Goal: Information Seeking & Learning: Learn about a topic

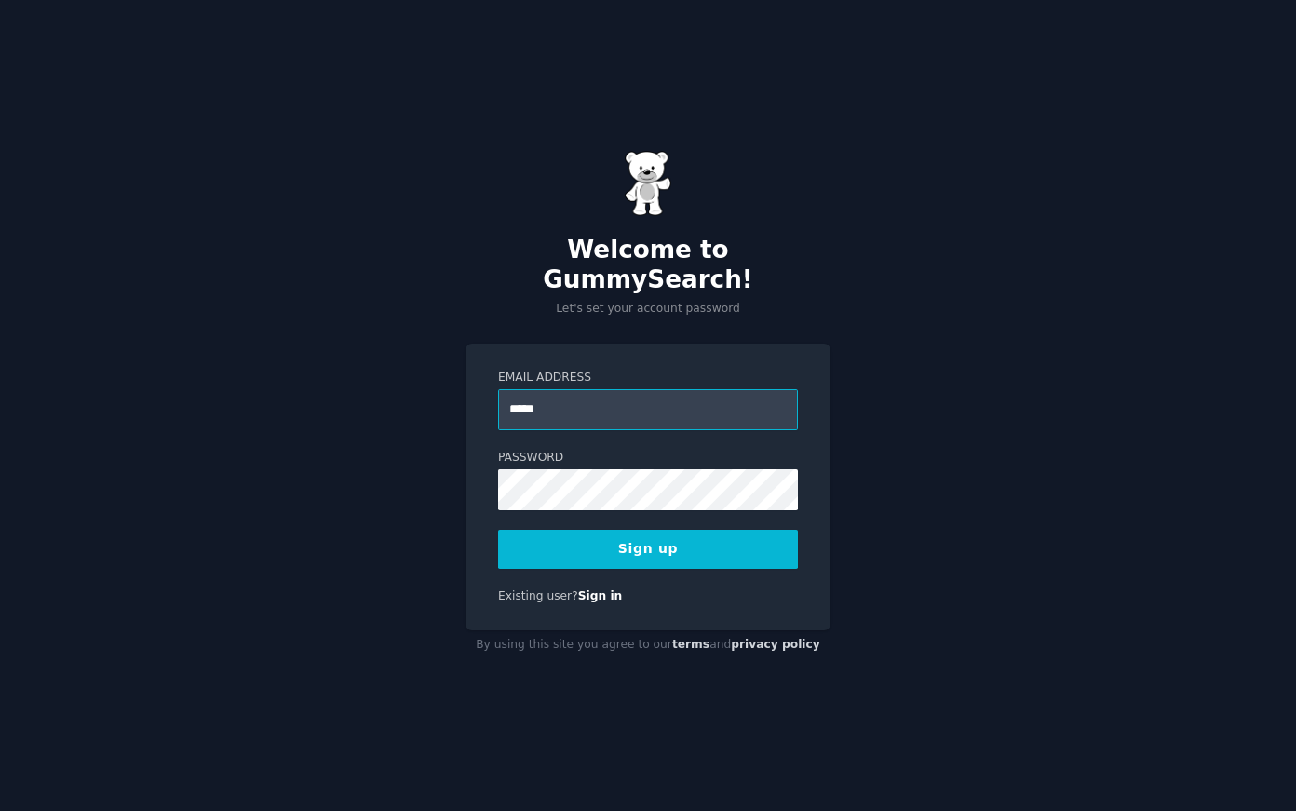
type input "**********"
click at [519, 531] on button "Sign up" at bounding box center [648, 549] width 300 height 39
click at [618, 547] on button "Sign up" at bounding box center [648, 549] width 300 height 39
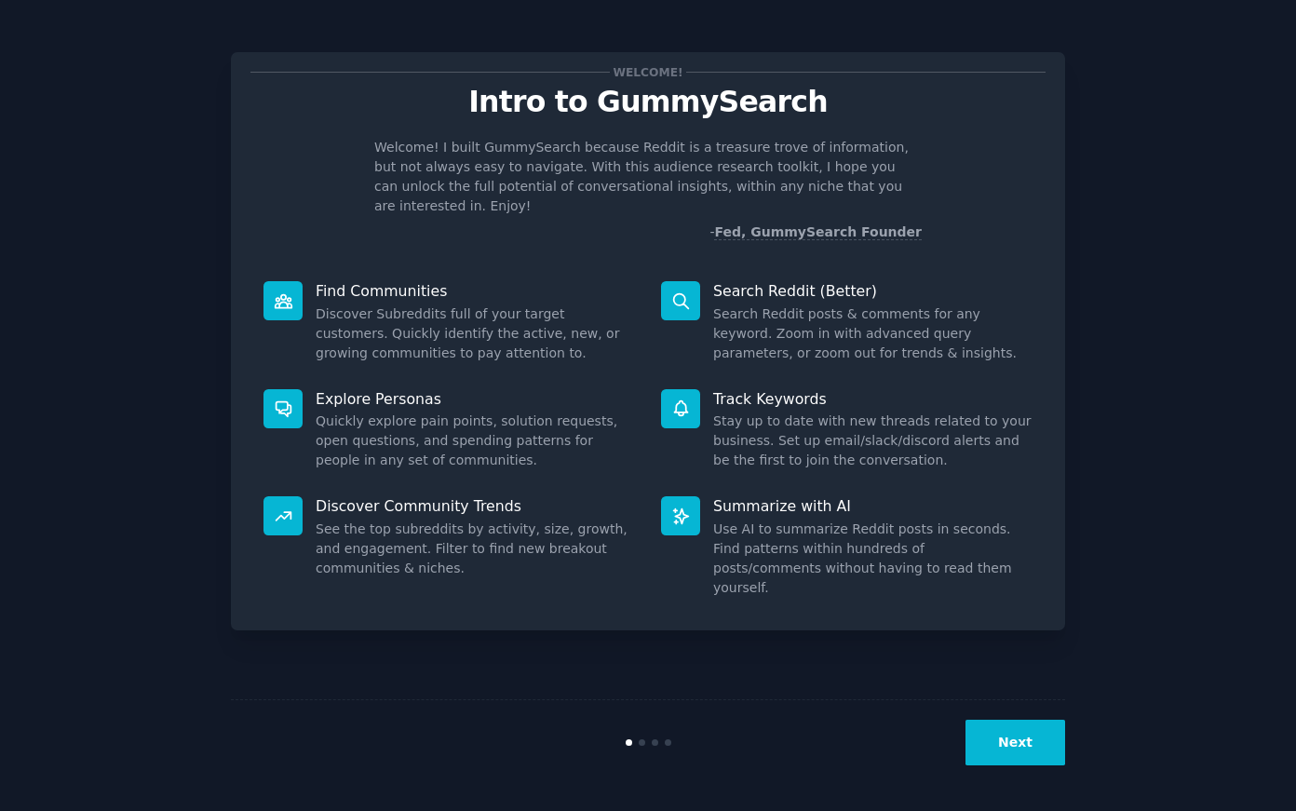
click at [1013, 737] on button "Next" at bounding box center [1015, 742] width 100 height 46
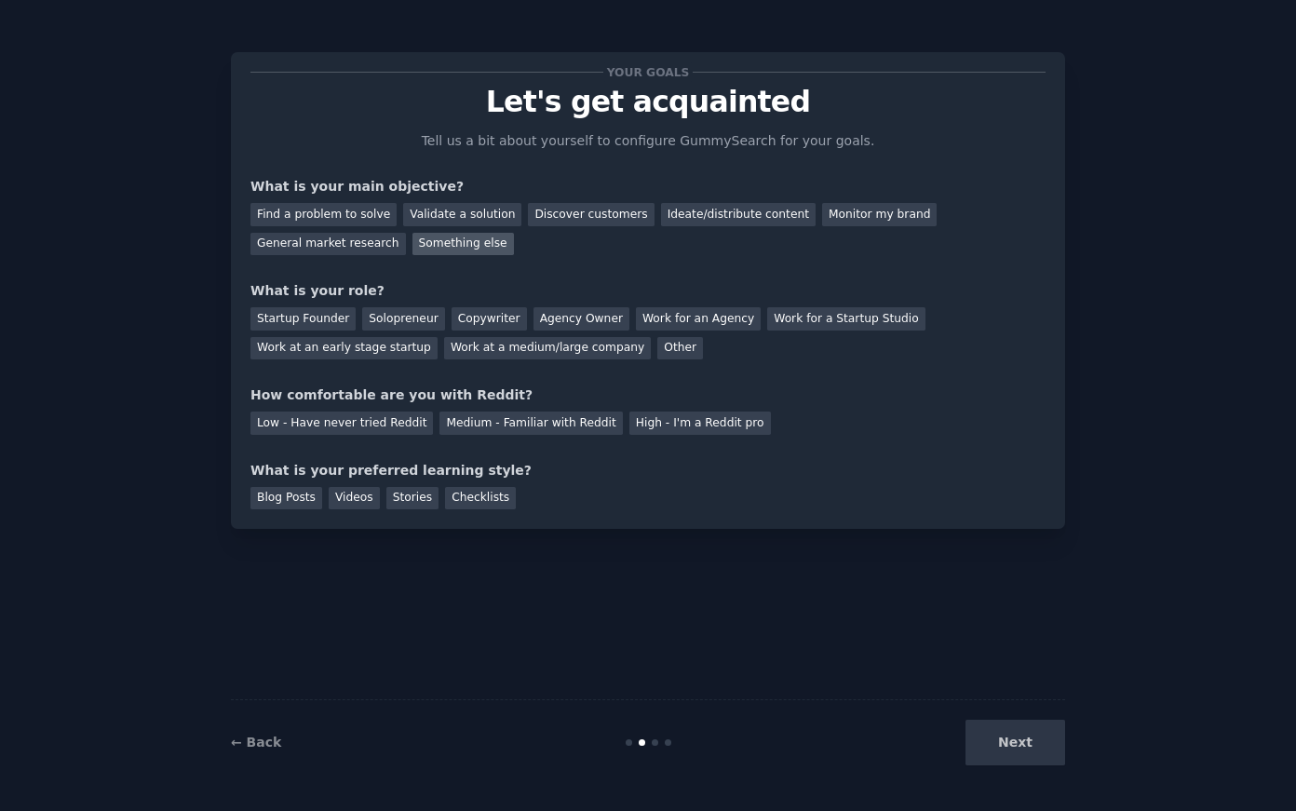
click at [468, 239] on div "Something else" at bounding box center [462, 244] width 101 height 23
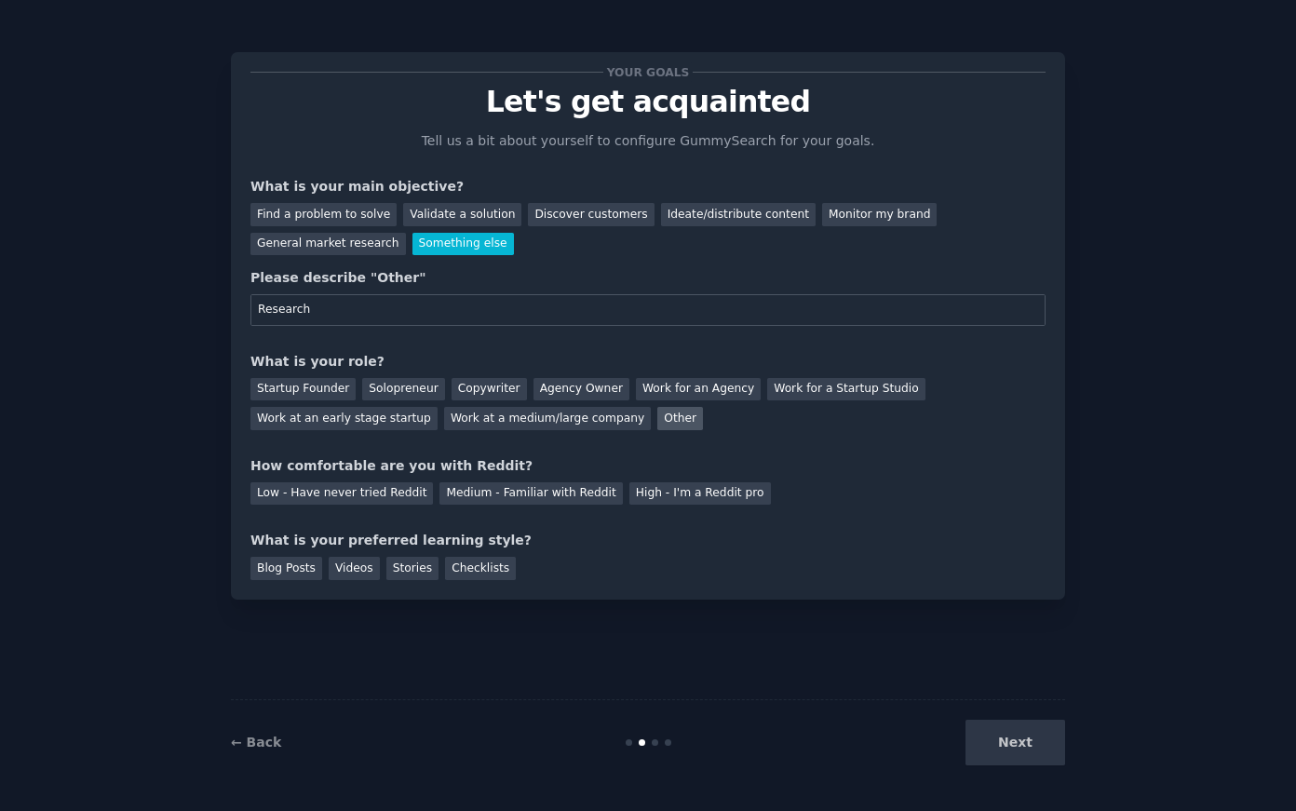
type input "Research"
click at [657, 411] on div "Other" at bounding box center [680, 418] width 46 height 23
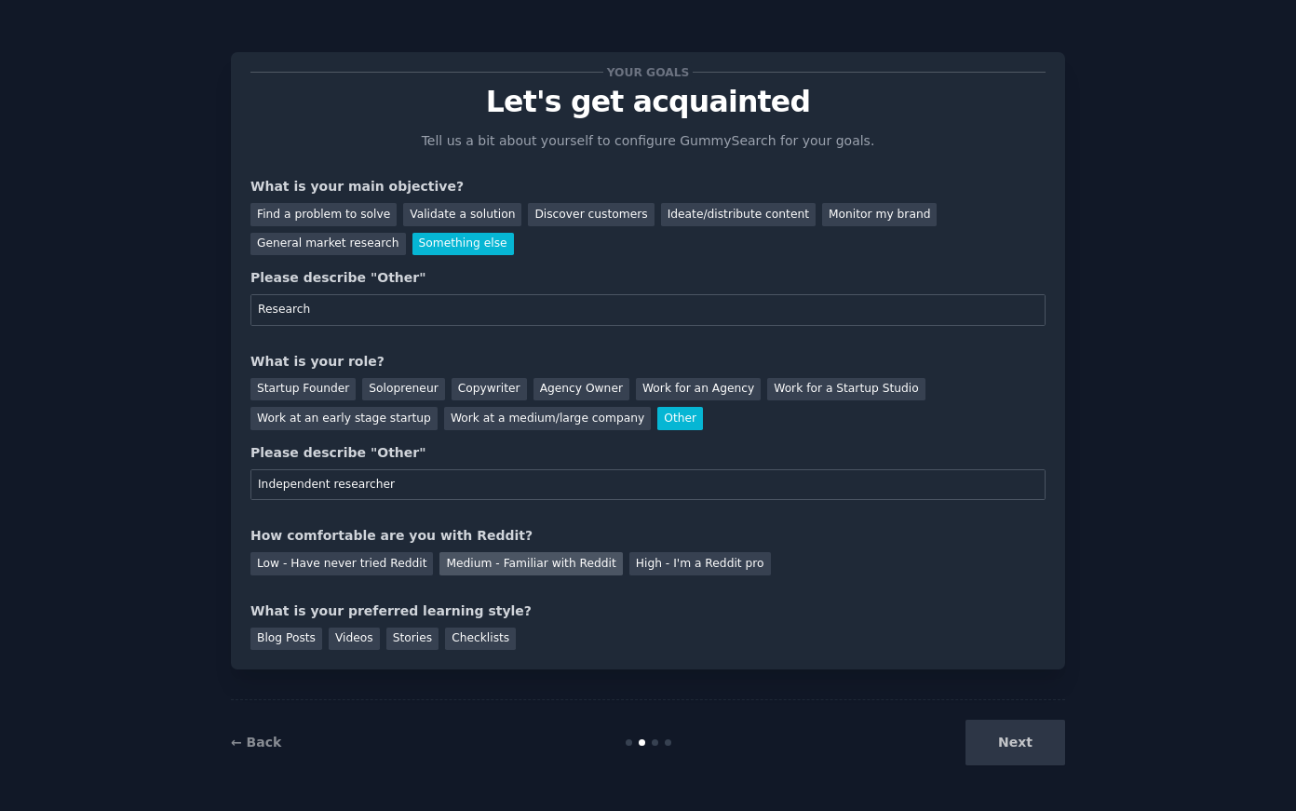
type input "Independent researcher"
click at [574, 553] on div "Medium - Familiar with Reddit" at bounding box center [530, 563] width 182 height 23
click at [347, 634] on div "Videos" at bounding box center [354, 638] width 51 height 23
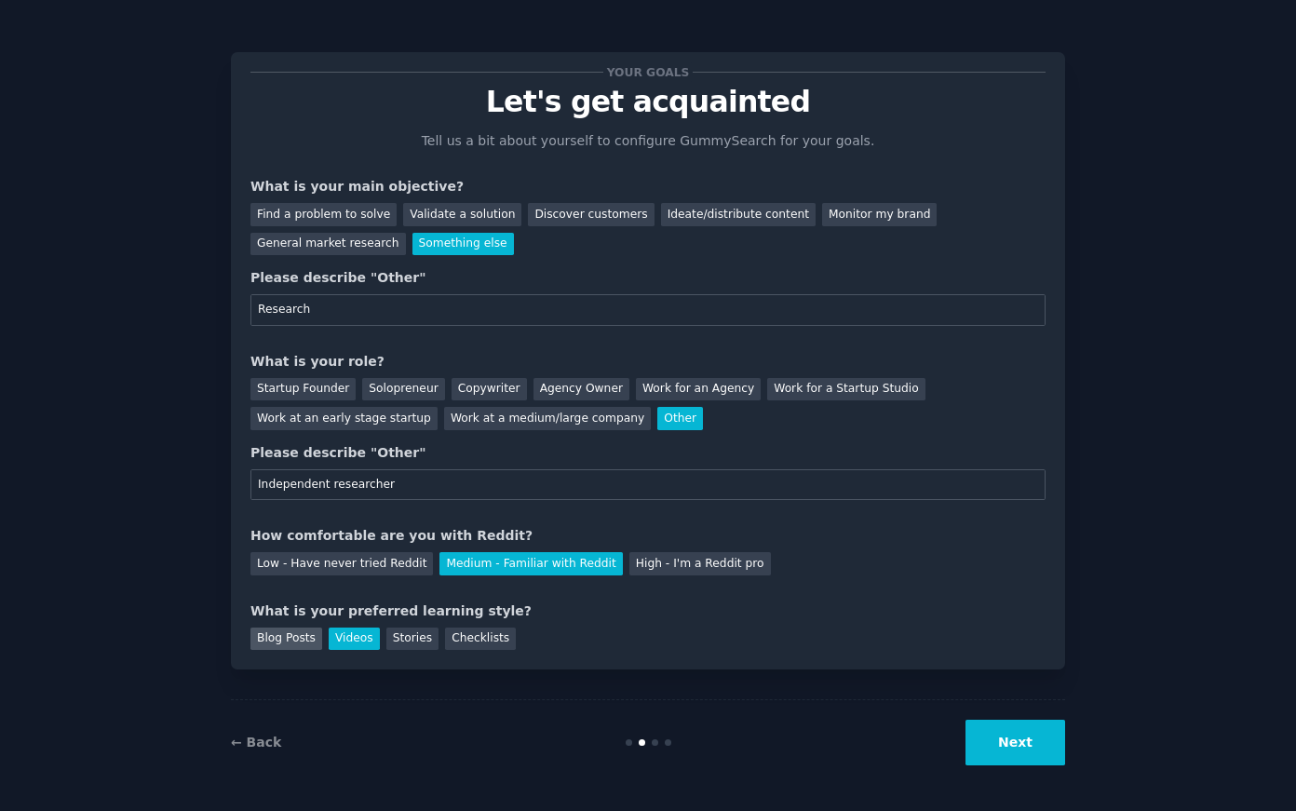
click at [306, 648] on div "Blog Posts" at bounding box center [286, 638] width 72 height 23
click at [356, 635] on div "Videos" at bounding box center [354, 638] width 51 height 23
click at [1039, 738] on button "Next" at bounding box center [1015, 742] width 100 height 46
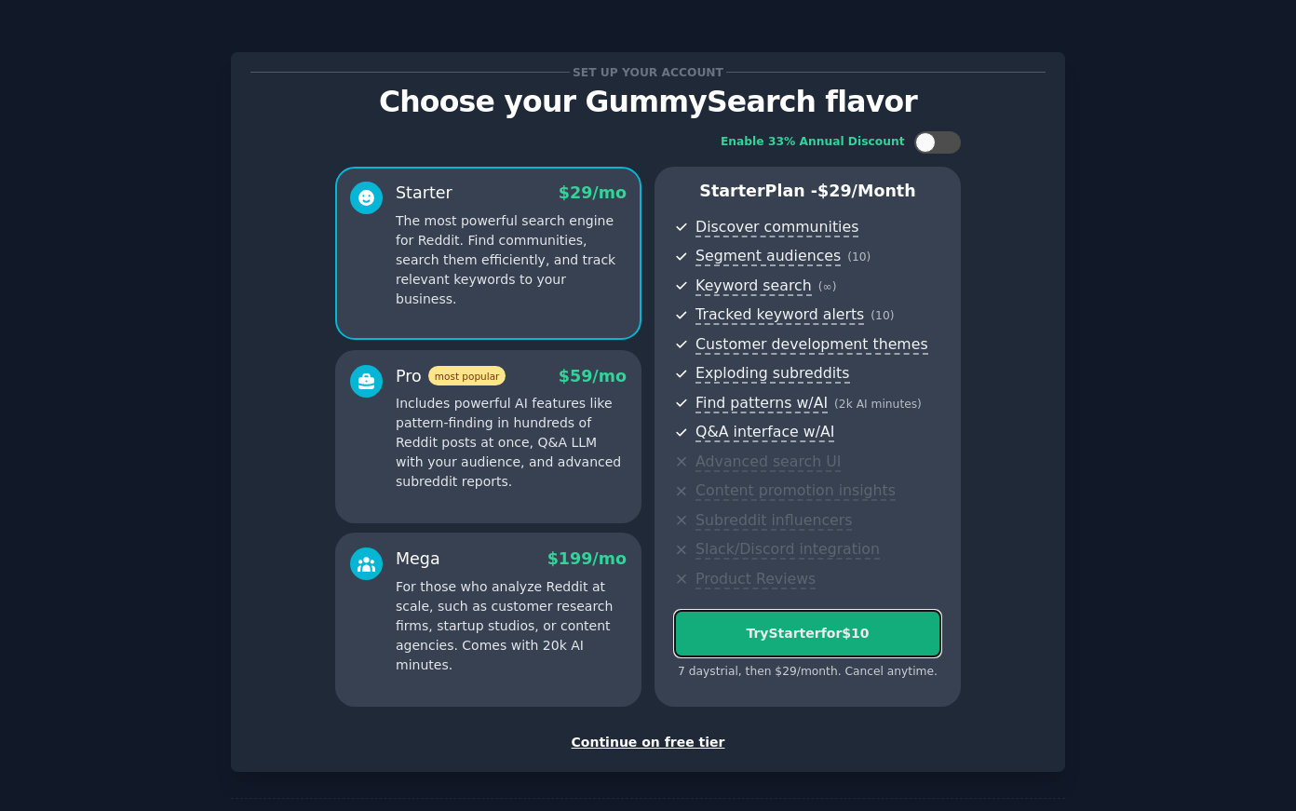
click at [892, 635] on div "Try Starter for $10" at bounding box center [807, 634] width 265 height 20
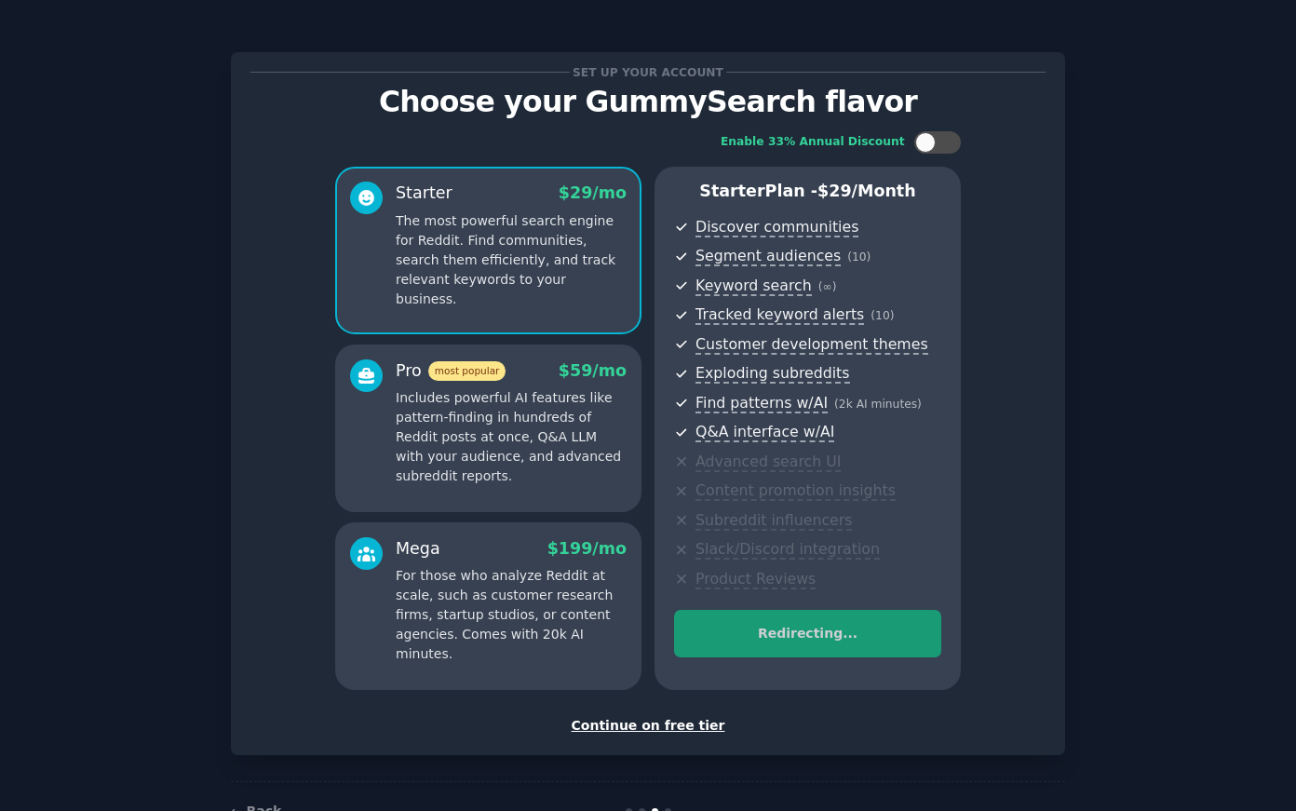
scroll to position [56, 0]
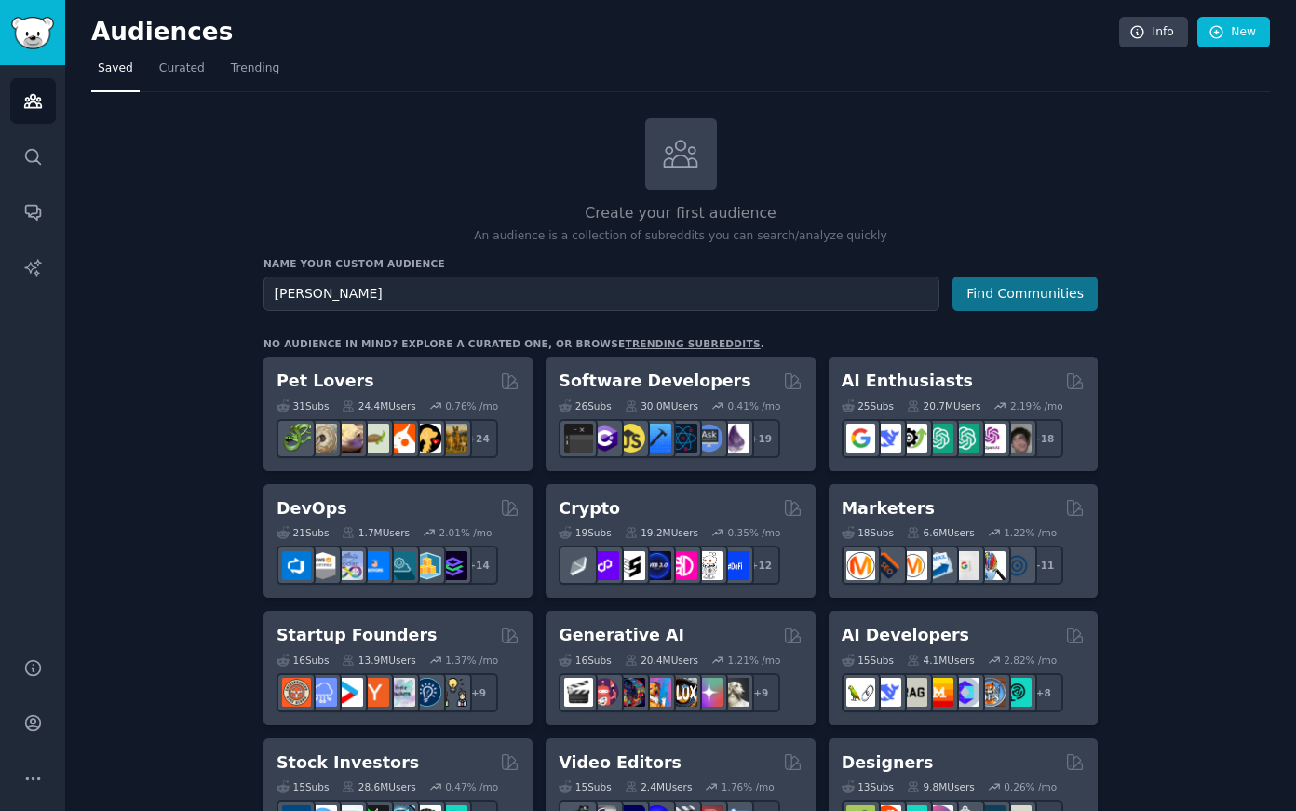
type input "[PERSON_NAME]"
click at [1080, 300] on button "Find Communities" at bounding box center [1024, 293] width 145 height 34
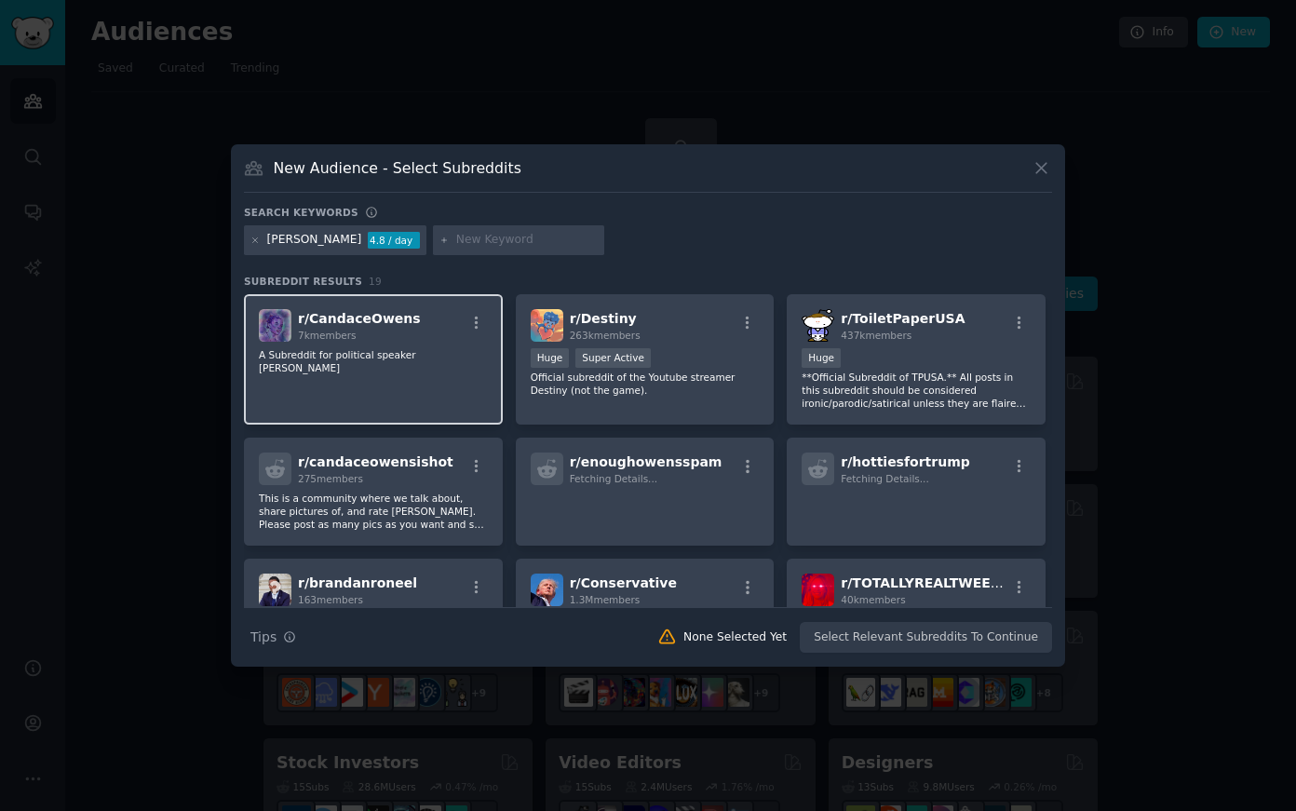
click at [464, 307] on div "r/ CandaceOwens 7k members A Subreddit for political speaker [PERSON_NAME]" at bounding box center [373, 359] width 259 height 131
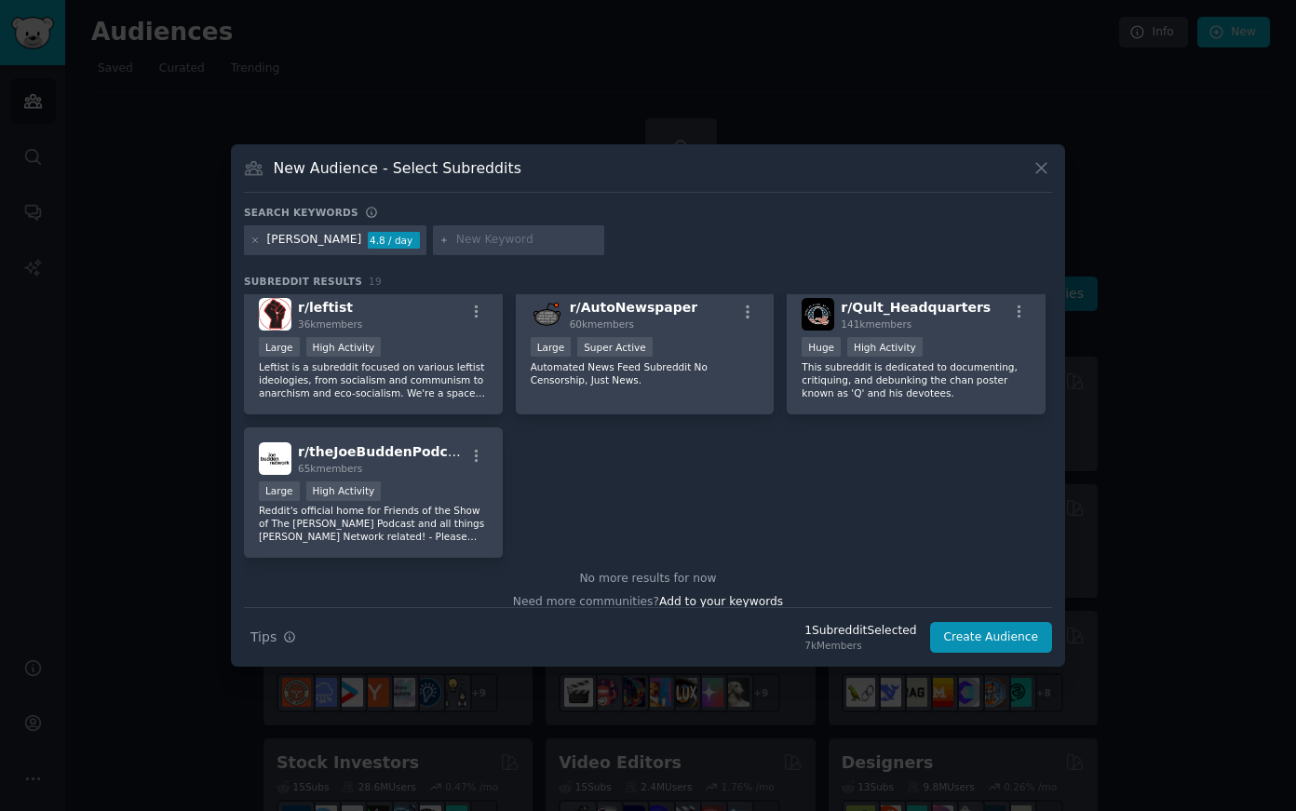
scroll to position [710, 0]
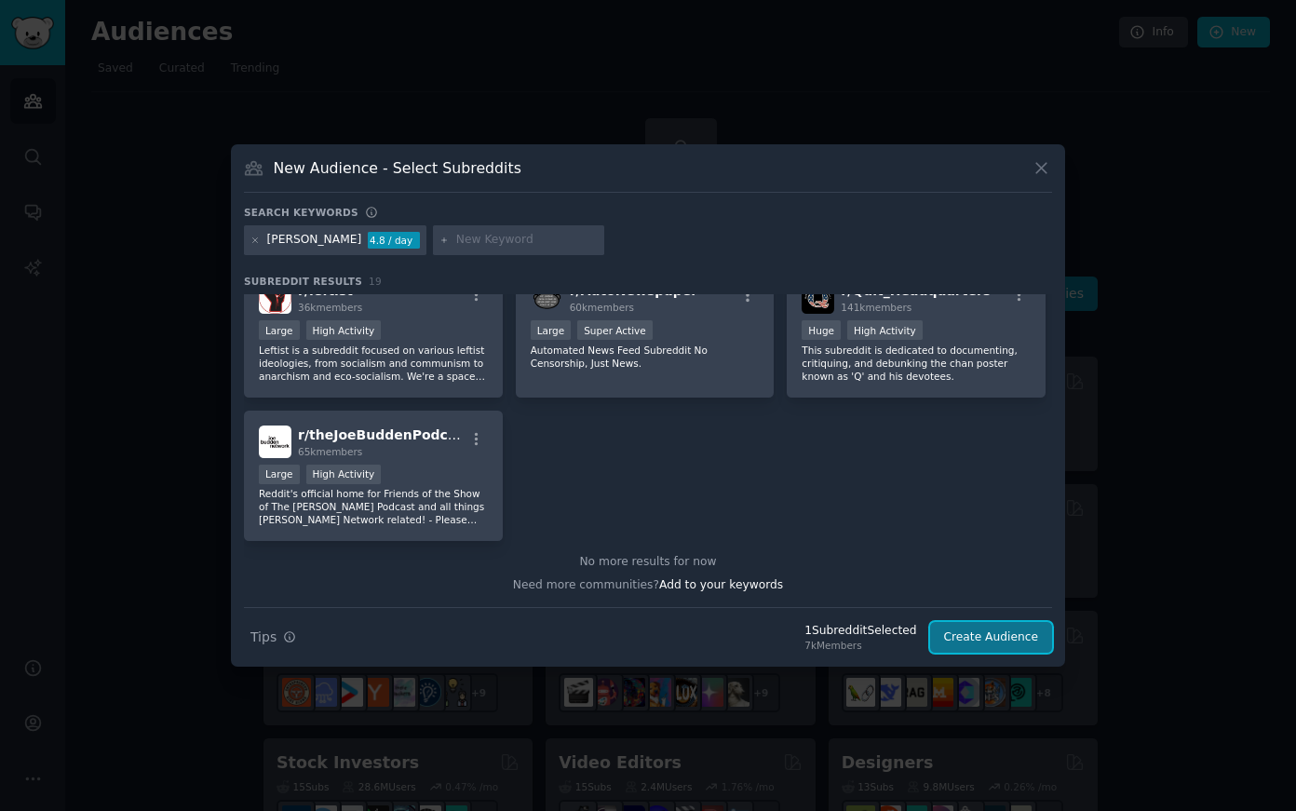
click at [999, 635] on button "Create Audience" at bounding box center [991, 638] width 123 height 32
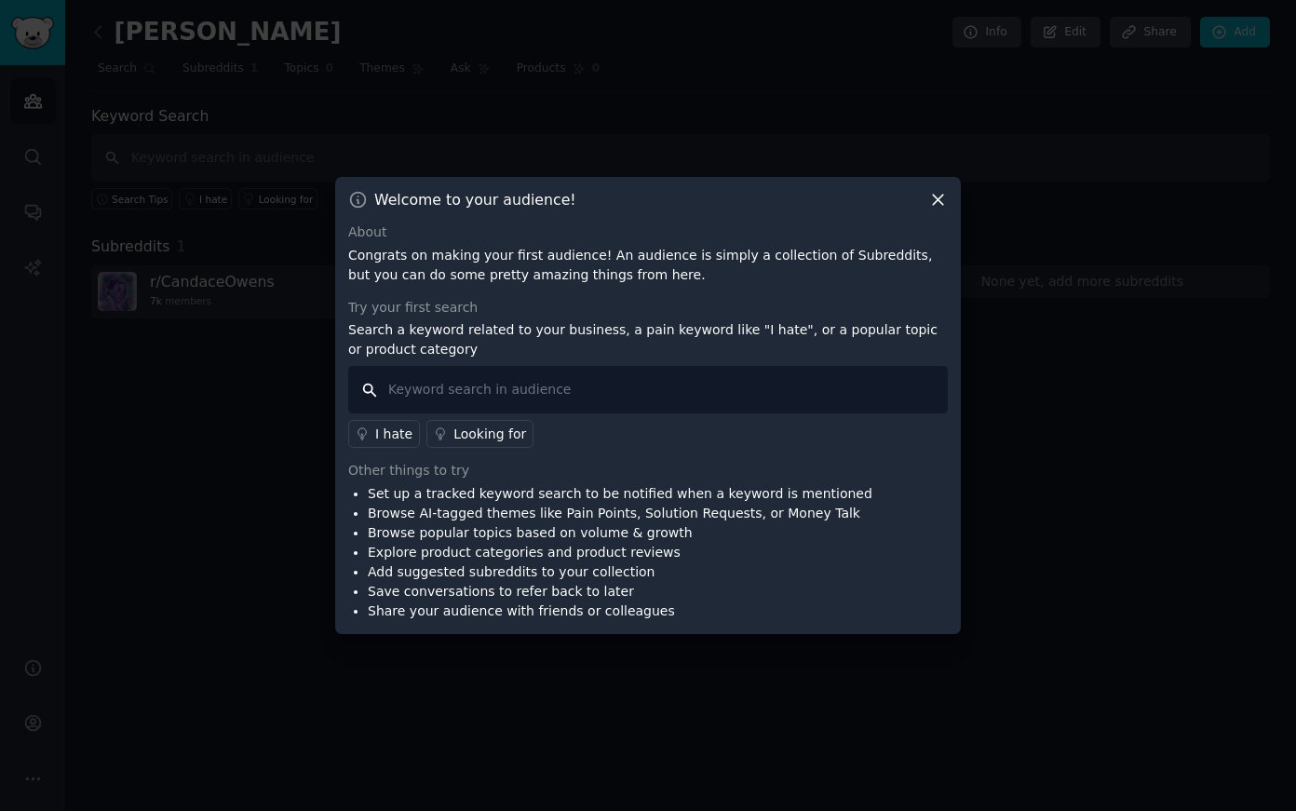
click at [782, 387] on input "text" at bounding box center [647, 389] width 599 height 47
type input "[GEOGRAPHIC_DATA][US_STATE]"
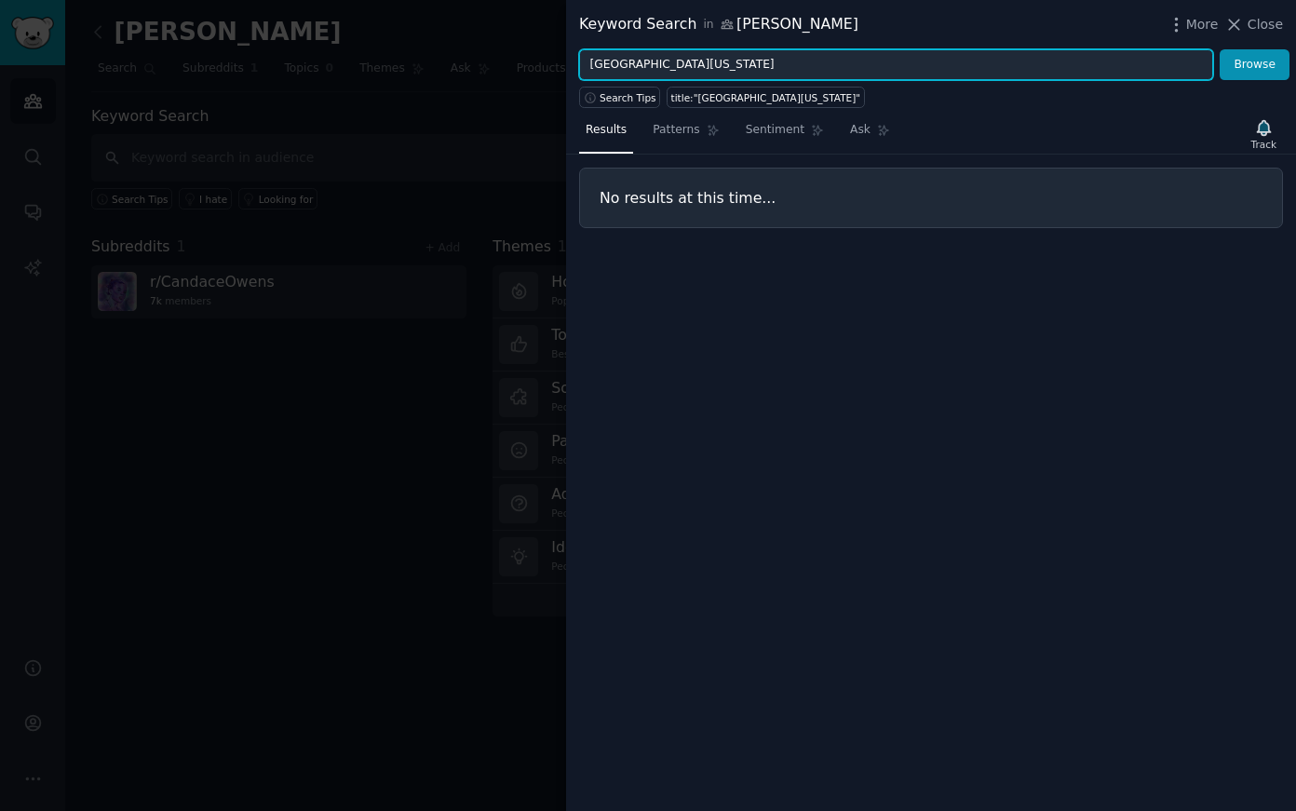
drag, startPoint x: 749, startPoint y: 72, endPoint x: 592, endPoint y: 71, distance: 157.3
click at [592, 71] on input "[GEOGRAPHIC_DATA][US_STATE]" at bounding box center [896, 65] width 634 height 32
click at [1219, 49] on button "Browse" at bounding box center [1254, 65] width 70 height 32
click at [623, 67] on input "URI" at bounding box center [896, 65] width 634 height 32
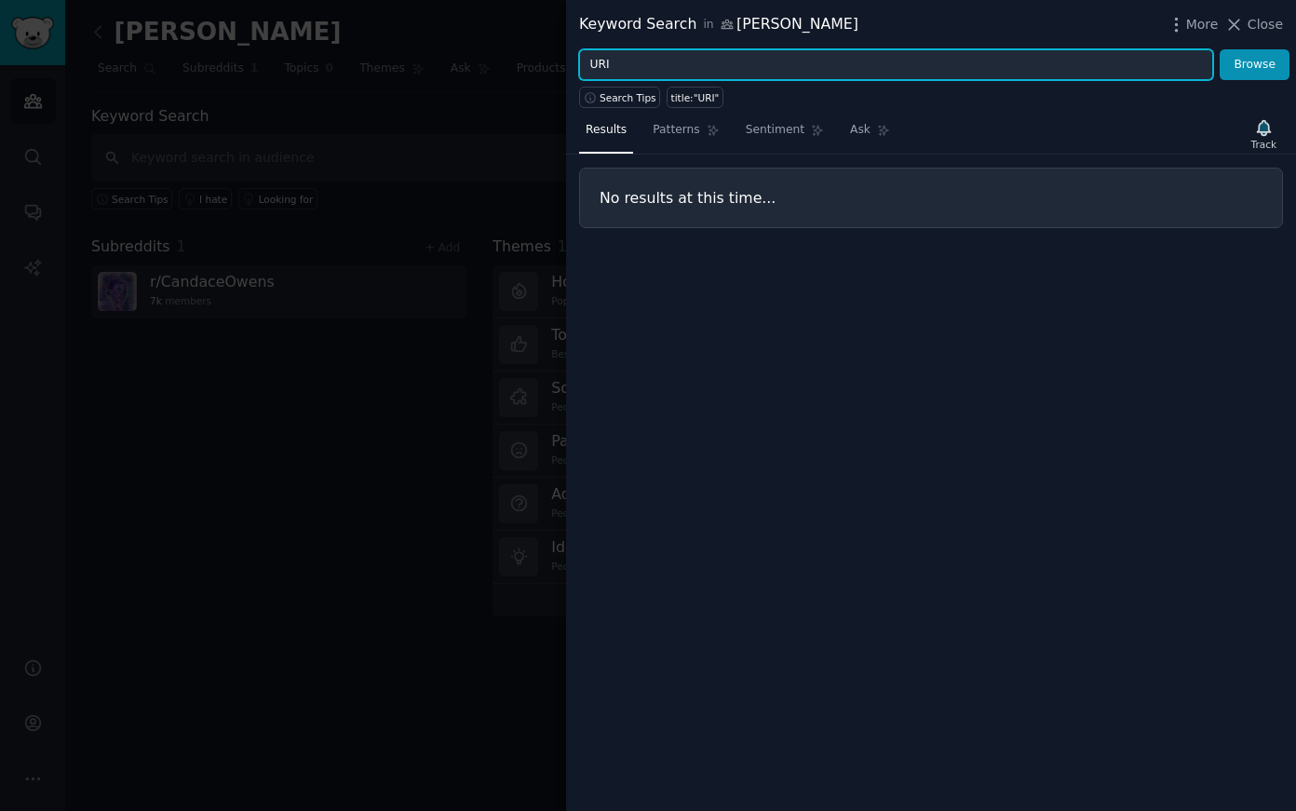
click at [623, 67] on input "URI" at bounding box center [896, 65] width 634 height 32
type input "childhood"
click at [1219, 49] on button "Browse" at bounding box center [1254, 65] width 70 height 32
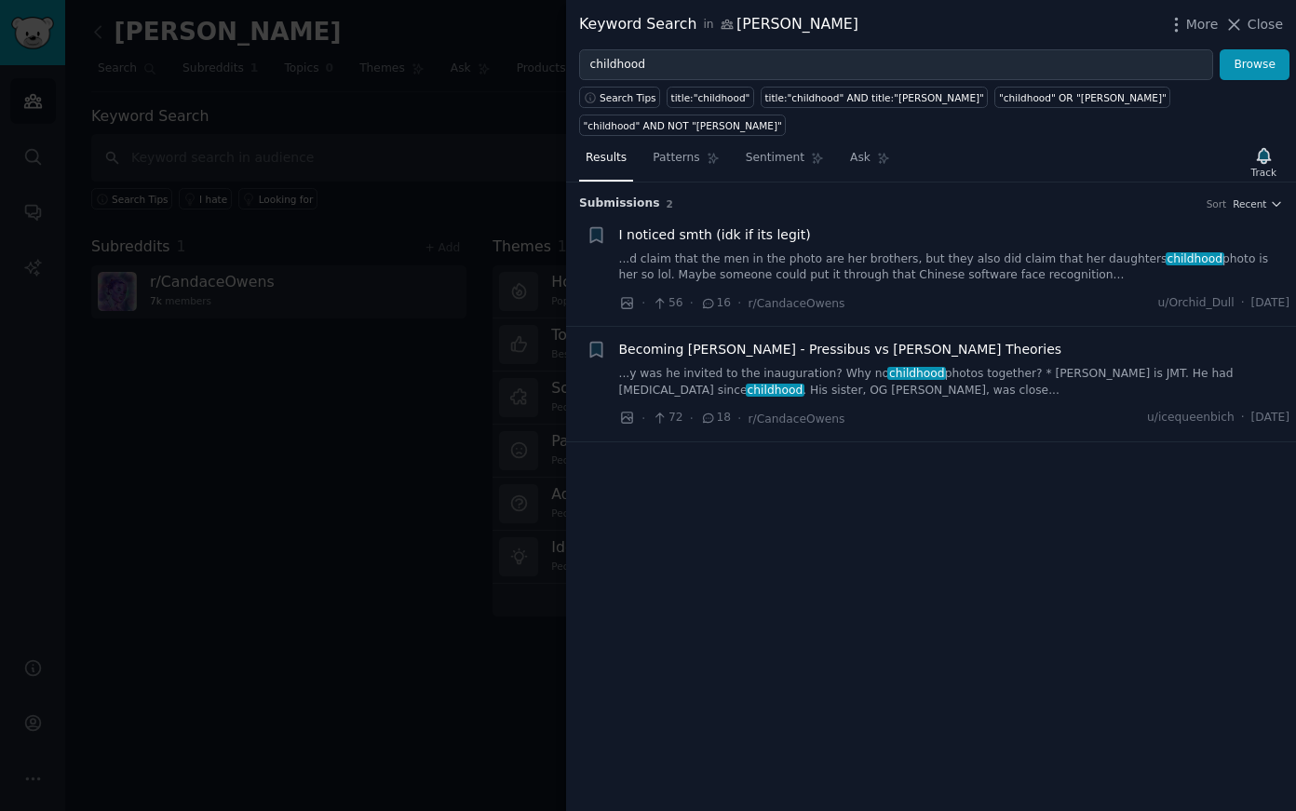
click at [758, 225] on span "I noticed smth (idk if its legit)" at bounding box center [715, 235] width 192 height 20
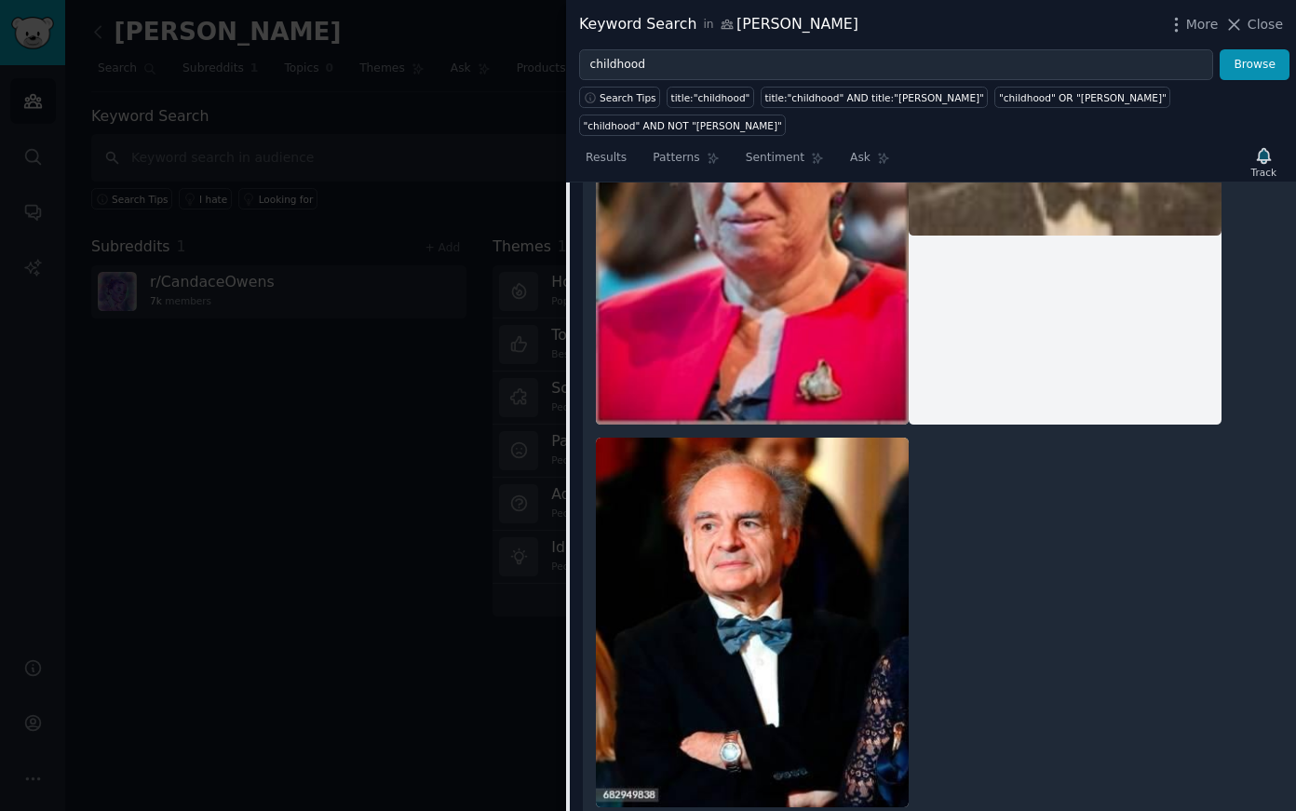
scroll to position [1059, 0]
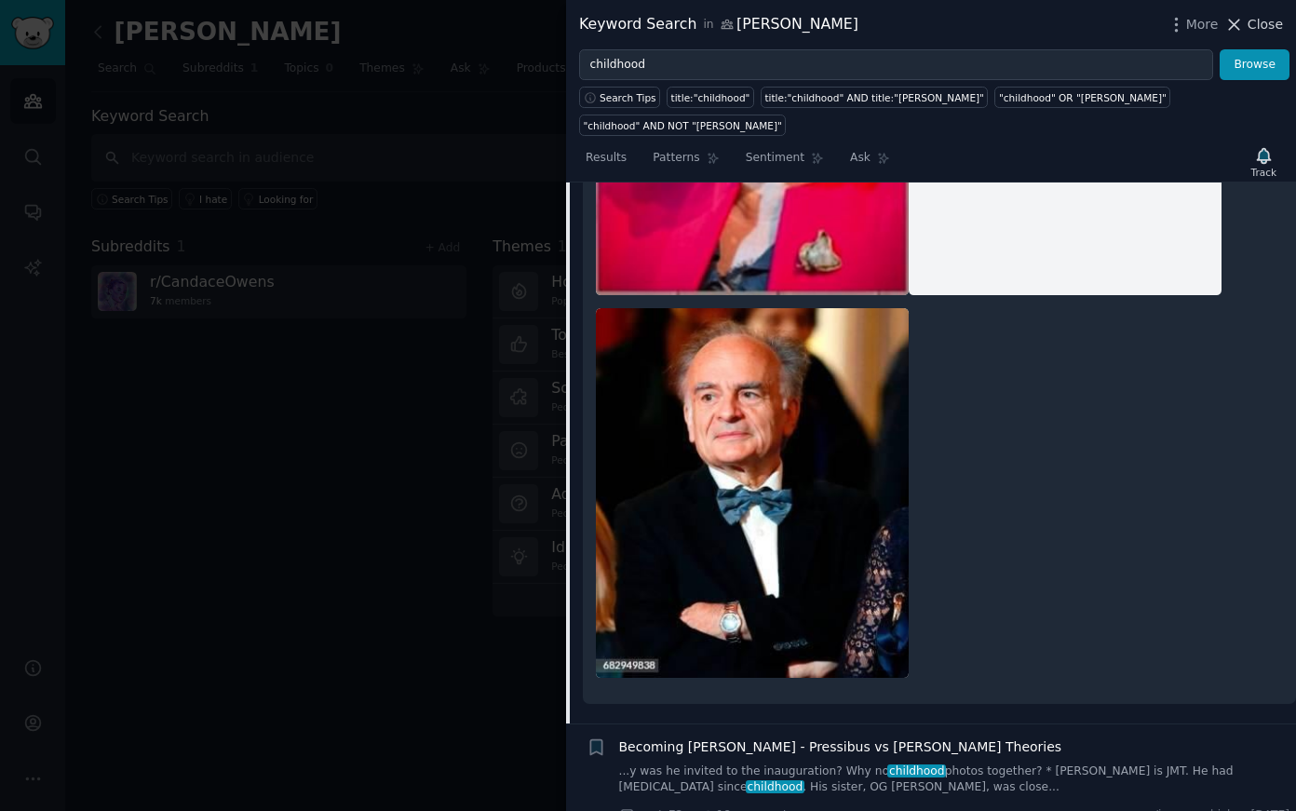
click at [1262, 25] on span "Close" at bounding box center [1264, 25] width 35 height 20
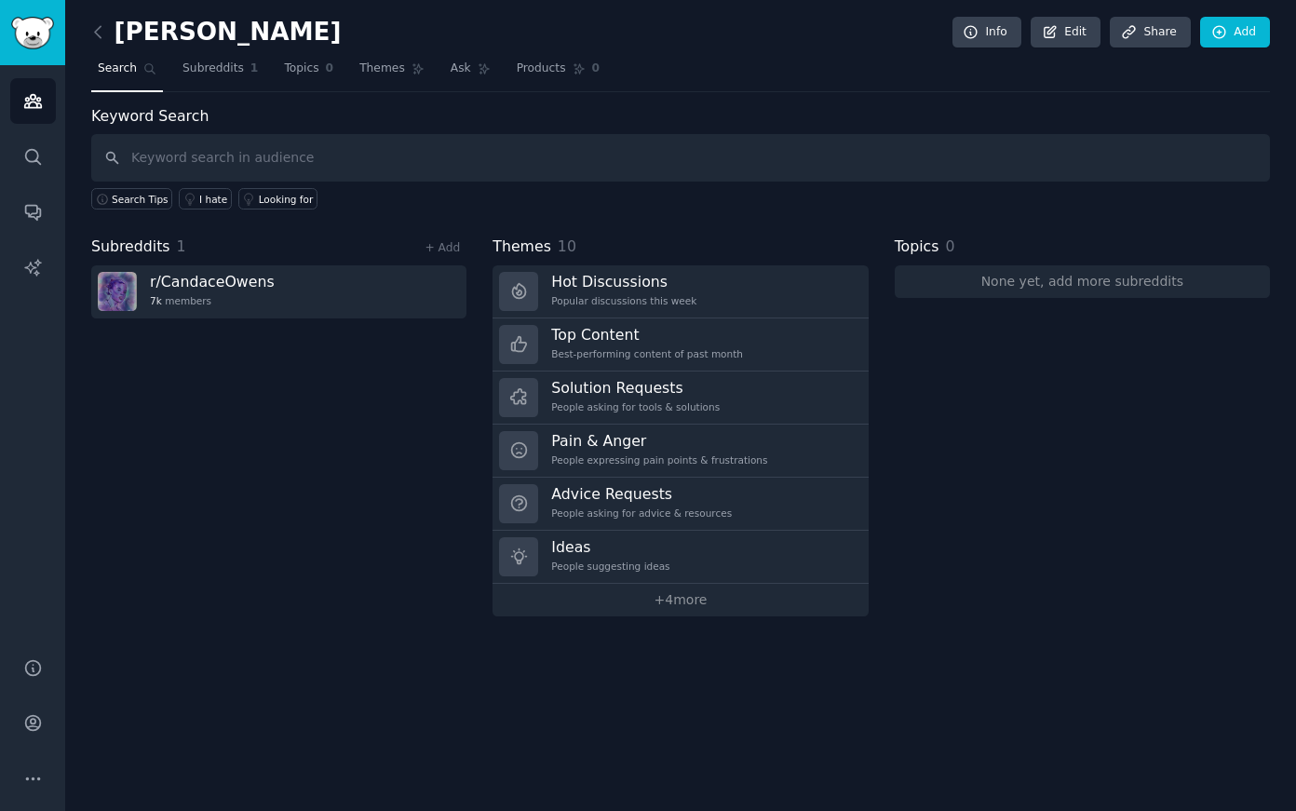
click at [126, 65] on span "Search" at bounding box center [117, 68] width 39 height 17
click at [211, 73] on span "Subreddits" at bounding box center [212, 68] width 61 height 17
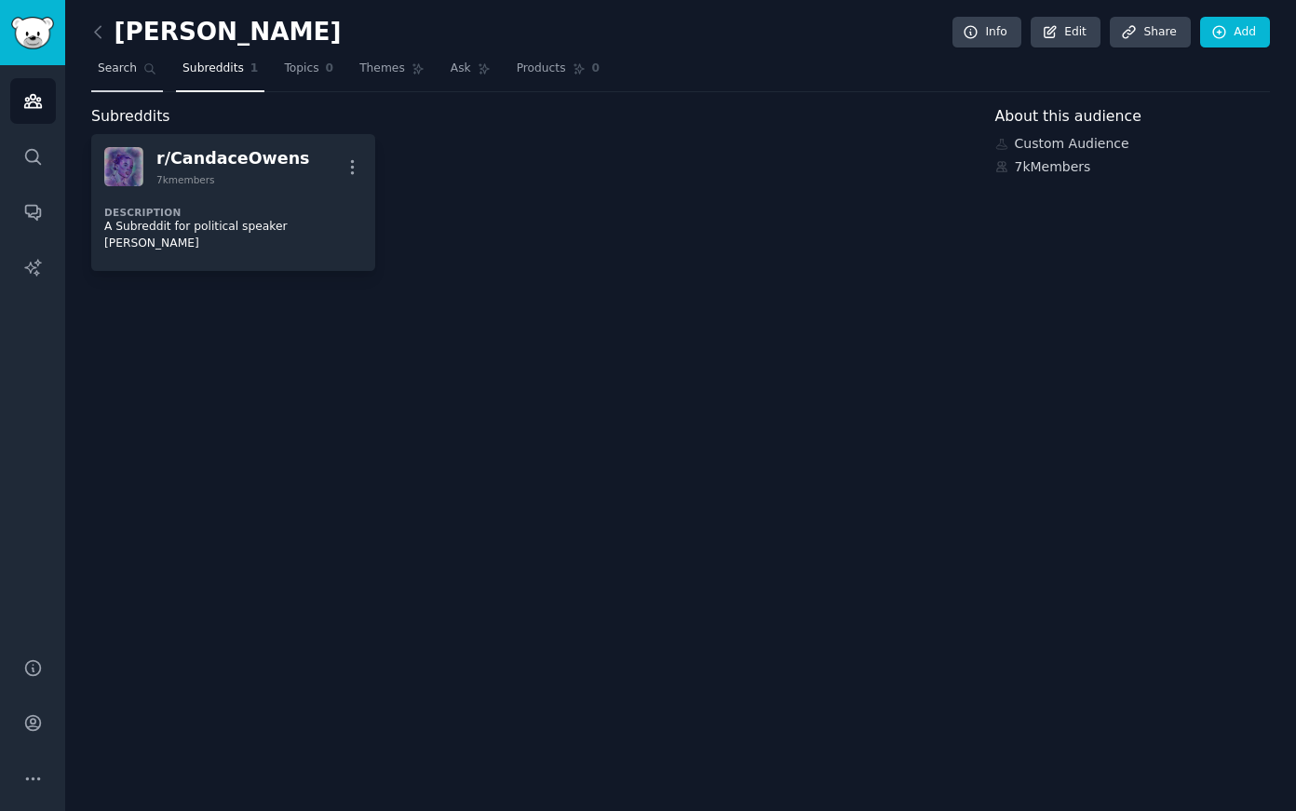
click at [134, 77] on link "Search" at bounding box center [127, 73] width 72 height 38
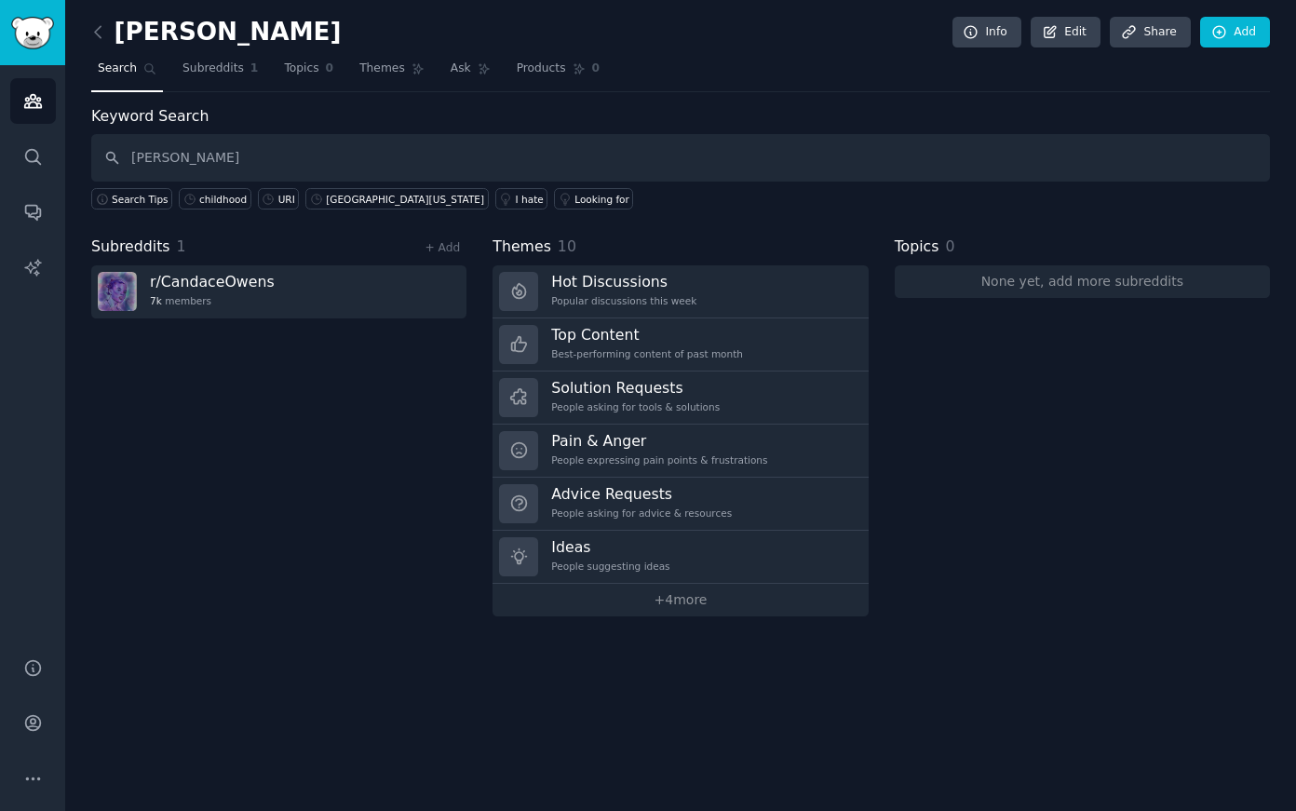
type input "[PERSON_NAME]"
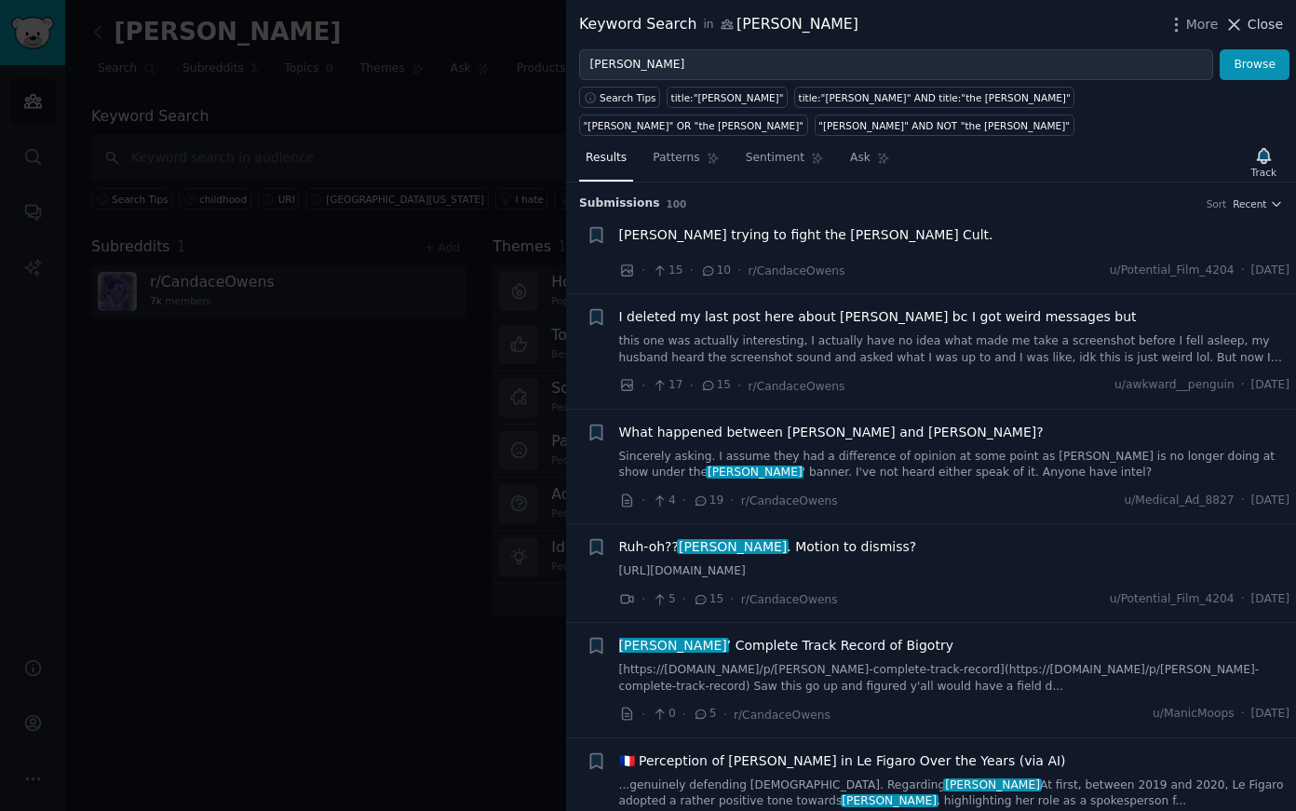
click at [1236, 19] on icon at bounding box center [1234, 25] width 20 height 20
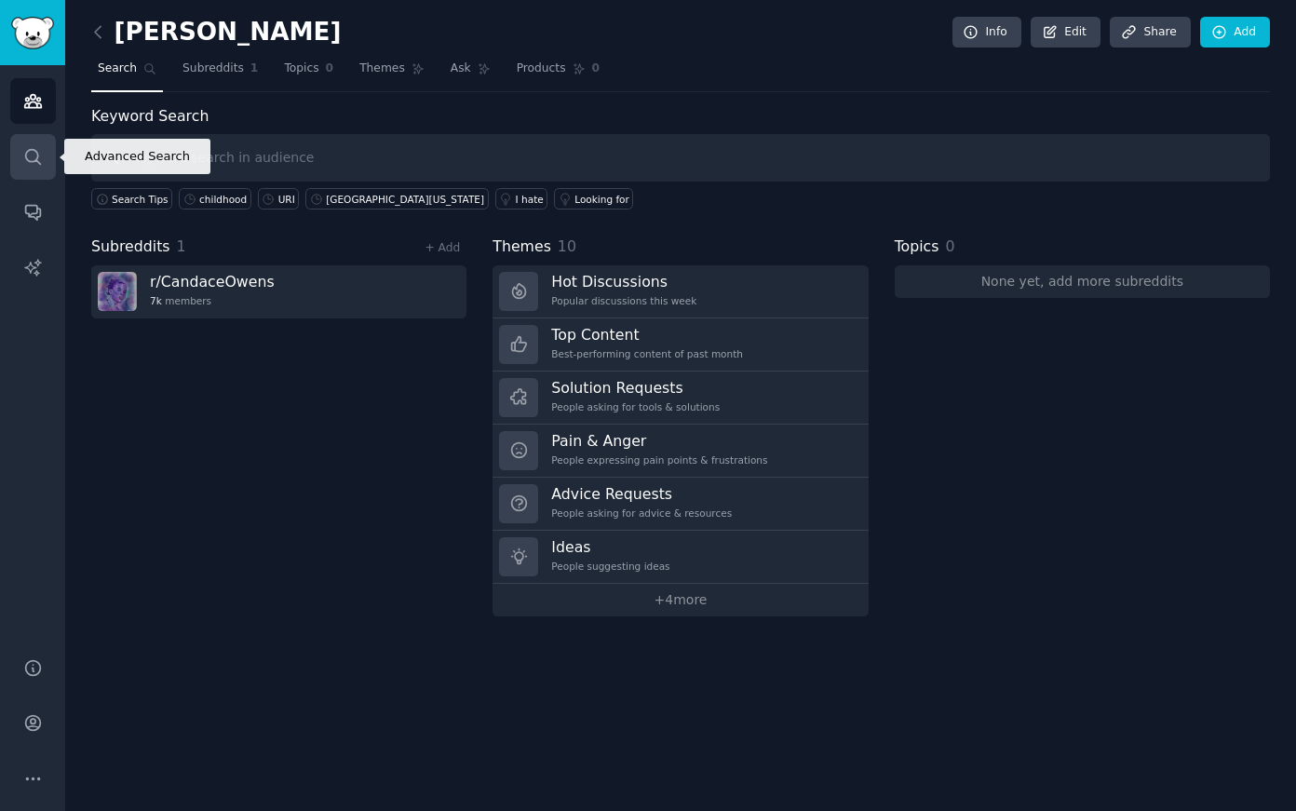
click at [37, 154] on icon "Sidebar" at bounding box center [32, 156] width 15 height 15
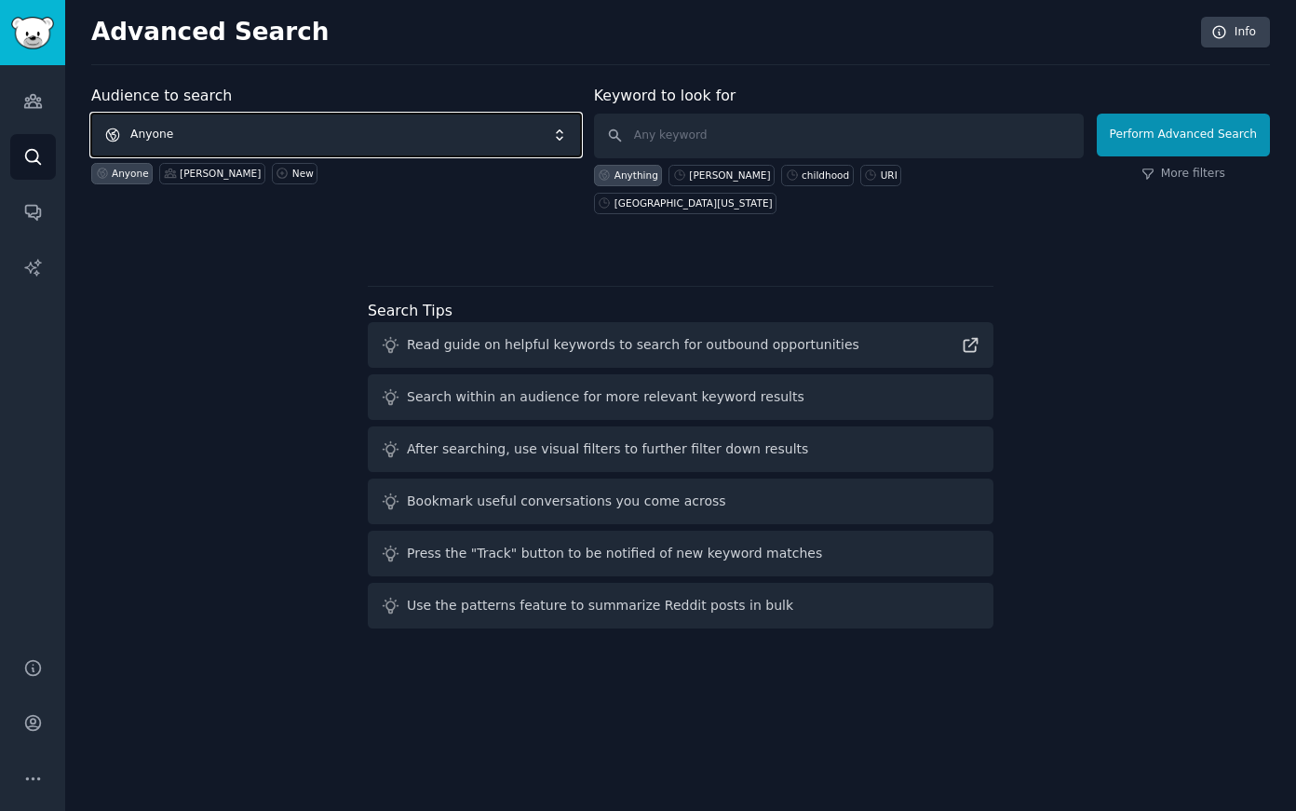
click at [302, 134] on span "Anyone" at bounding box center [336, 135] width 490 height 43
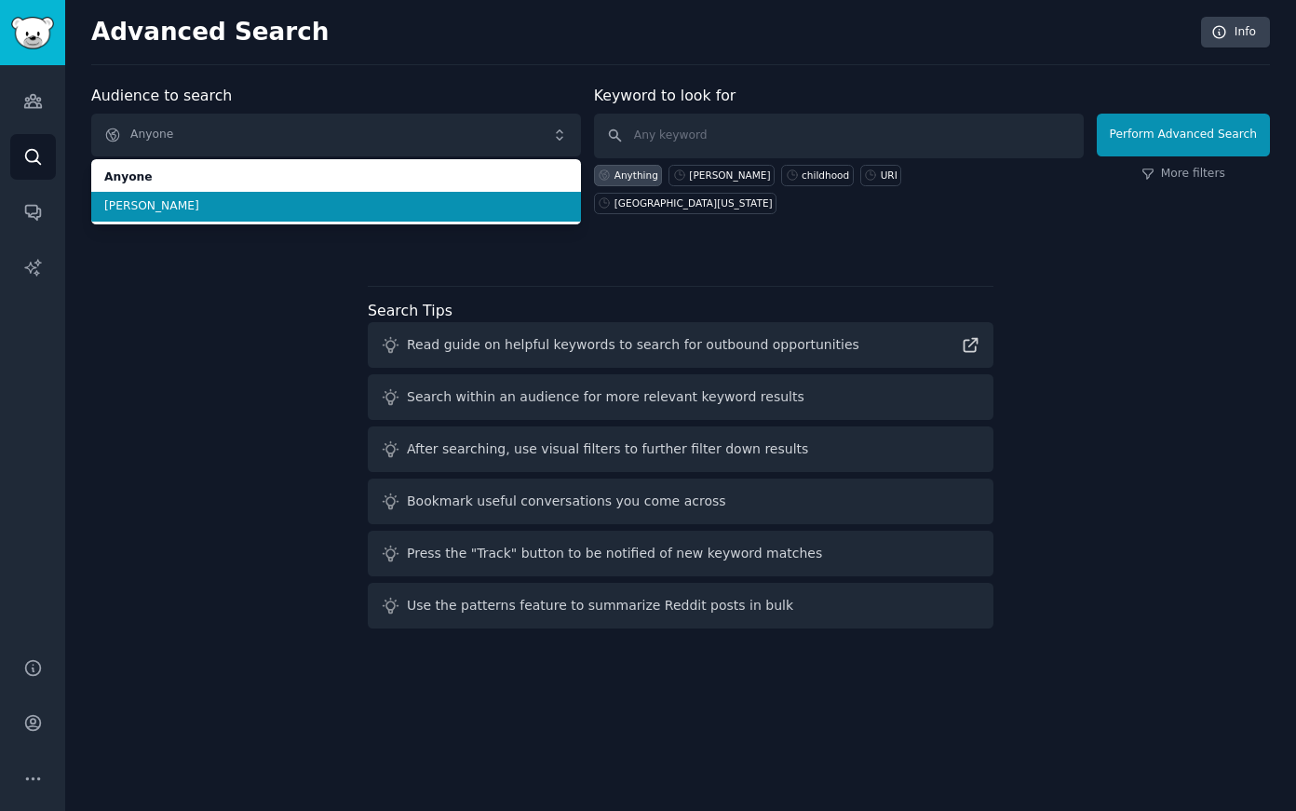
click at [303, 201] on span "[PERSON_NAME]" at bounding box center [336, 206] width 464 height 17
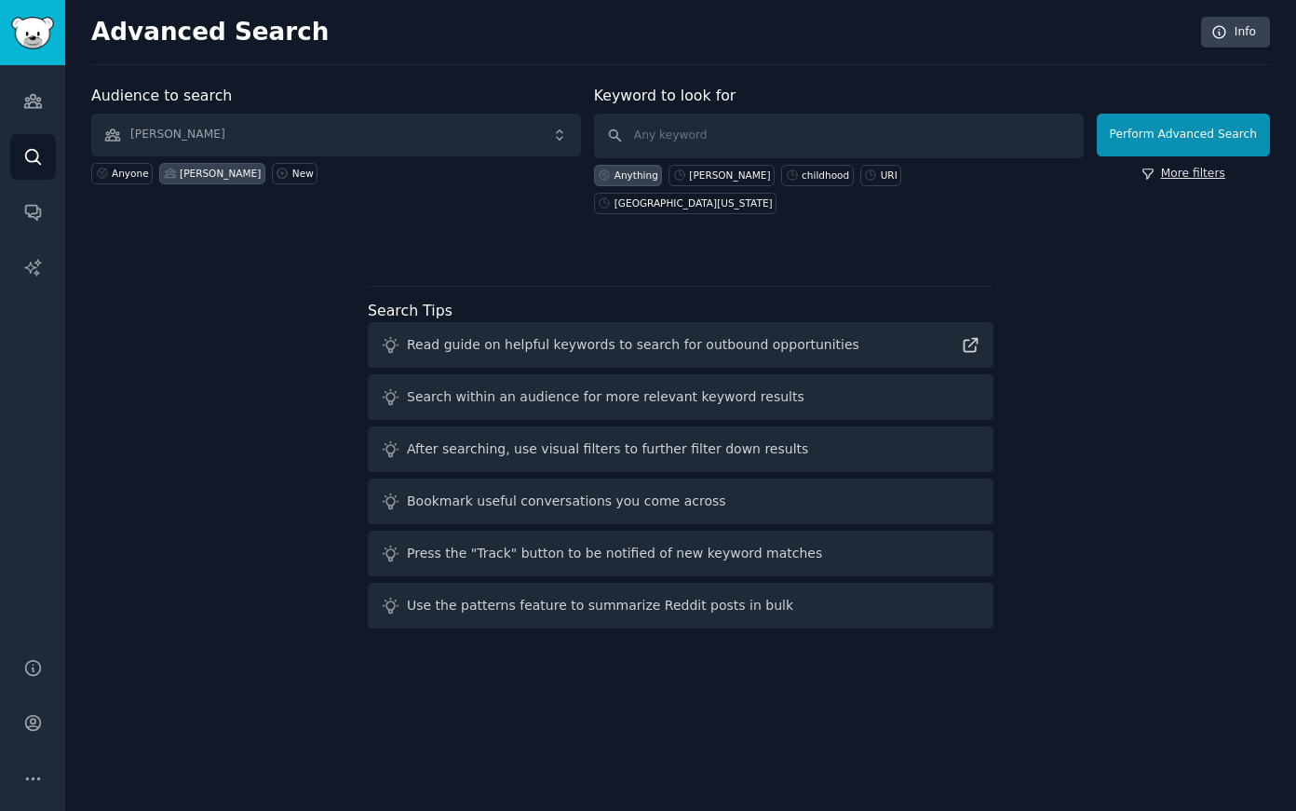
click at [1220, 177] on link "More filters" at bounding box center [1183, 174] width 84 height 17
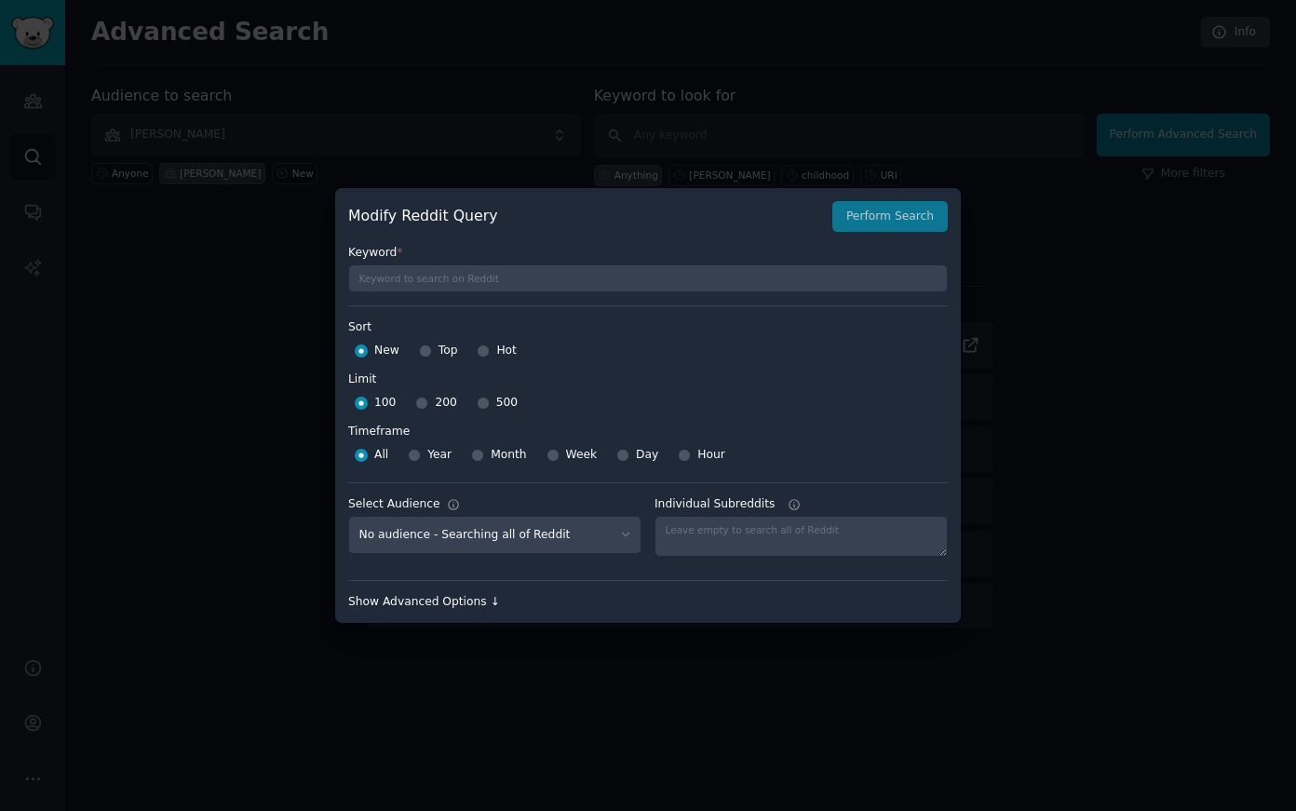
click at [474, 598] on div "Show Advanced Options ↓" at bounding box center [647, 602] width 599 height 17
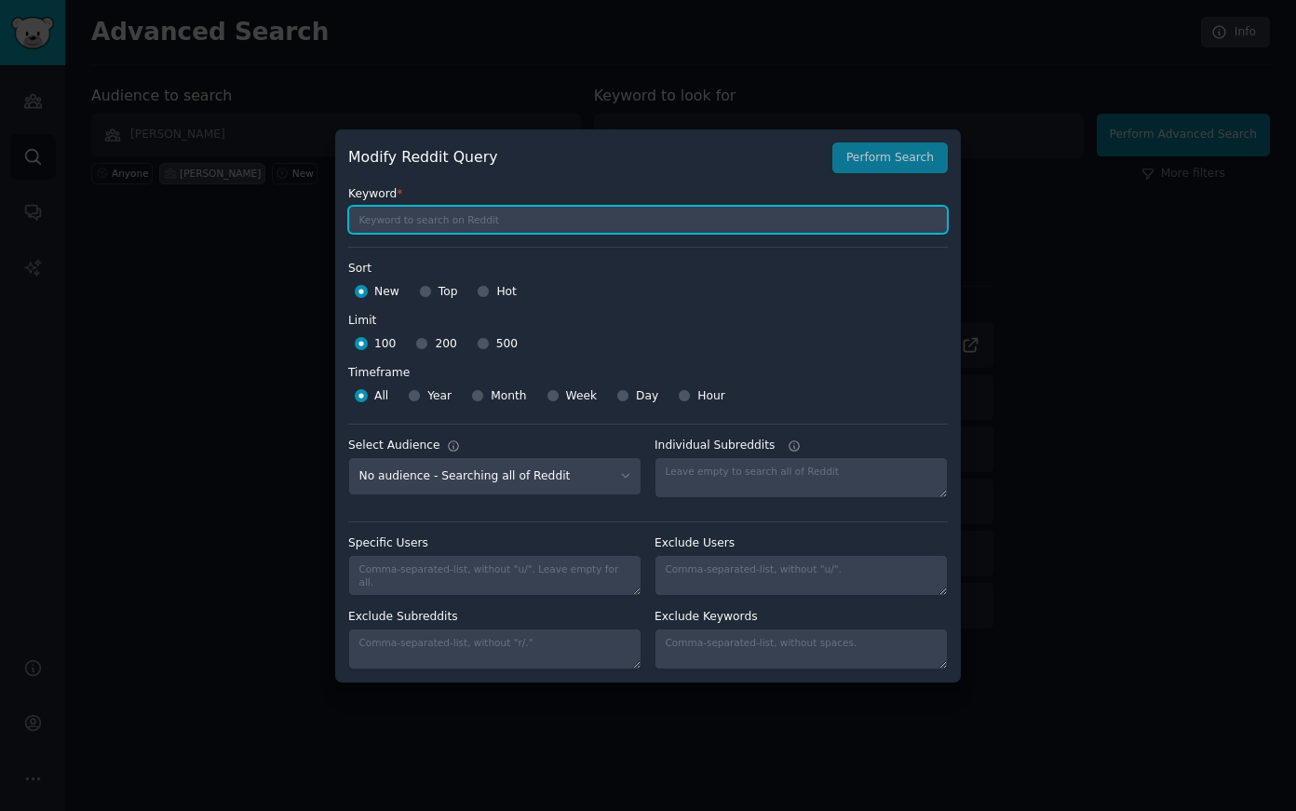
click at [633, 222] on input "text" at bounding box center [647, 220] width 599 height 28
type input "2015"
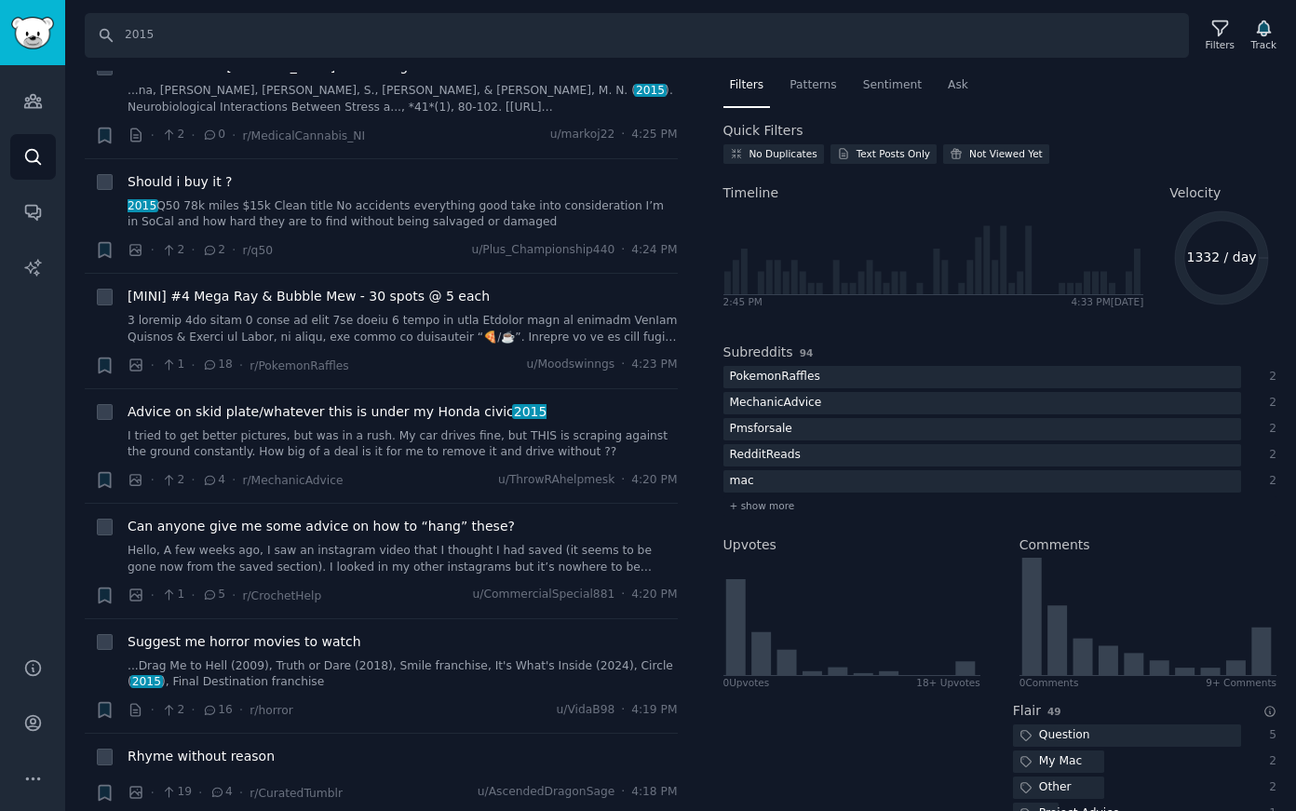
scroll to position [873, 0]
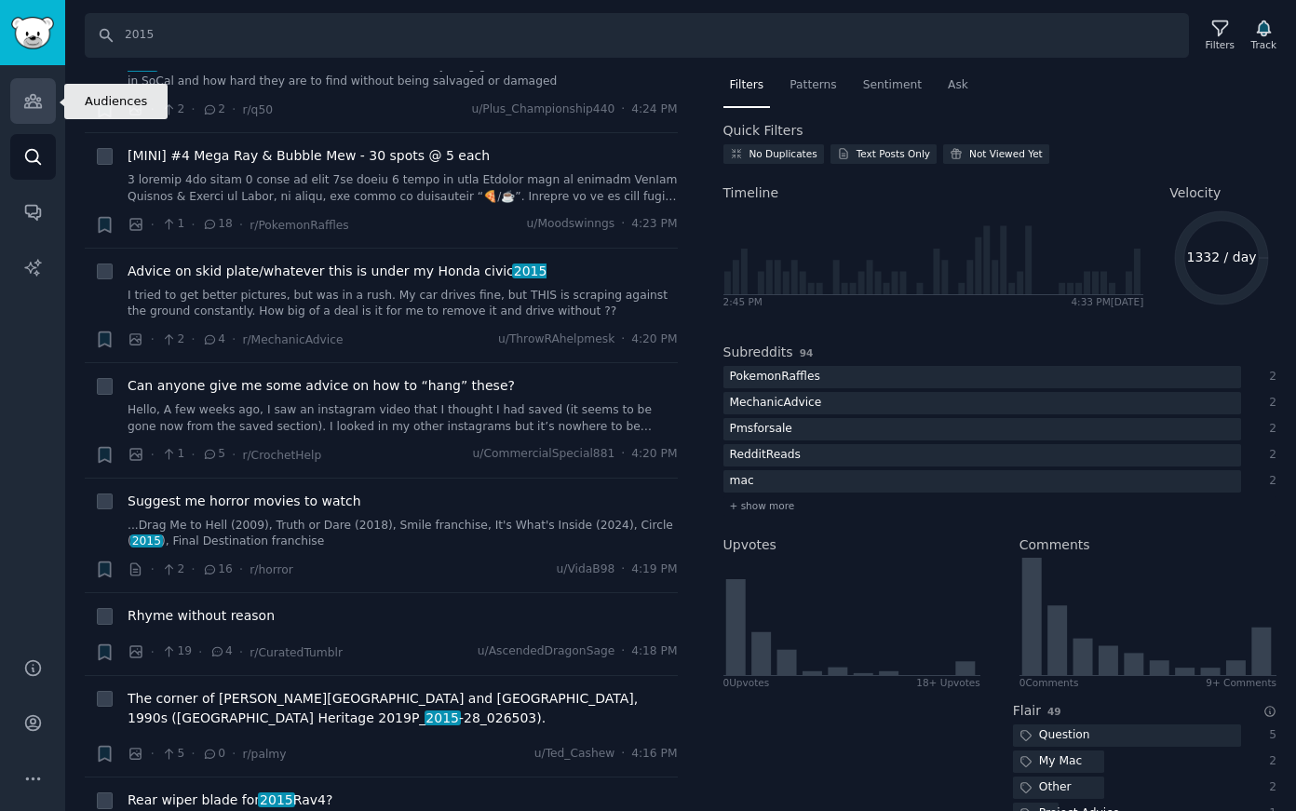
click at [31, 99] on icon "Sidebar" at bounding box center [32, 101] width 17 height 13
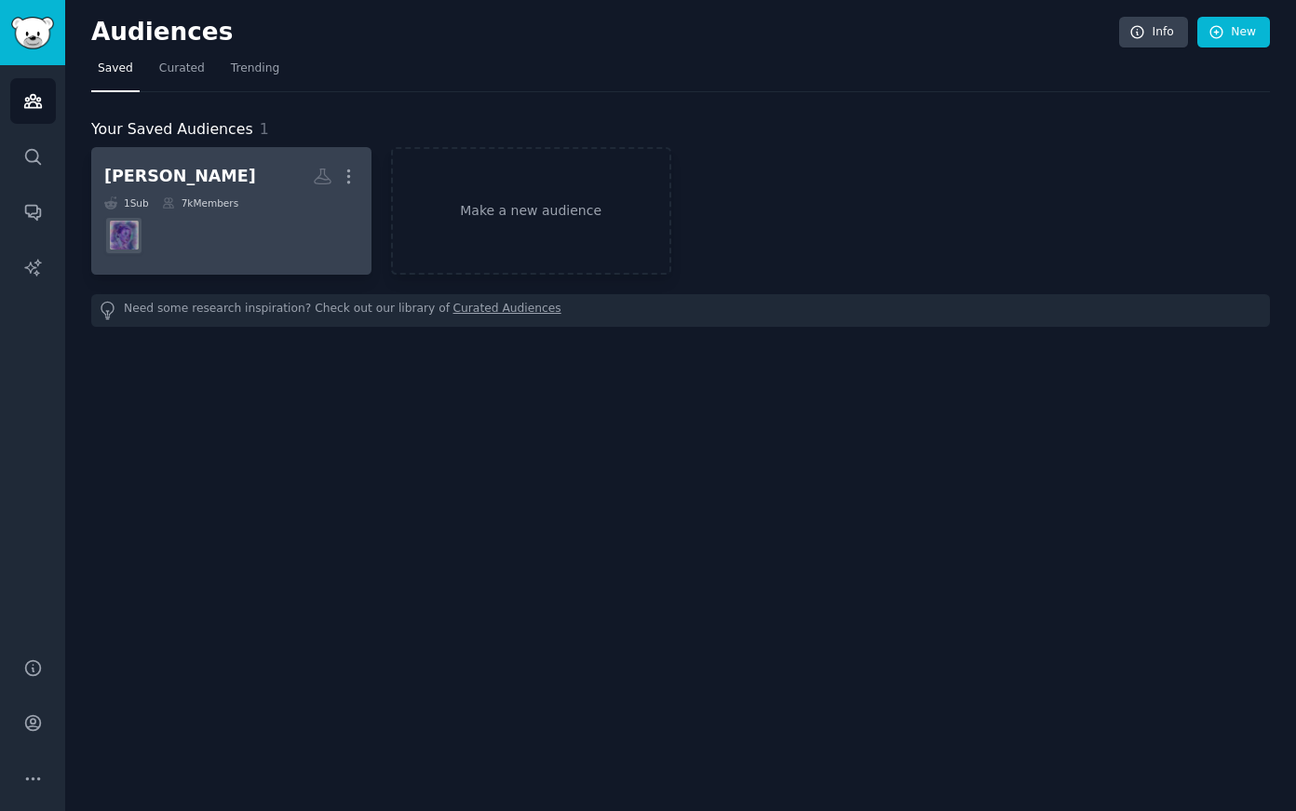
click at [216, 216] on dd at bounding box center [231, 235] width 254 height 52
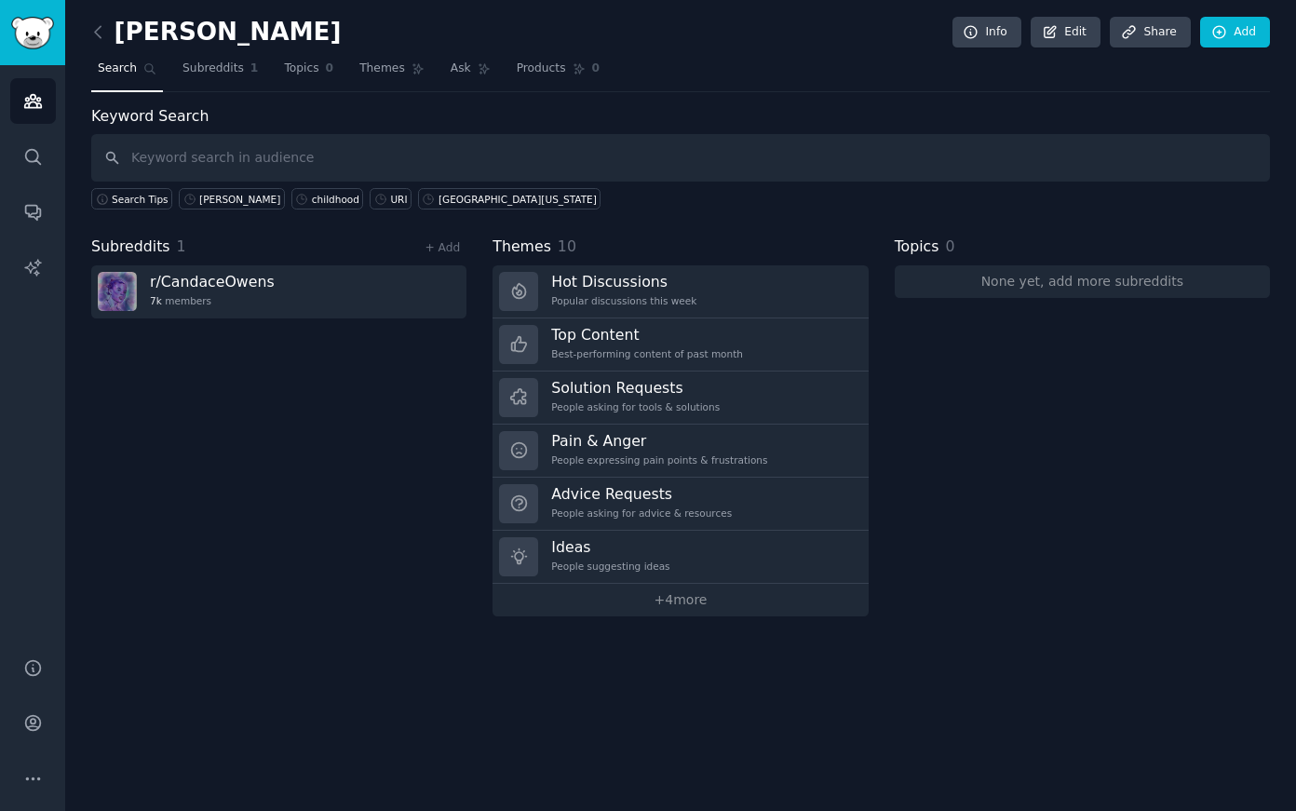
click at [259, 146] on input "text" at bounding box center [680, 157] width 1178 height 47
type input "2015"
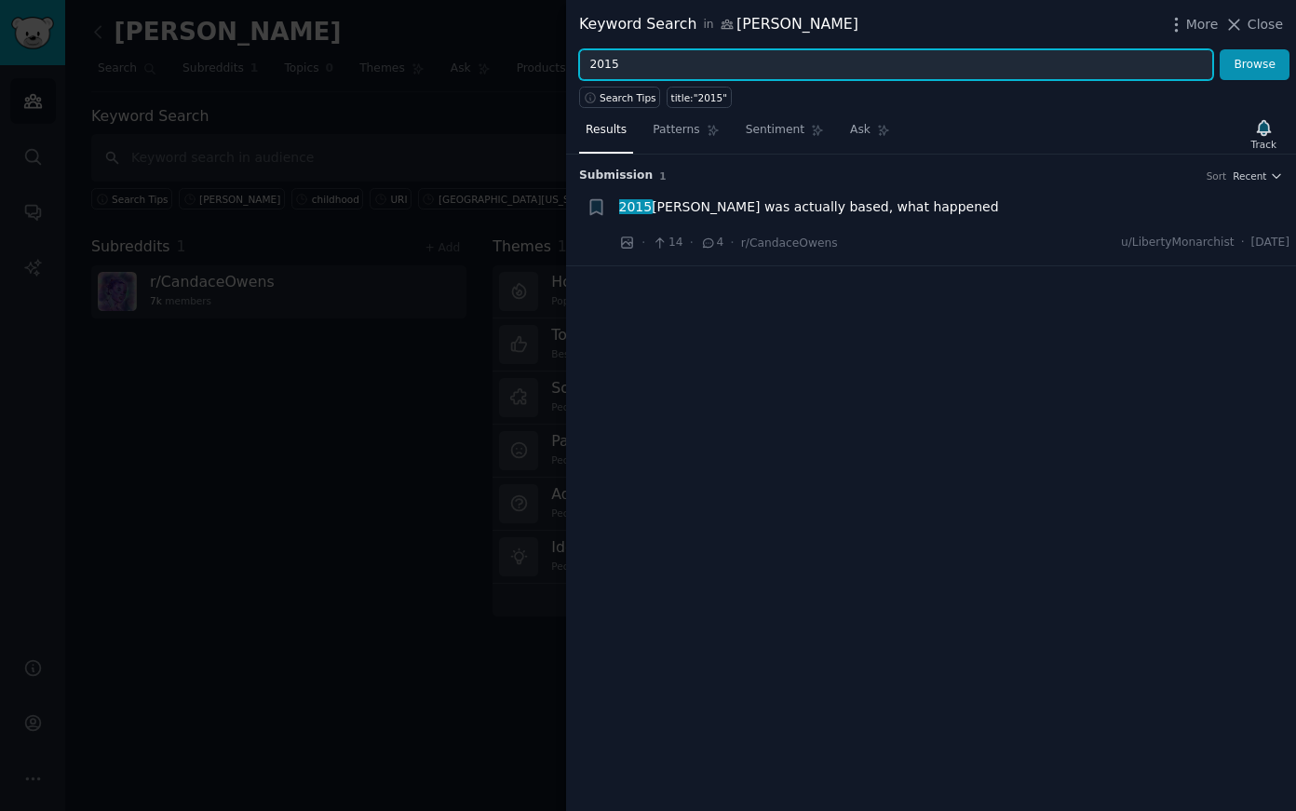
click at [631, 57] on input "2015" at bounding box center [896, 65] width 634 height 32
type input "2016"
click at [1219, 49] on button "Browse" at bounding box center [1254, 65] width 70 height 32
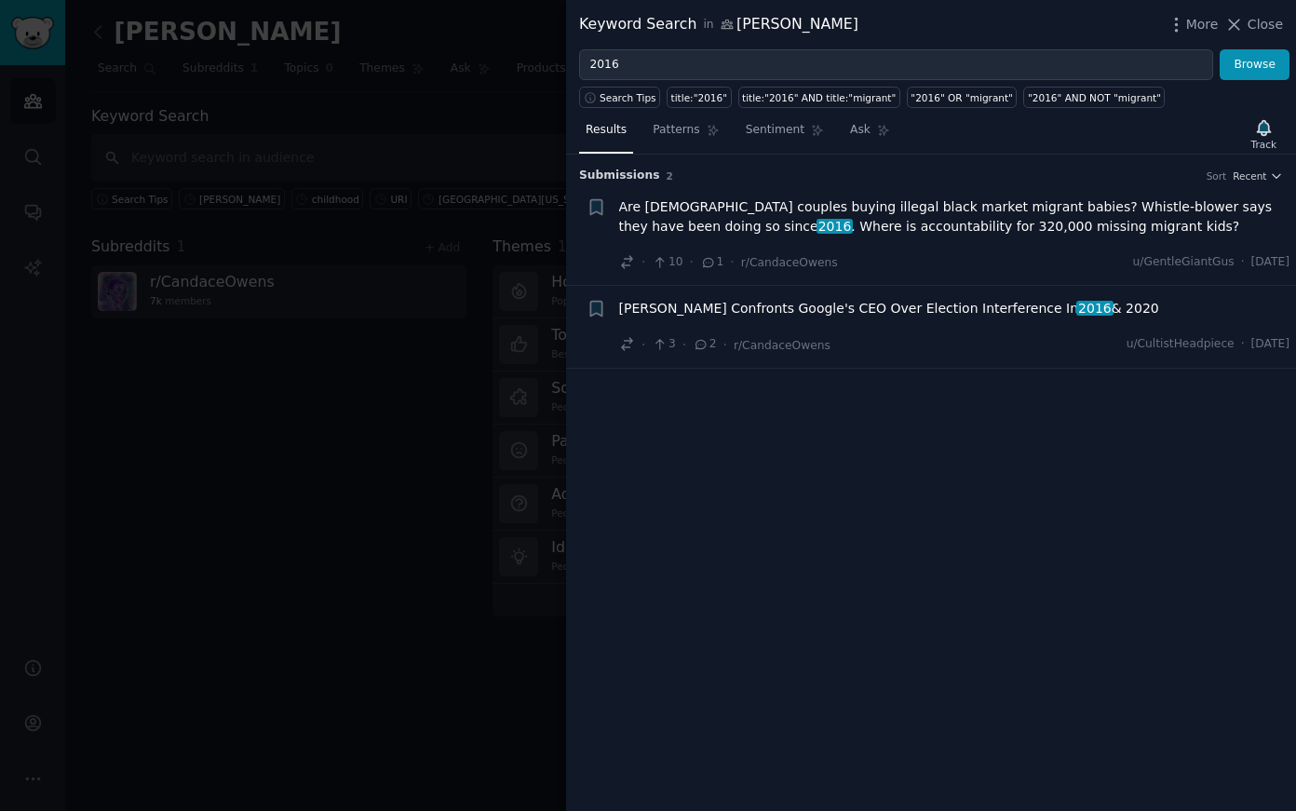
click at [773, 304] on span "[PERSON_NAME] Confronts Google's CEO Over Election Interference In [DATE] & 2020" at bounding box center [889, 309] width 540 height 20
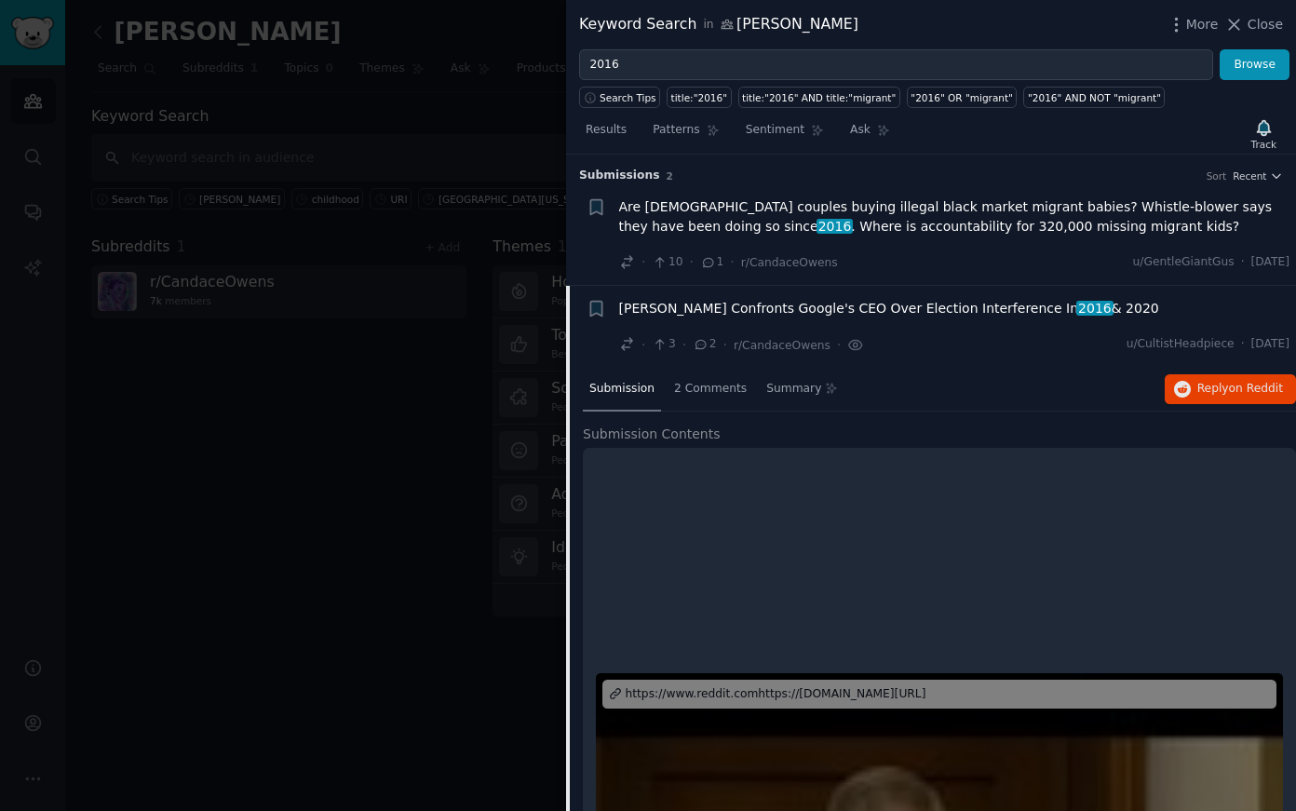
click at [60, 133] on div at bounding box center [648, 405] width 1296 height 811
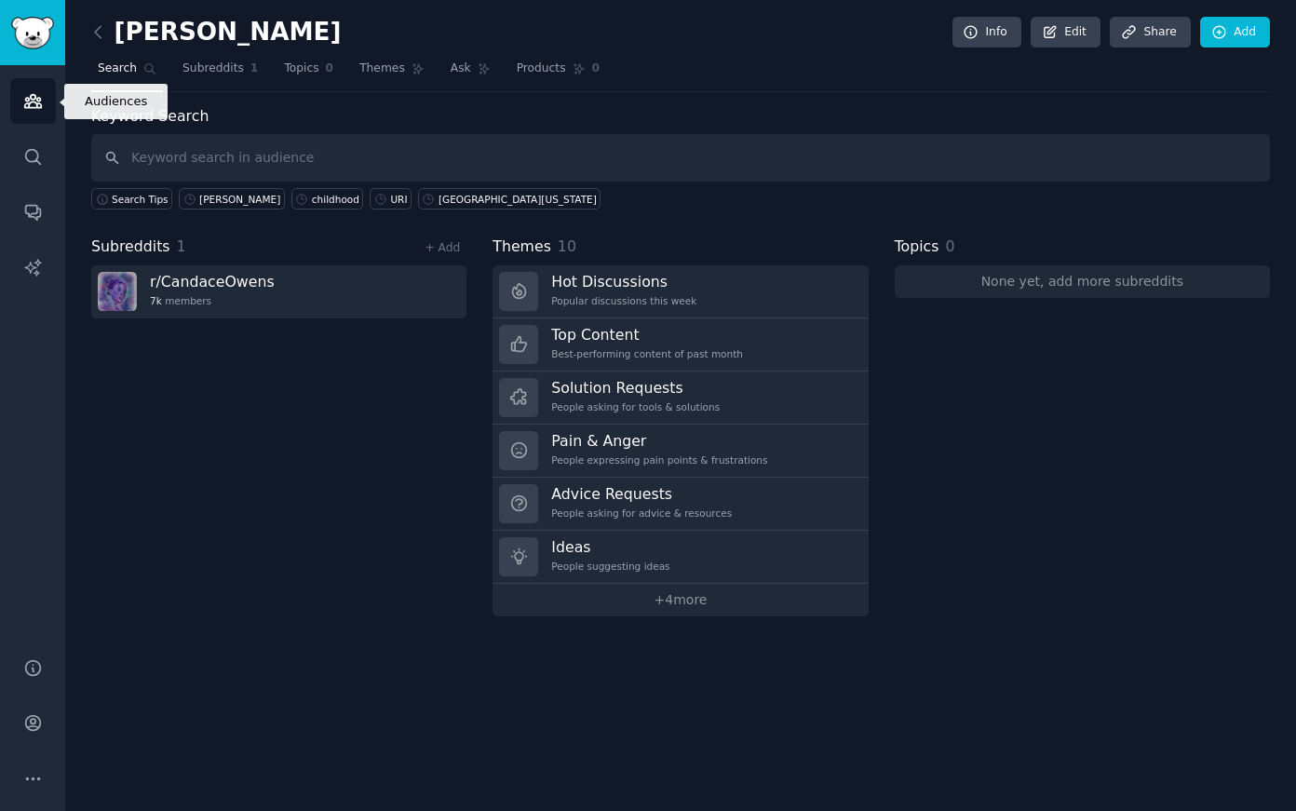
click at [39, 111] on link "Audiences" at bounding box center [33, 101] width 46 height 46
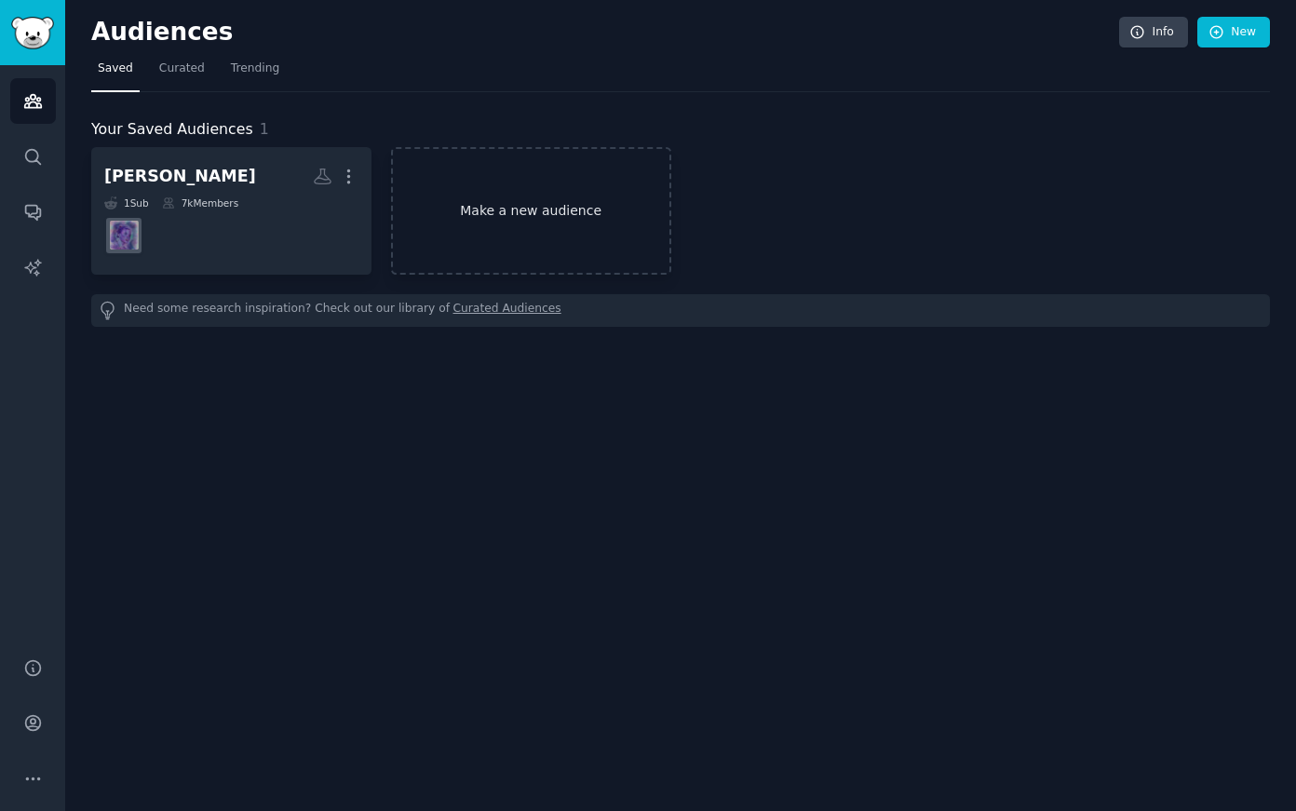
click at [531, 199] on link "Make a new audience" at bounding box center [531, 211] width 280 height 128
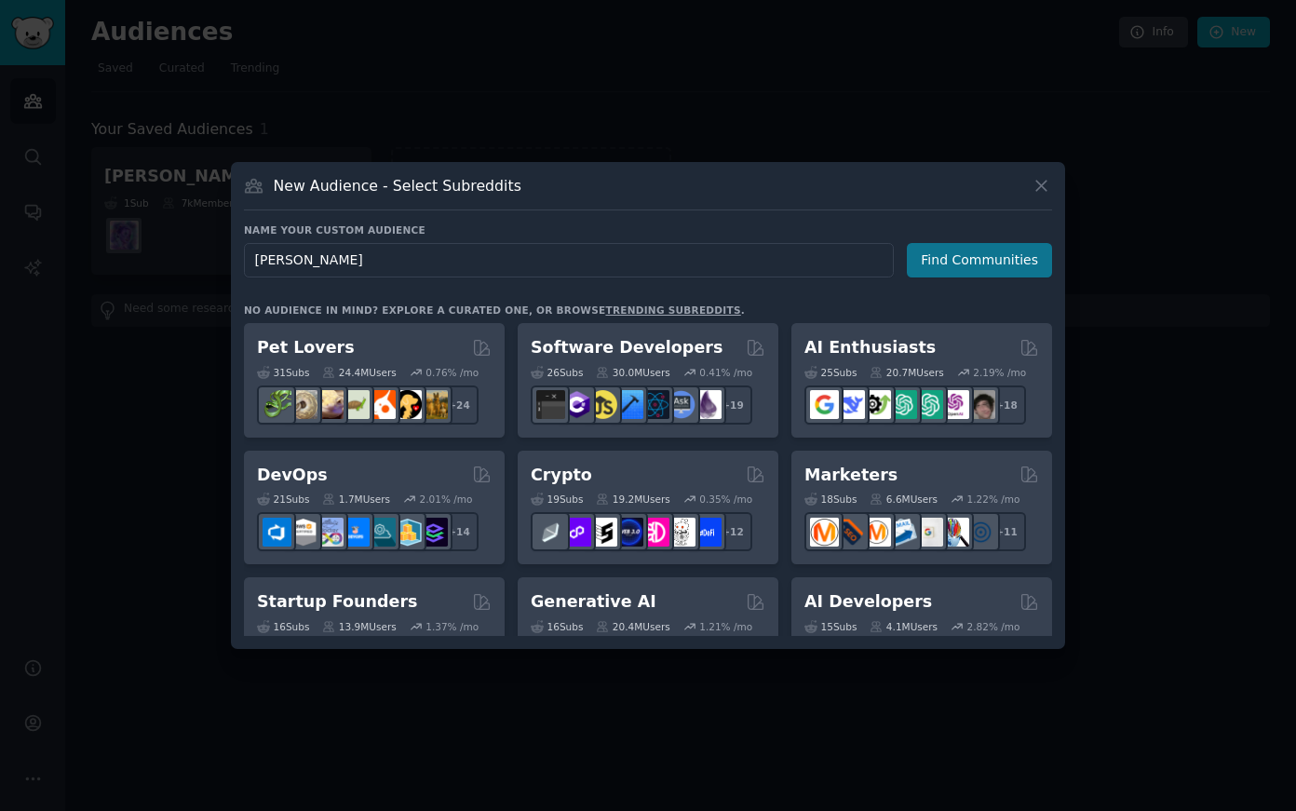
type input "[PERSON_NAME]"
click at [923, 263] on button "Find Communities" at bounding box center [979, 260] width 145 height 34
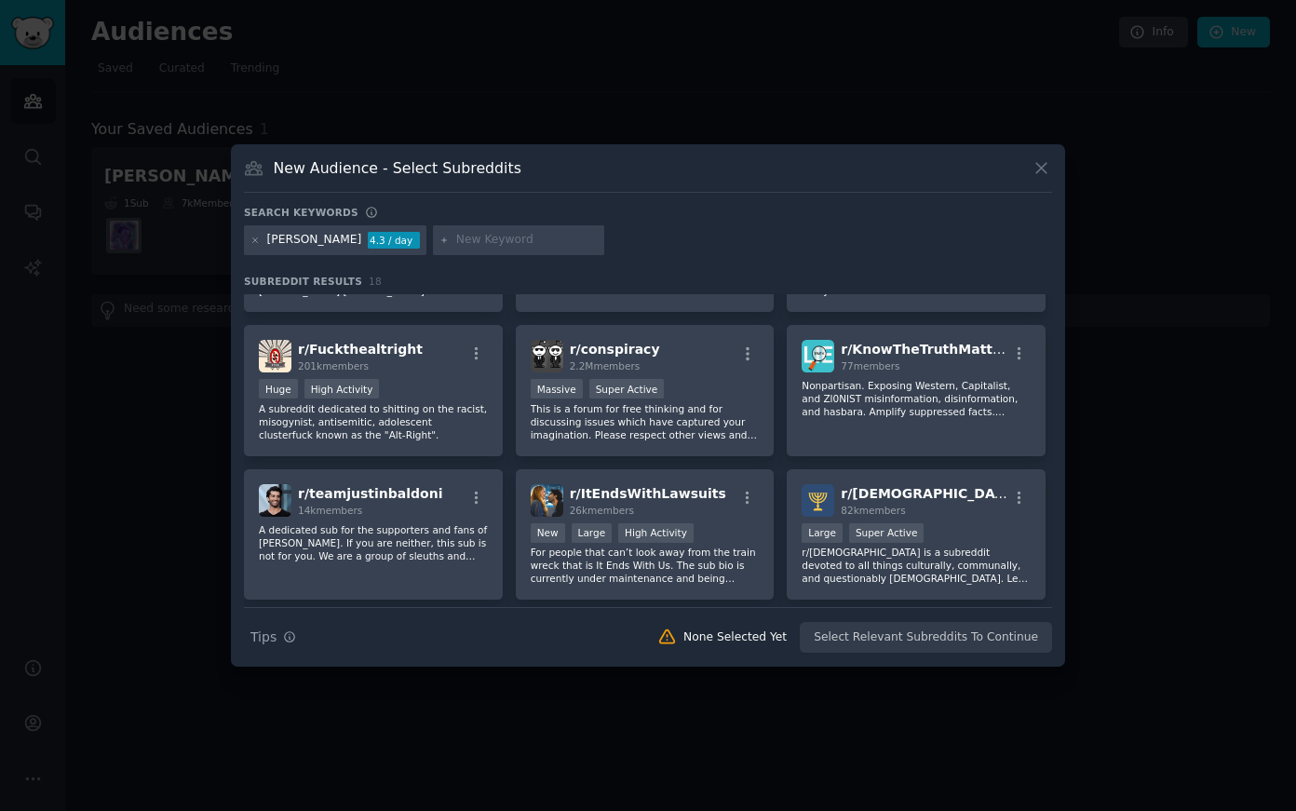
scroll to position [354, 0]
click at [485, 416] on p "A subreddit dedicated to shitting on the racist, misogynist, antisemitic, adole…" at bounding box center [373, 422] width 229 height 39
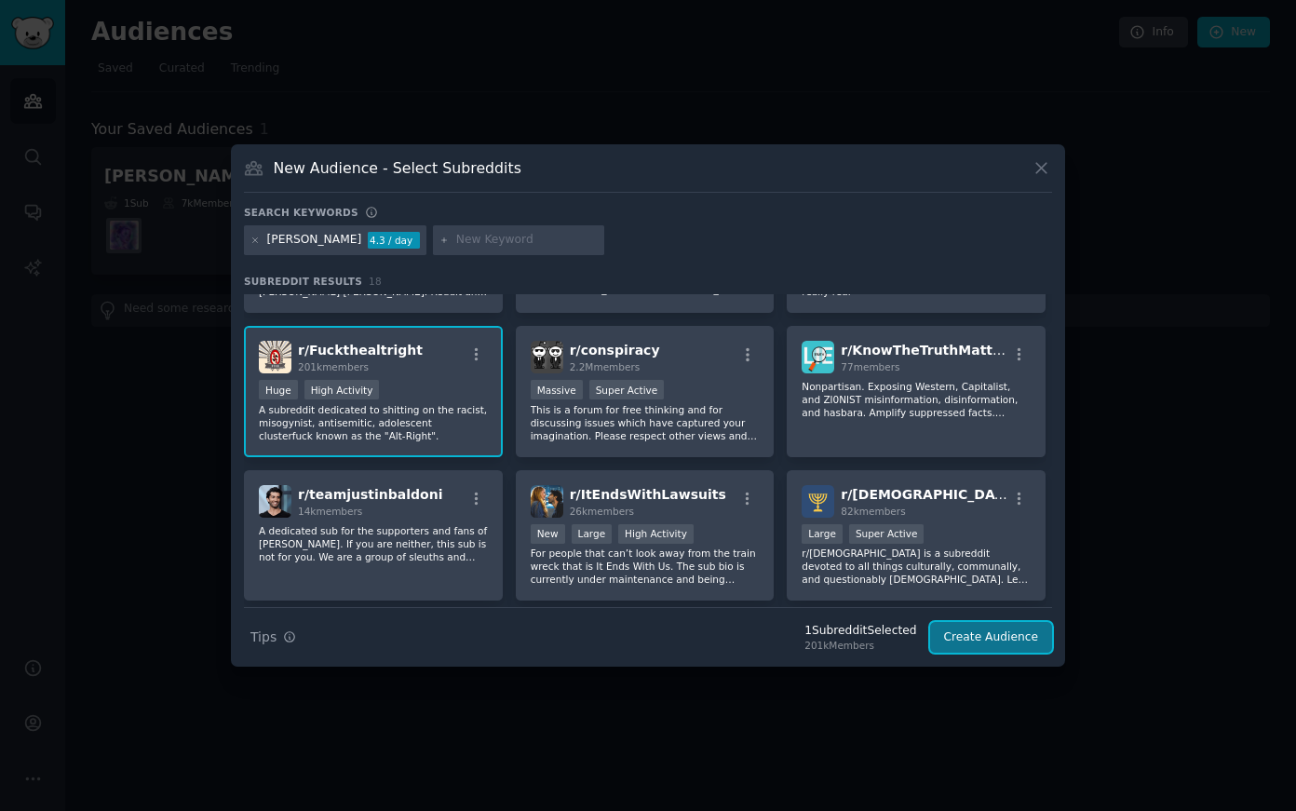
click at [956, 640] on button "Create Audience" at bounding box center [991, 638] width 123 height 32
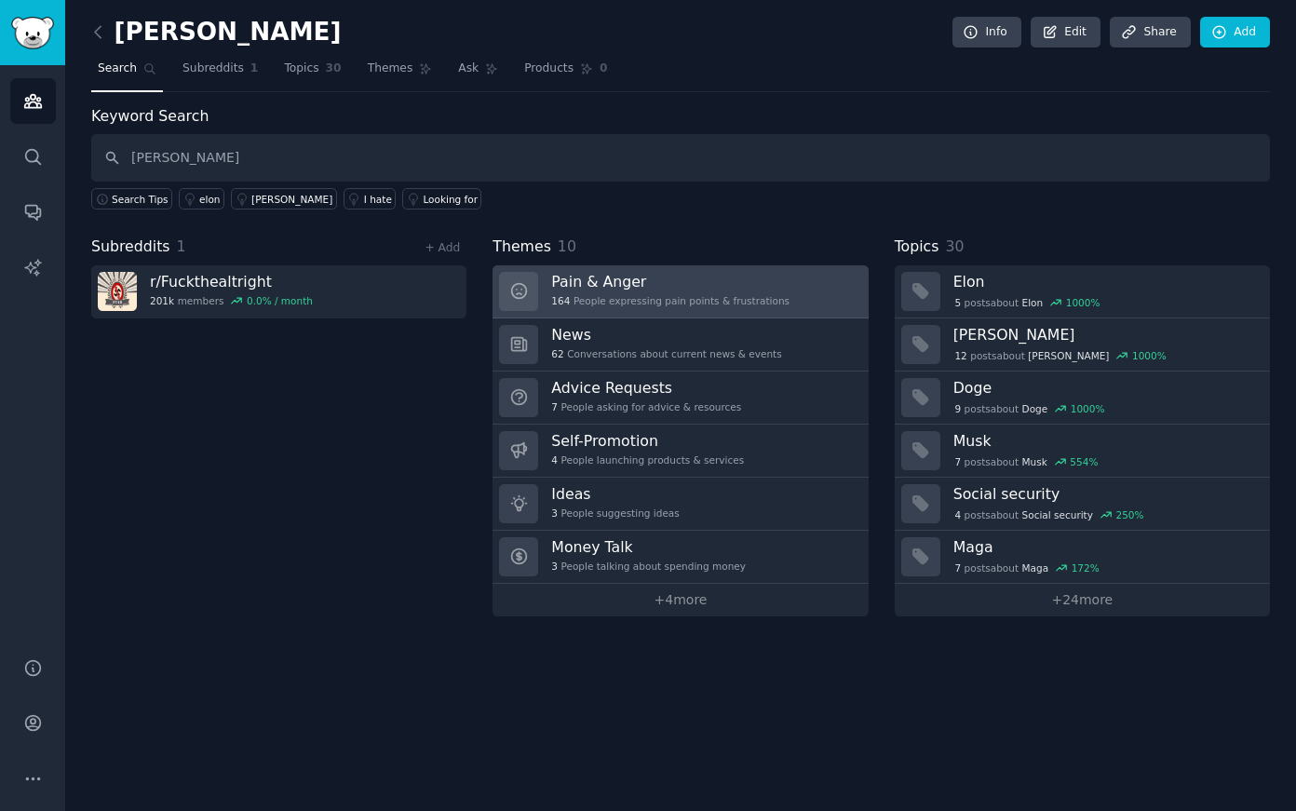
type input "[PERSON_NAME]"
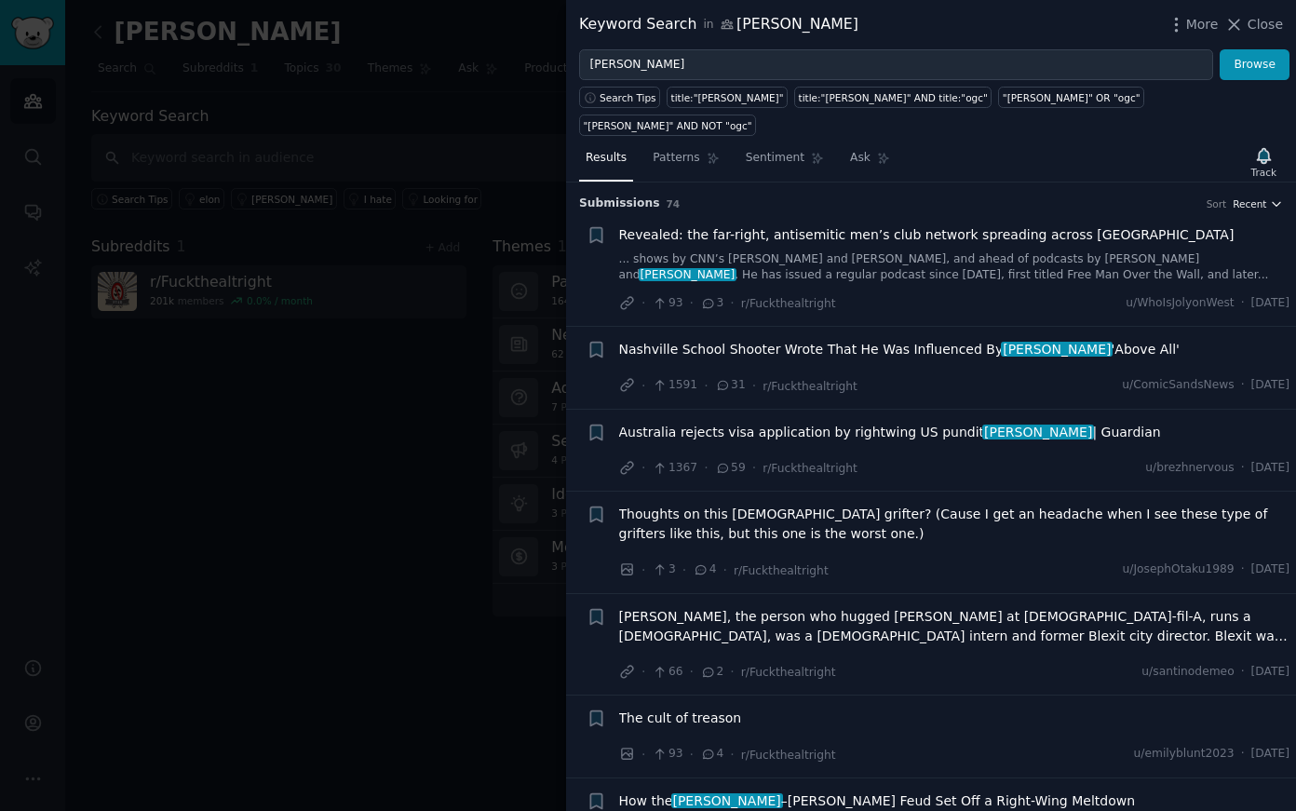
click at [1270, 207] on icon "button" at bounding box center [1276, 203] width 13 height 13
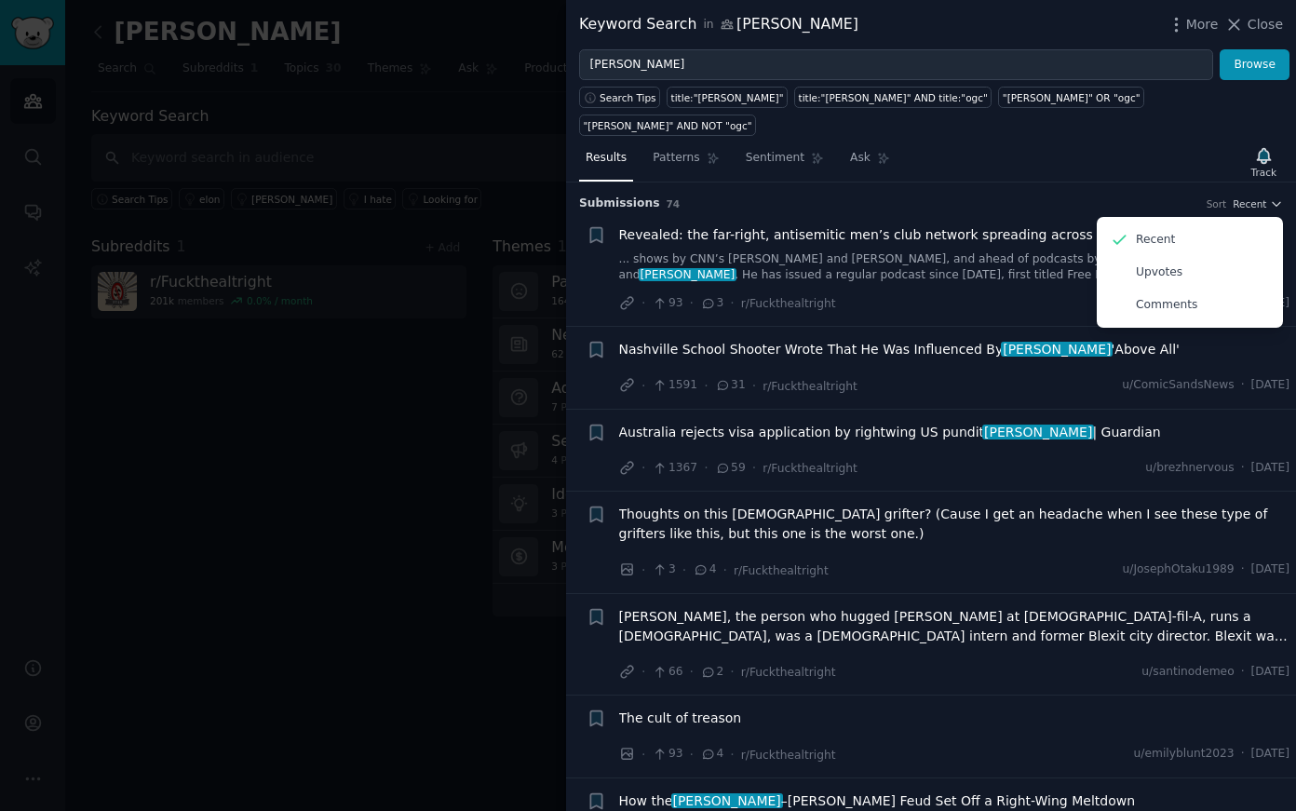
click at [1149, 168] on div "Results Patterns Sentiment Ask Track" at bounding box center [931, 162] width 730 height 40
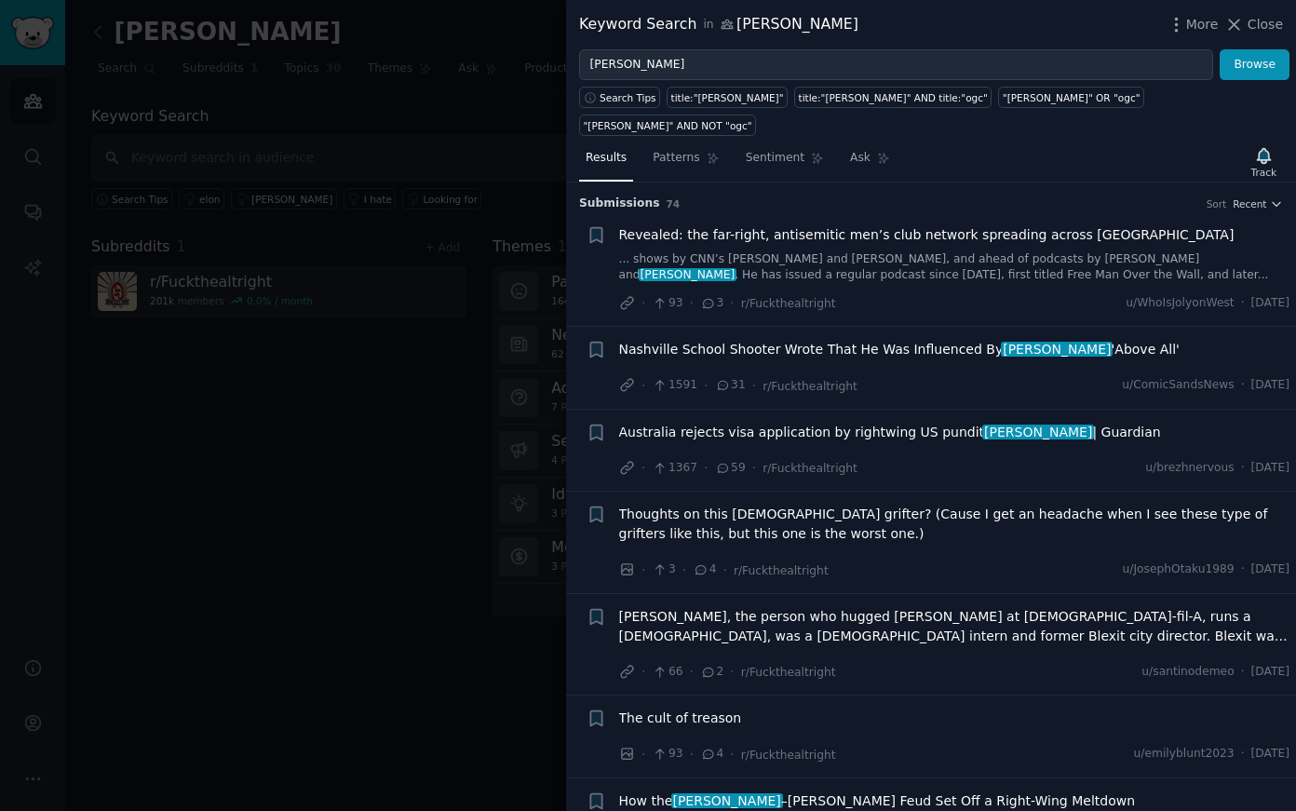
click at [965, 514] on span "Thoughts on this [DEMOGRAPHIC_DATA] grifter? (Cause I get an headache when I se…" at bounding box center [954, 523] width 671 height 39
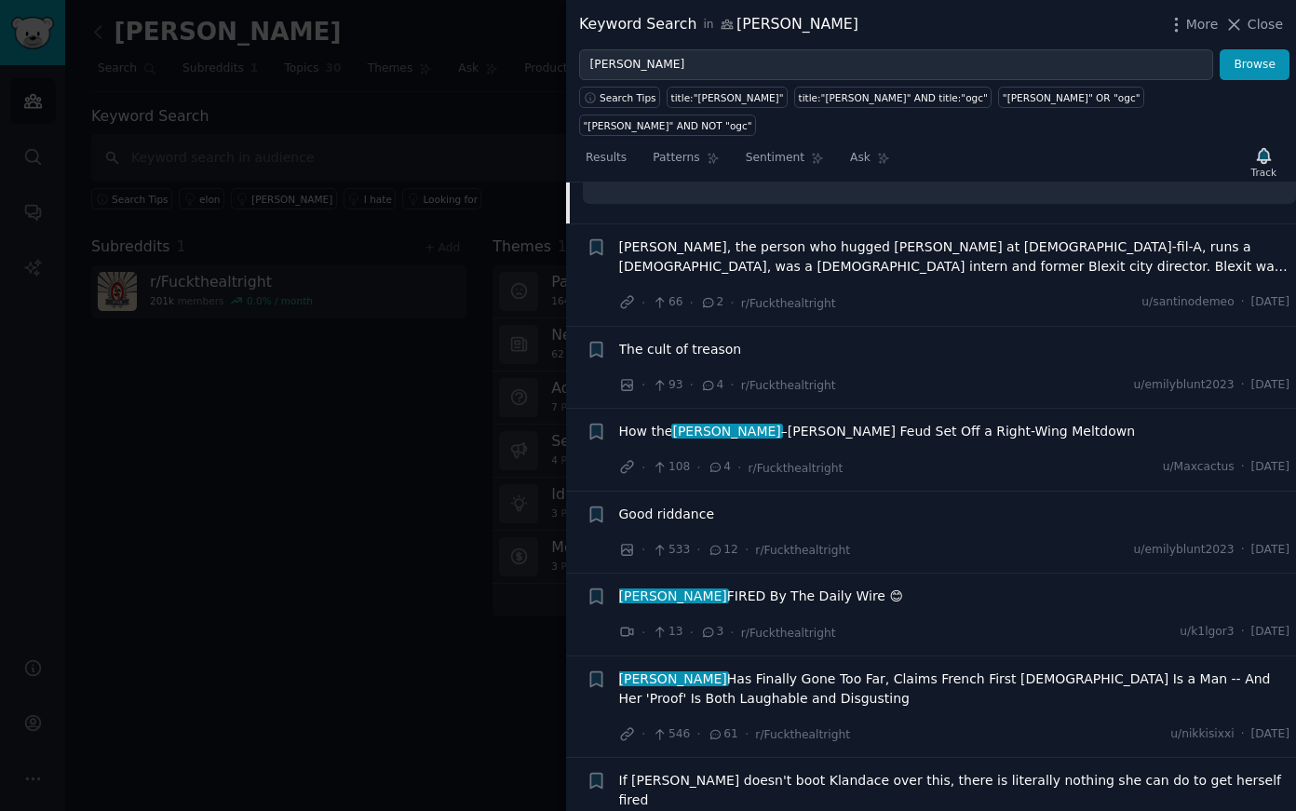
scroll to position [2020, 0]
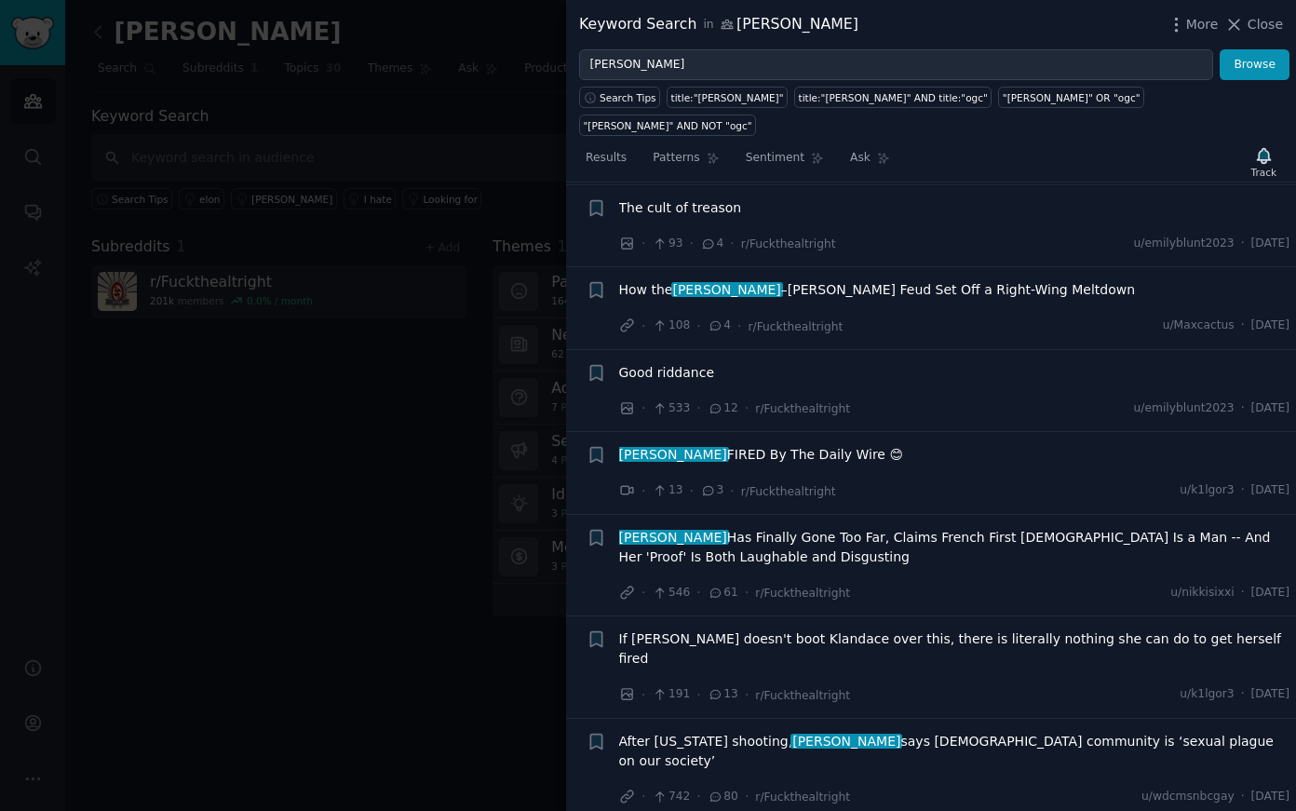
click at [963, 643] on span "If [PERSON_NAME] doesn't boot Klandace over this, there is literally nothing sh…" at bounding box center [954, 648] width 671 height 39
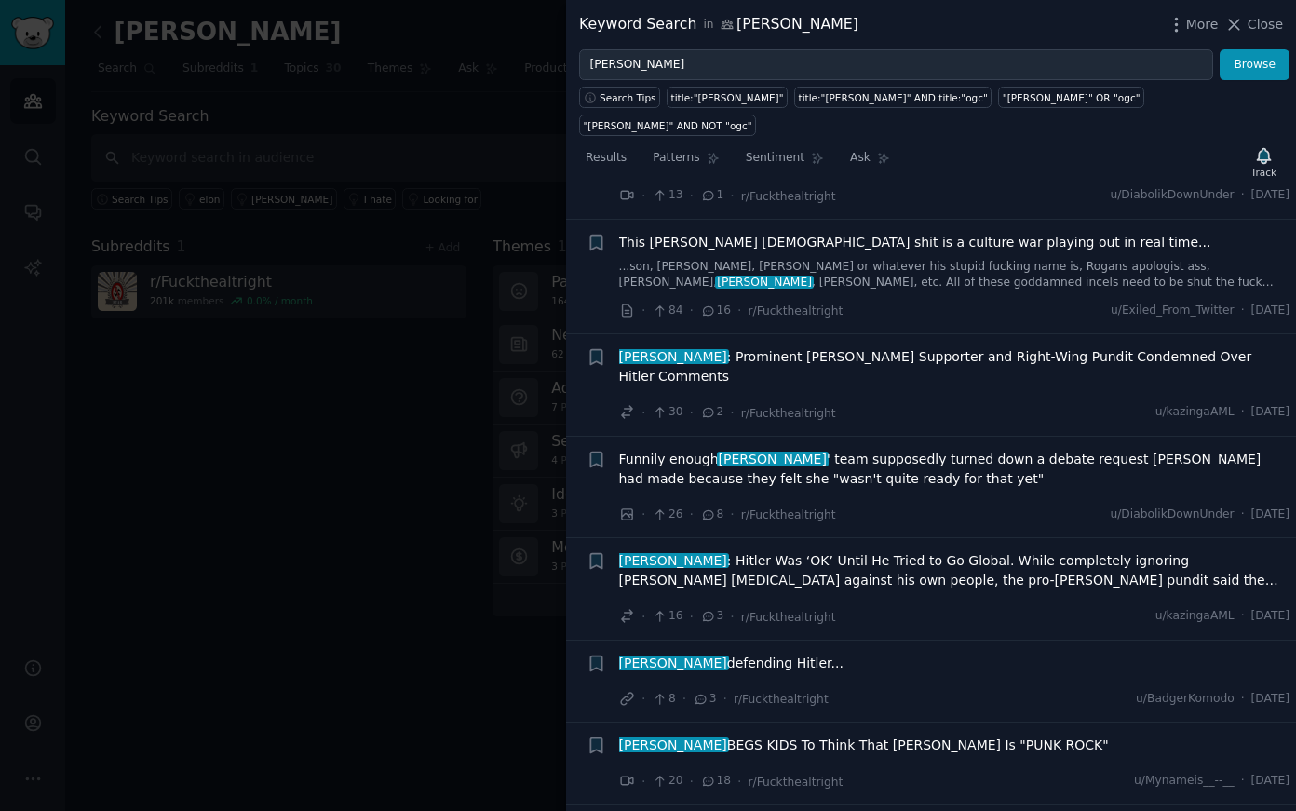
scroll to position [6558, 0]
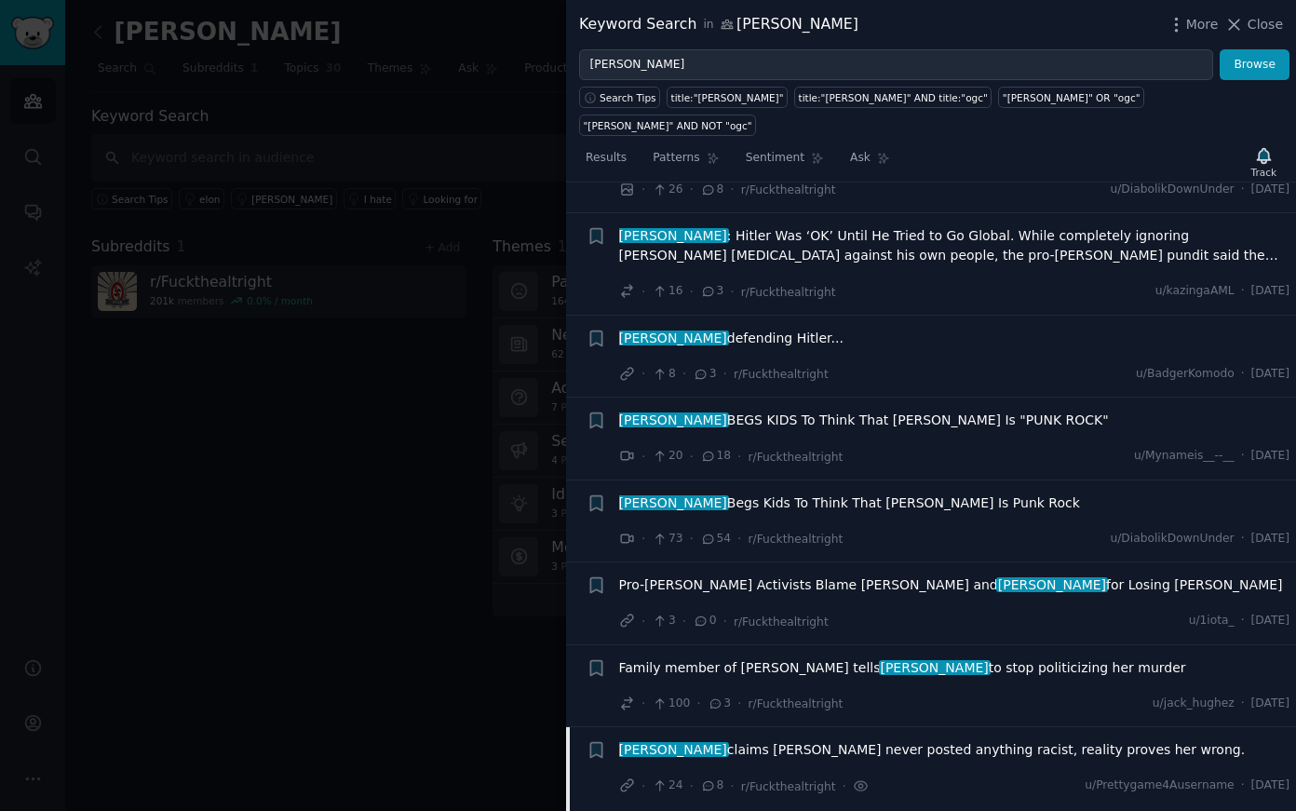
scroll to position [6187, 0]
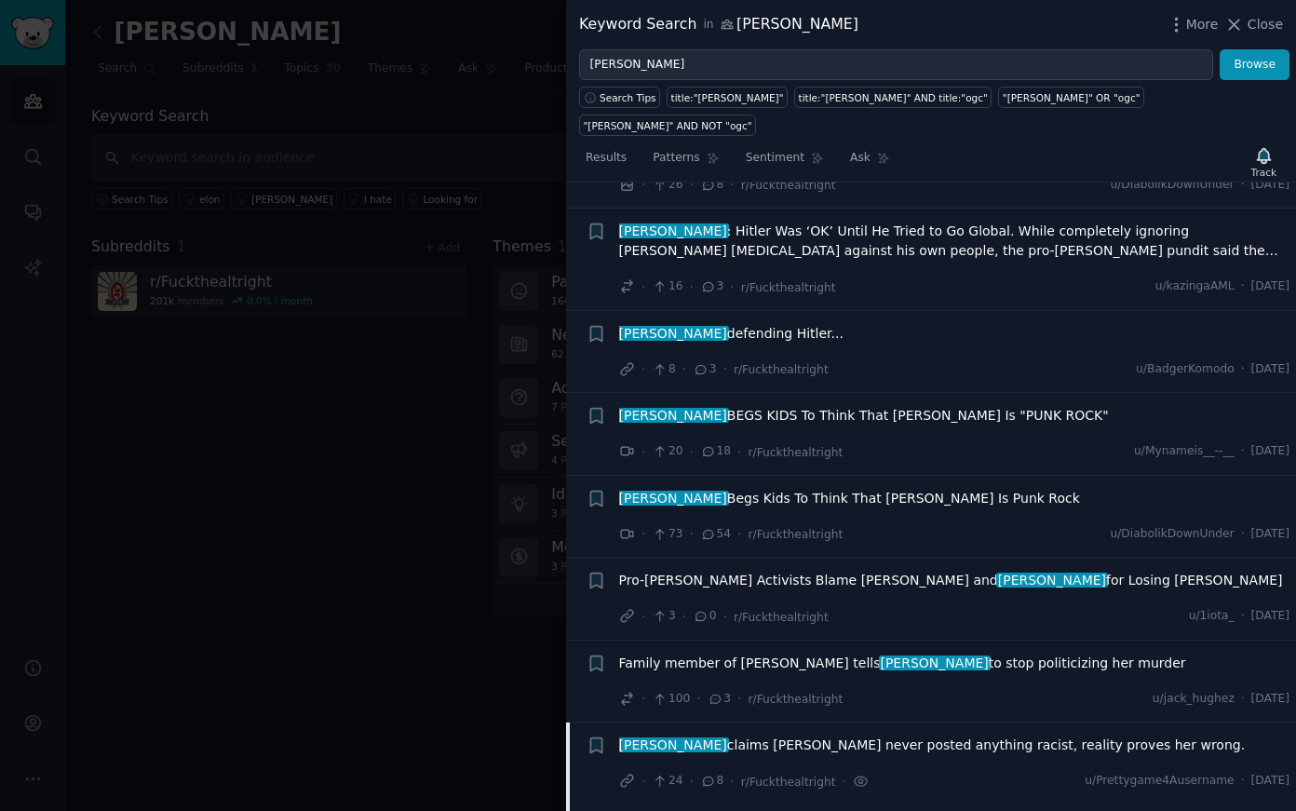
click at [1033, 640] on li "+ Family member of [PERSON_NAME] tells [PERSON_NAME] to stop politicizing her m…" at bounding box center [931, 681] width 730 height 82
click at [1032, 653] on span "Family member of [PERSON_NAME] tells [PERSON_NAME] to stop politicizing her mur…" at bounding box center [902, 663] width 567 height 20
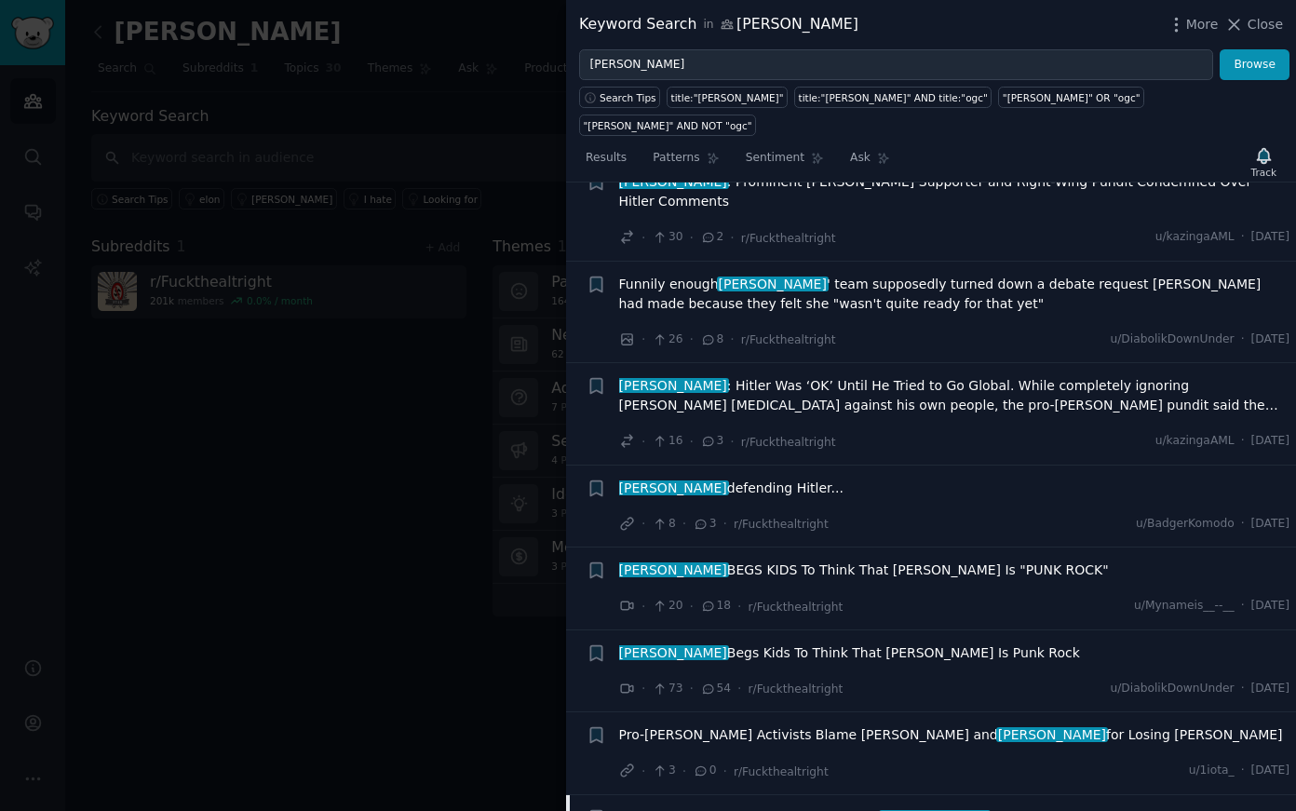
scroll to position [6039, 0]
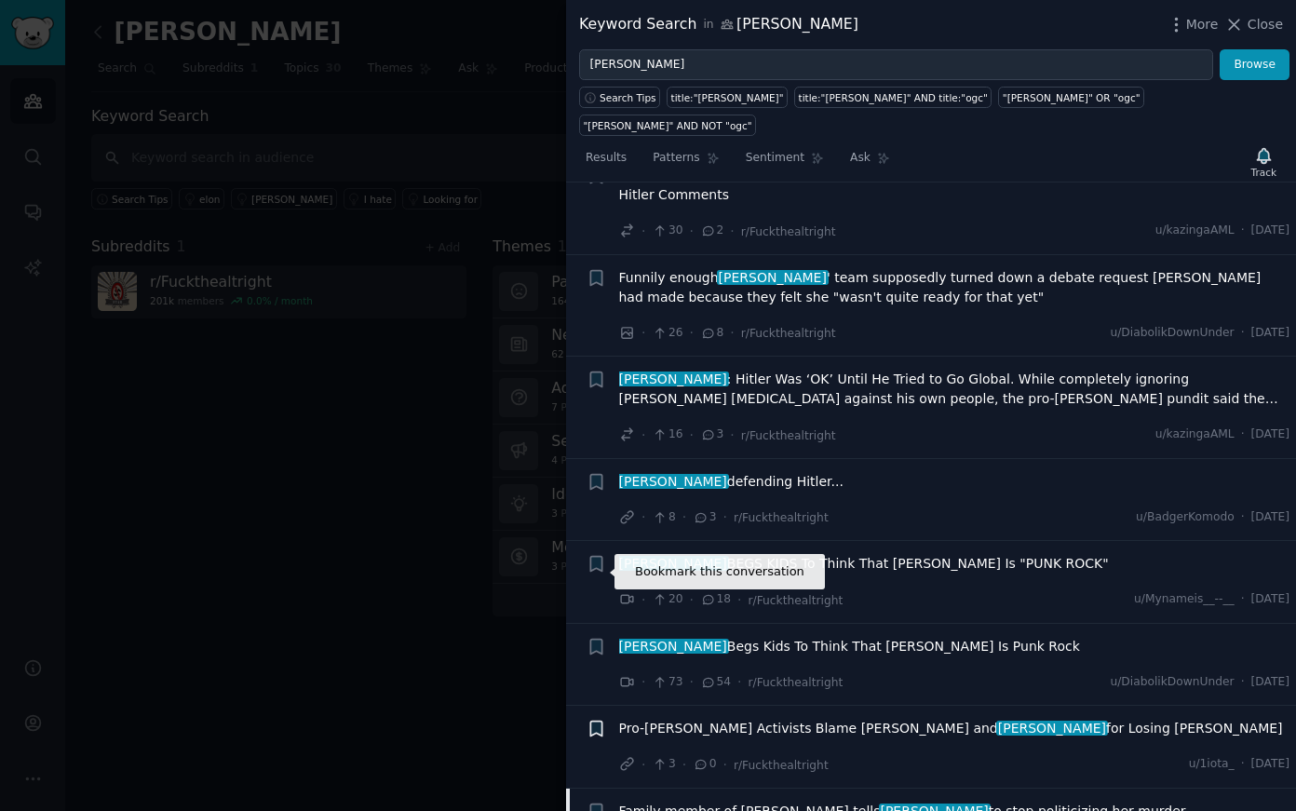
click at [597, 721] on icon "button" at bounding box center [595, 728] width 11 height 15
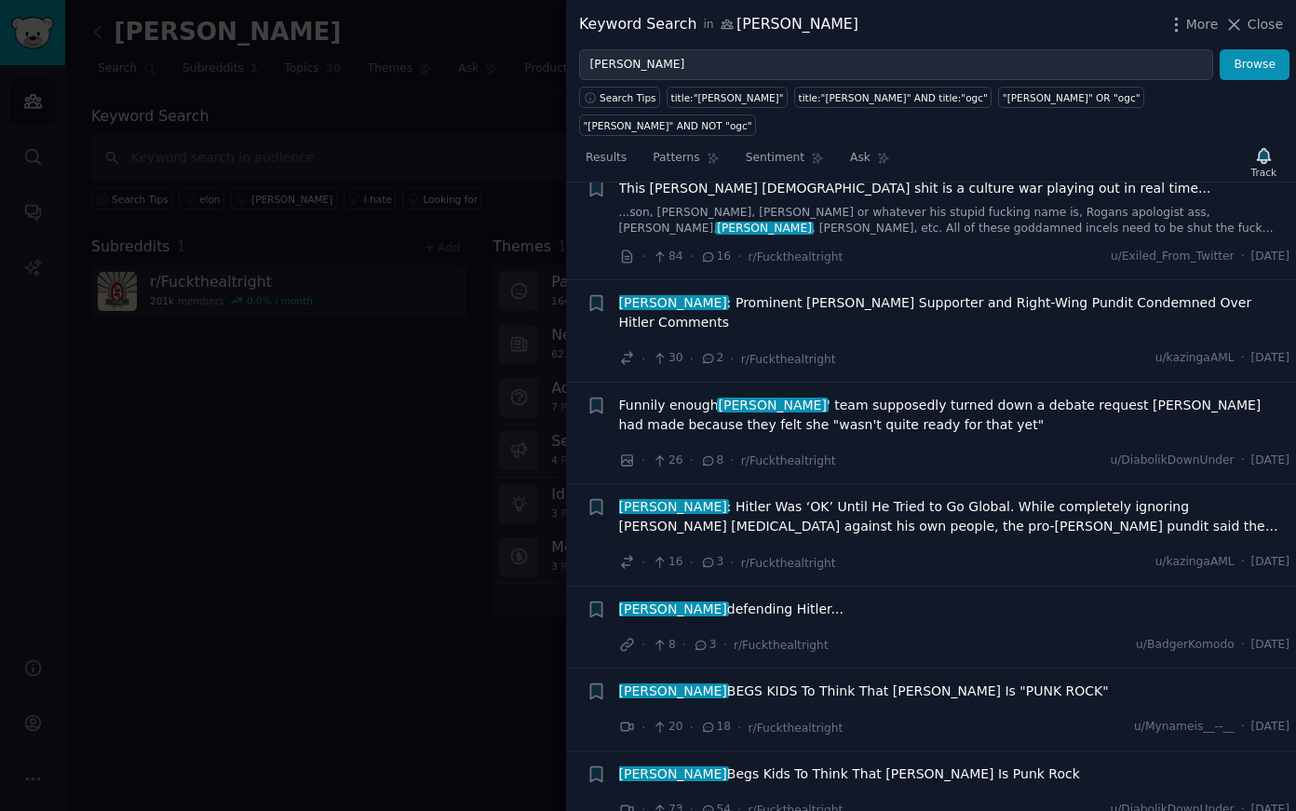
scroll to position [5909, 0]
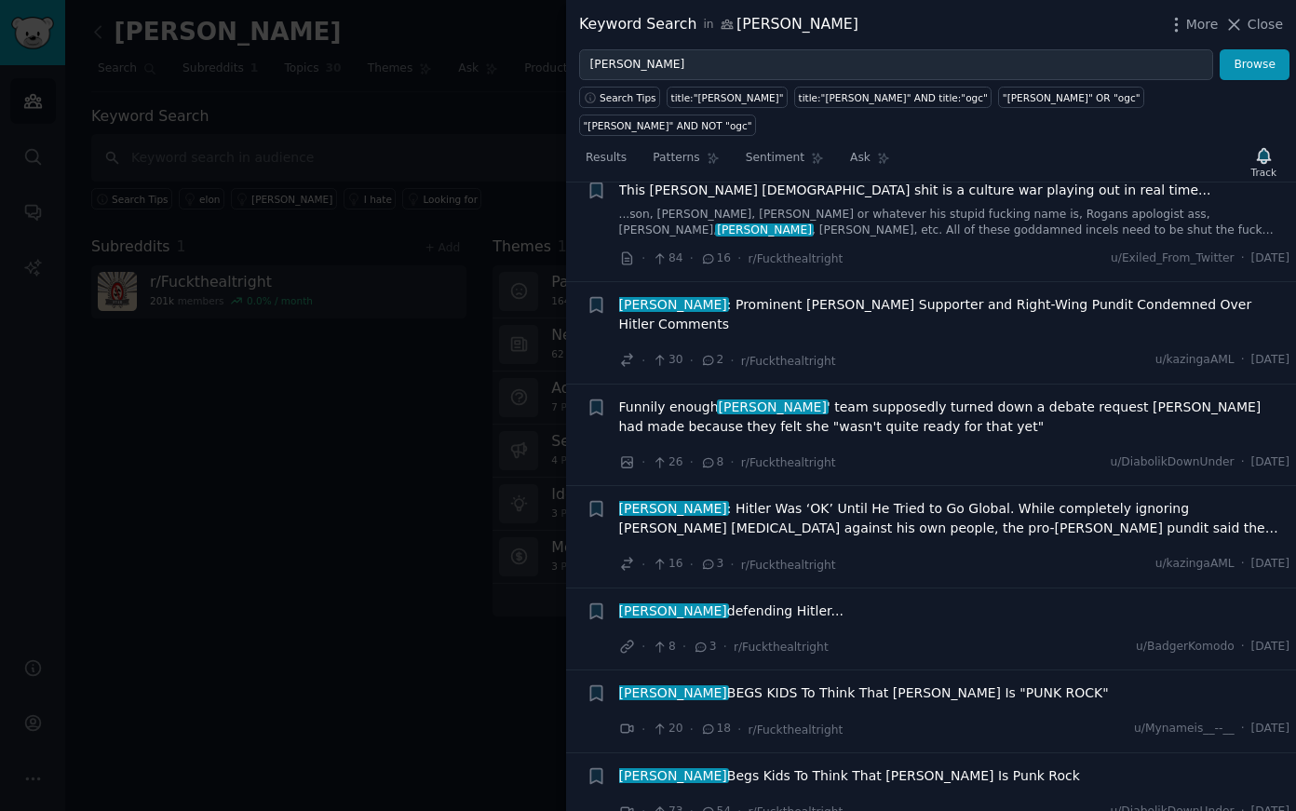
click at [655, 397] on span "Funnily enough [PERSON_NAME] ' team supposedly turned down a debate request [PE…" at bounding box center [954, 416] width 671 height 39
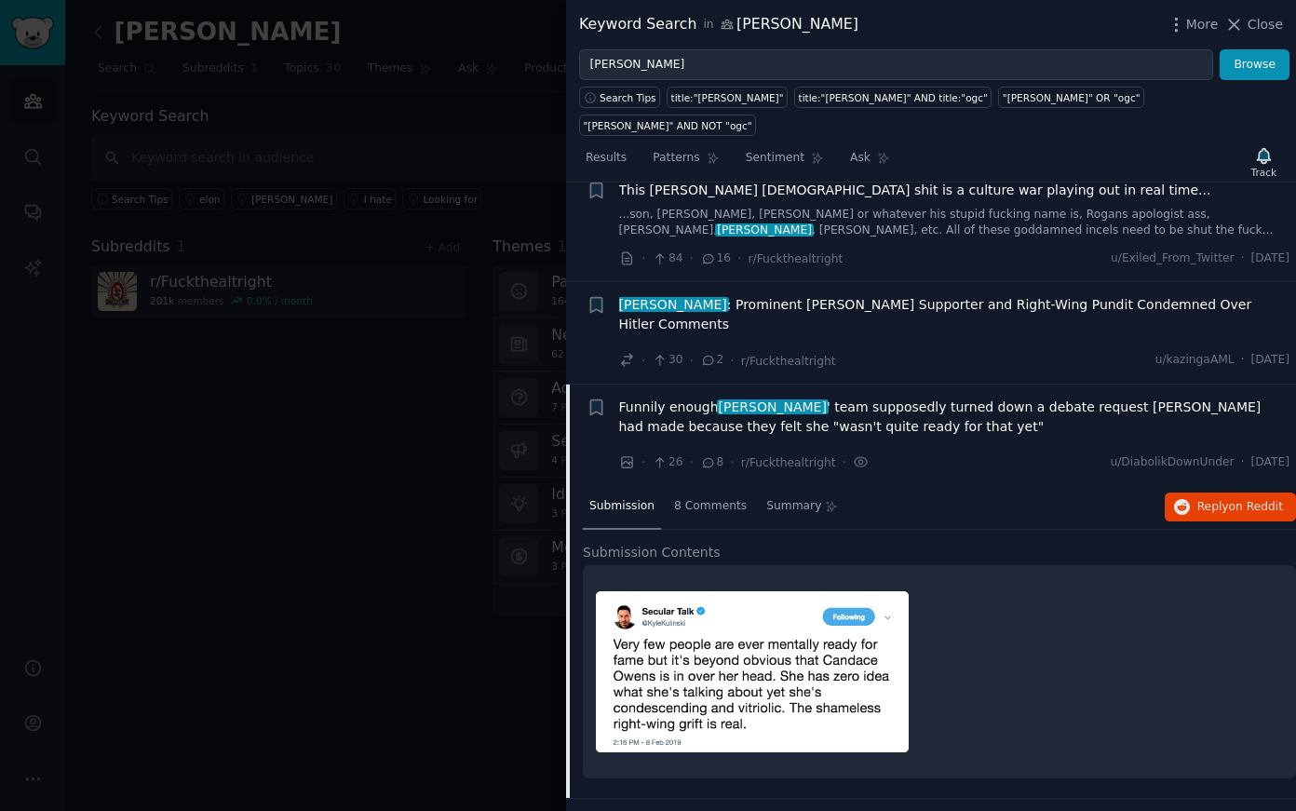
scroll to position [5954, 0]
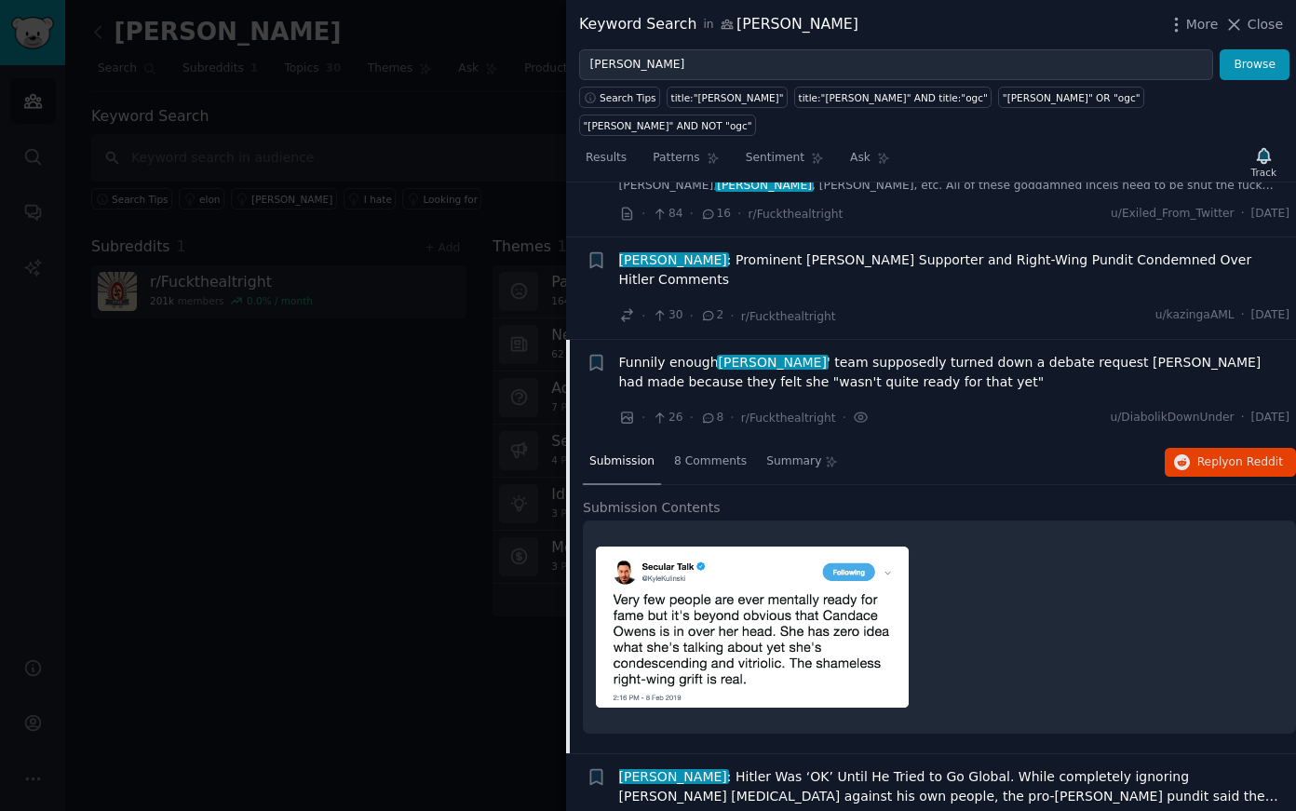
click at [752, 546] on img at bounding box center [752, 626] width 313 height 161
click at [679, 546] on img at bounding box center [752, 626] width 313 height 161
click at [720, 440] on div "8 Comments" at bounding box center [710, 462] width 86 height 45
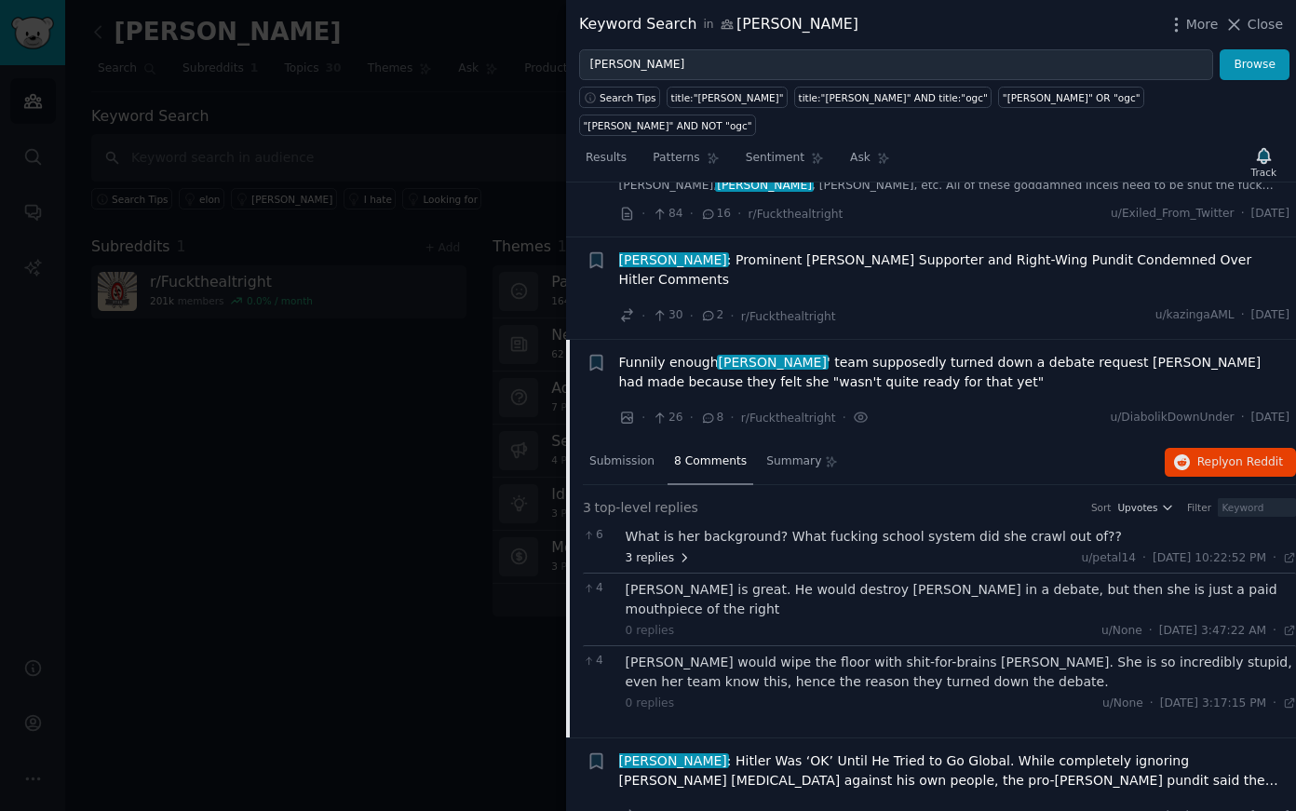
click at [643, 550] on span "3 replies" at bounding box center [657, 558] width 65 height 17
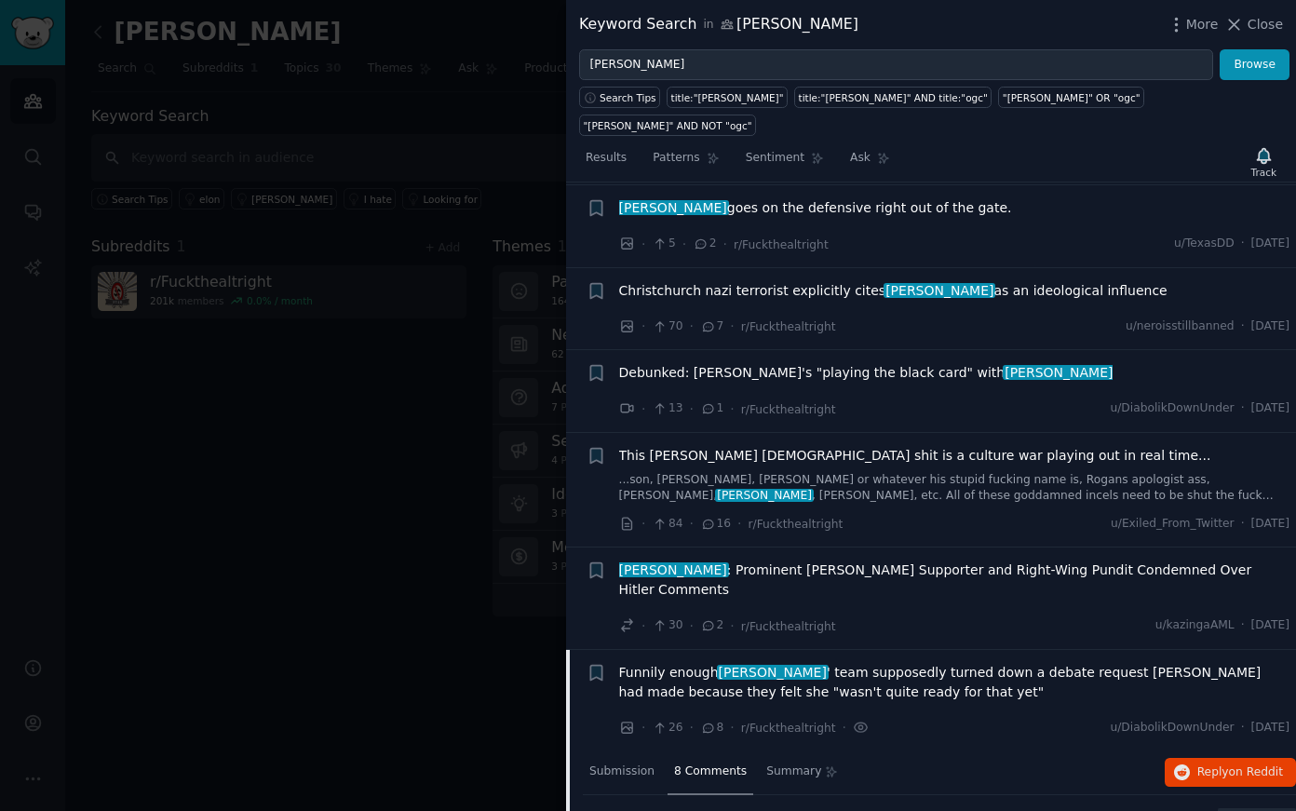
scroll to position [5632, 0]
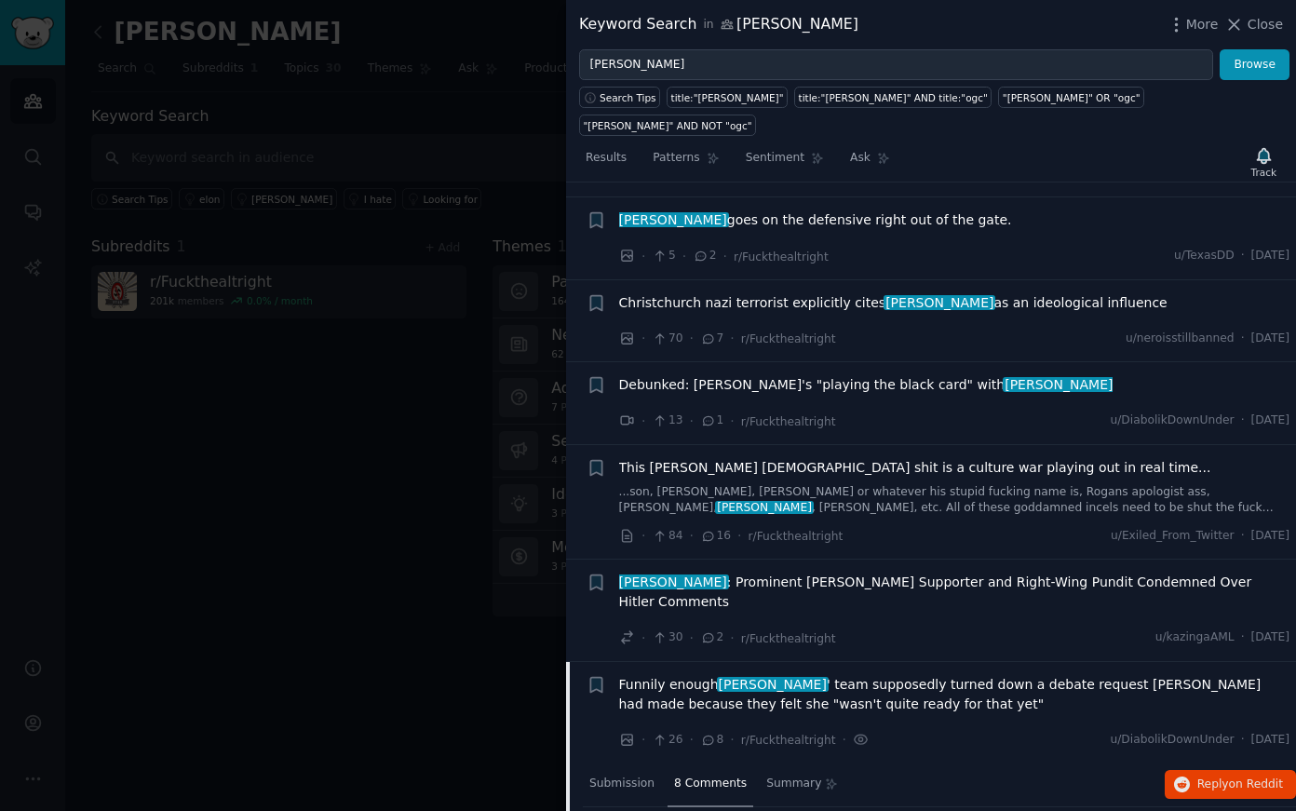
click at [662, 458] on span "This [PERSON_NAME] [DEMOGRAPHIC_DATA] shit is a culture war playing out in real…" at bounding box center [915, 468] width 592 height 20
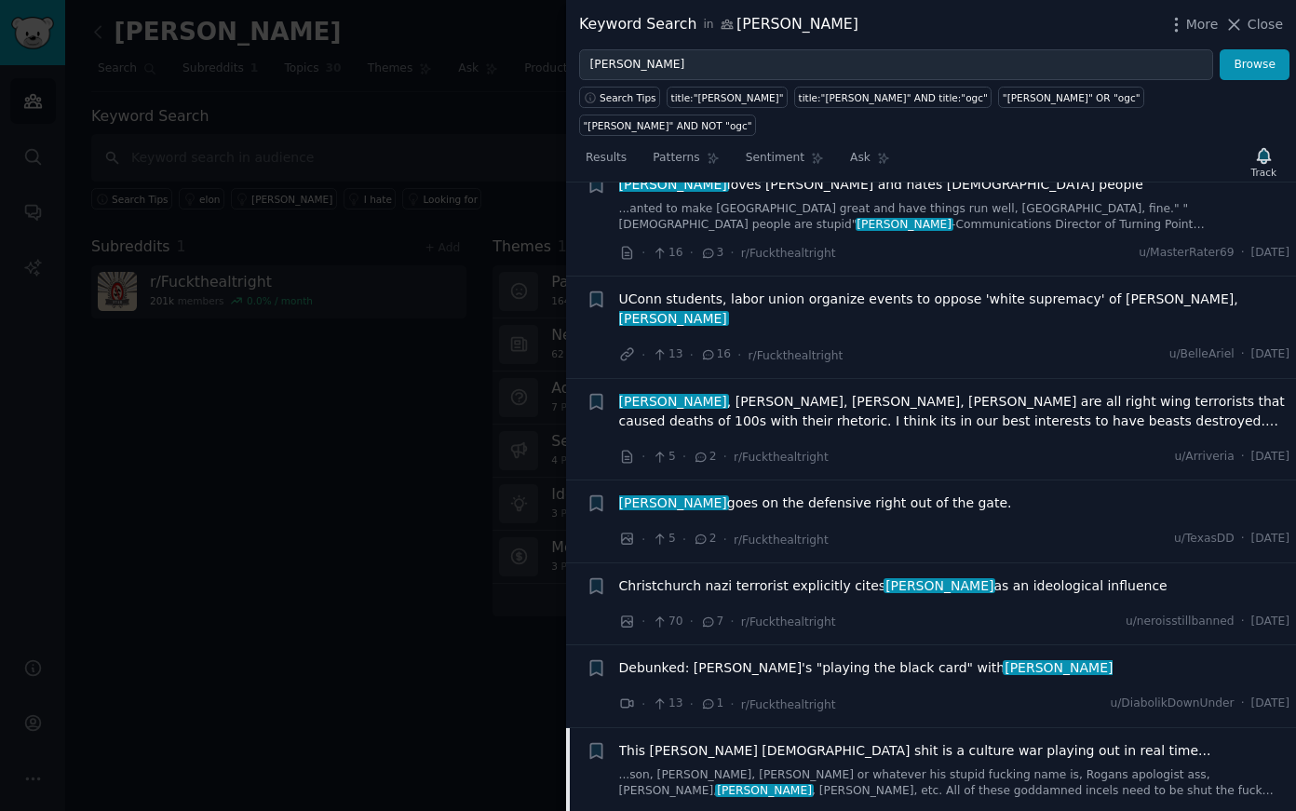
scroll to position [5368, 0]
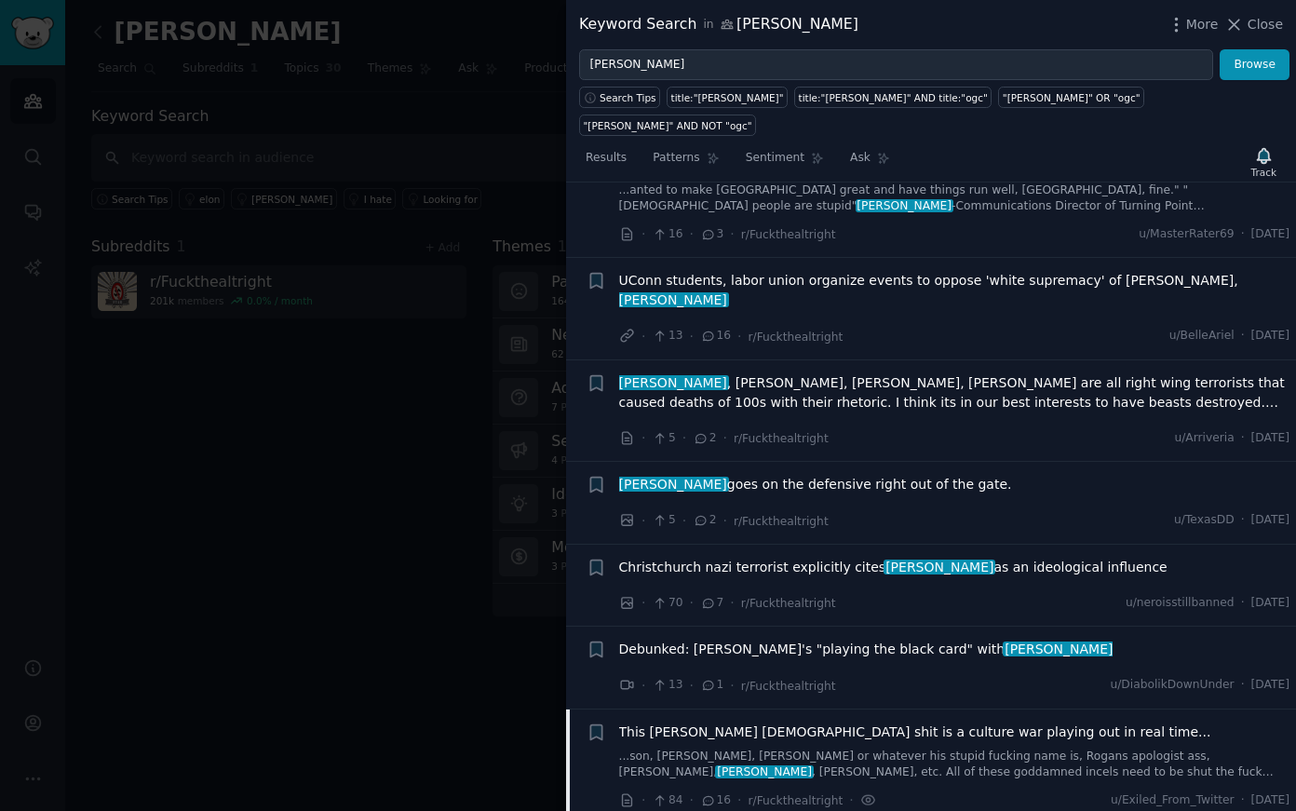
click at [910, 373] on span "[PERSON_NAME] , [PERSON_NAME], [PERSON_NAME], [PERSON_NAME] are all right wing …" at bounding box center [954, 392] width 671 height 39
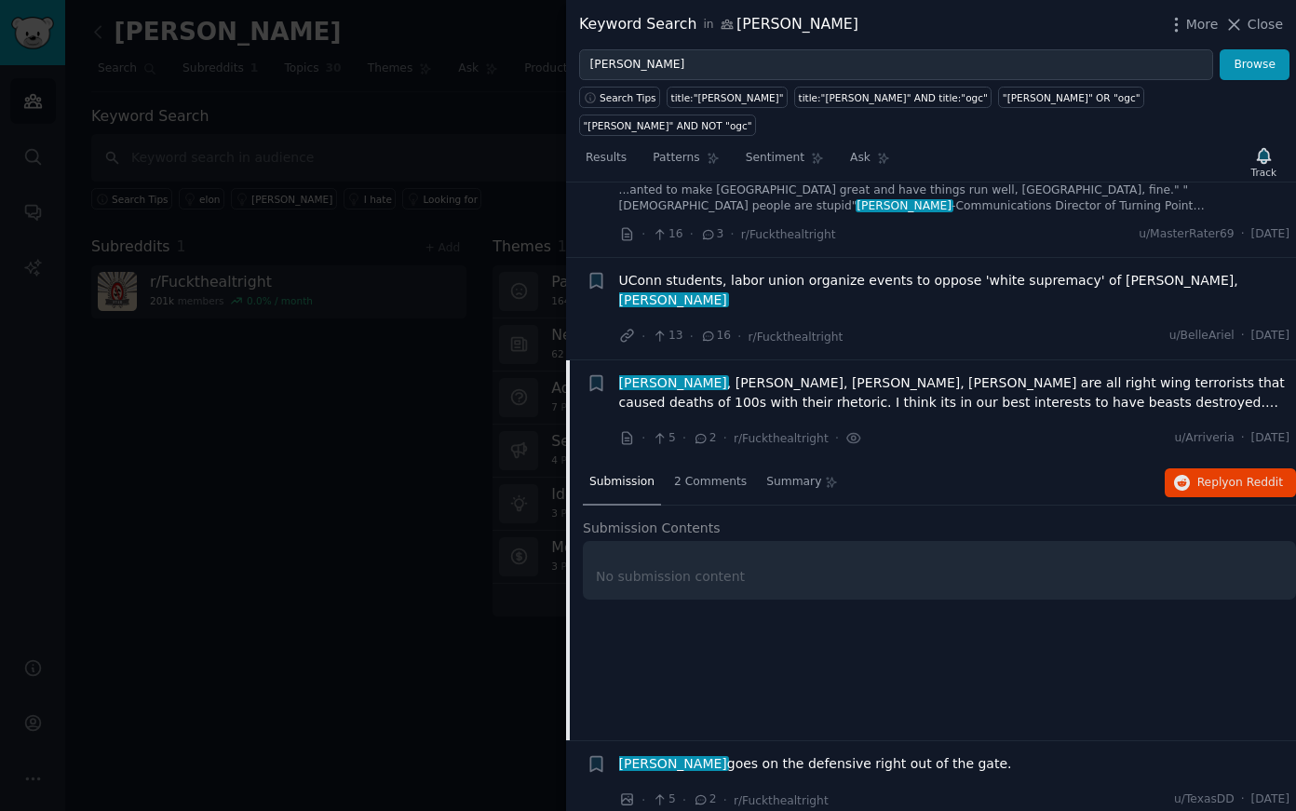
scroll to position [5408, 0]
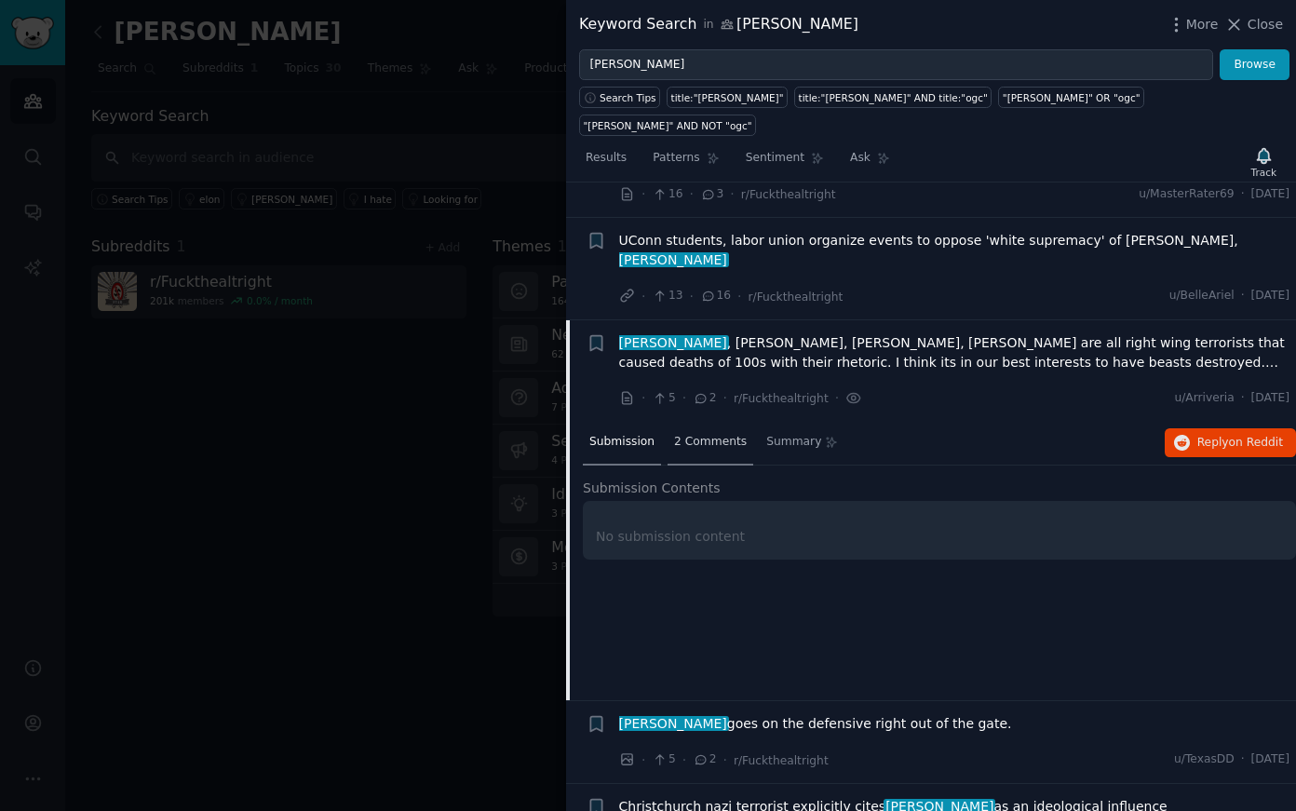
click at [731, 434] on span "2 Comments" at bounding box center [710, 442] width 73 height 17
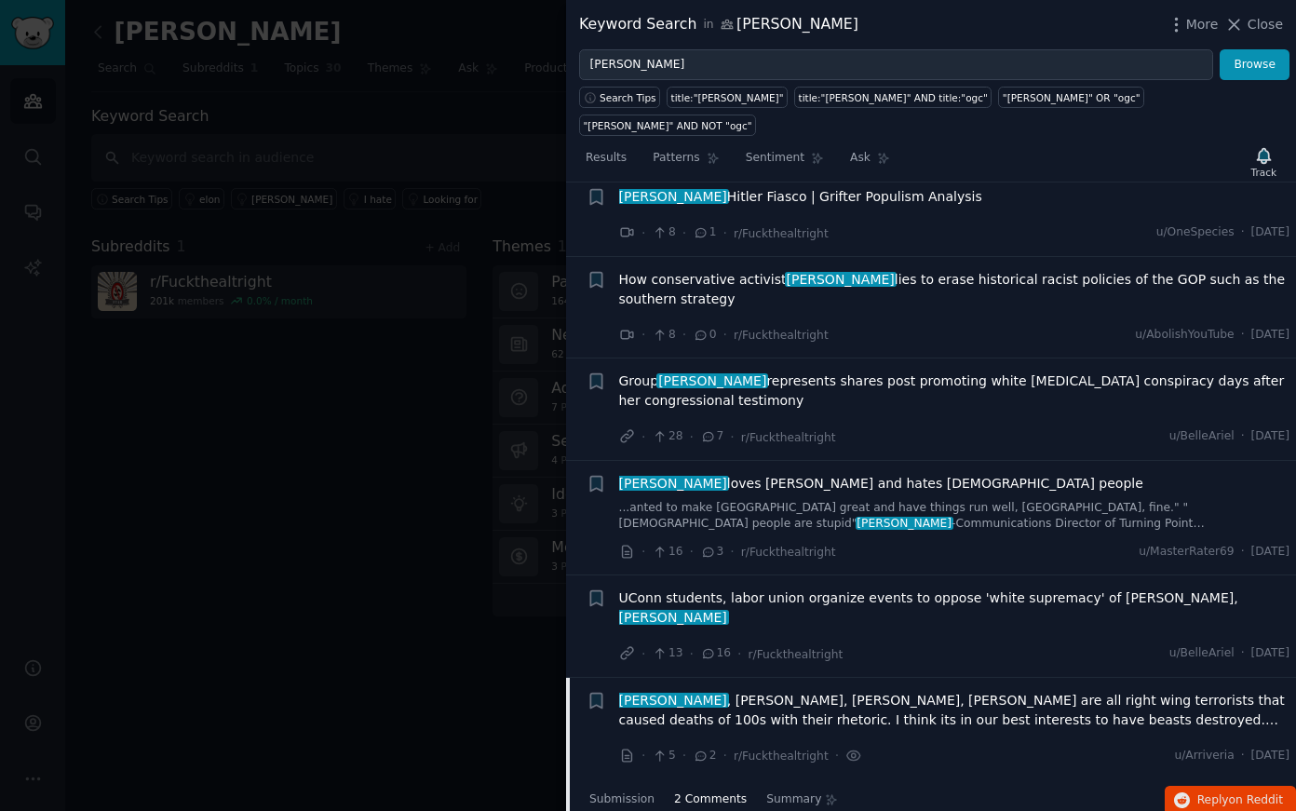
scroll to position [5043, 0]
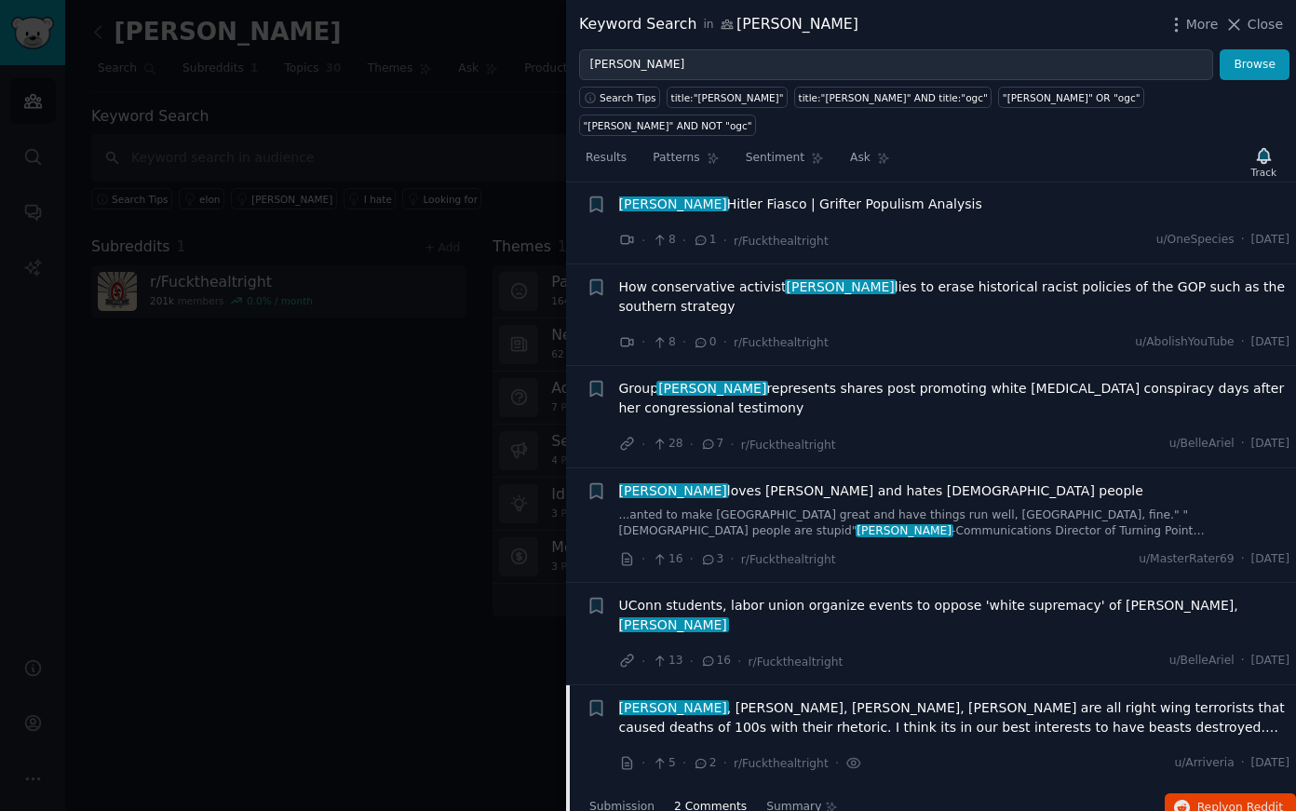
click at [825, 379] on div "Group [PERSON_NAME] represents shares post promoting white [MEDICAL_DATA] consp…" at bounding box center [954, 402] width 671 height 46
click at [822, 379] on span "Group [PERSON_NAME] represents shares post promoting white [MEDICAL_DATA] consp…" at bounding box center [954, 398] width 671 height 39
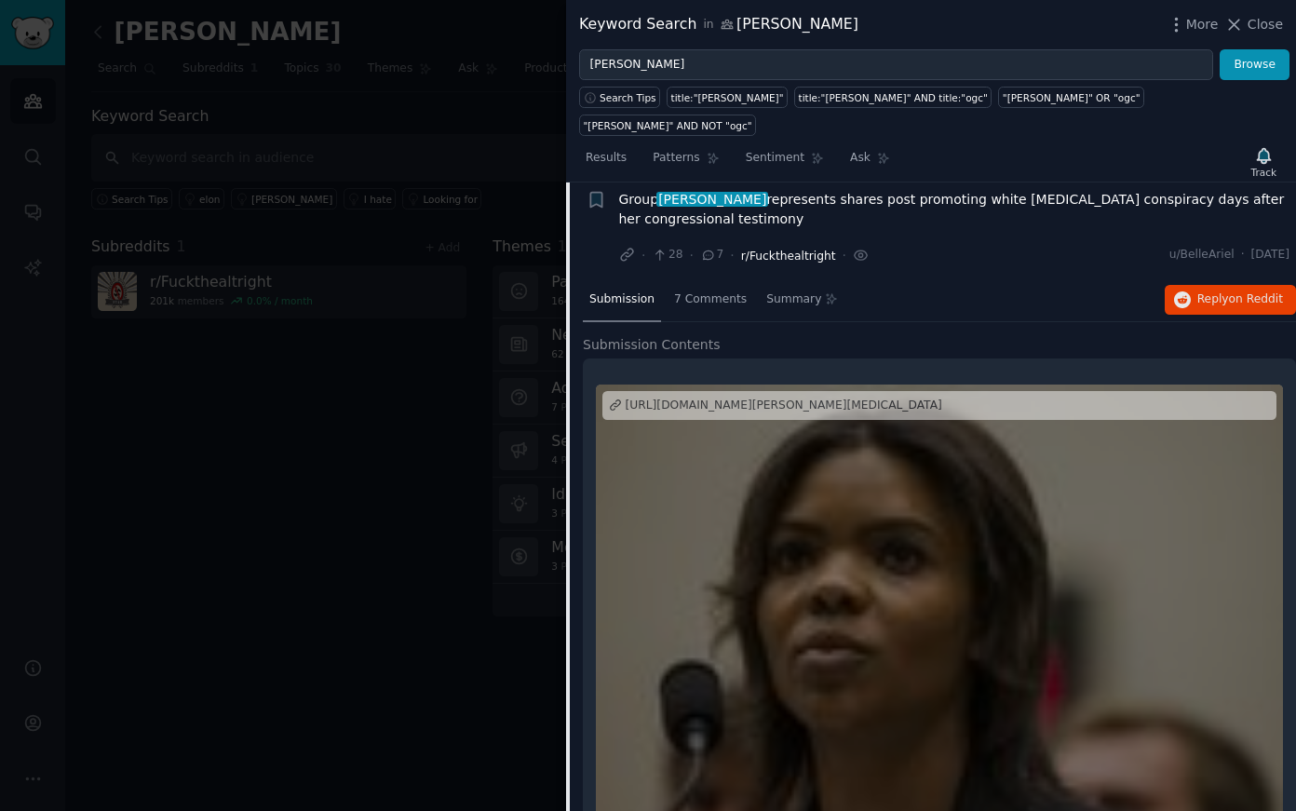
scroll to position [5201, 0]
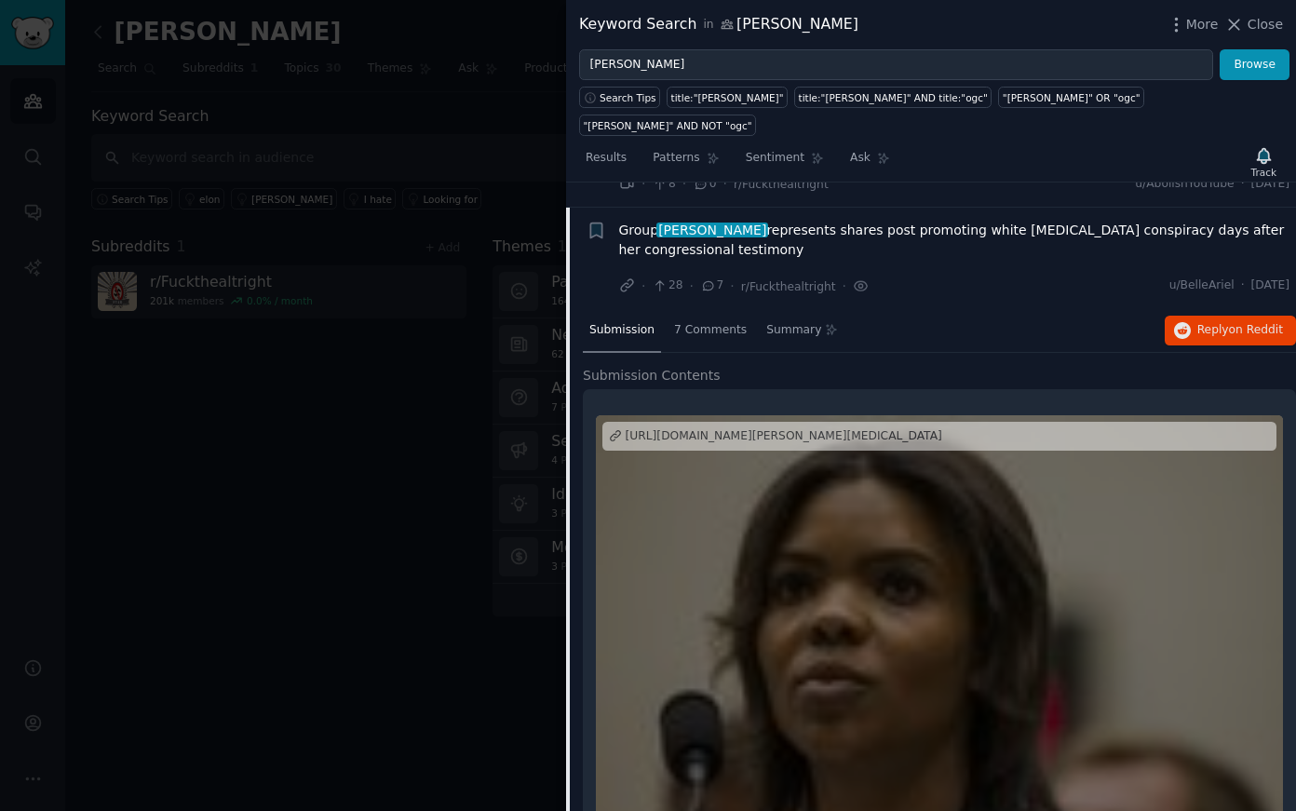
click at [792, 428] on div "[URL][DOMAIN_NAME][PERSON_NAME][MEDICAL_DATA]" at bounding box center [783, 436] width 316 height 17
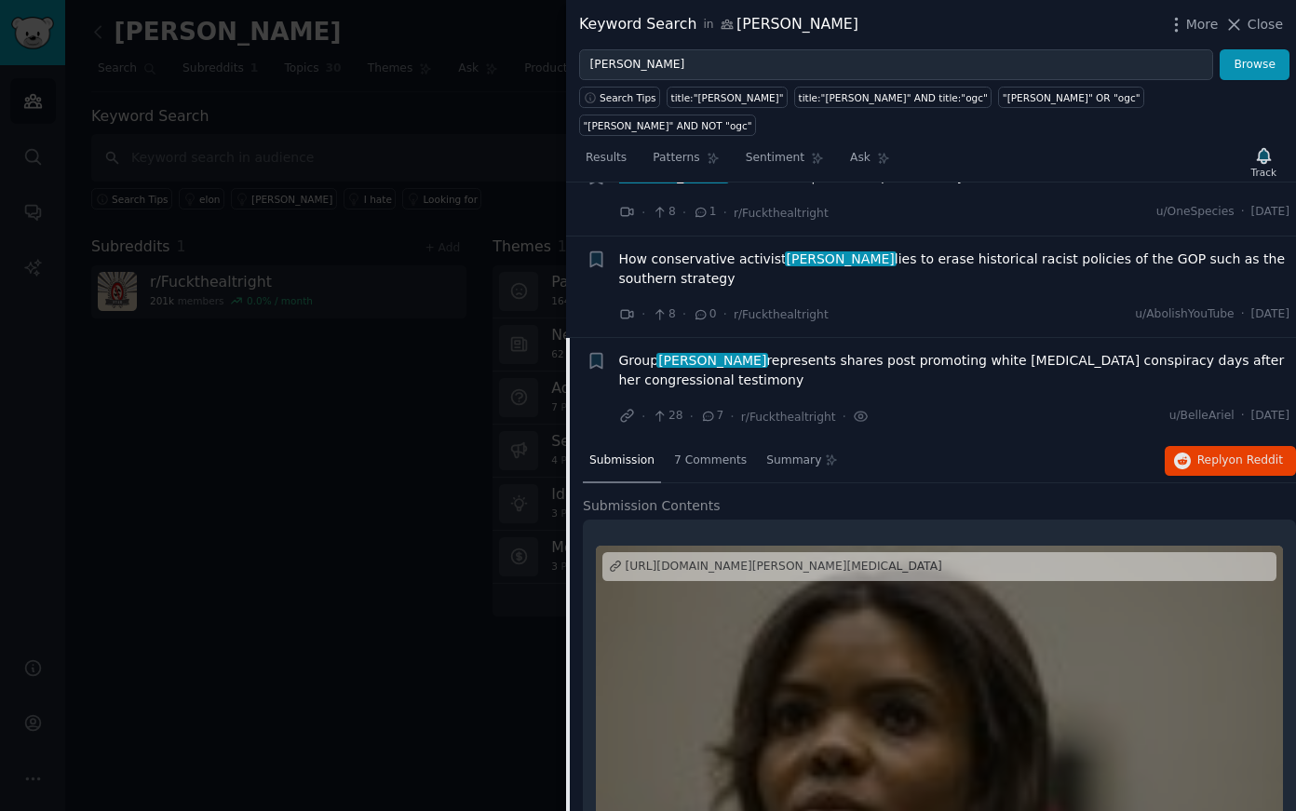
scroll to position [4733, 0]
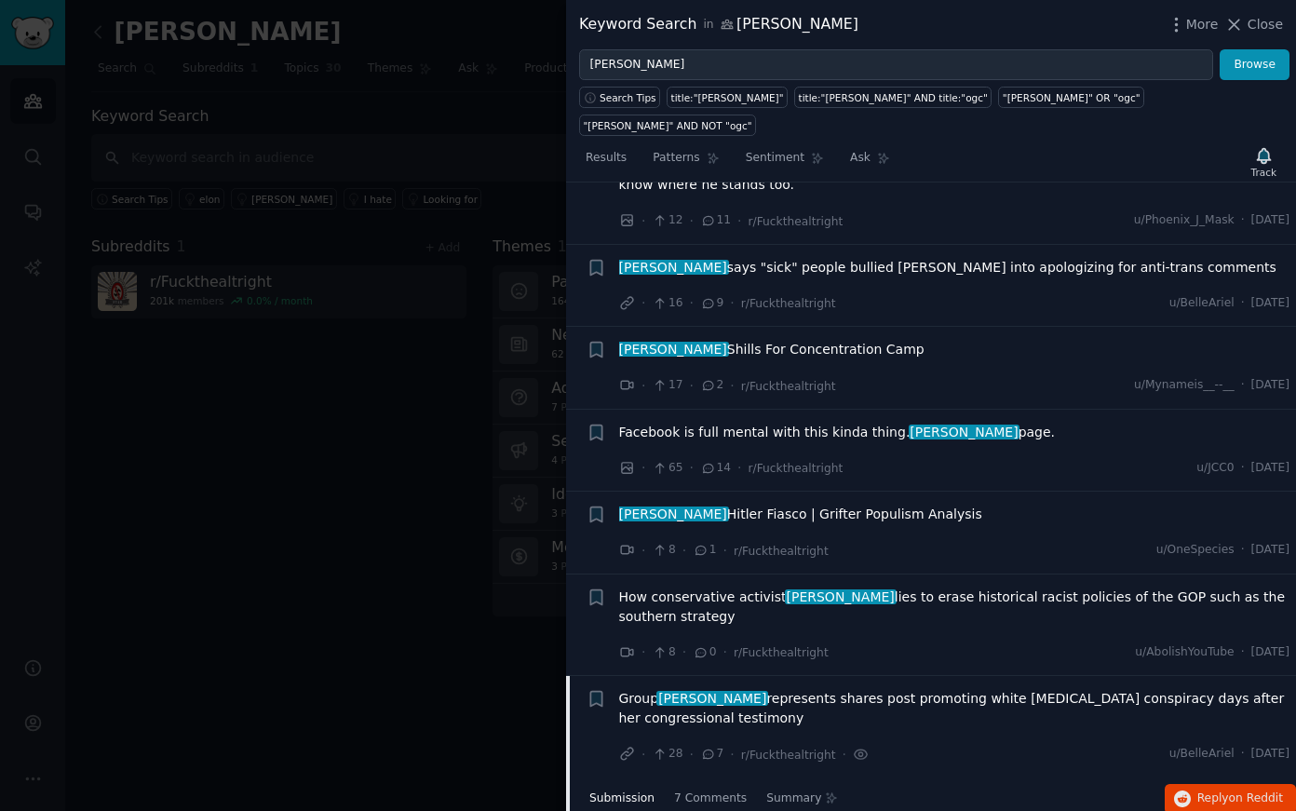
click at [839, 423] on span "Facebook is full mental with this kinda thing. [PERSON_NAME] page." at bounding box center [837, 433] width 437 height 20
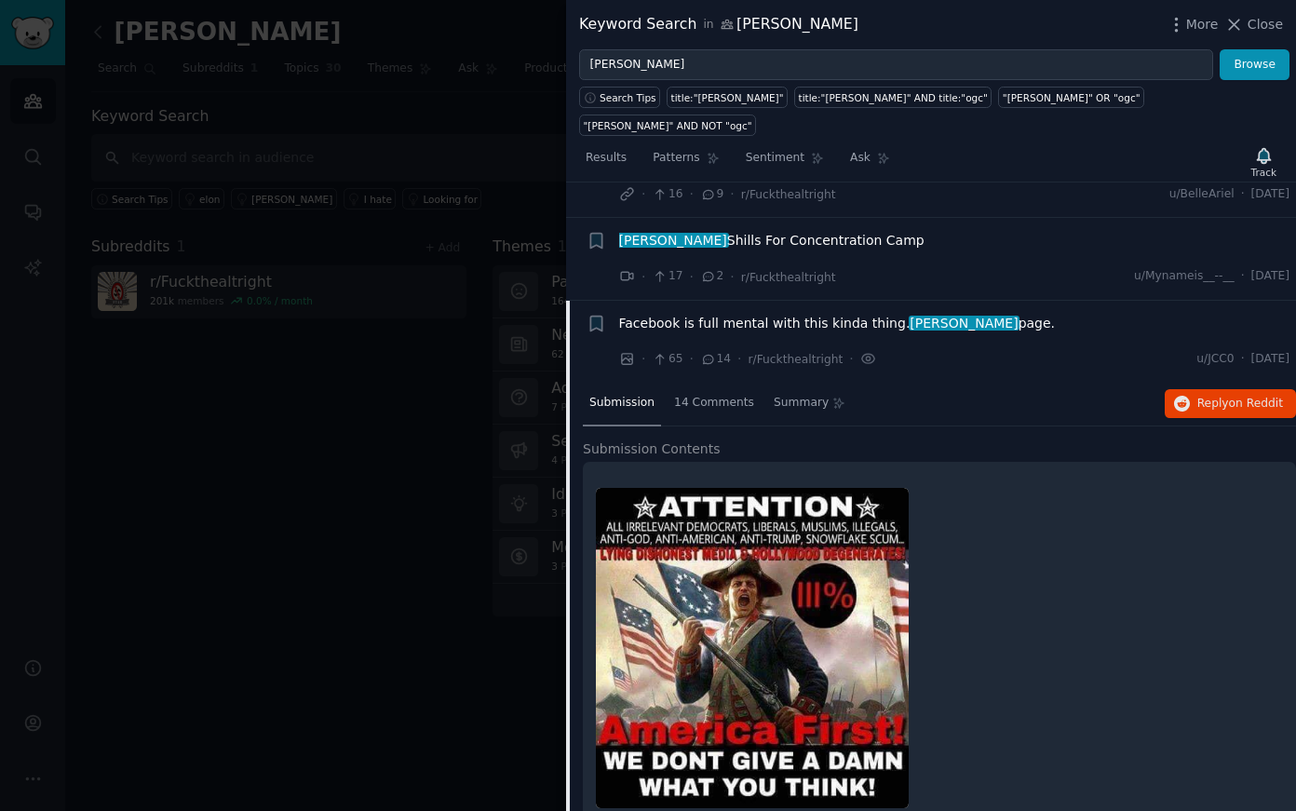
scroll to position [4842, 0]
click at [735, 395] on span "14 Comments" at bounding box center [714, 403] width 80 height 17
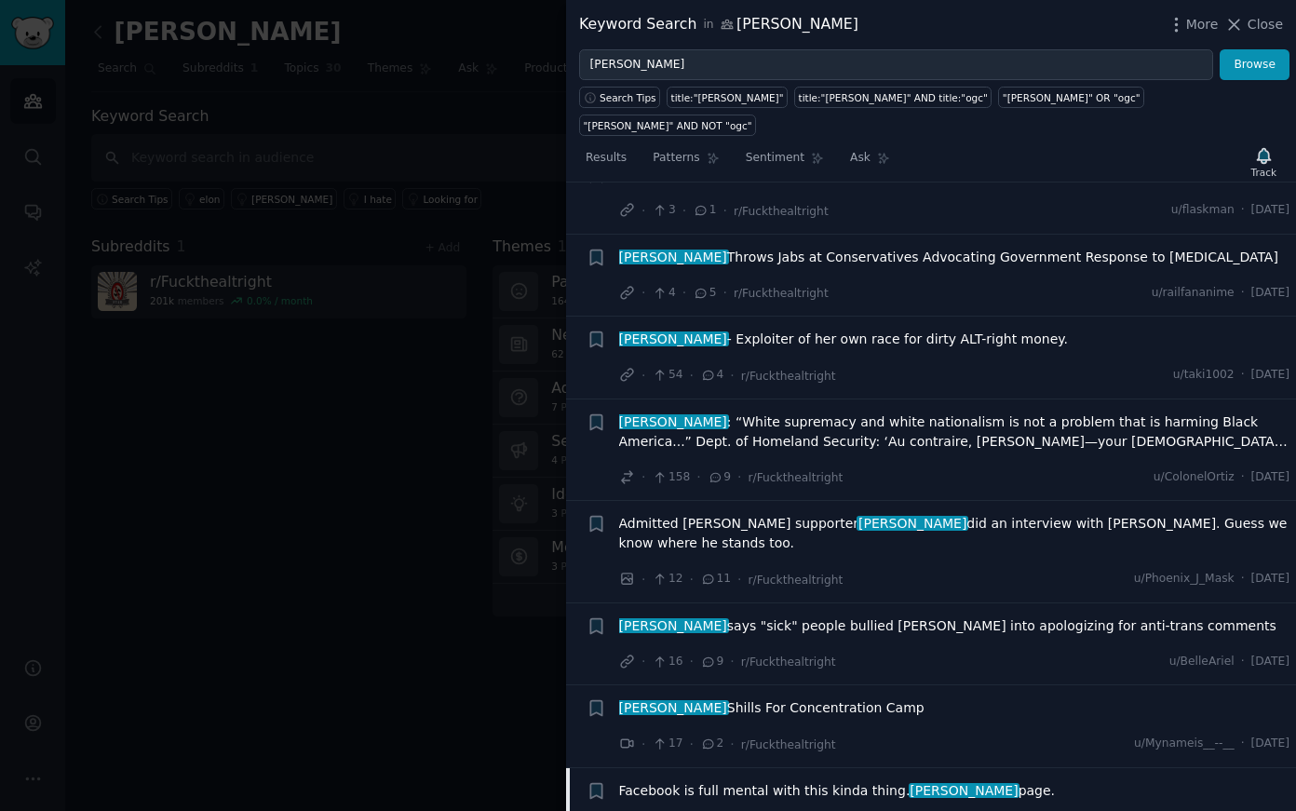
scroll to position [4351, 0]
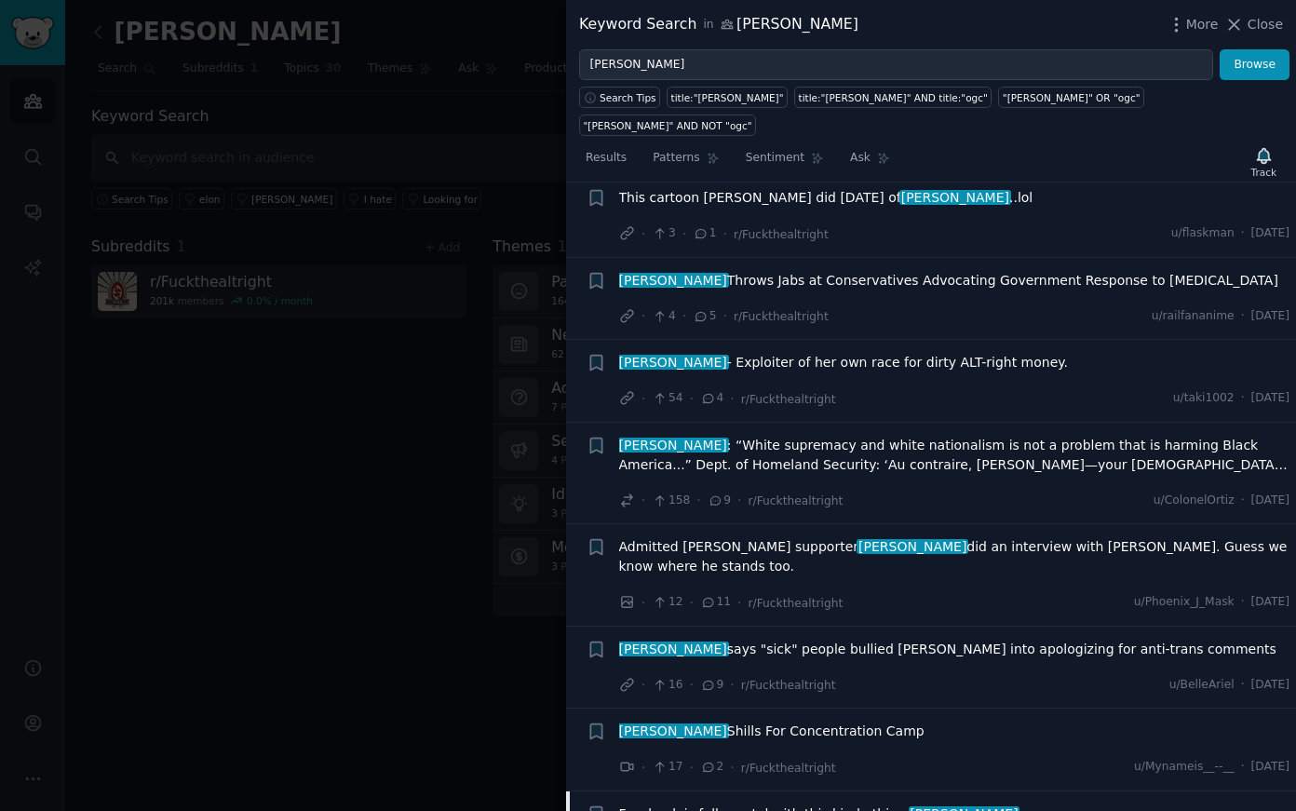
click at [938, 353] on span "[PERSON_NAME] - Exploiter of her own race for dirty ALT-right money." at bounding box center [844, 363] width 450 height 20
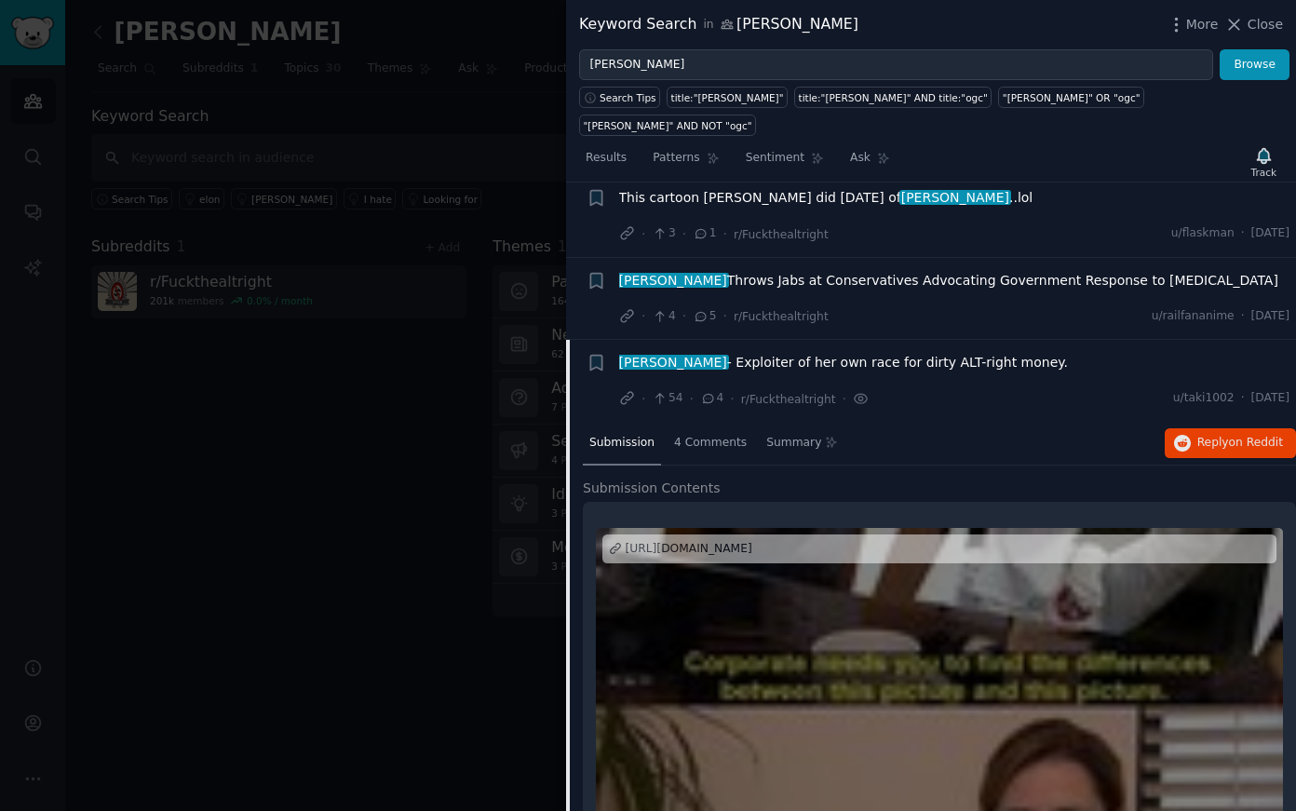
scroll to position [4391, 0]
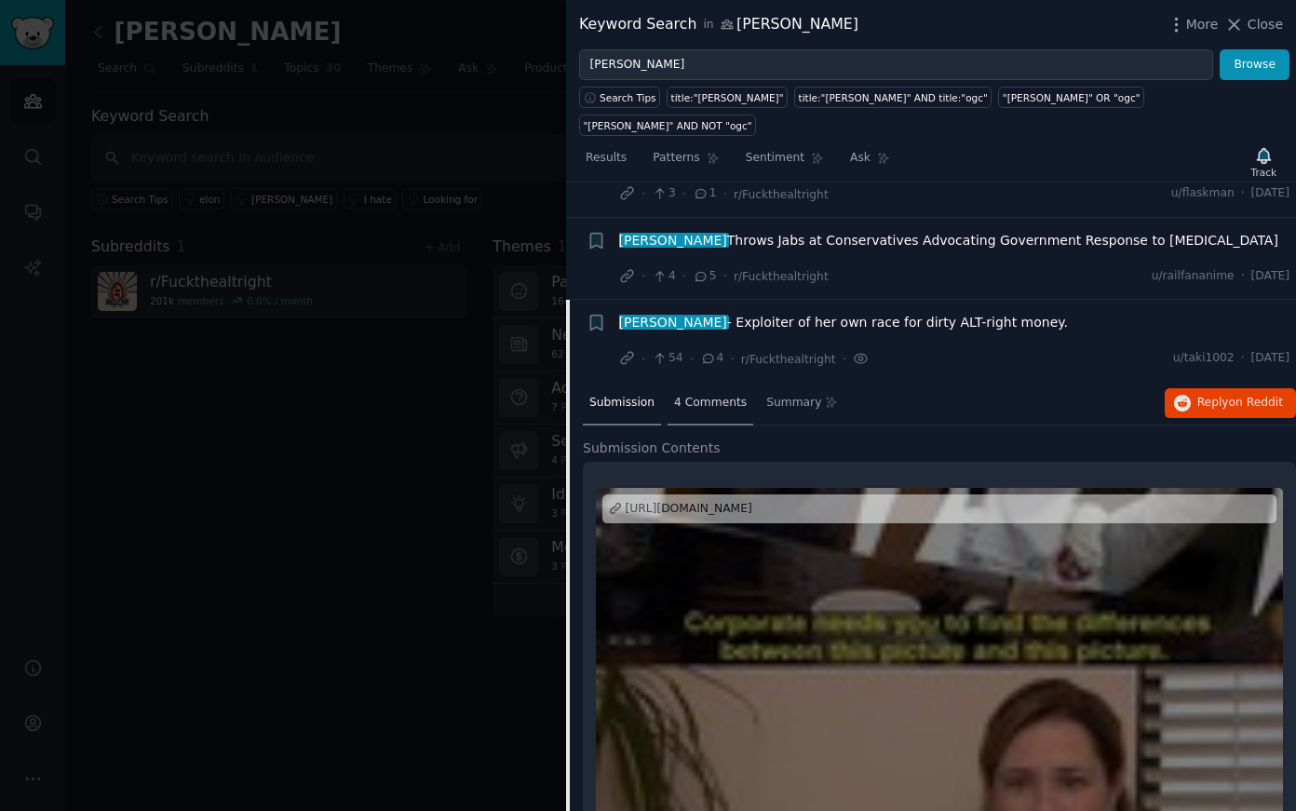
click at [708, 395] on span "4 Comments" at bounding box center [710, 403] width 73 height 17
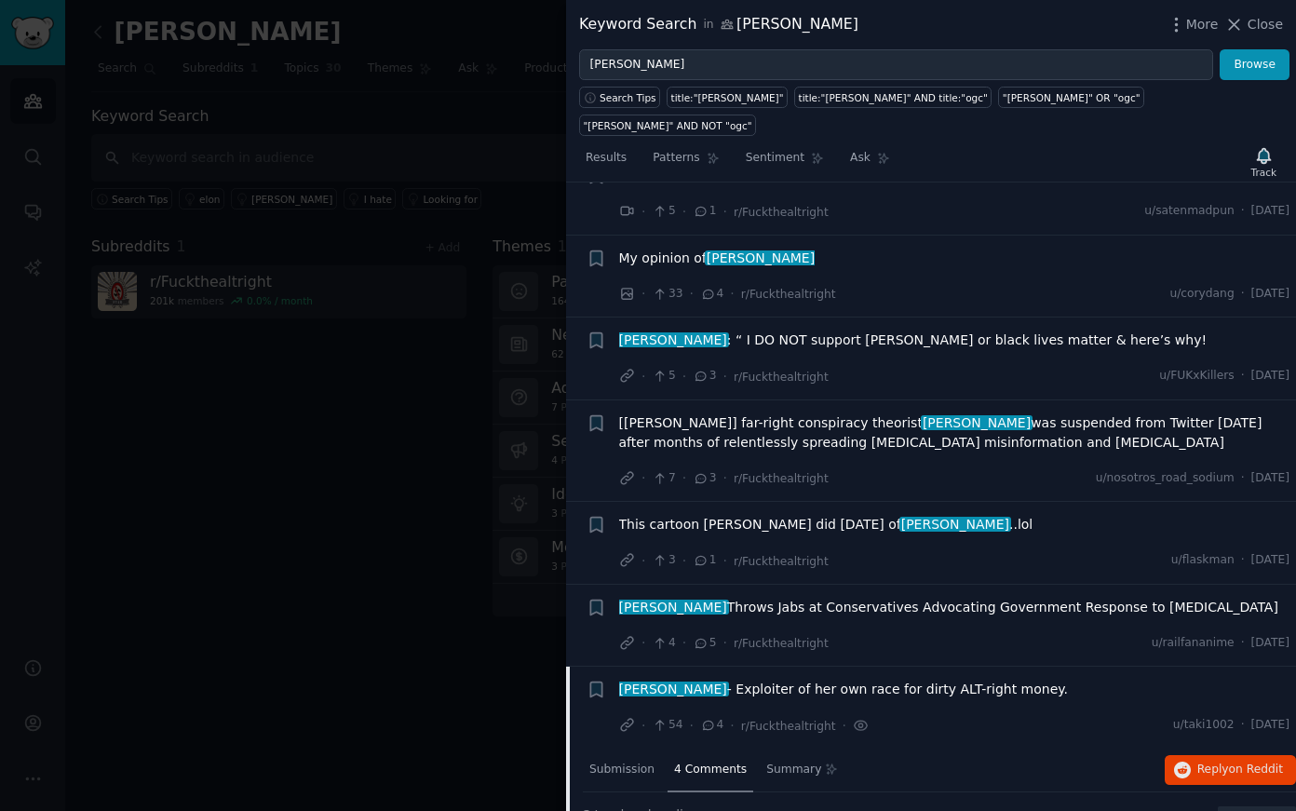
scroll to position [3999, 0]
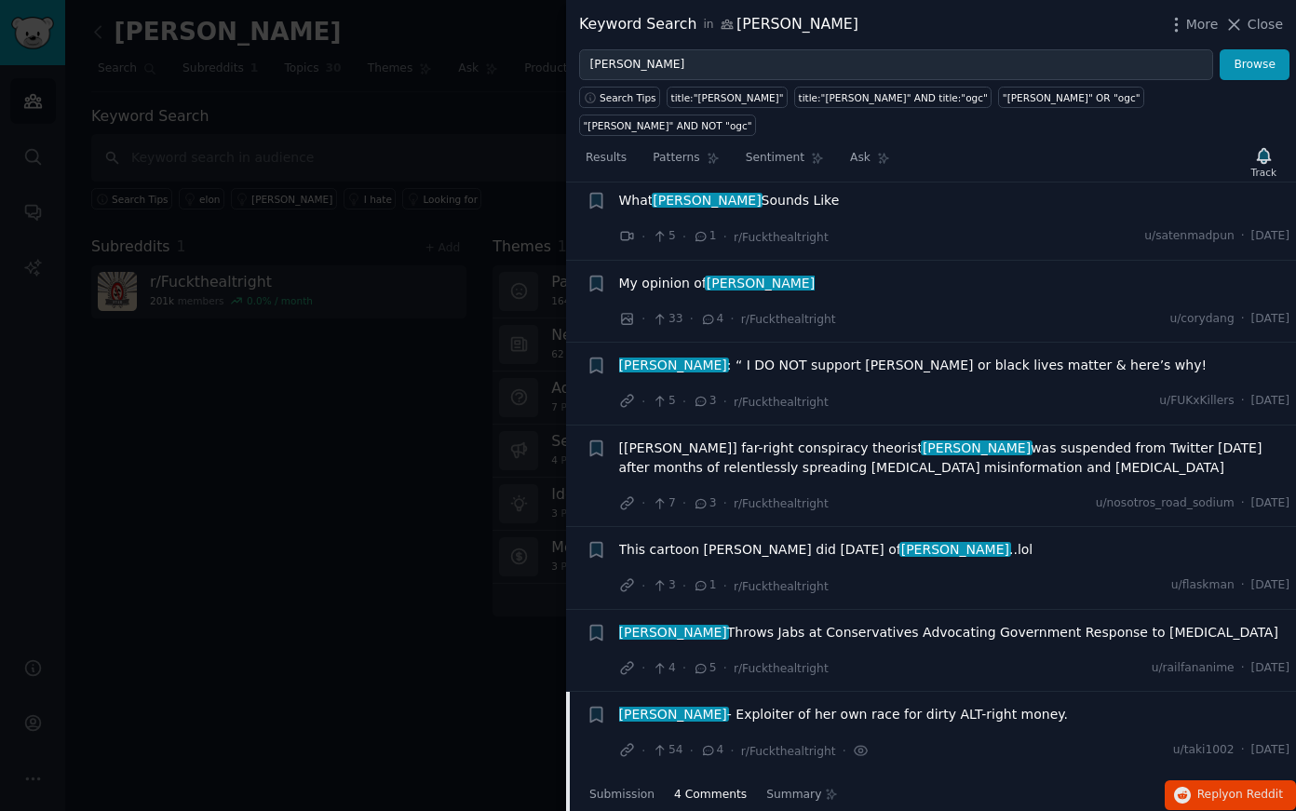
click at [794, 540] on span "This cartoon [PERSON_NAME] did [DATE] of [PERSON_NAME] ..lol" at bounding box center [826, 550] width 414 height 20
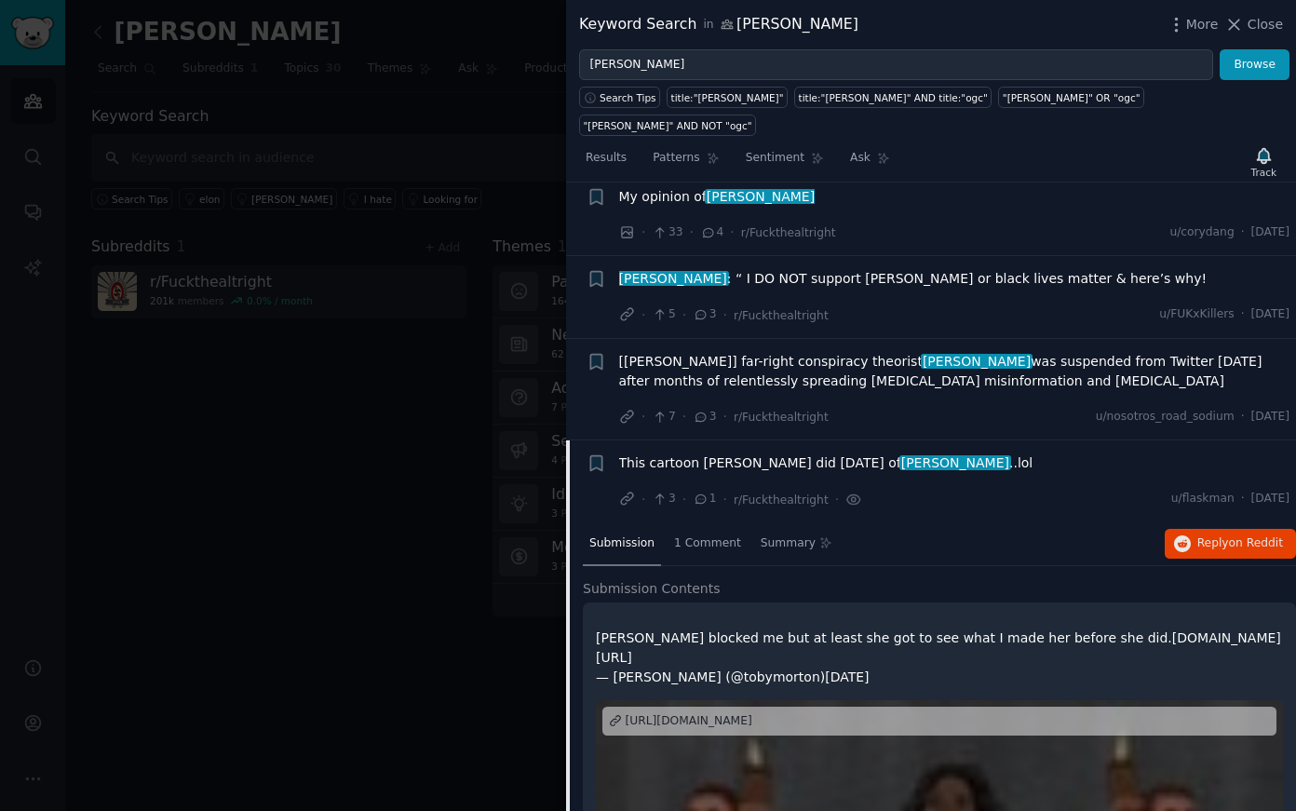
scroll to position [4220, 0]
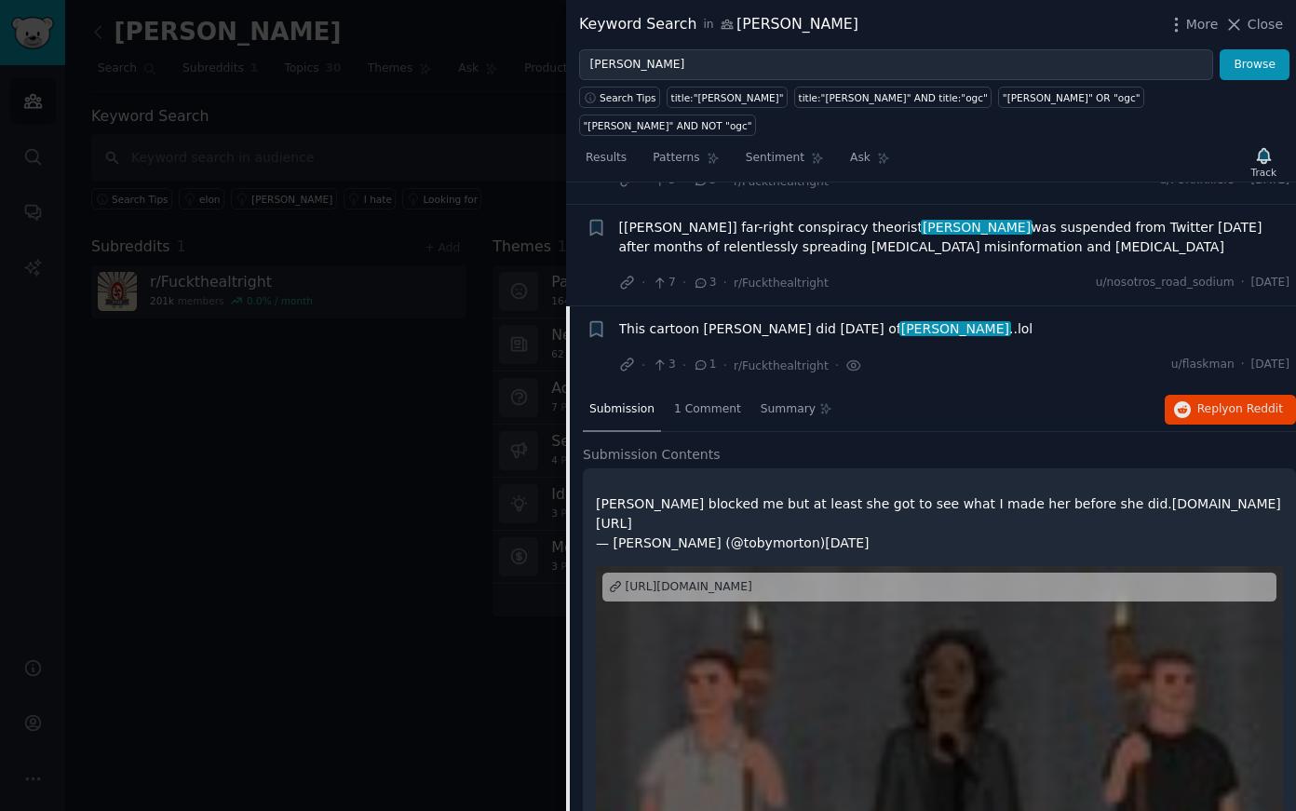
click at [804, 566] on div at bounding box center [939, 757] width 687 height 383
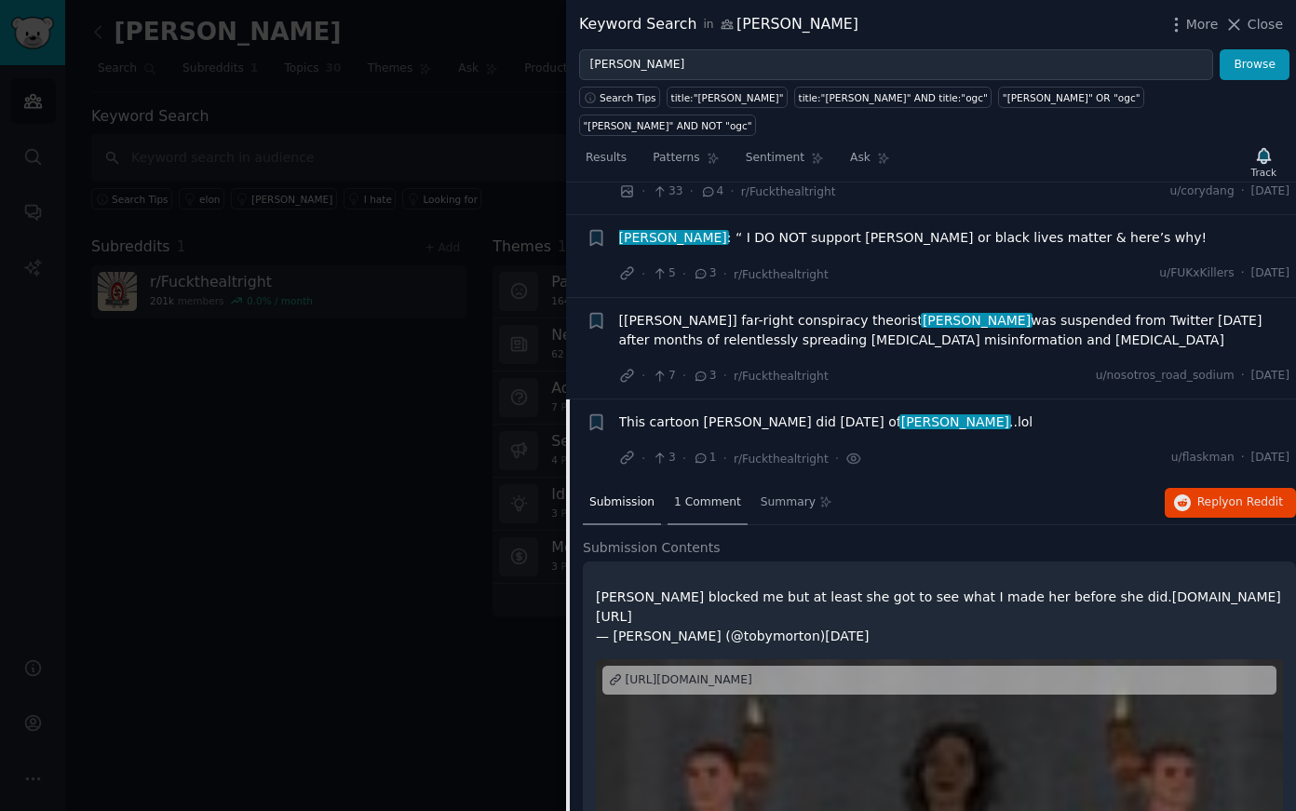
scroll to position [4059, 0]
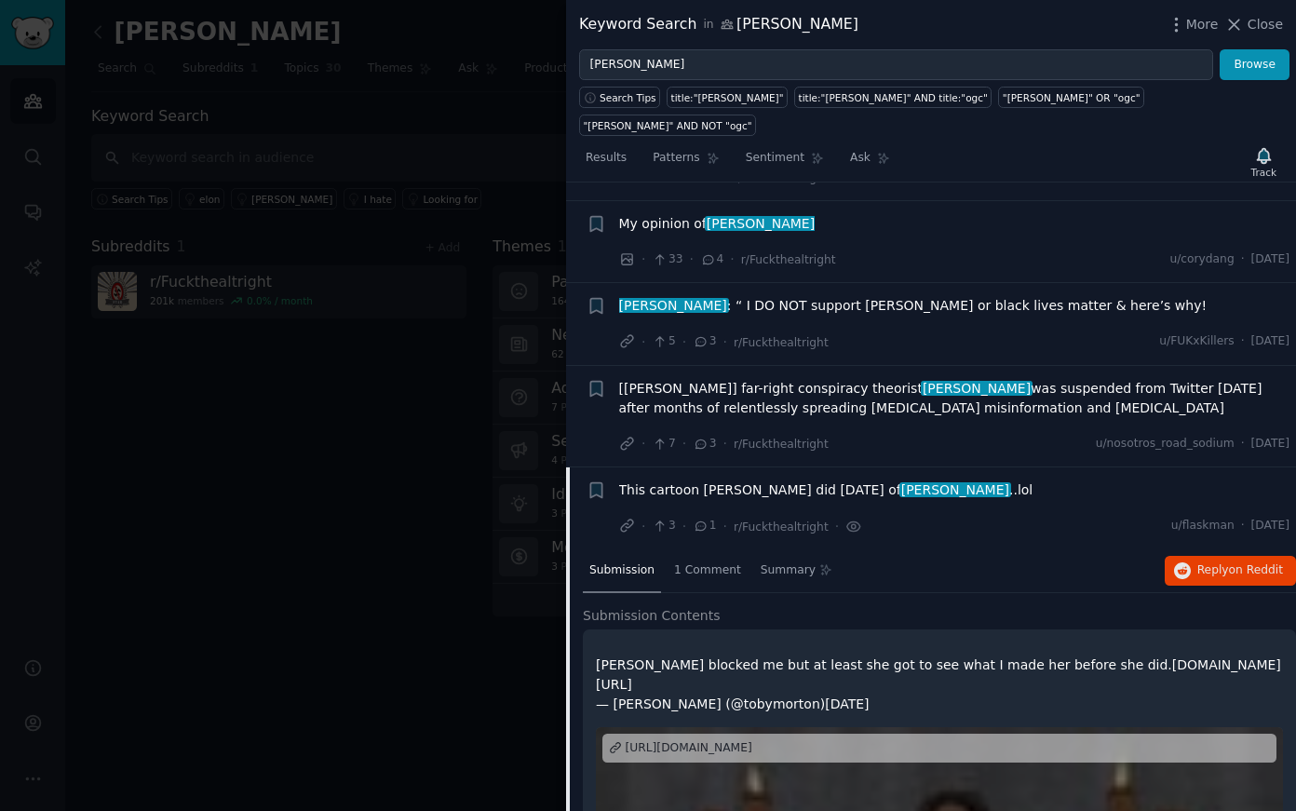
click at [242, 329] on div at bounding box center [648, 405] width 1296 height 811
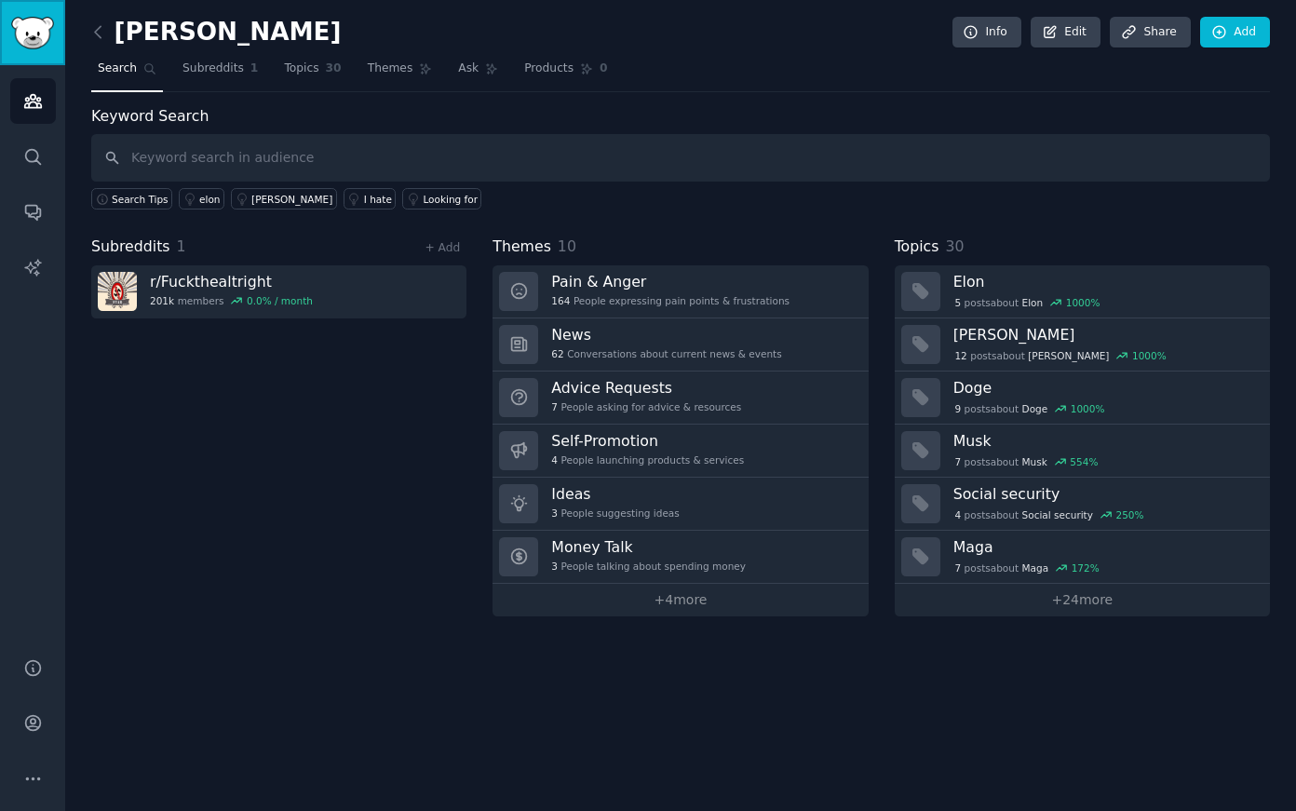
click at [59, 26] on link "Sidebar" at bounding box center [32, 32] width 65 height 65
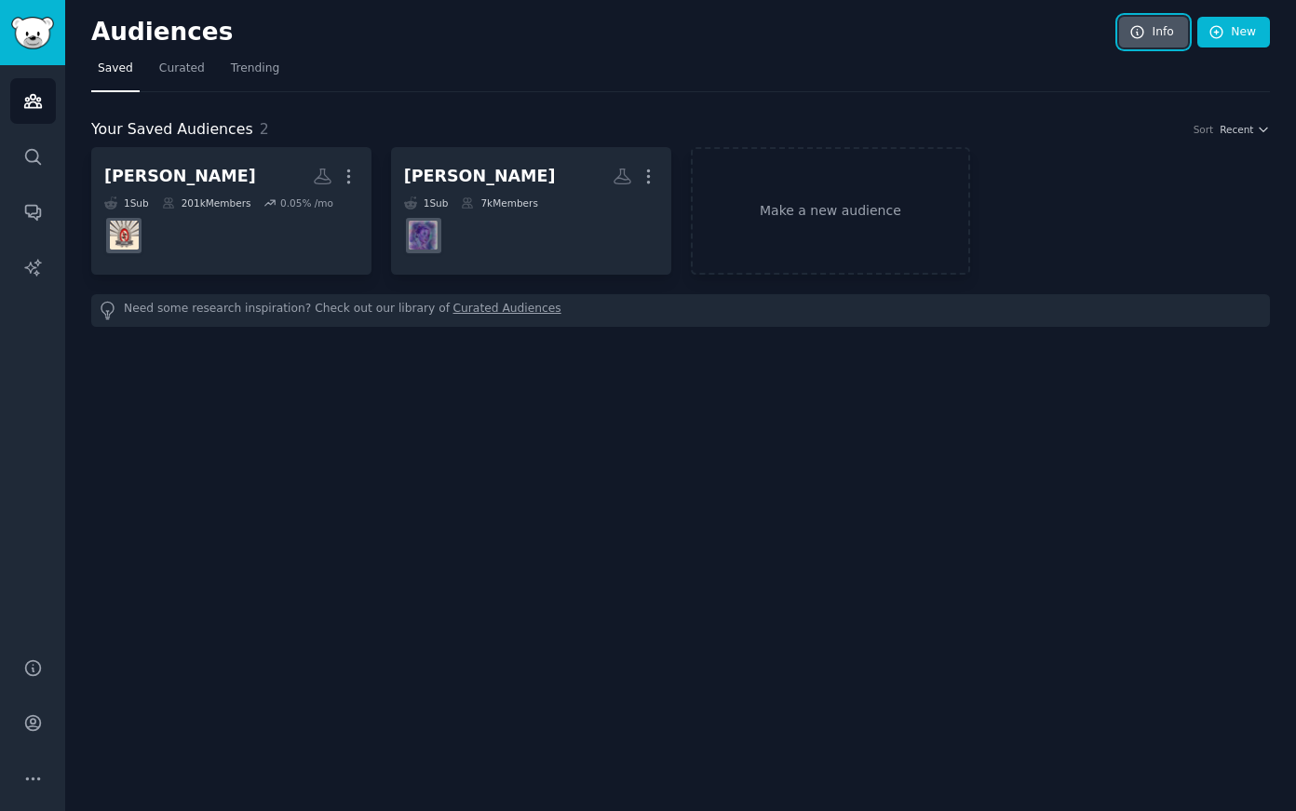
click at [1180, 40] on link "Info" at bounding box center [1153, 33] width 69 height 32
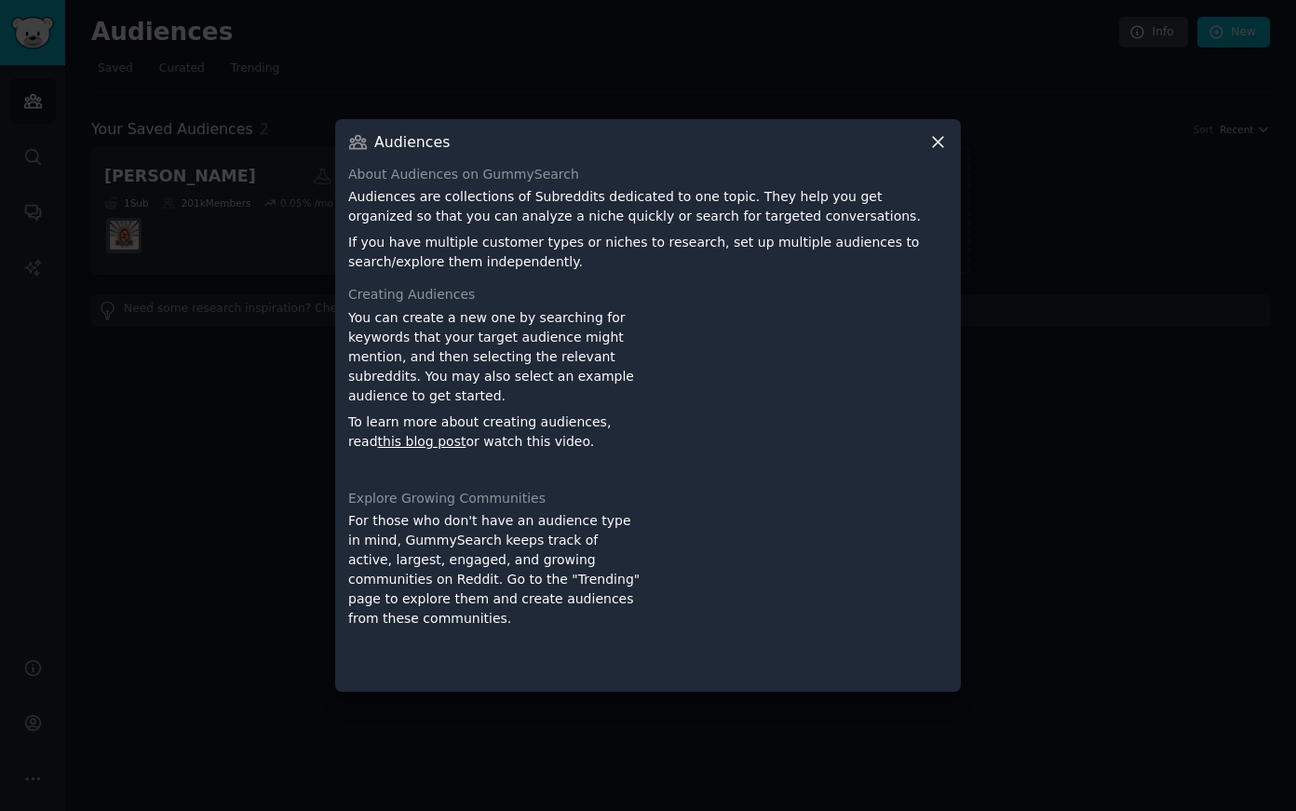
click at [946, 136] on icon at bounding box center [938, 142] width 20 height 20
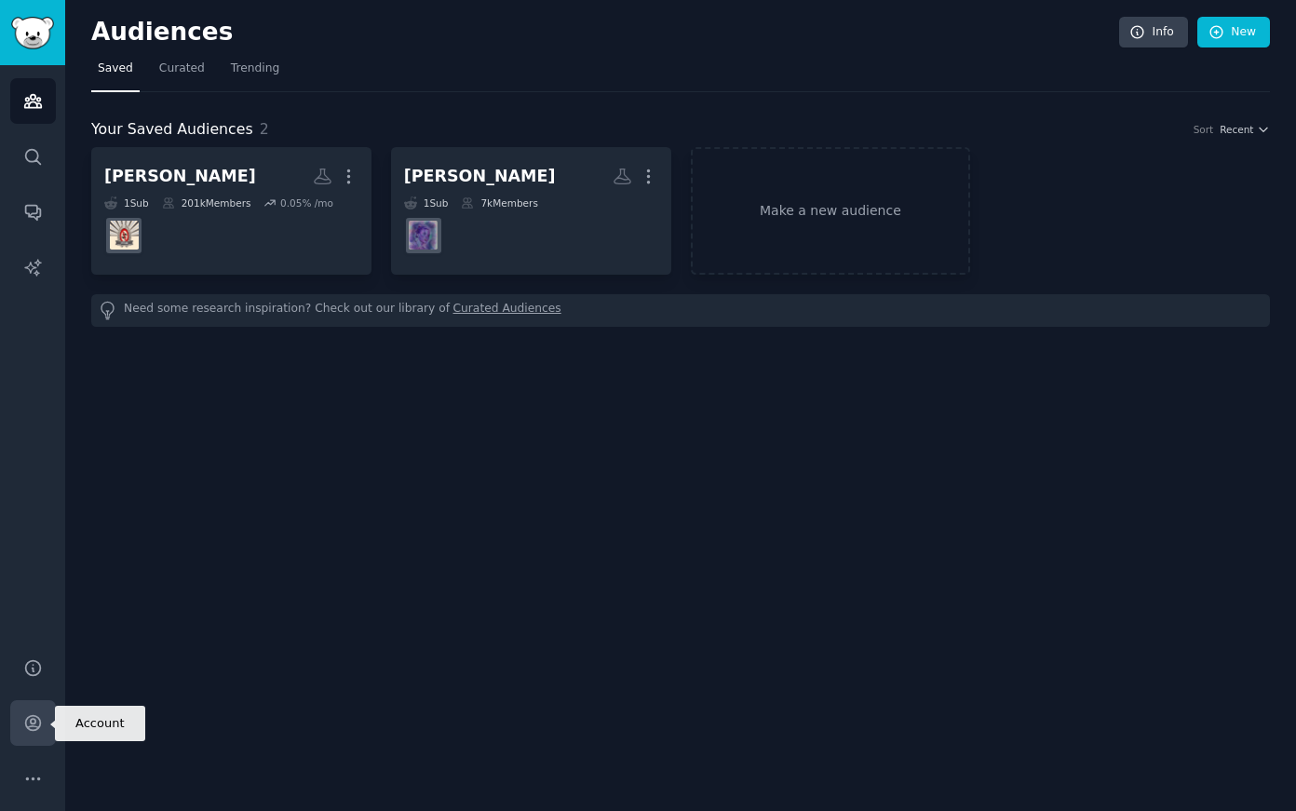
click at [33, 723] on icon "Sidebar" at bounding box center [32, 723] width 15 height 15
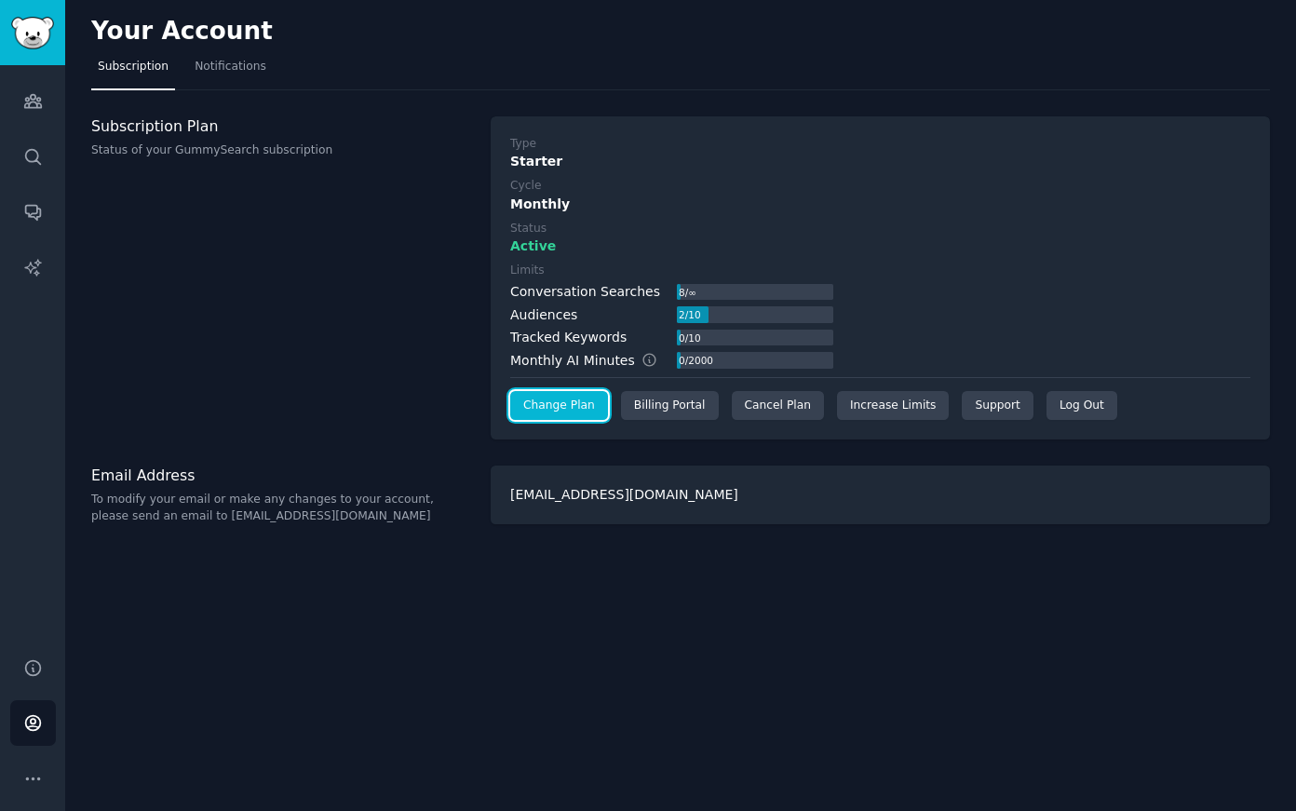
click at [544, 410] on link "Change Plan" at bounding box center [559, 406] width 98 height 30
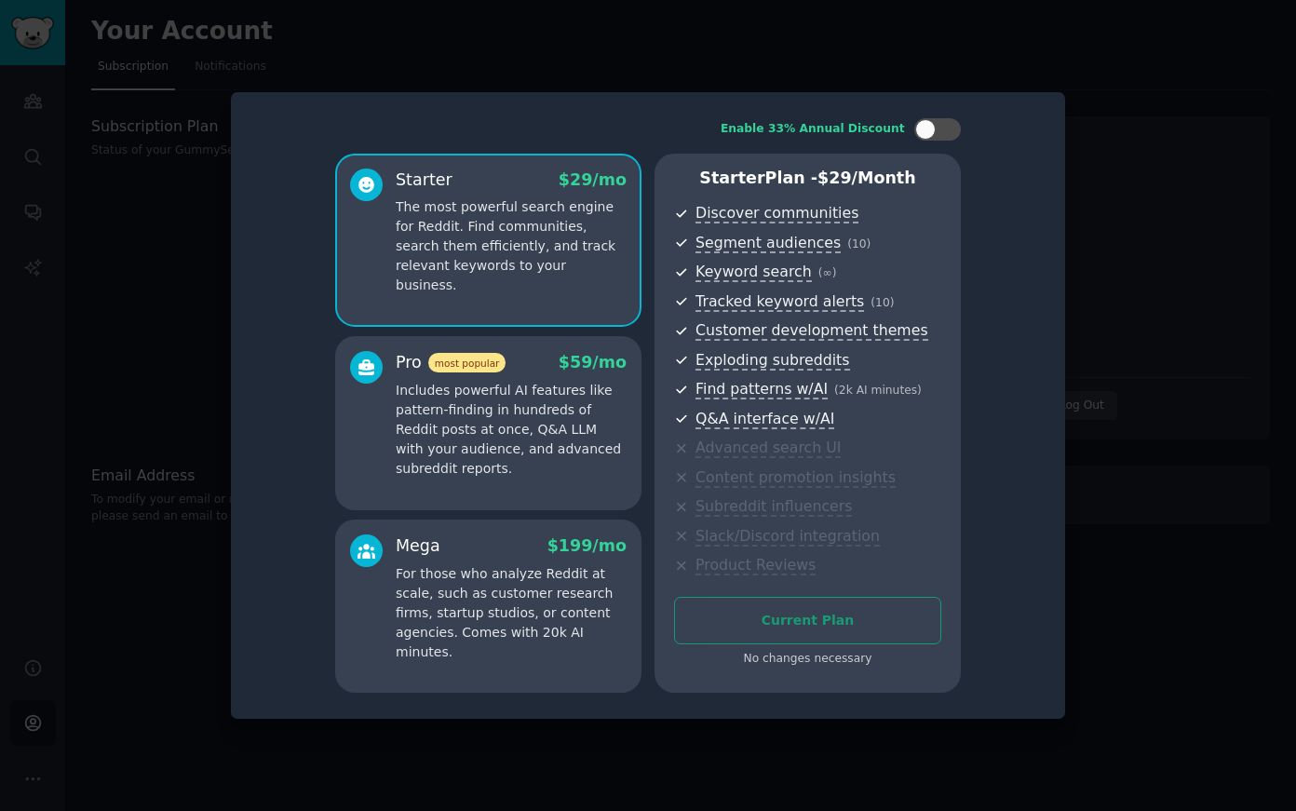
click at [1046, 566] on div "Enable 33% Annual Discount Starter $ 29 /mo The most powerful search engine for…" at bounding box center [648, 405] width 808 height 601
click at [1134, 519] on div at bounding box center [648, 405] width 1296 height 811
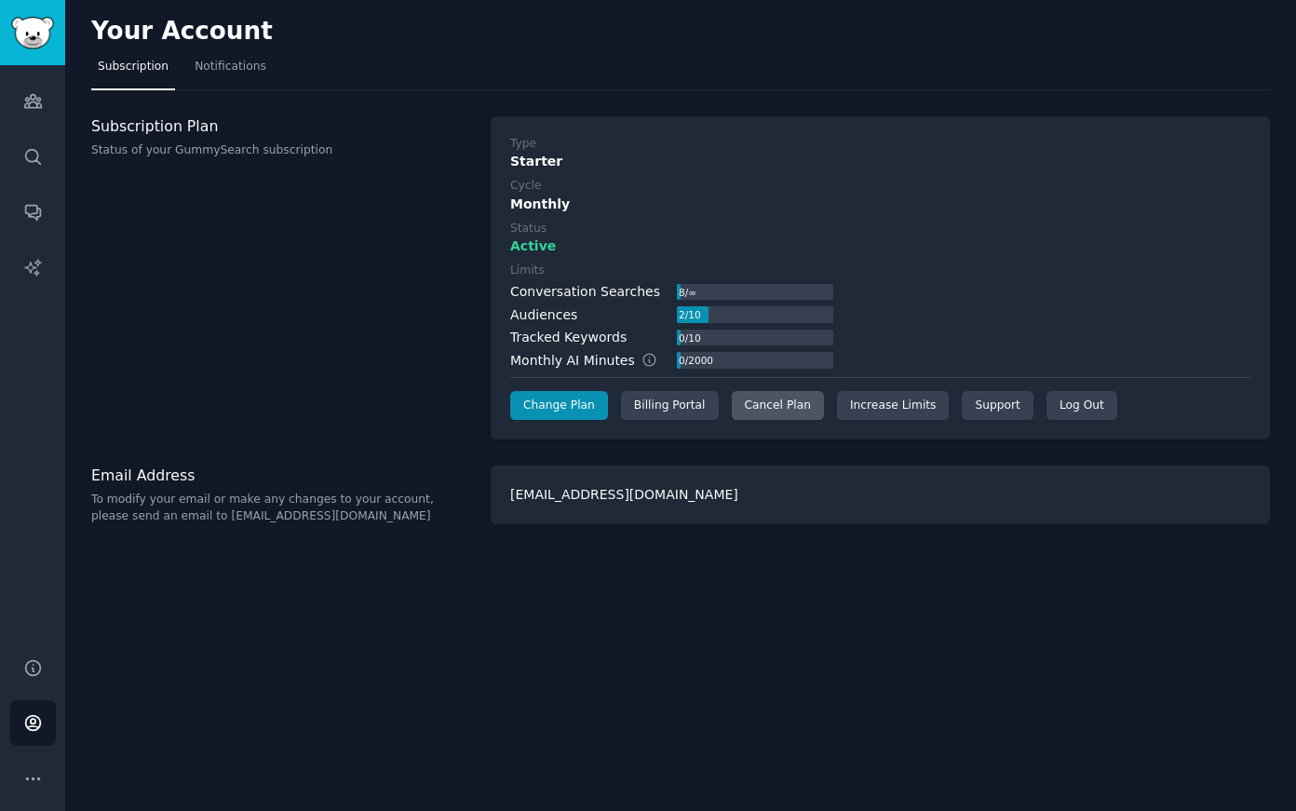
click at [761, 398] on div "Cancel Plan" at bounding box center [778, 406] width 92 height 30
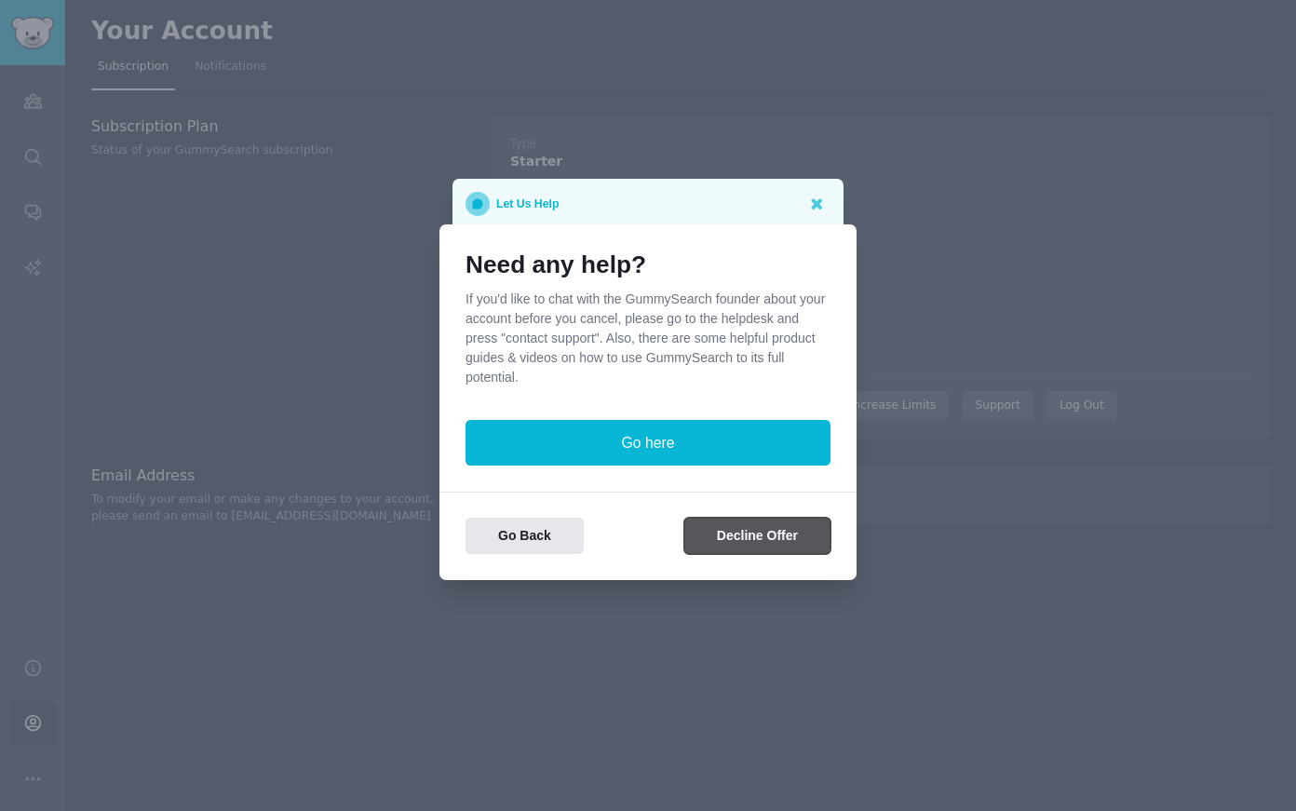
click at [699, 538] on button "Decline Offer" at bounding box center [757, 535] width 146 height 36
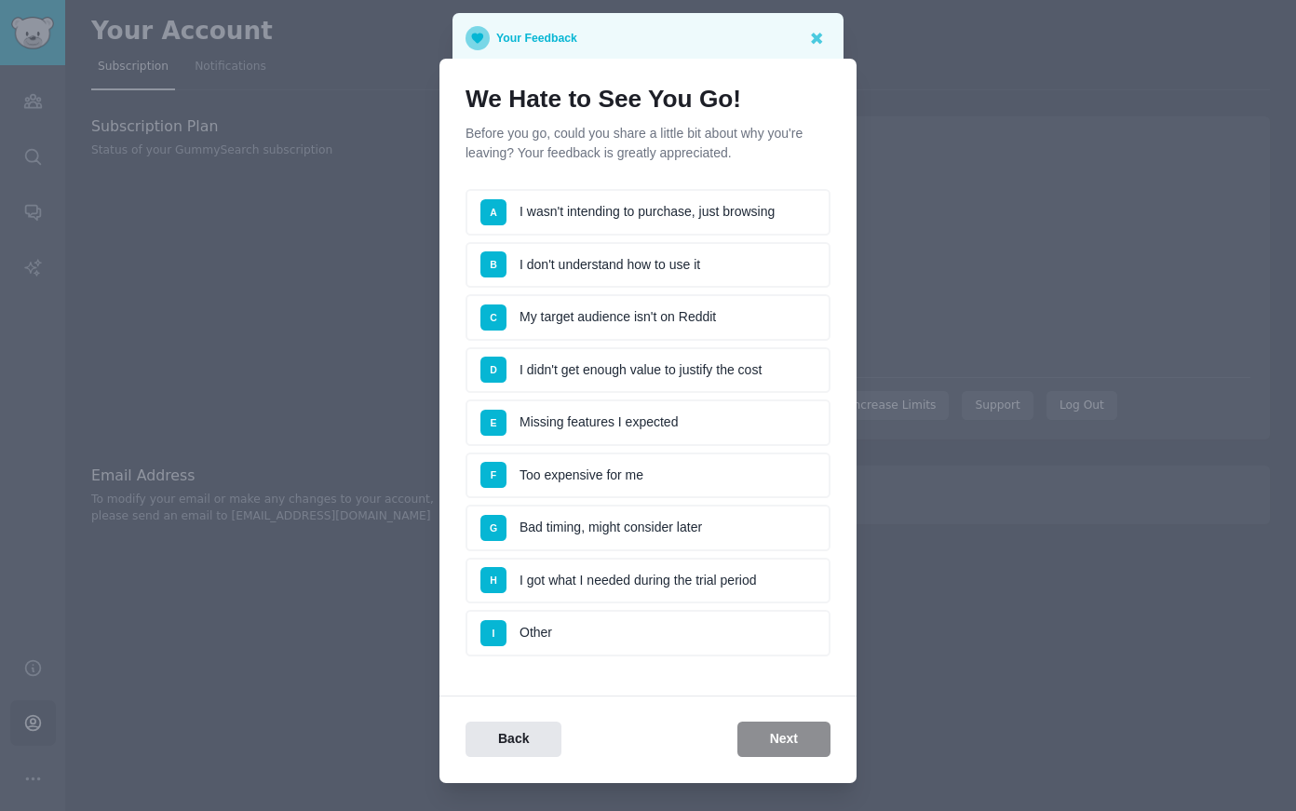
click at [707, 638] on li "I Other" at bounding box center [647, 633] width 365 height 47
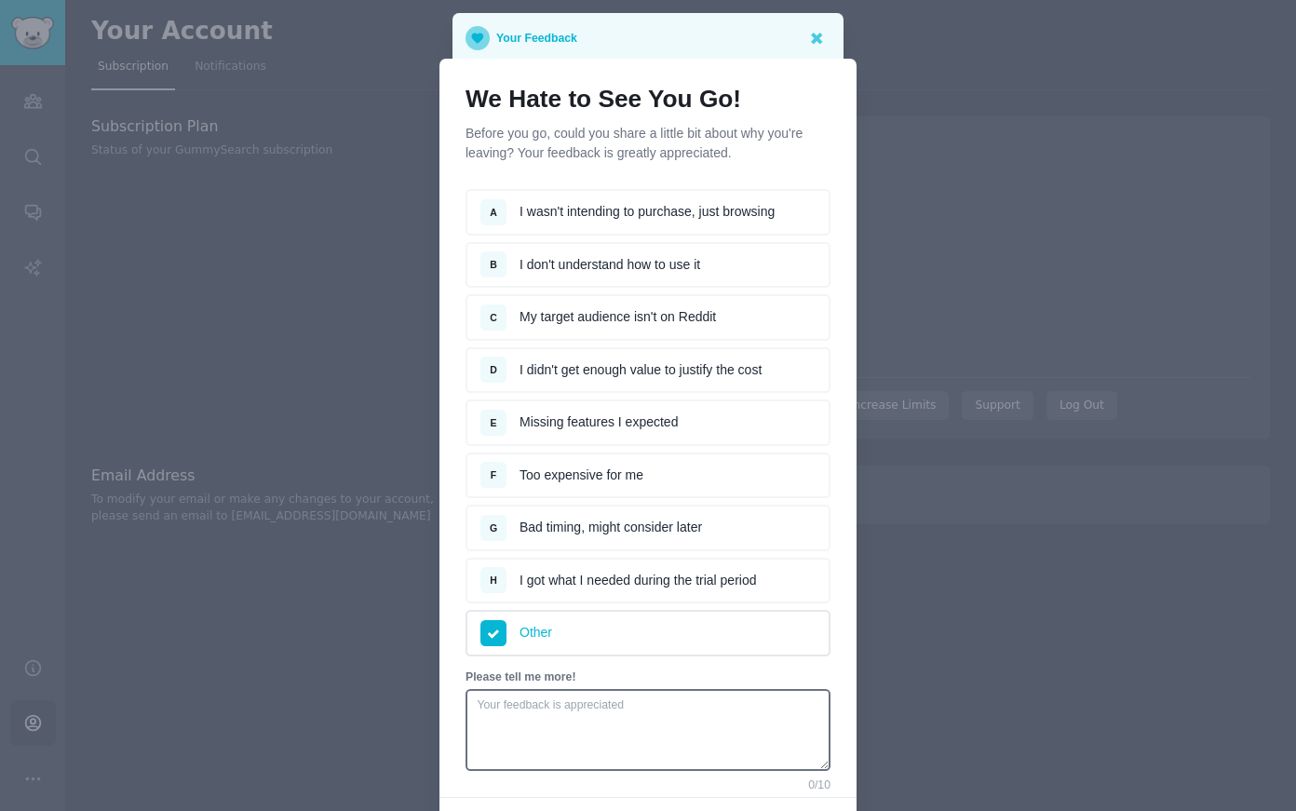
scroll to position [139, 0]
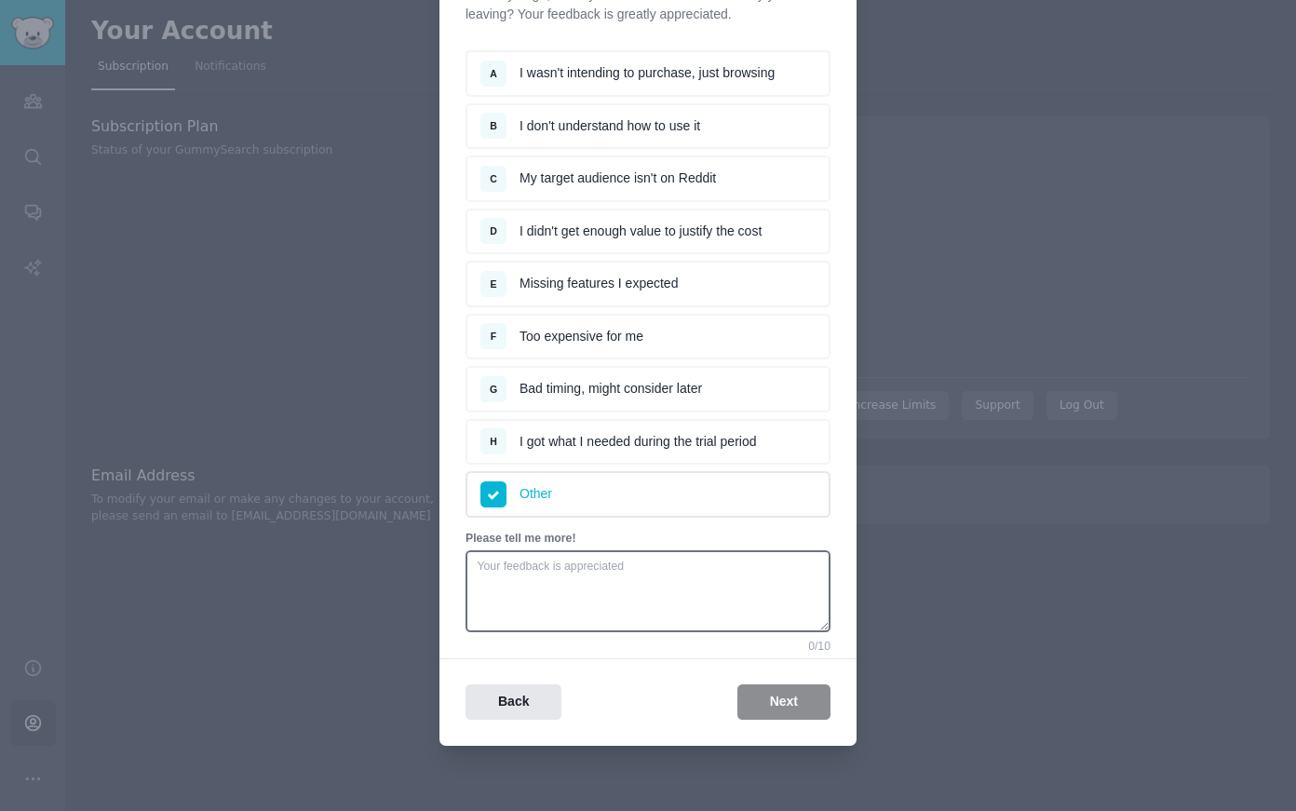
click at [772, 703] on div "Back Next" at bounding box center [647, 702] width 417 height 36
click at [736, 598] on textarea at bounding box center [647, 591] width 365 height 82
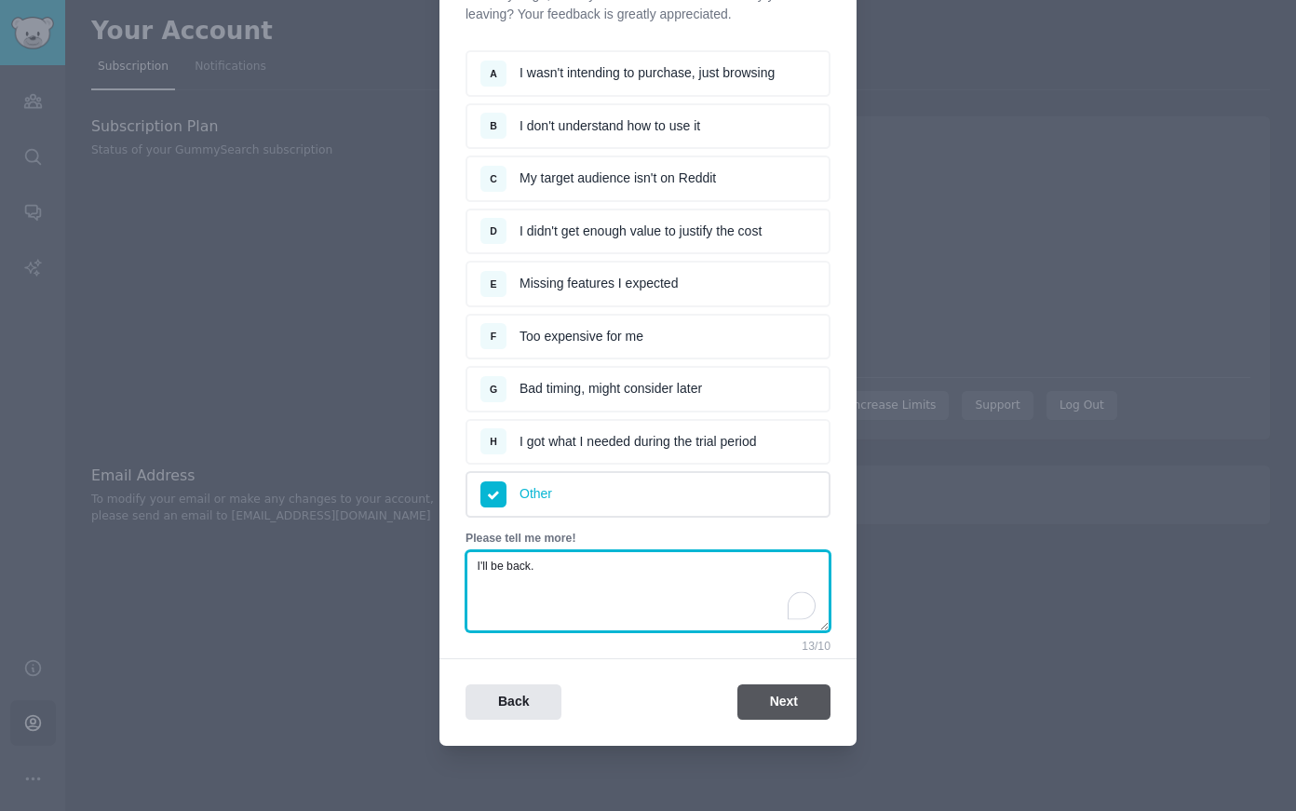
type textarea "I'll be back."
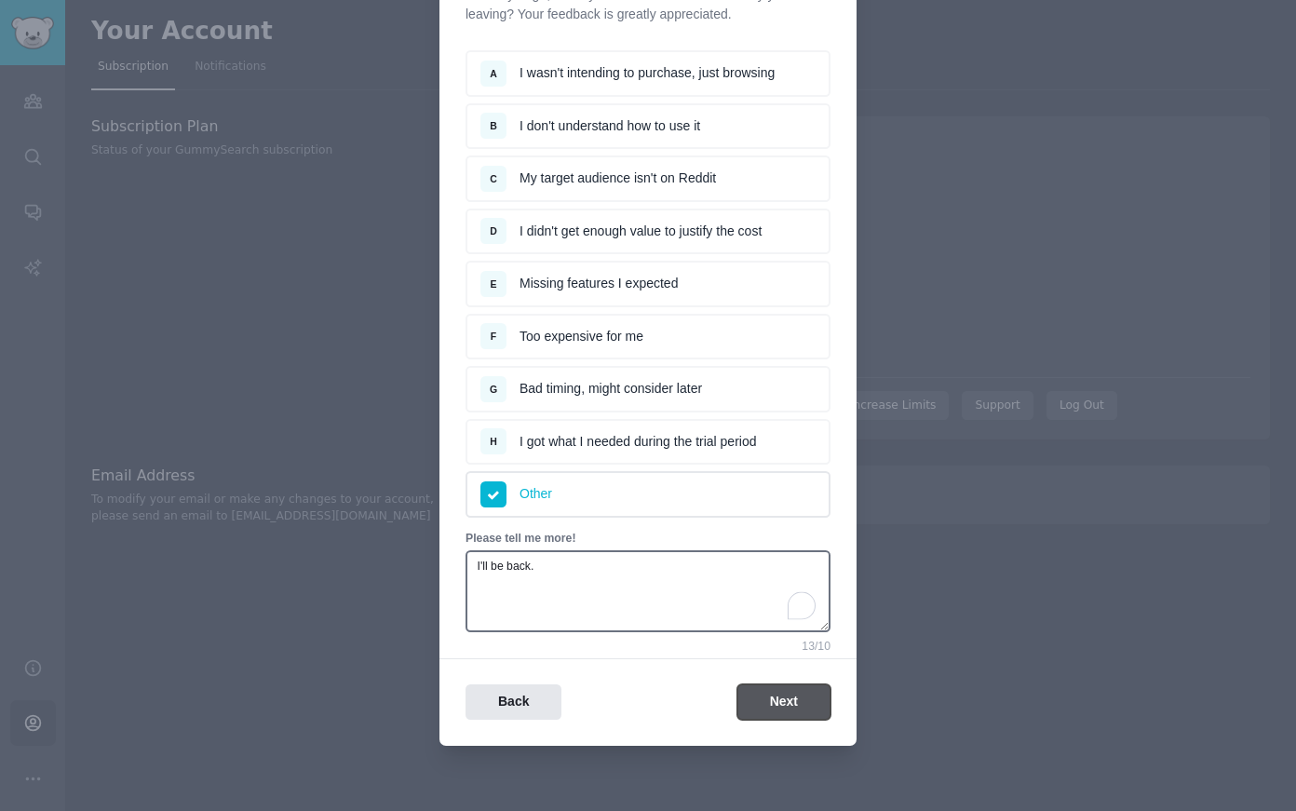
click at [785, 715] on button "Next" at bounding box center [783, 702] width 93 height 36
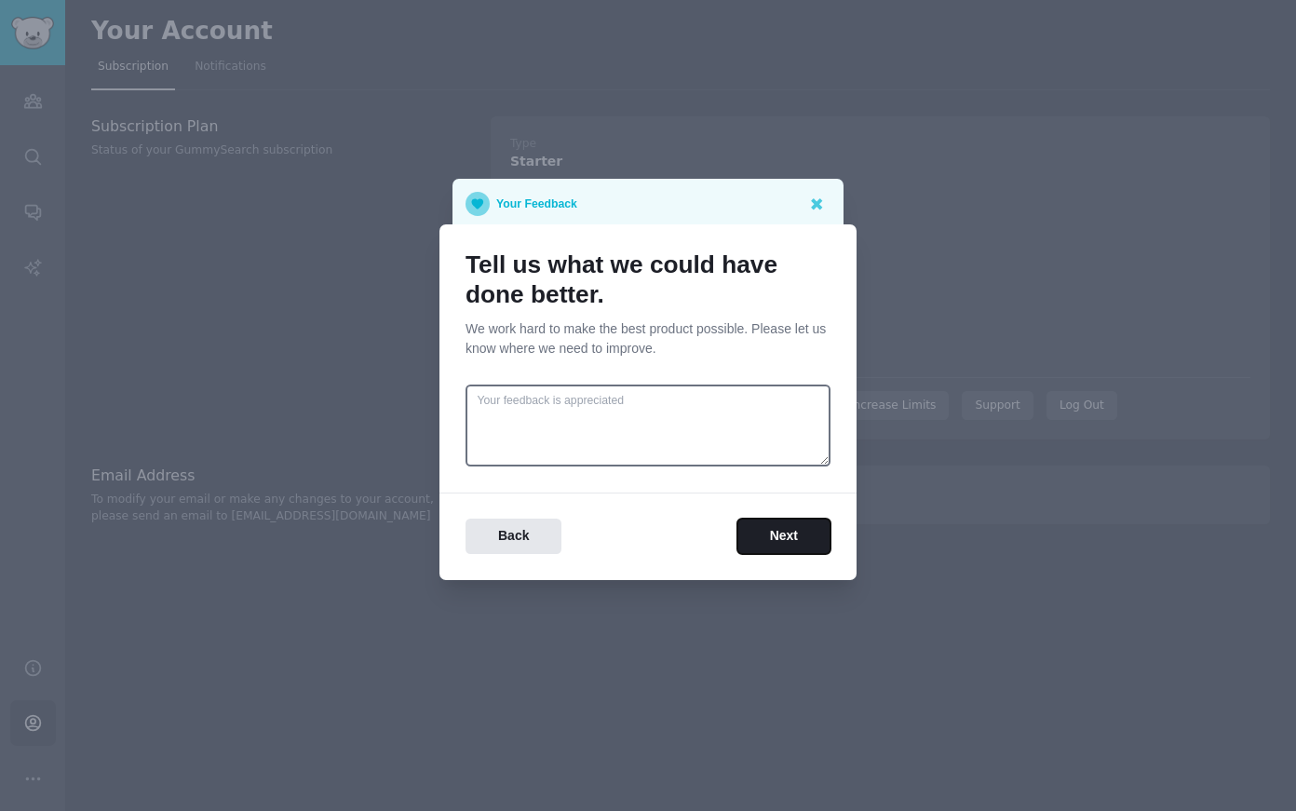
scroll to position [0, 0]
click at [762, 545] on button "Next" at bounding box center [783, 536] width 93 height 36
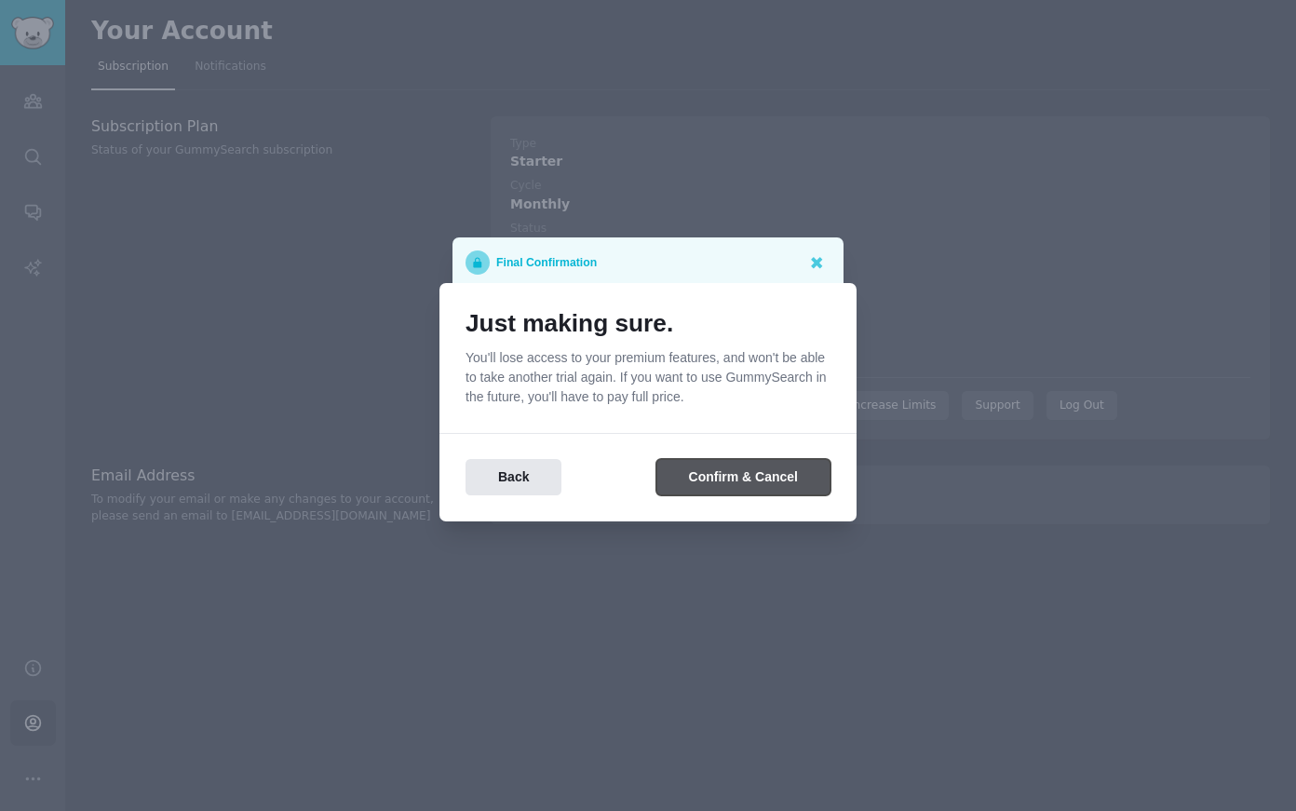
click at [752, 470] on button "Confirm & Cancel" at bounding box center [743, 477] width 174 height 36
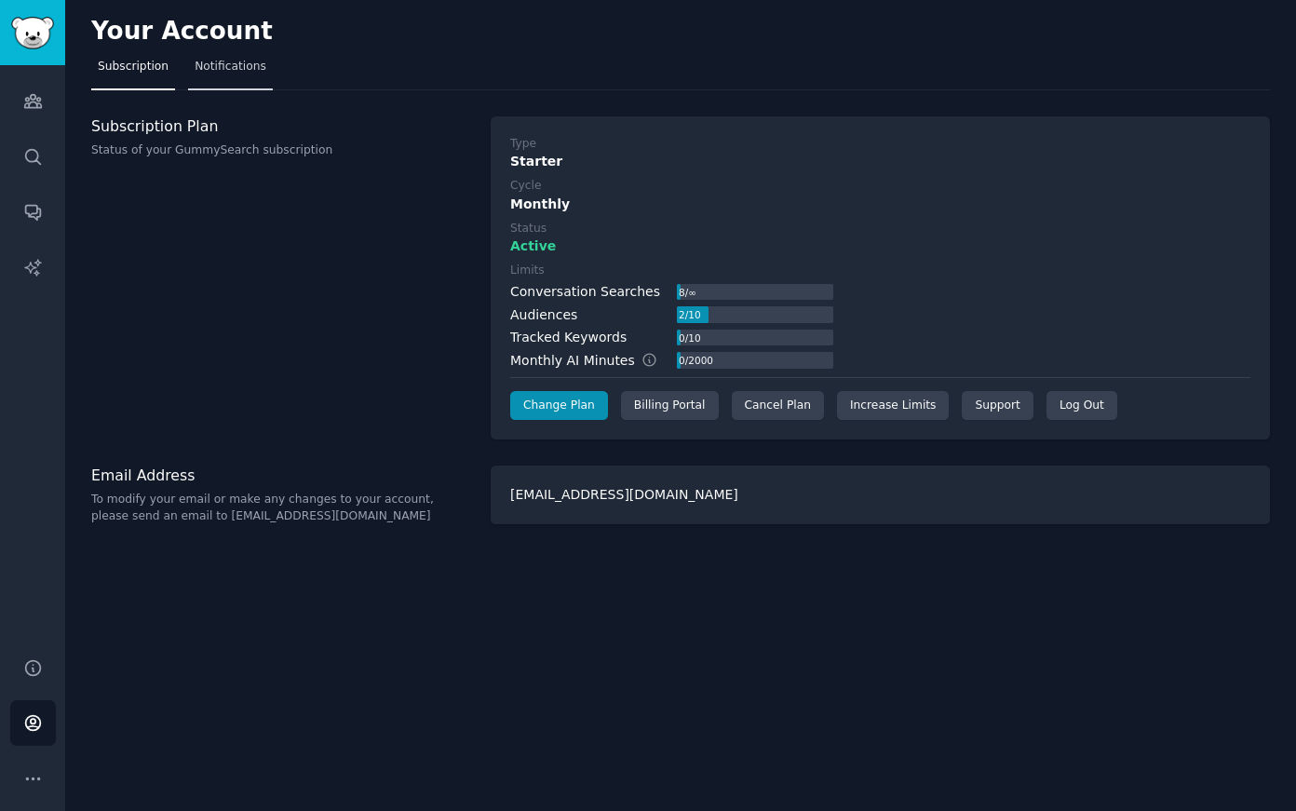
click at [200, 77] on link "Notifications" at bounding box center [230, 71] width 85 height 38
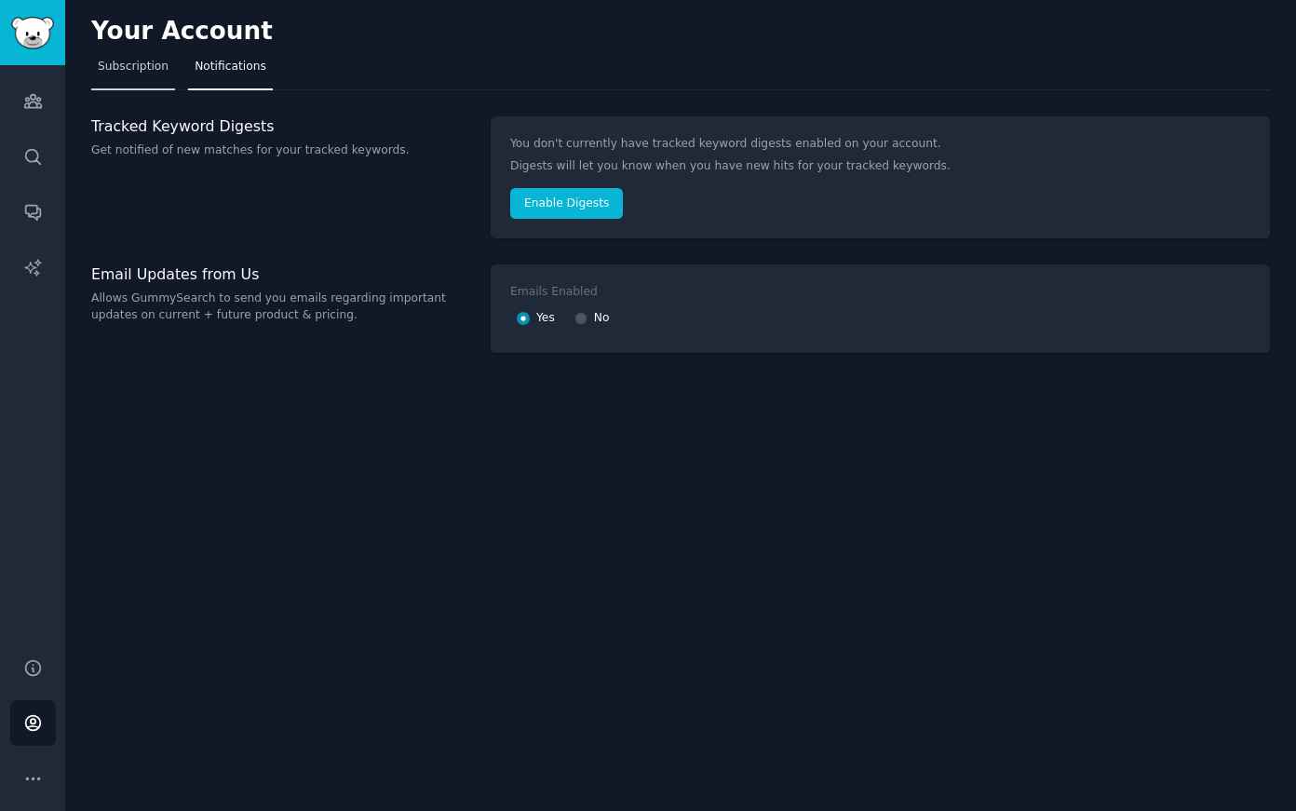
click at [121, 73] on span "Subscription" at bounding box center [133, 67] width 71 height 17
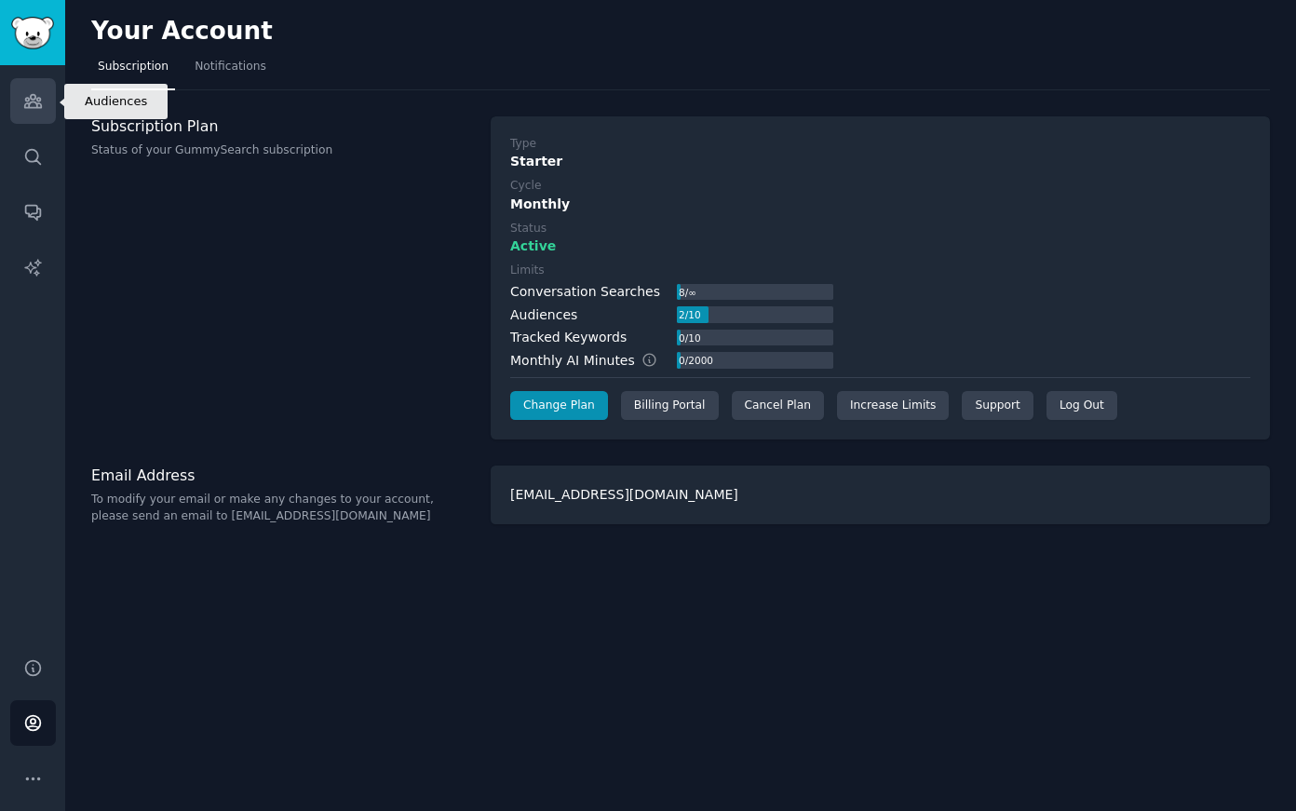
click at [27, 96] on icon "Sidebar" at bounding box center [33, 101] width 20 height 20
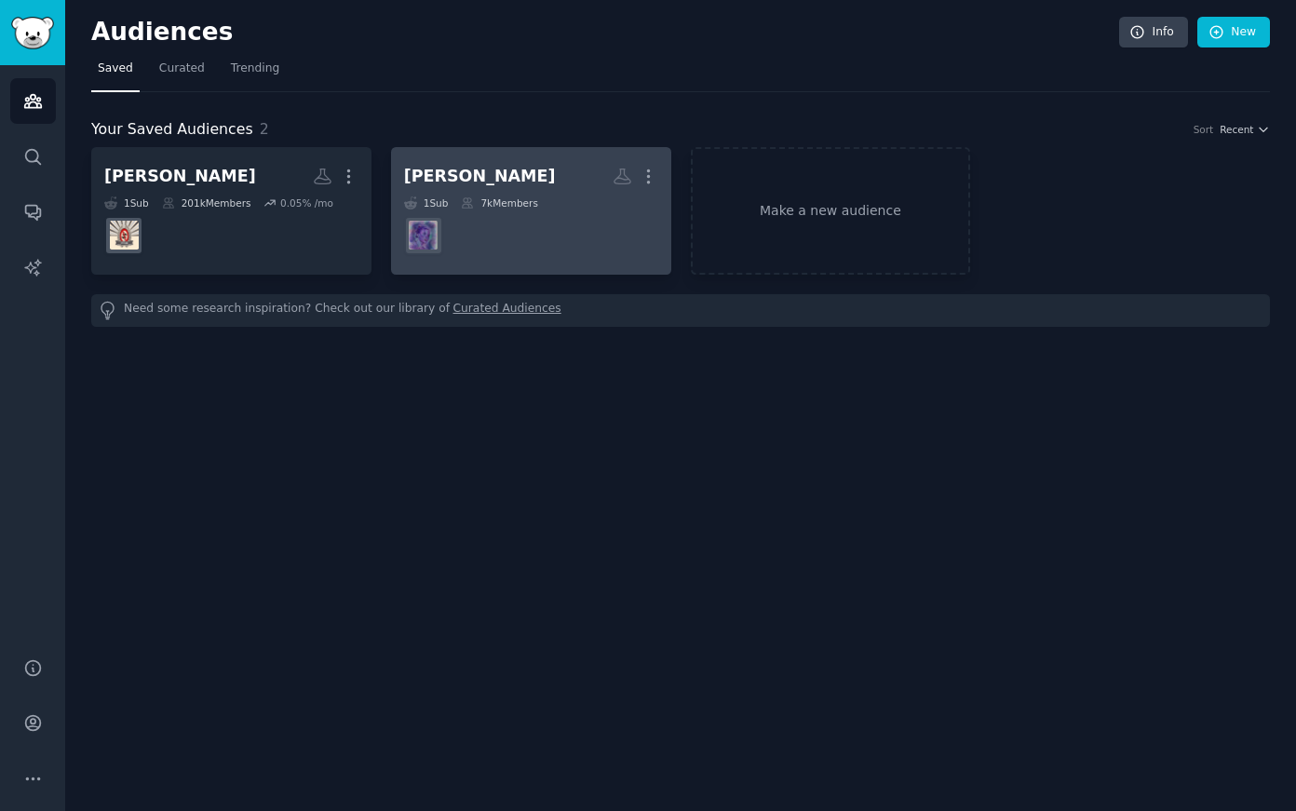
click at [484, 209] on dd at bounding box center [531, 235] width 254 height 52
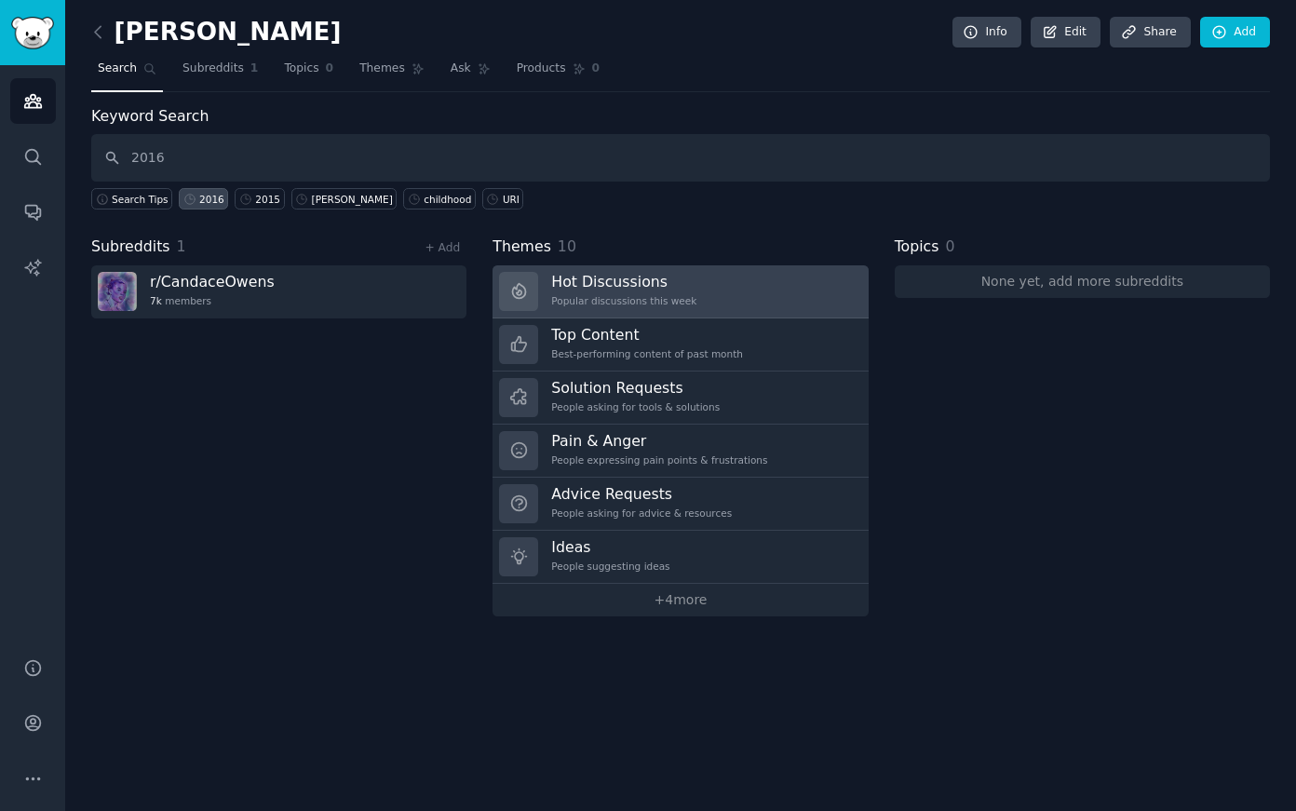
type input "2016"
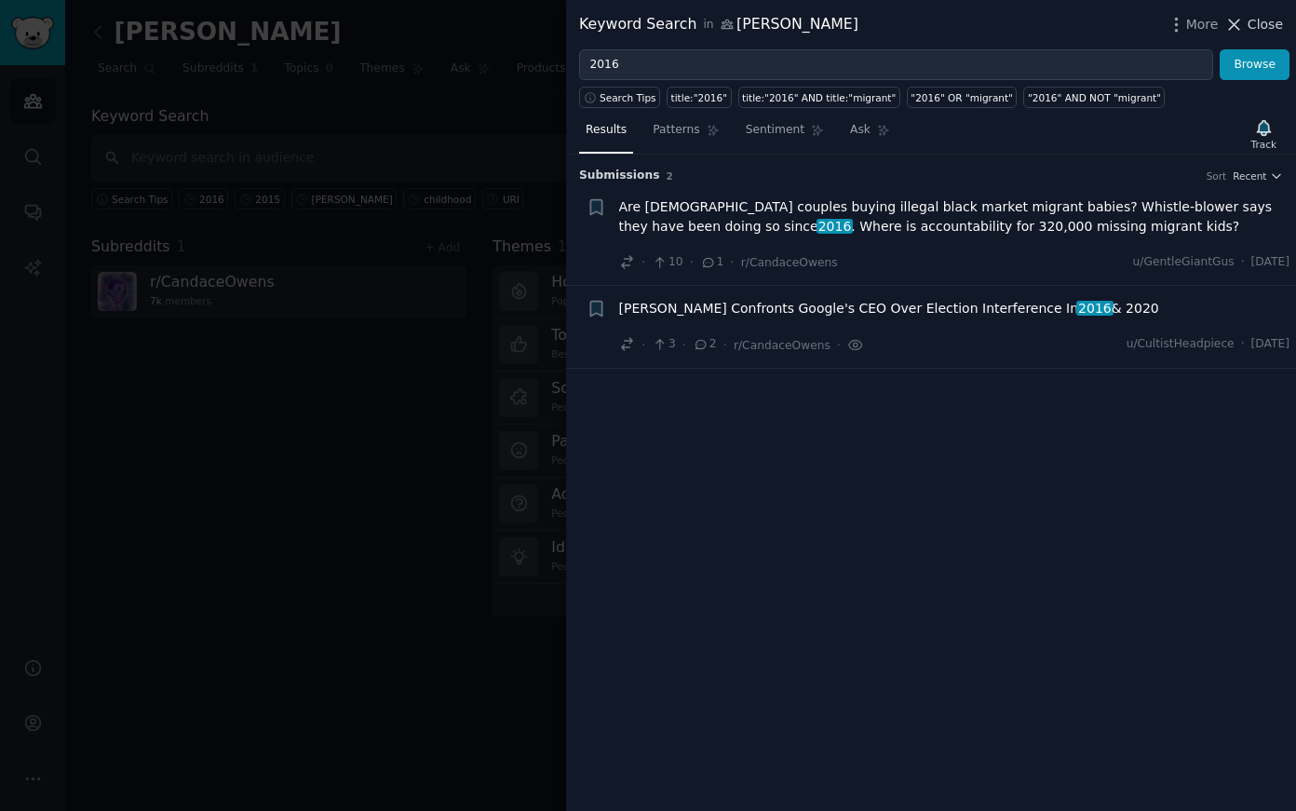
click at [1249, 20] on span "Close" at bounding box center [1264, 25] width 35 height 20
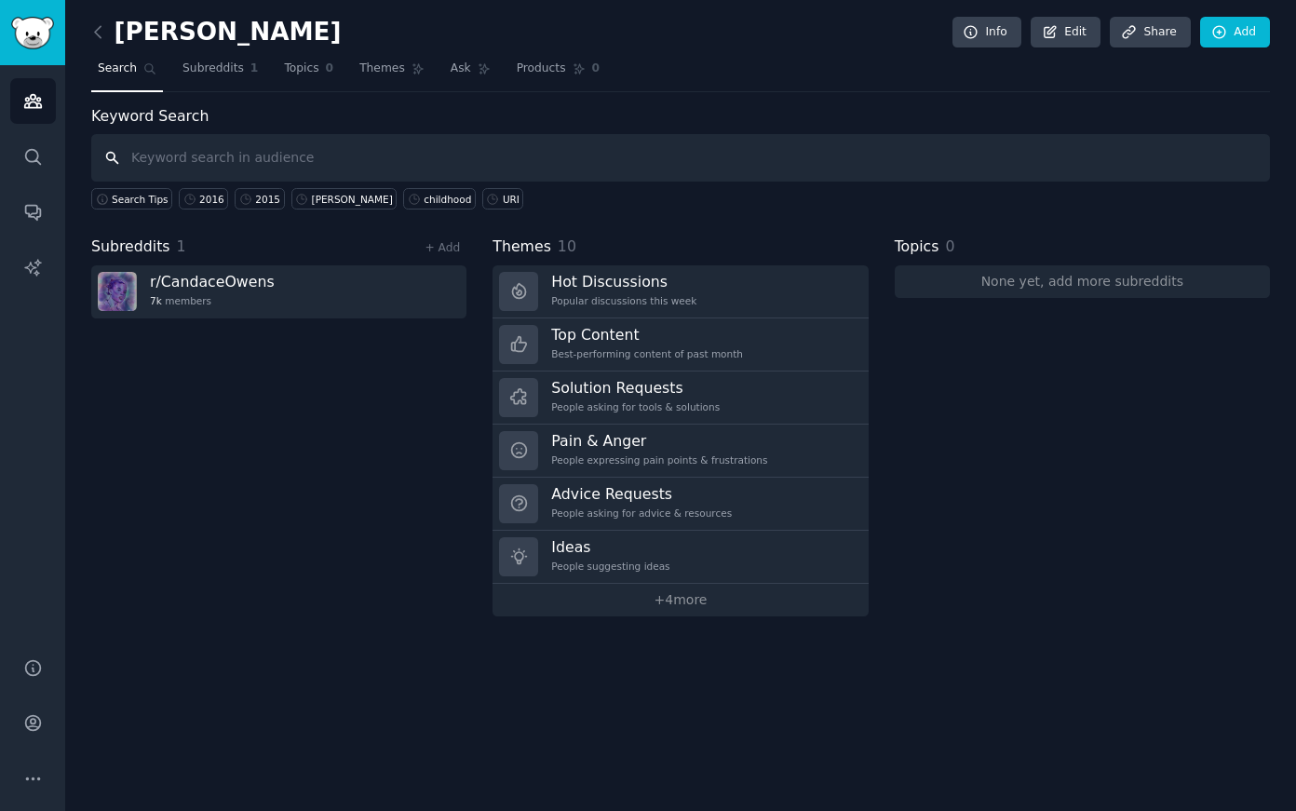
click at [374, 155] on input "text" at bounding box center [680, 157] width 1178 height 47
click at [129, 71] on span "Search" at bounding box center [117, 68] width 39 height 17
click at [32, 157] on icon "Sidebar" at bounding box center [33, 157] width 20 height 20
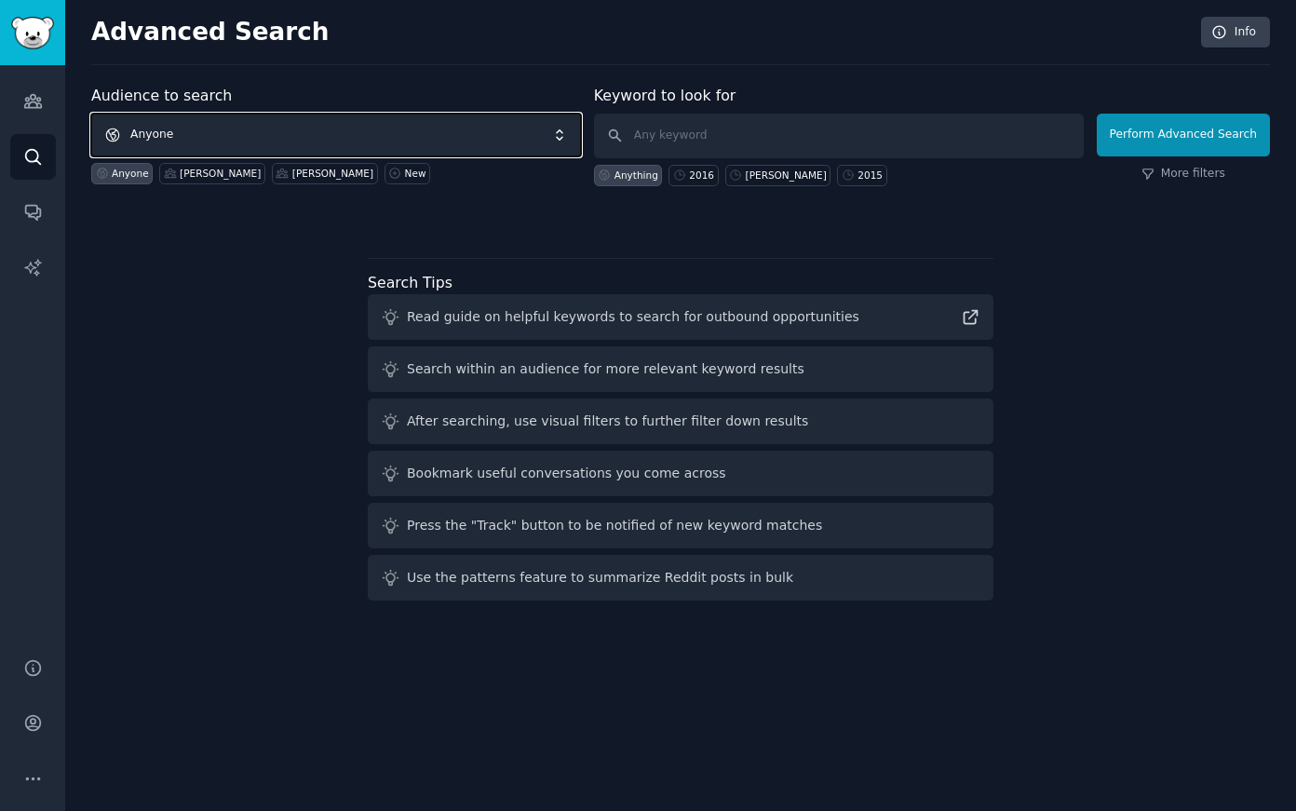
click at [219, 132] on span "Anyone" at bounding box center [336, 135] width 490 height 43
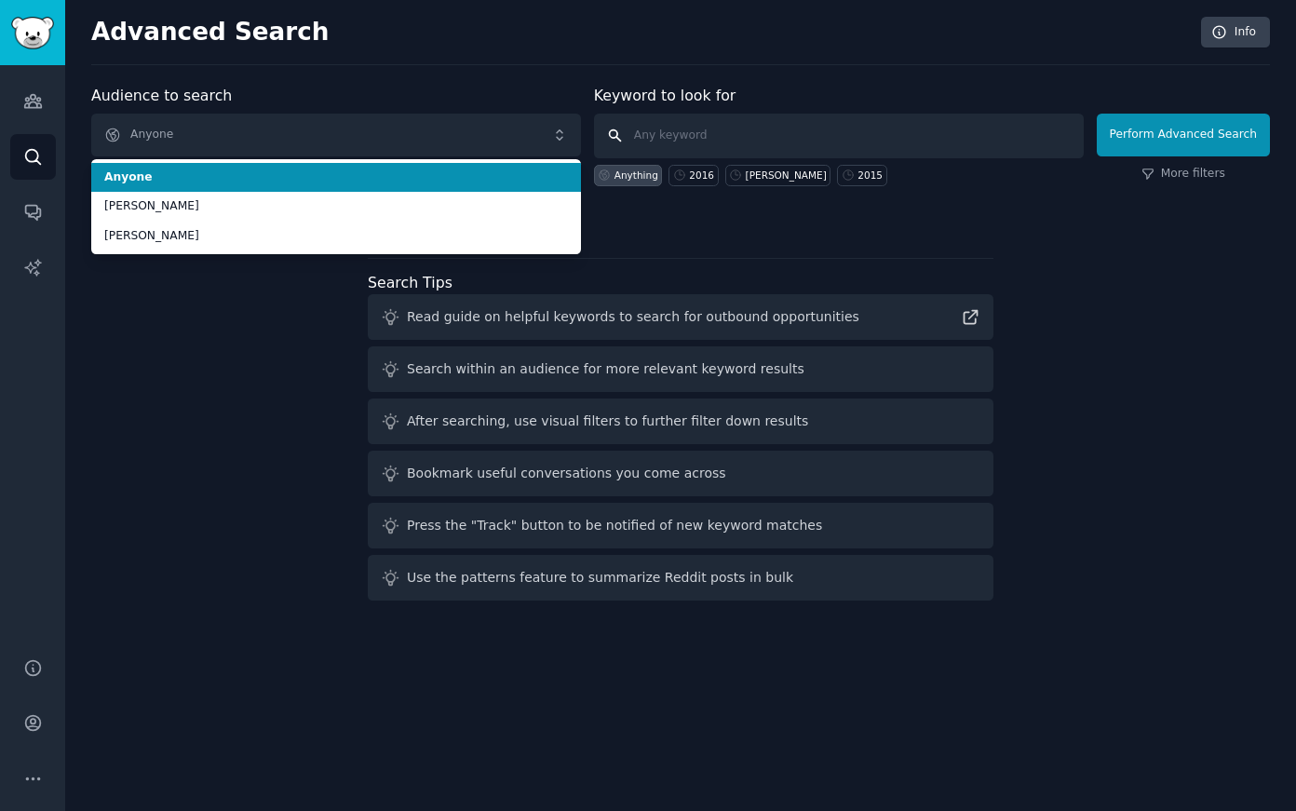
click at [672, 126] on input "text" at bounding box center [839, 136] width 490 height 45
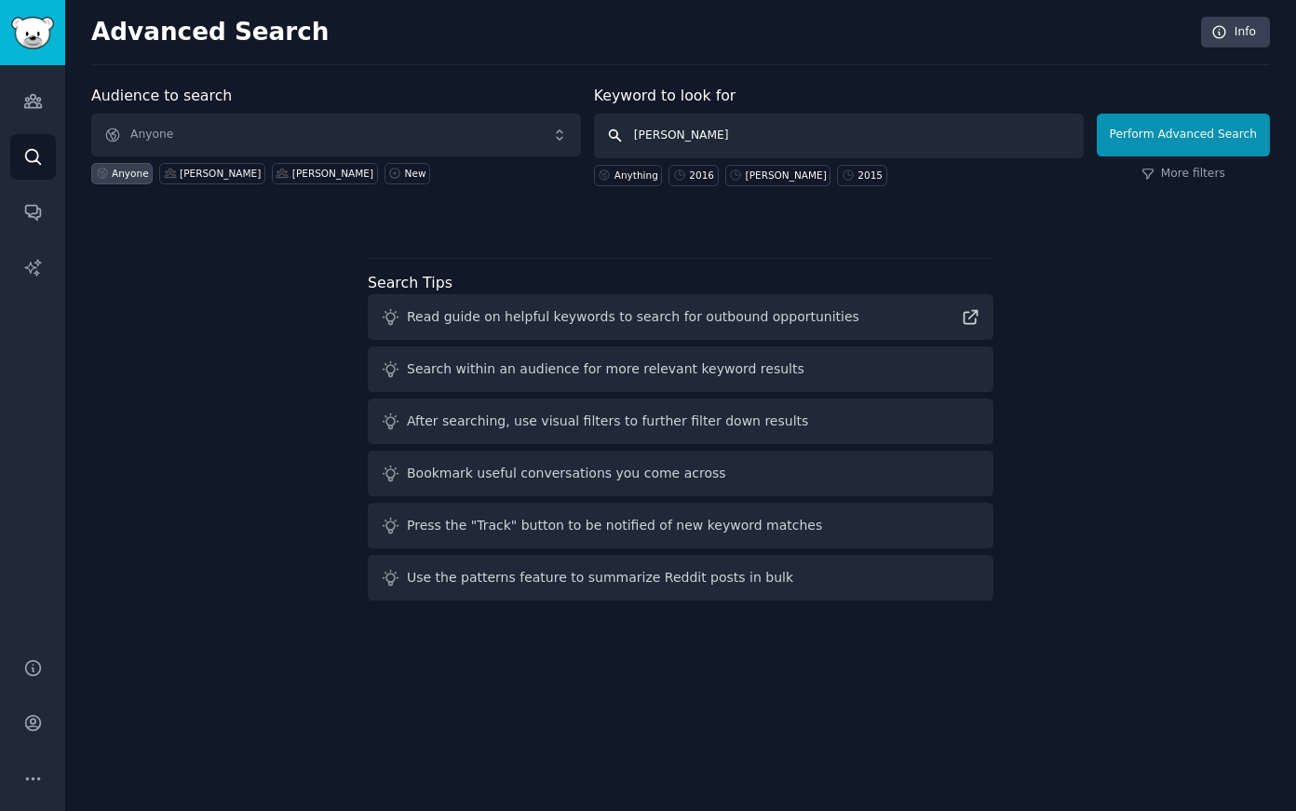
type input "[PERSON_NAME]"
click button "Perform Advanced Search" at bounding box center [1182, 135] width 173 height 43
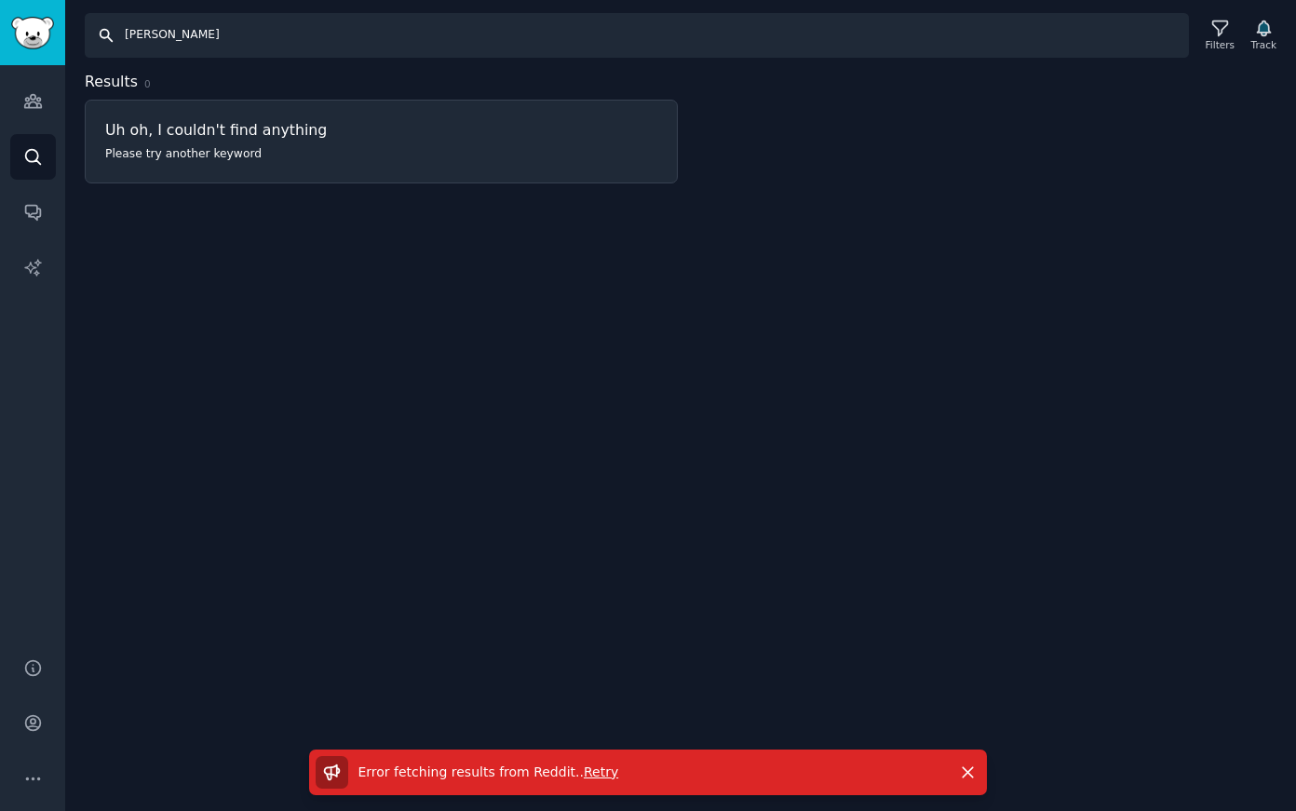
click at [181, 29] on input "[PERSON_NAME]" at bounding box center [637, 35] width 1104 height 45
click at [230, 41] on input "[PERSON_NAME]" at bounding box center [637, 35] width 1104 height 45
click at [114, 40] on input "[PERSON_NAME]" at bounding box center [637, 35] width 1104 height 45
click at [100, 34] on input "[PERSON_NAME]" at bounding box center [637, 35] width 1104 height 45
click at [34, 150] on icon "Sidebar" at bounding box center [32, 156] width 15 height 15
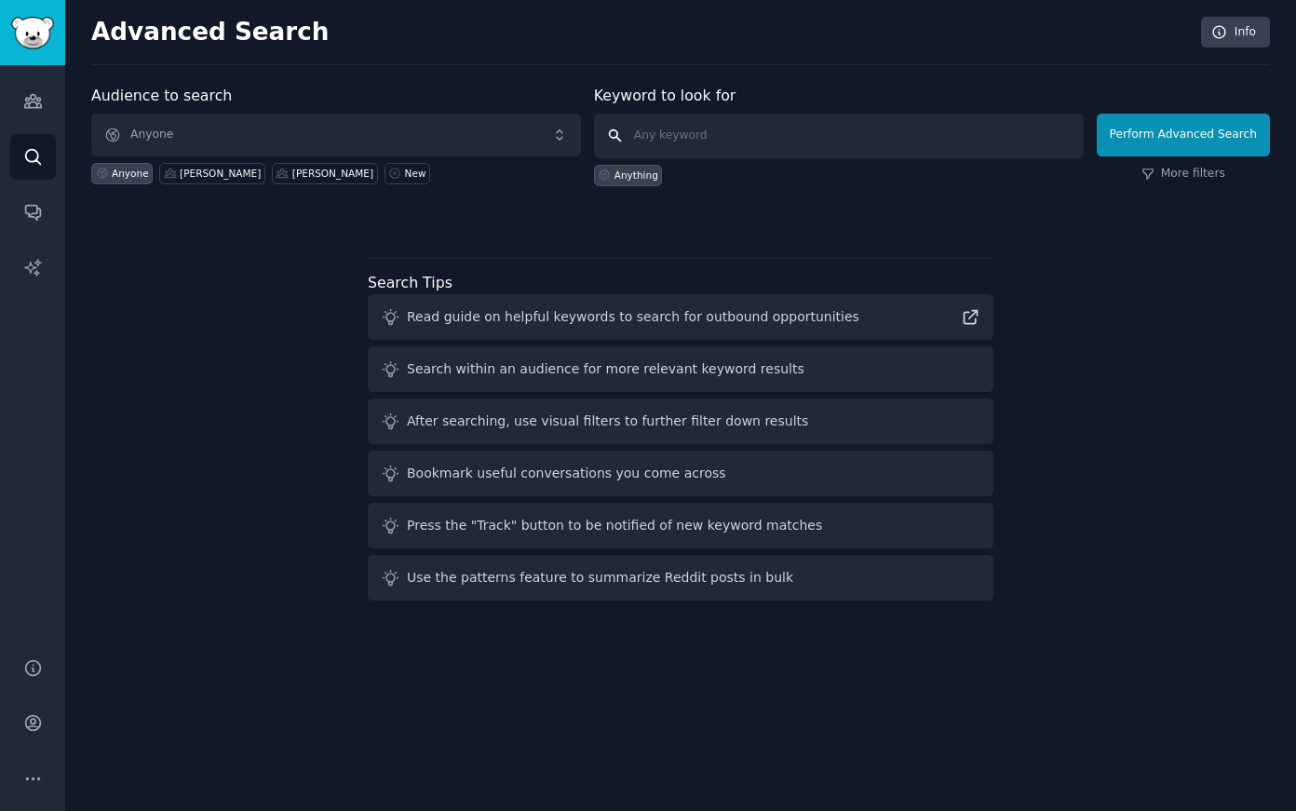
click at [669, 133] on input "text" at bounding box center [839, 136] width 490 height 45
type input "[PERSON_NAME]"
click at [1164, 144] on button "Perform Advanced Search" at bounding box center [1182, 135] width 173 height 43
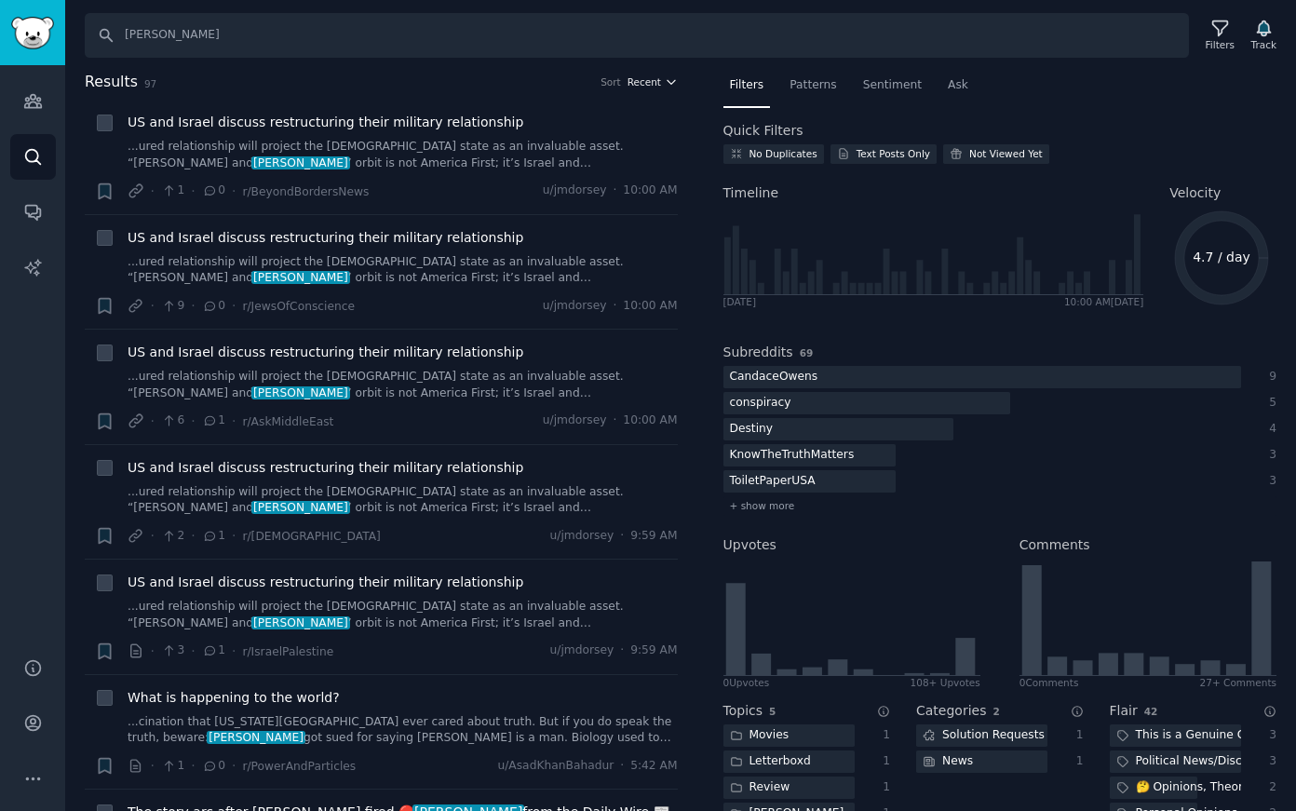
click at [657, 86] on button "Recent" at bounding box center [652, 81] width 50 height 13
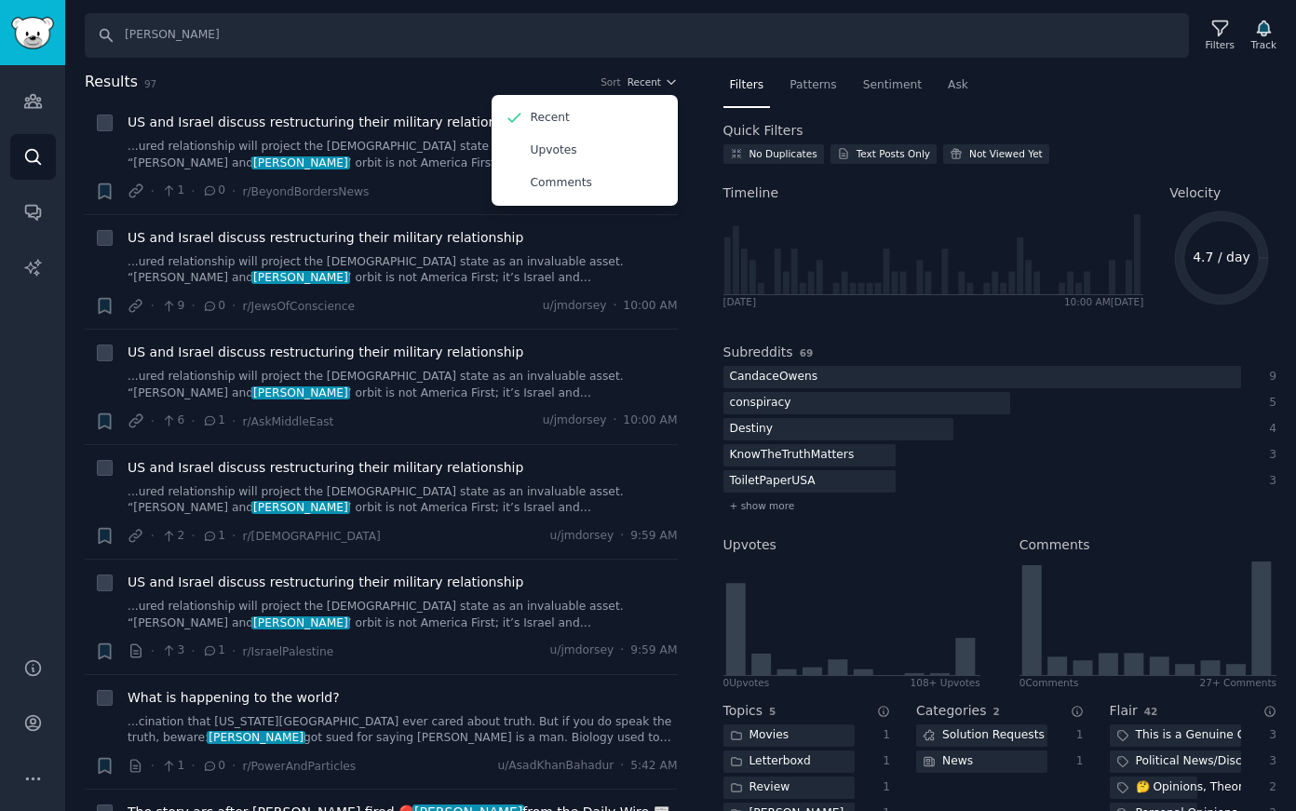
click at [513, 73] on h2 "Results 97 Sort Recent Recent Upvotes Comments" at bounding box center [381, 82] width 593 height 23
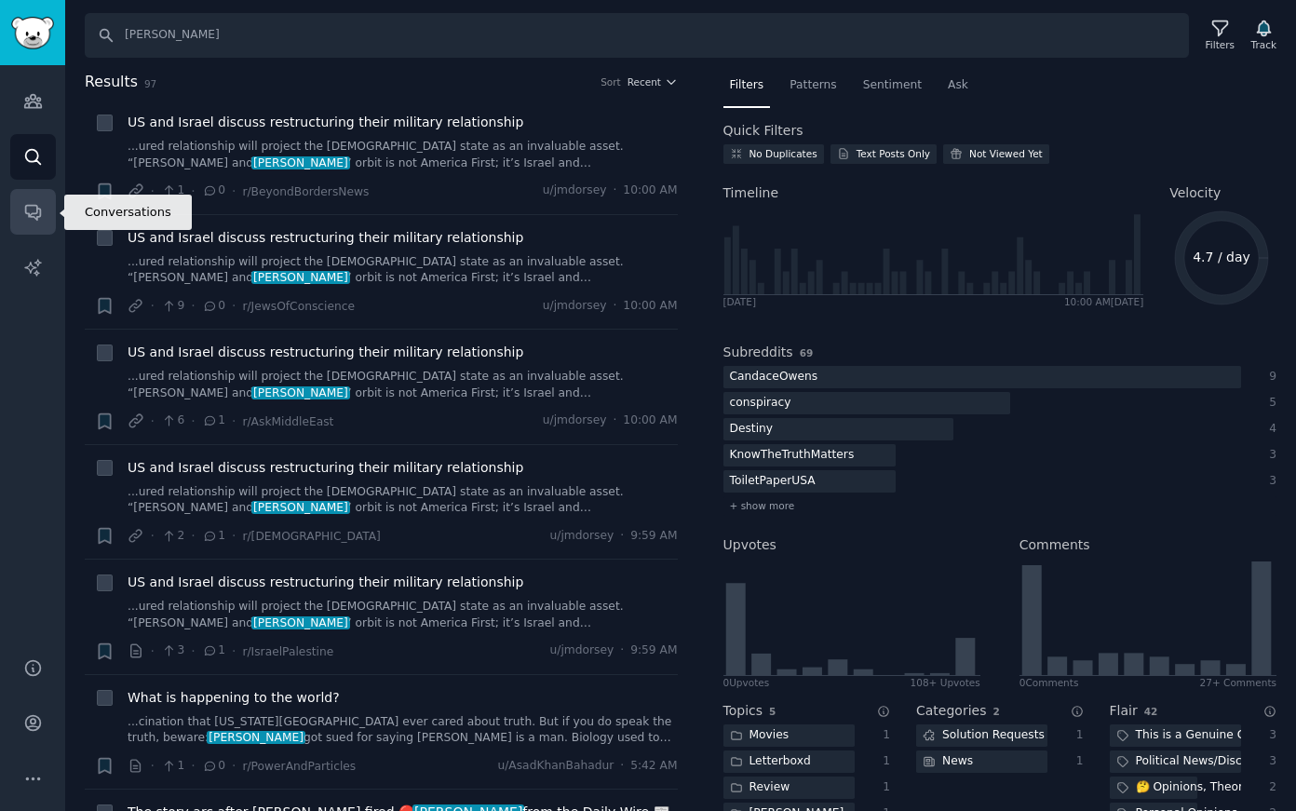
click at [40, 211] on icon "Sidebar" at bounding box center [32, 213] width 15 height 15
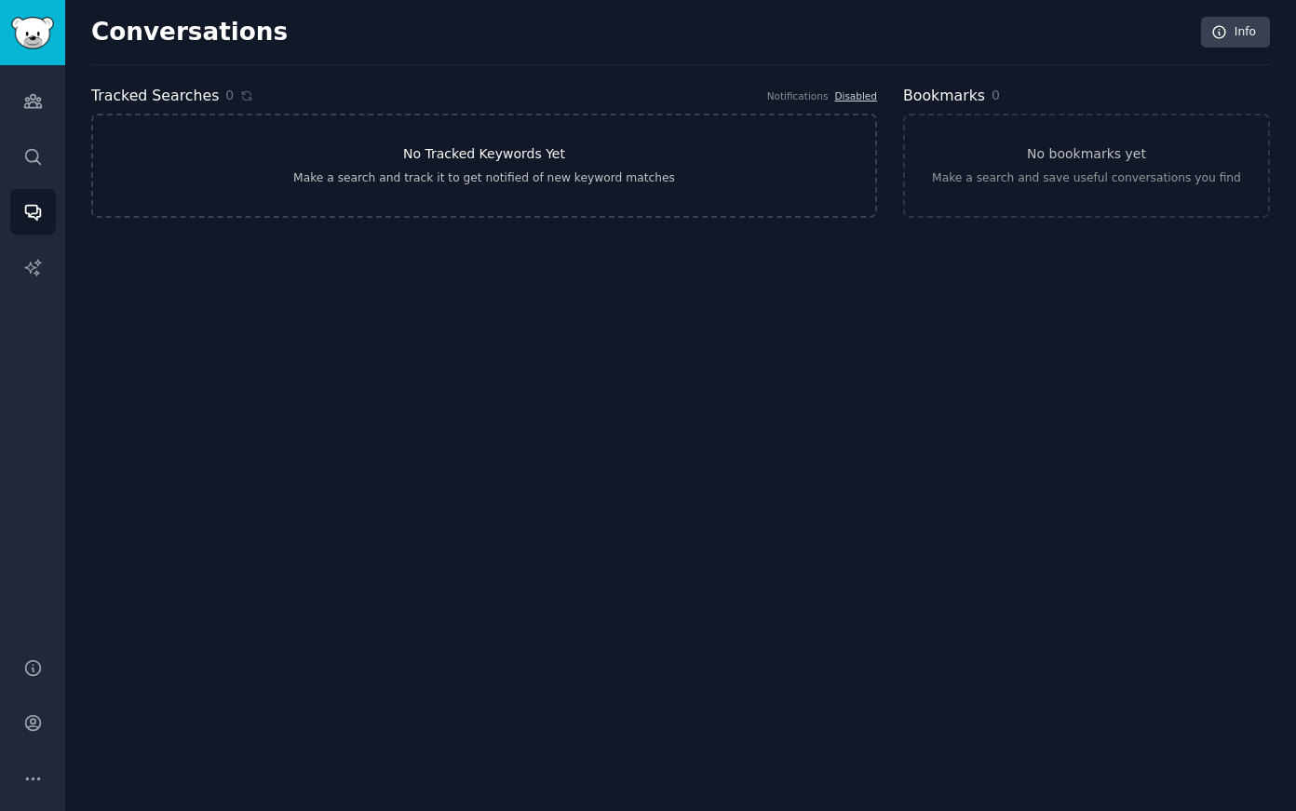
click at [511, 178] on div "Make a search and track it to get notified of new keyword matches" at bounding box center [484, 178] width 382 height 17
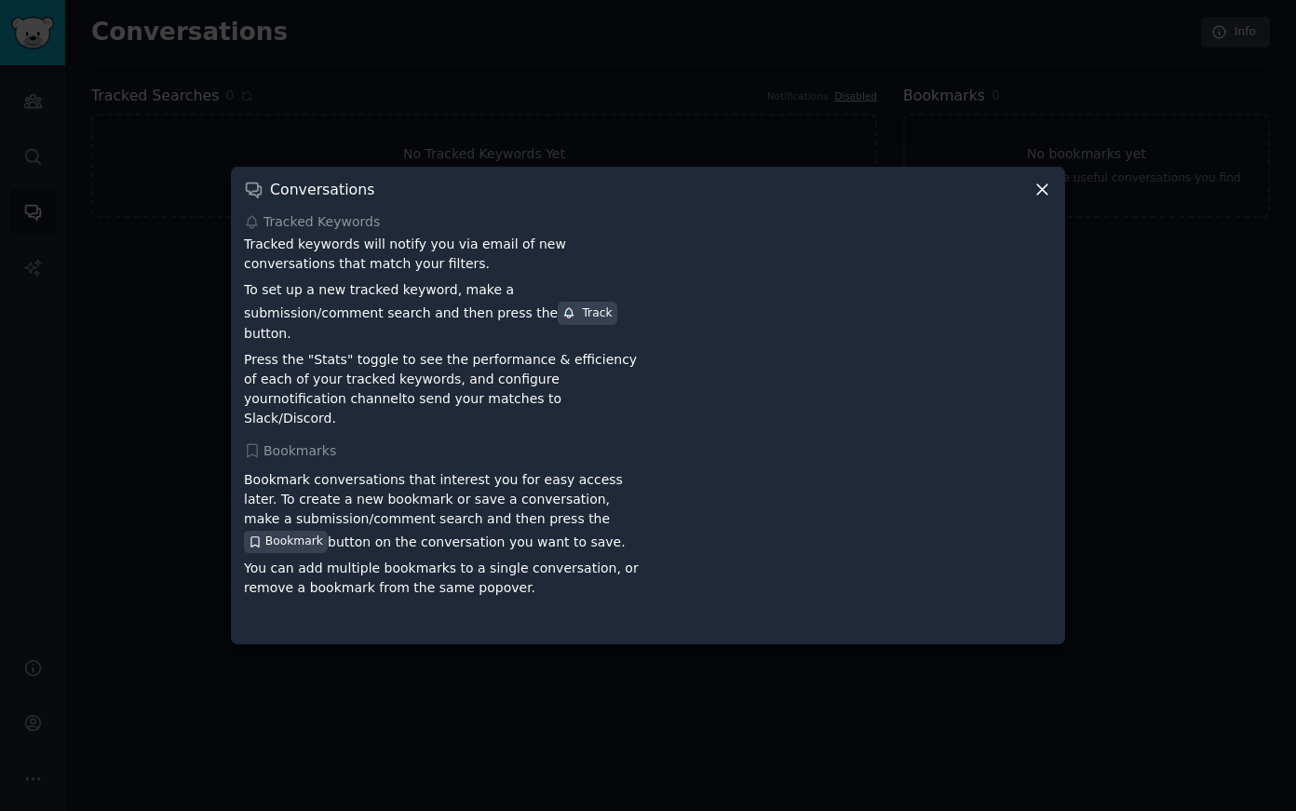
click at [1041, 199] on icon at bounding box center [1042, 190] width 20 height 20
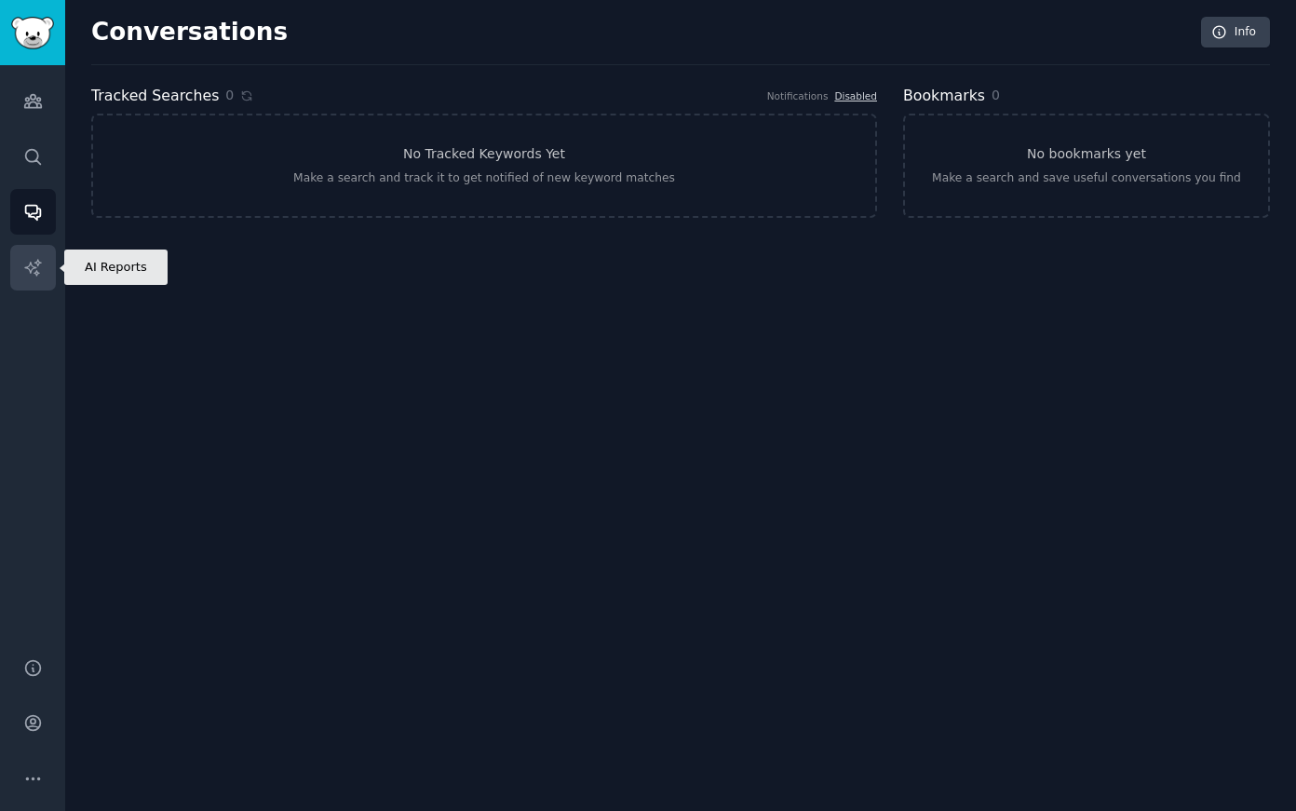
click at [41, 273] on icon "Sidebar" at bounding box center [33, 268] width 20 height 20
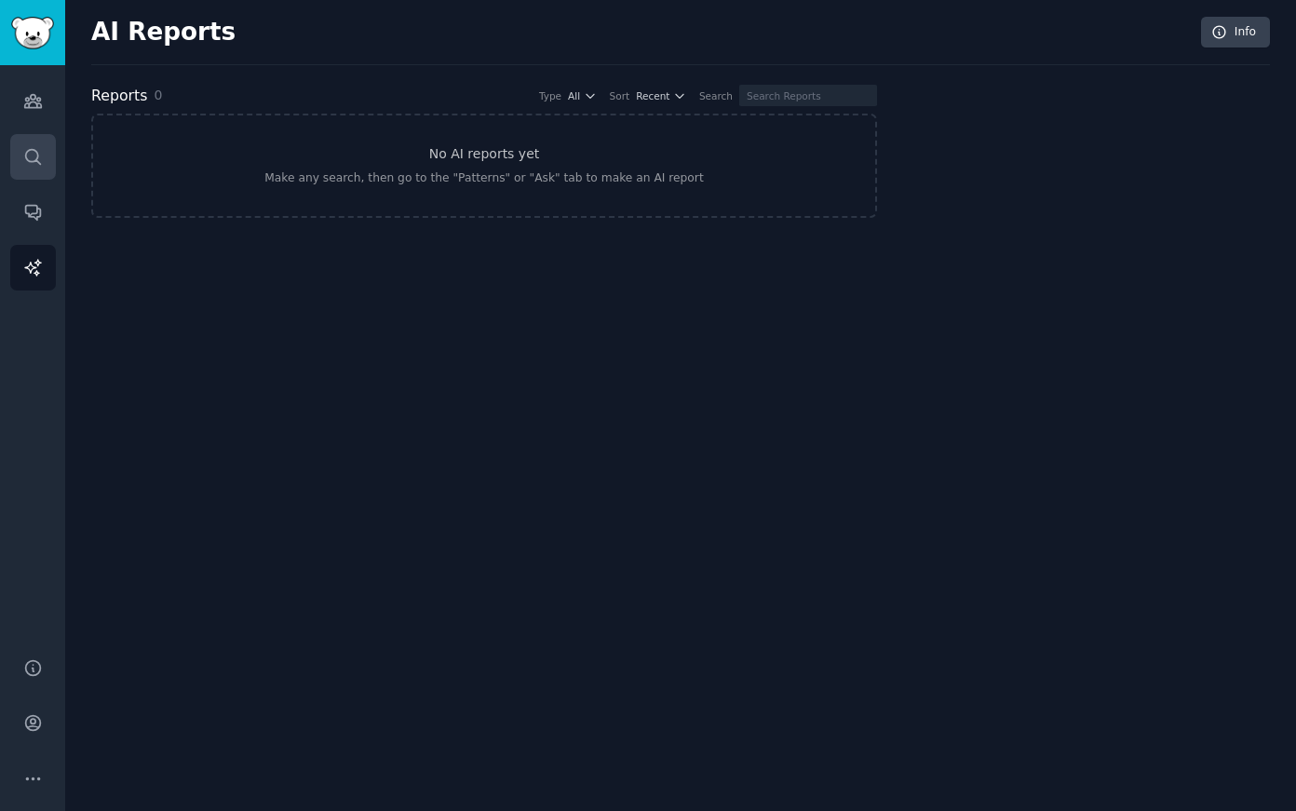
click at [35, 179] on link "Search" at bounding box center [33, 157] width 46 height 46
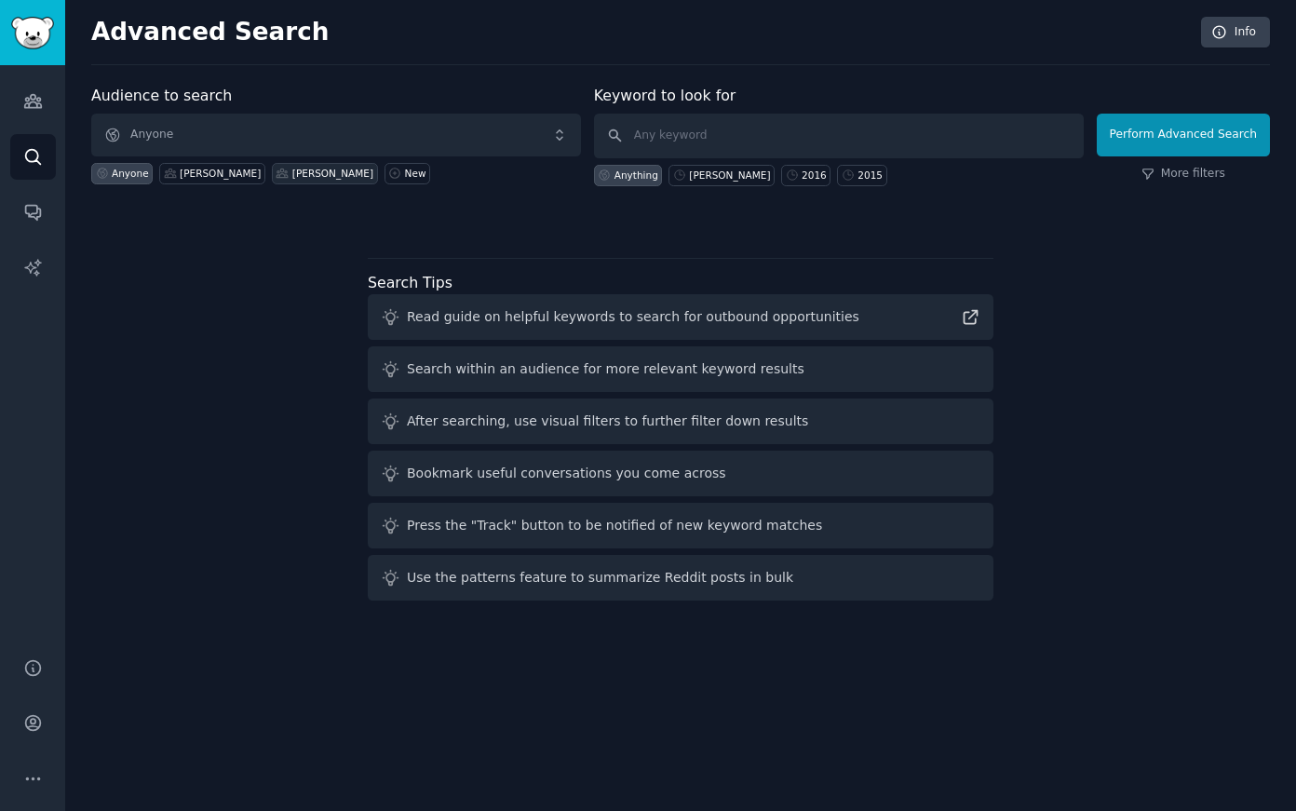
click at [295, 177] on div "[PERSON_NAME]" at bounding box center [332, 173] width 81 height 13
click button "Perform Advanced Search" at bounding box center [1182, 135] width 173 height 43
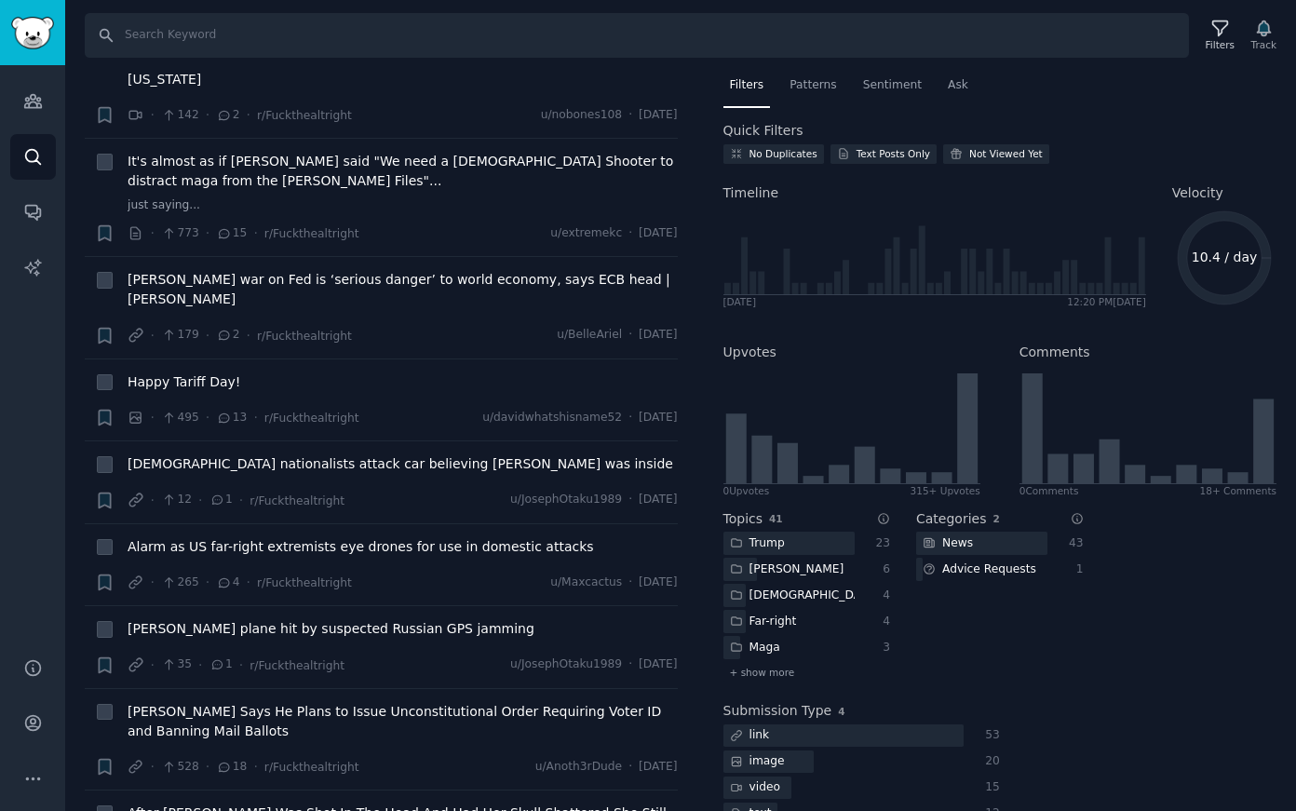
scroll to position [8656, 0]
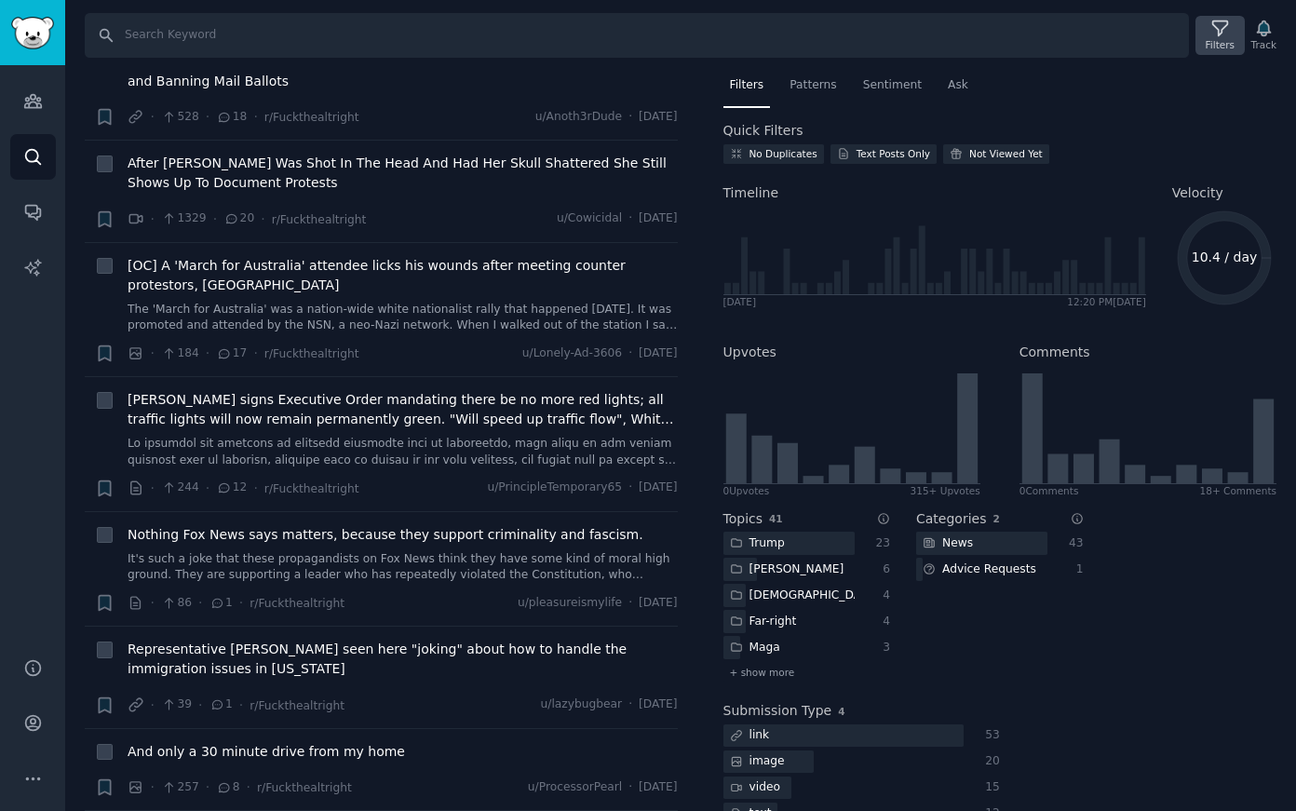
click at [1200, 52] on div "Filters" at bounding box center [1219, 35] width 48 height 39
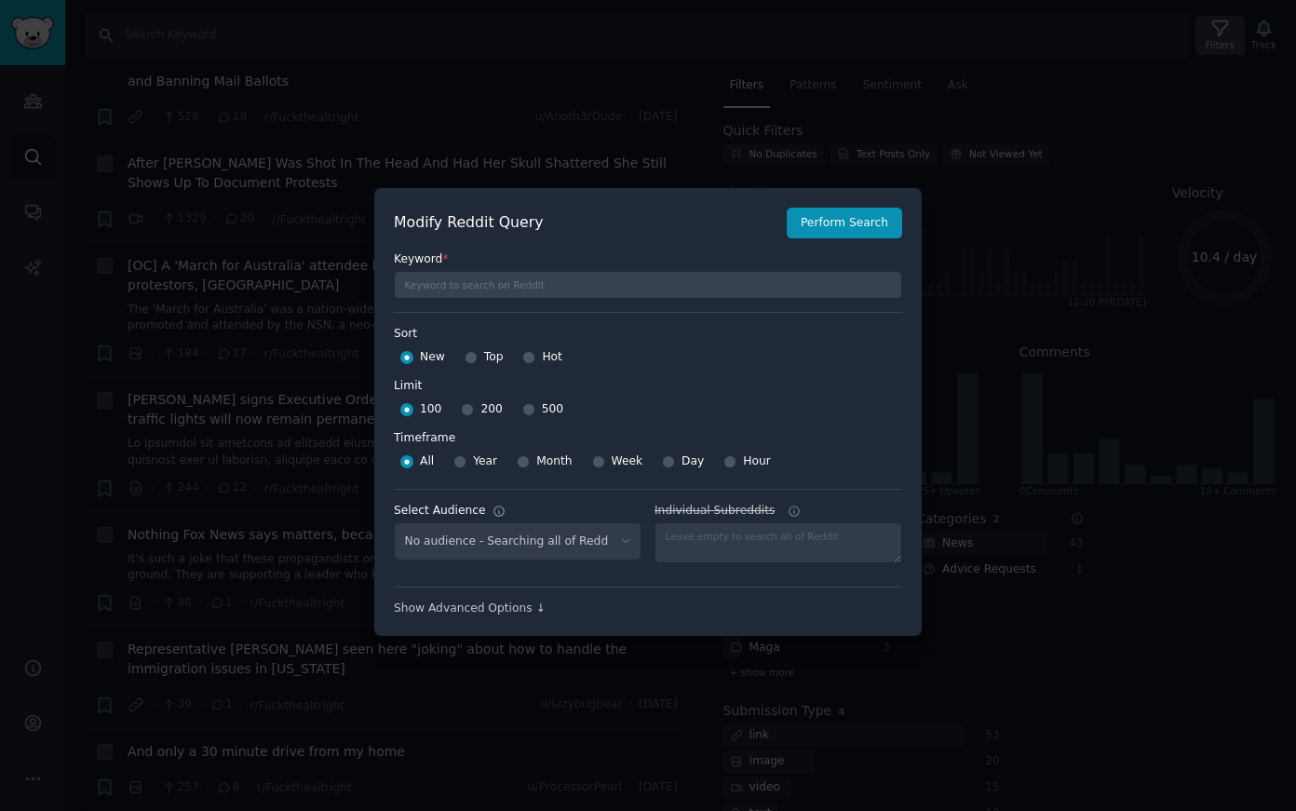
select select "7a1aa32638"
click at [621, 539] on select "No audience - Searching all of Reddit Candace Owens - 1 Subreddit Candace Owens…" at bounding box center [518, 541] width 248 height 38
select select
click at [394, 522] on select "No audience - Searching all of Reddit Candace Owens - 1 Subreddit Candace Owens…" at bounding box center [518, 541] width 248 height 38
click at [872, 216] on div "Modify Reddit Query Perform Search" at bounding box center [648, 224] width 508 height 32
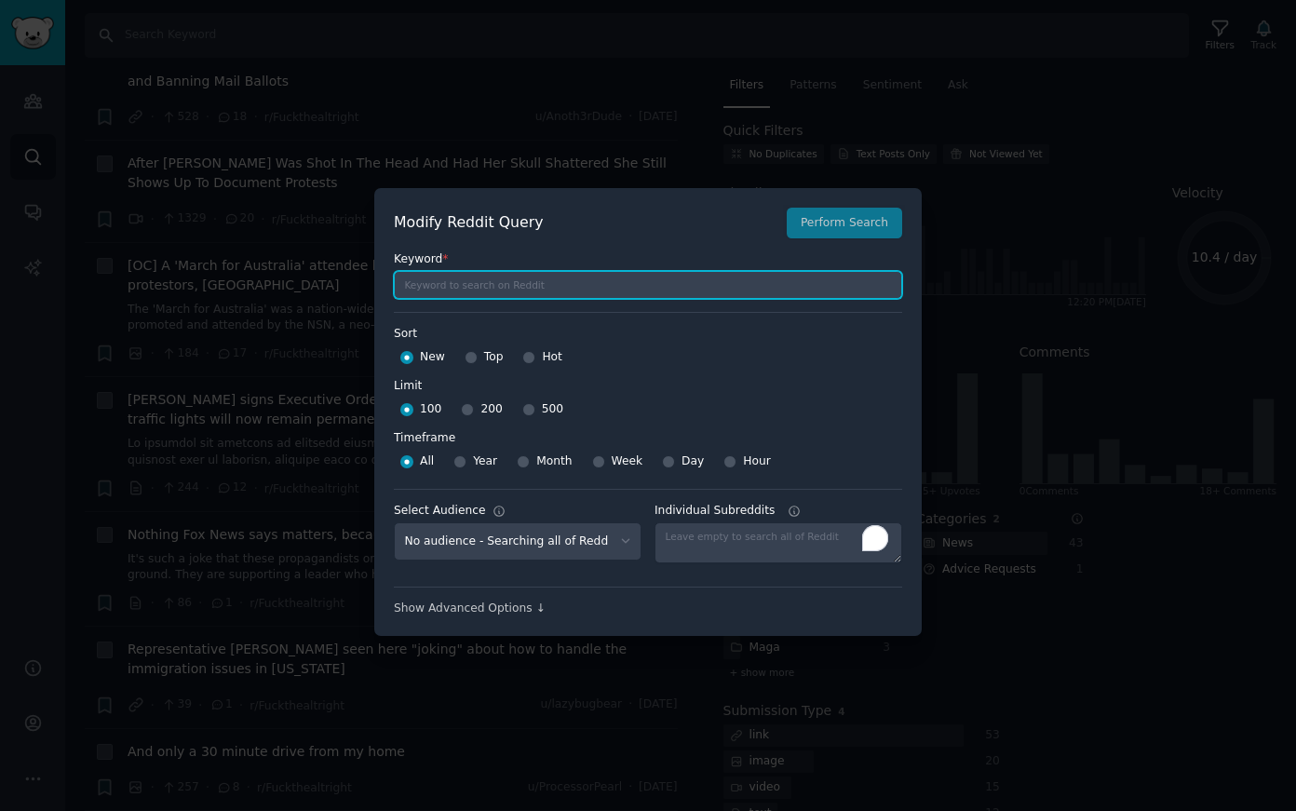
click at [814, 277] on input "text" at bounding box center [648, 285] width 508 height 28
type input "[PERSON_NAME]"
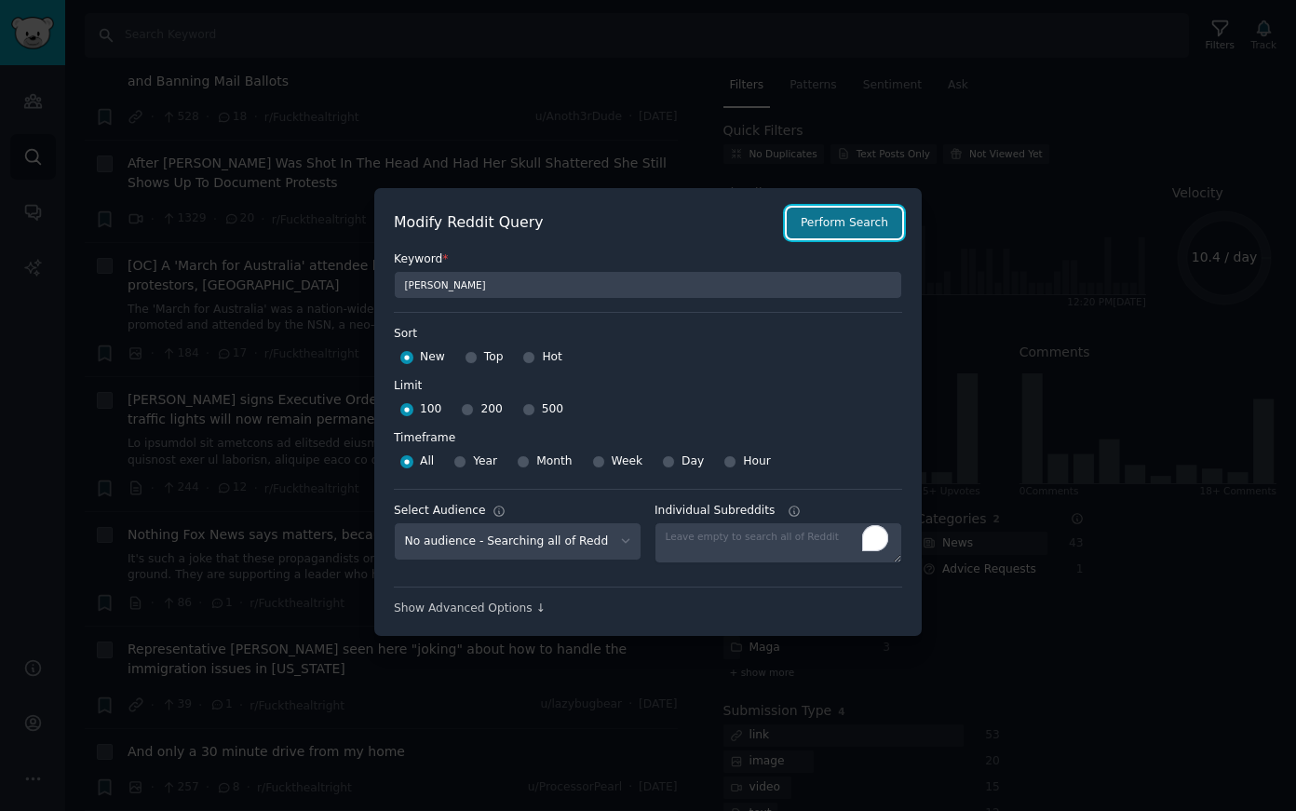
click at [849, 233] on button "Perform Search" at bounding box center [843, 224] width 115 height 32
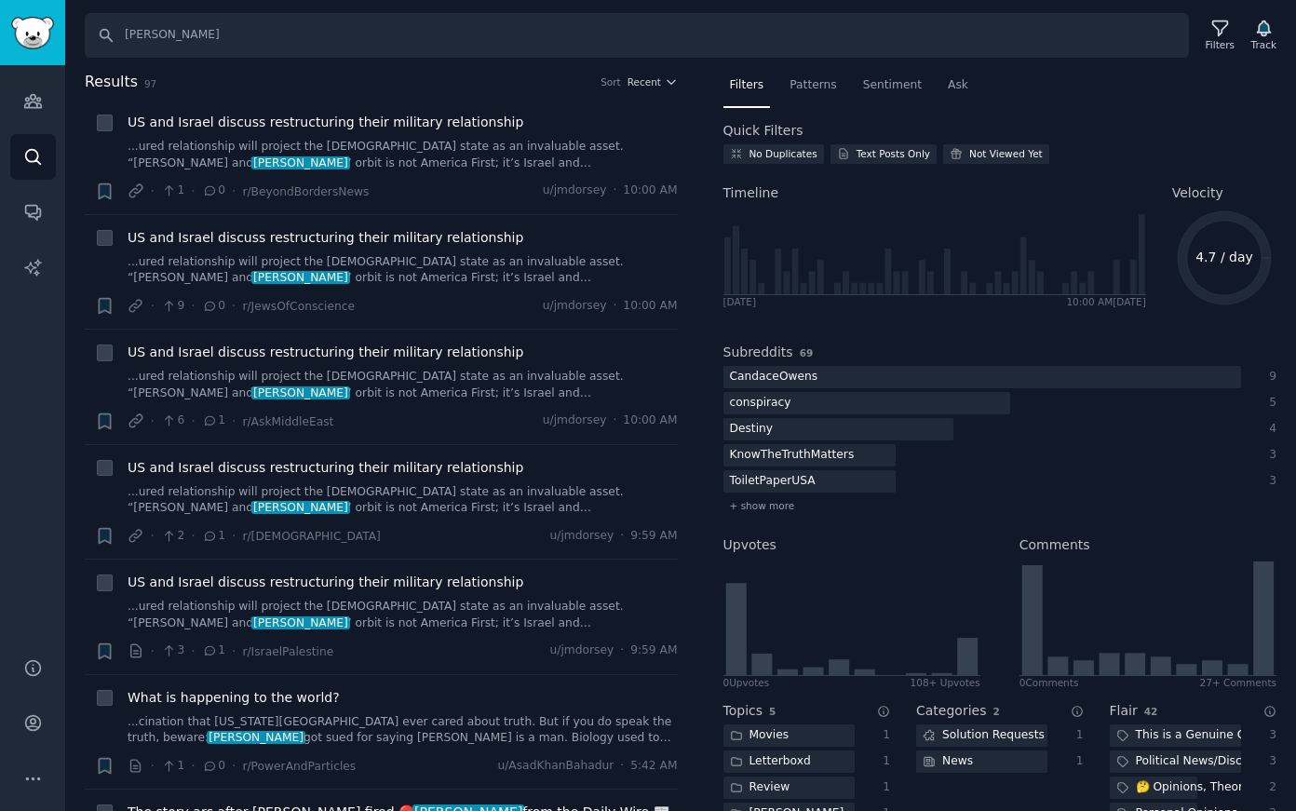
click at [640, 88] on h2 "Results 97 Sort Recent" at bounding box center [381, 82] width 593 height 23
click at [640, 85] on span "Recent" at bounding box center [644, 81] width 34 height 13
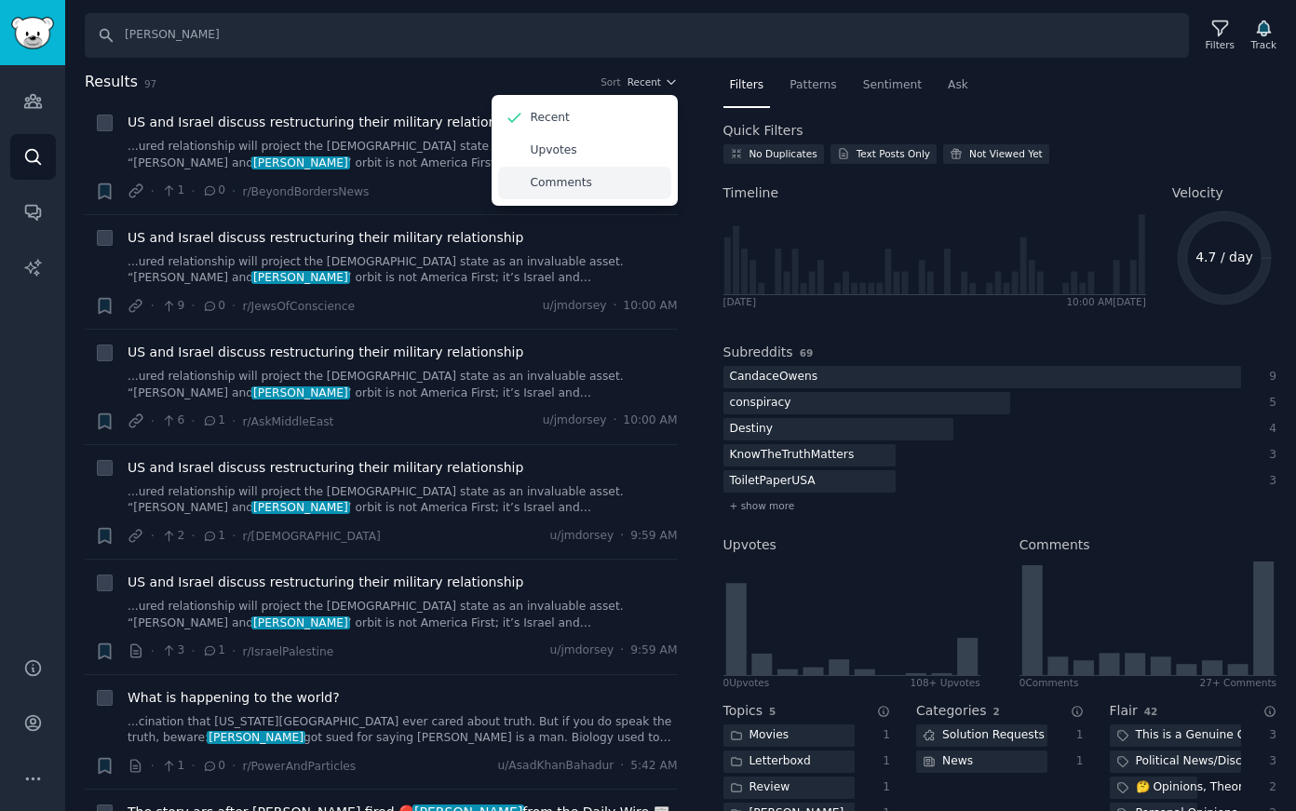
click at [593, 193] on div "Comments" at bounding box center [584, 183] width 173 height 33
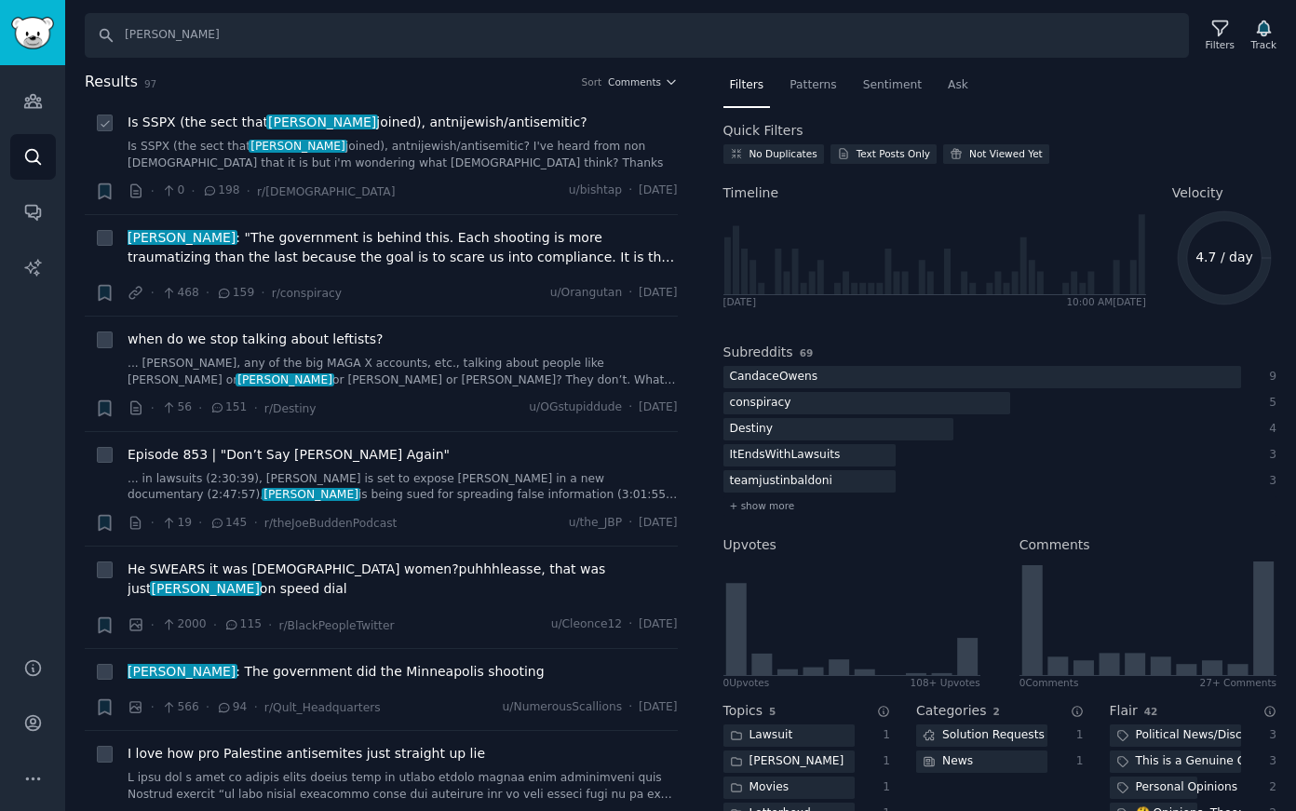
click at [531, 147] on link "Is SSPX (the sect that Candace Owens joined), antnijewish/antisemitic? I've hea…" at bounding box center [403, 155] width 550 height 33
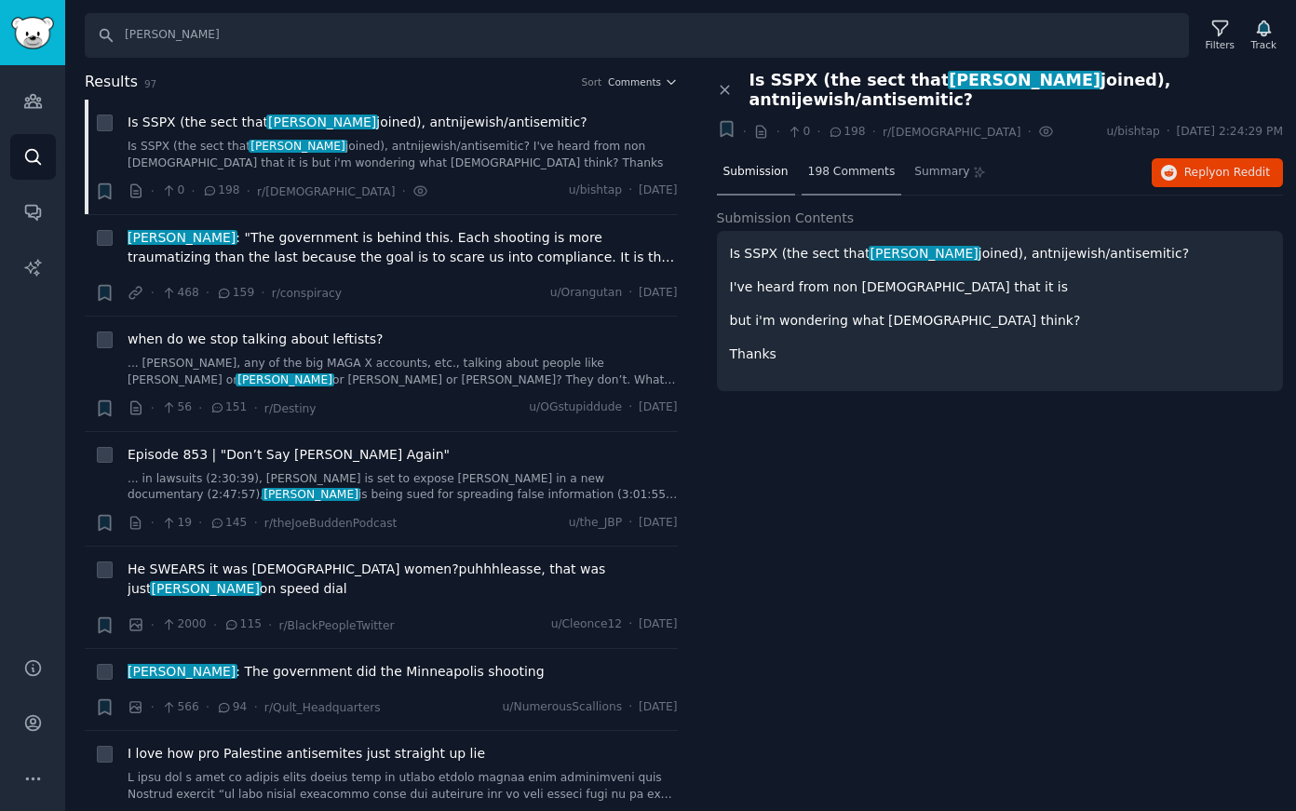
click at [850, 178] on span "198 Comments" at bounding box center [851, 172] width 87 height 17
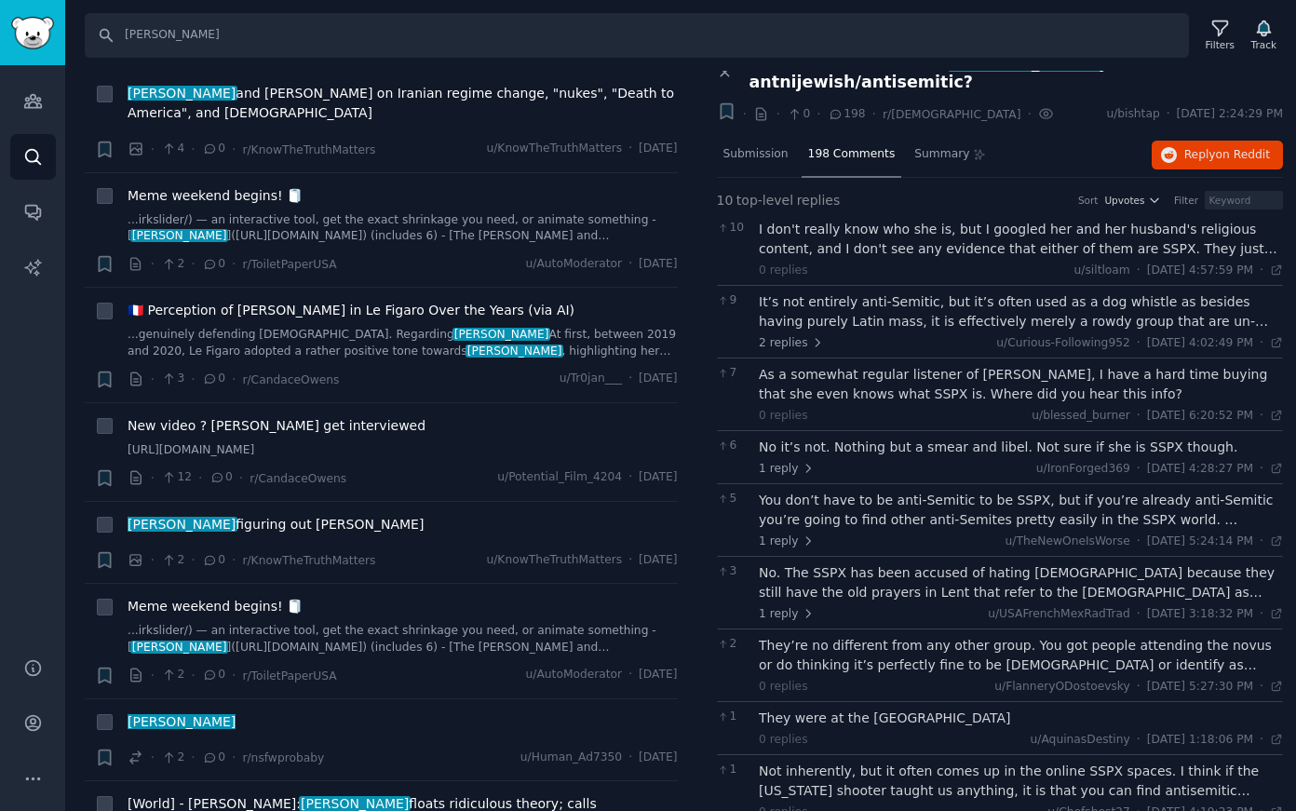
scroll to position [9966, 0]
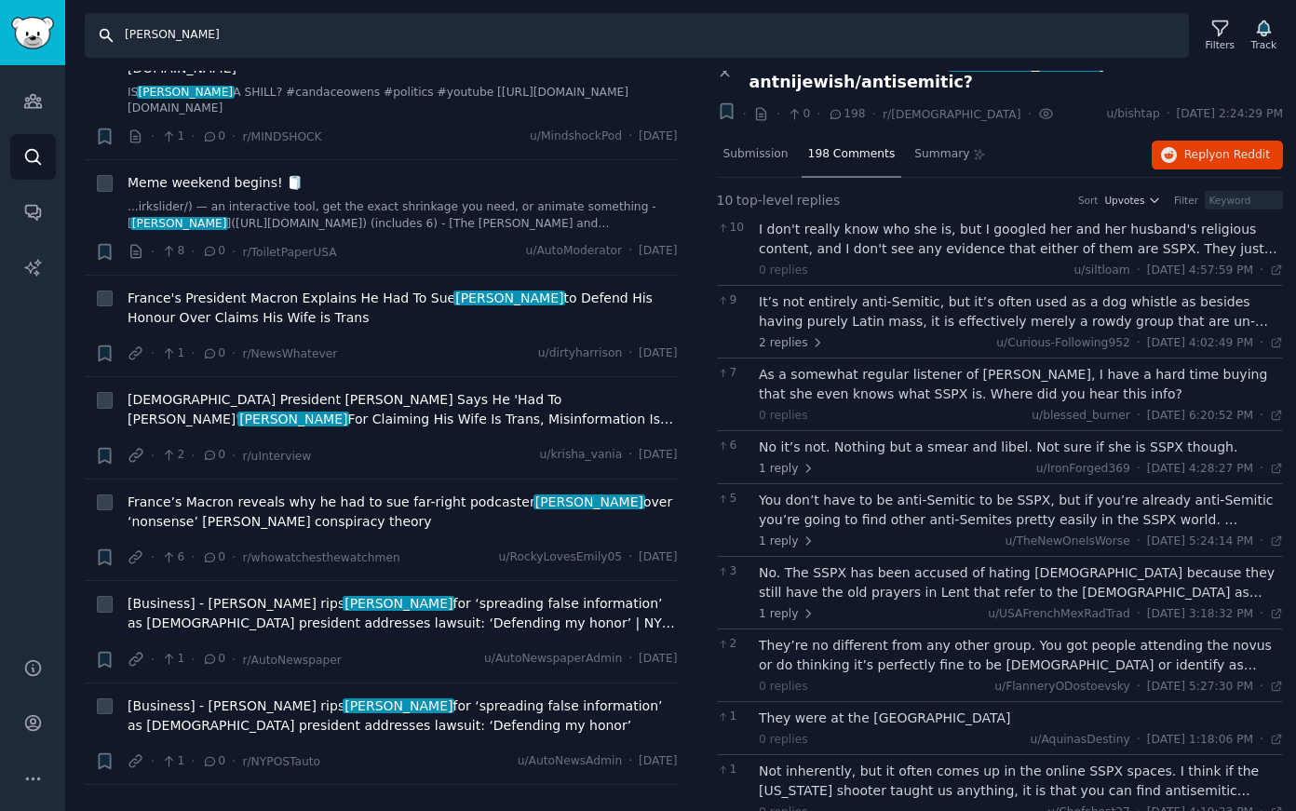
click at [417, 46] on input "[PERSON_NAME]" at bounding box center [637, 35] width 1104 height 45
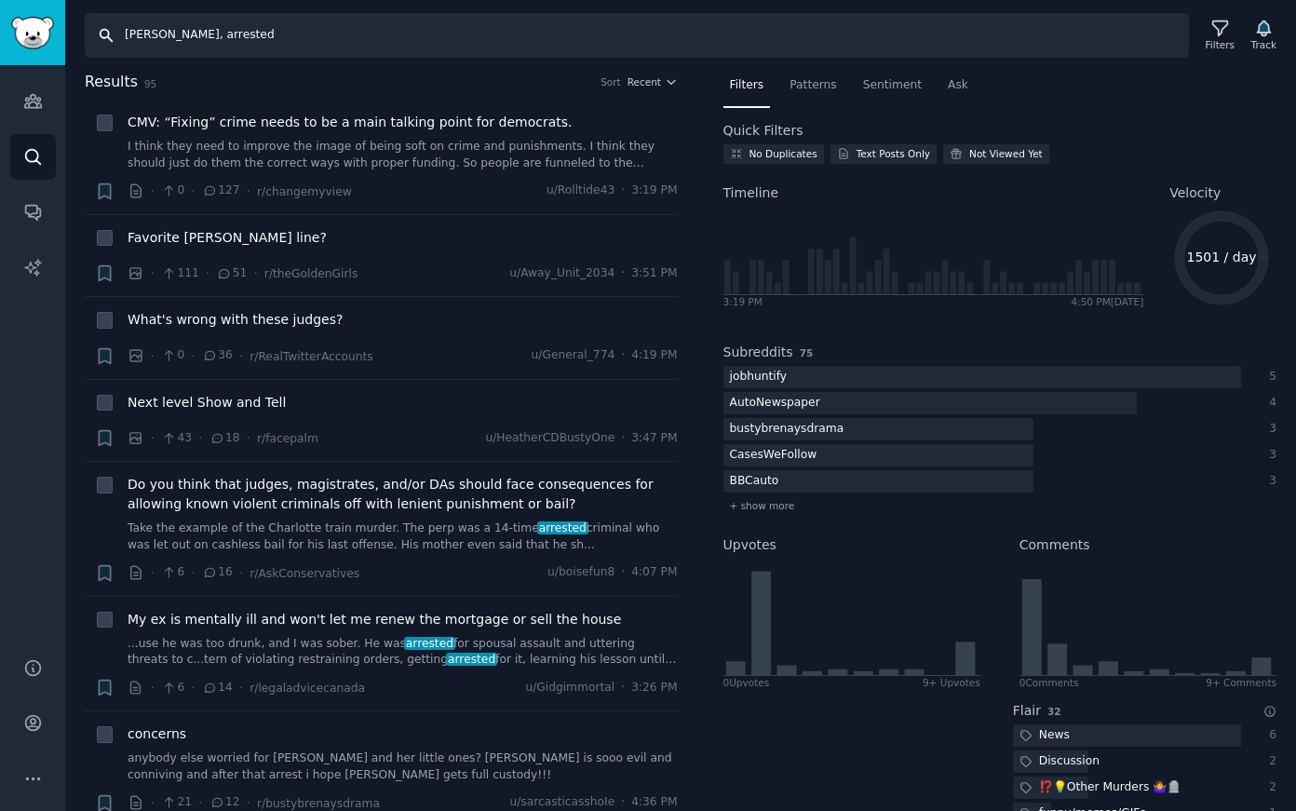
click at [316, 47] on input "Candace Owens, arrested" at bounding box center [637, 35] width 1104 height 45
type input """
type input ""Candace Owens" and "arrested""
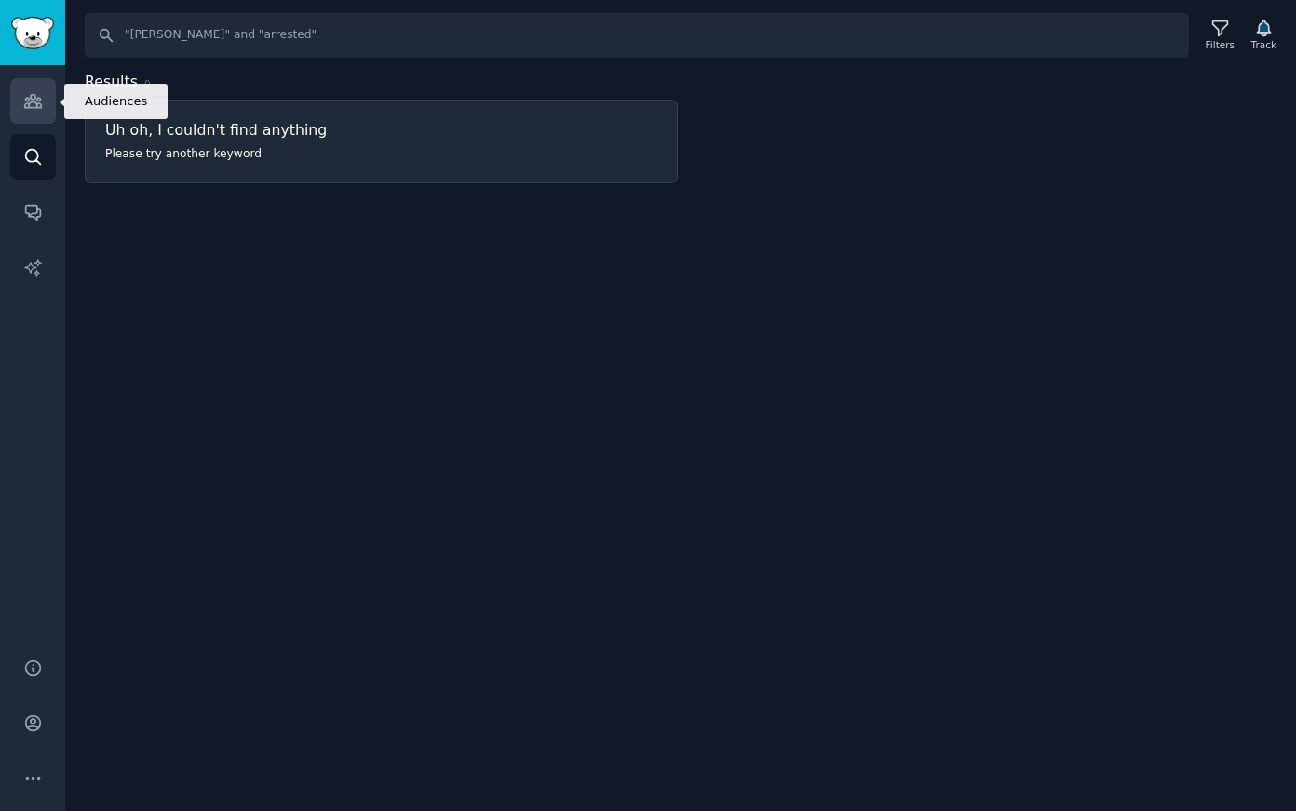
click at [40, 114] on link "Audiences" at bounding box center [33, 101] width 46 height 46
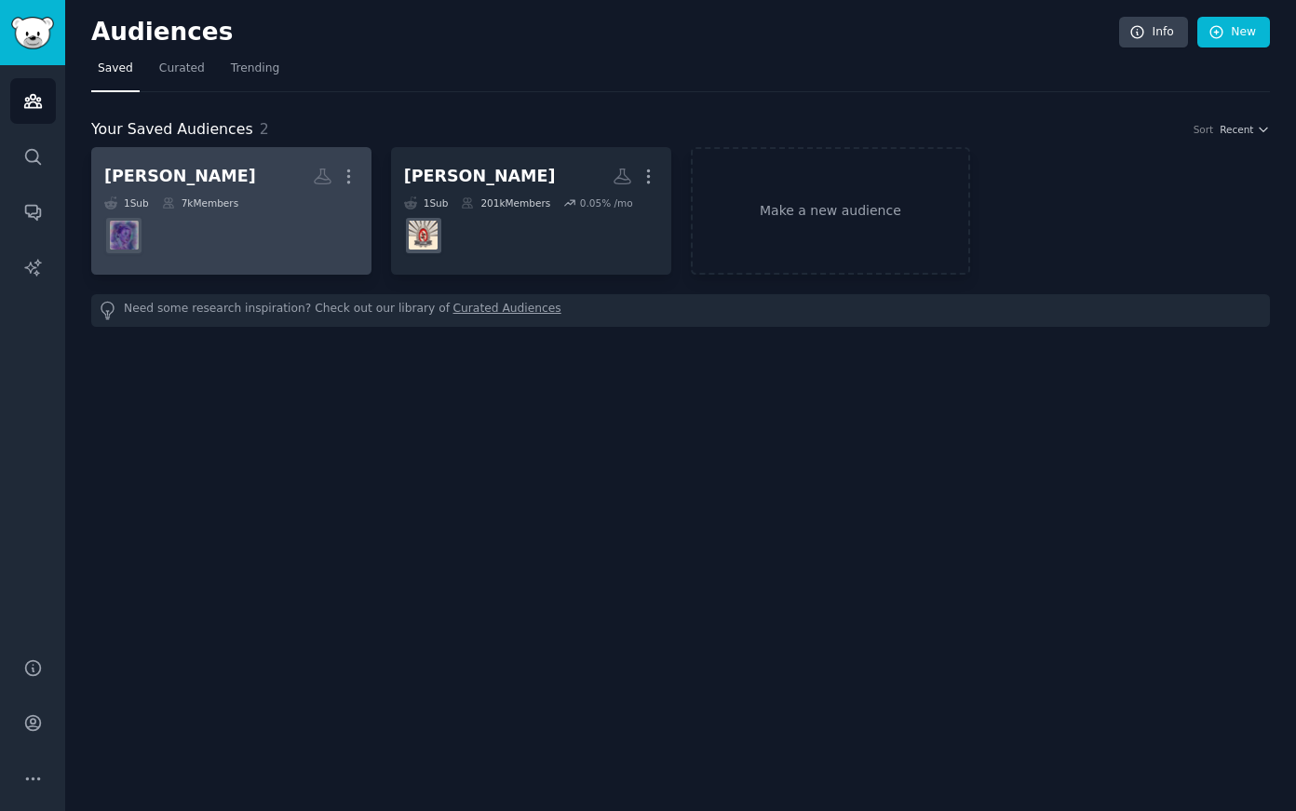
click at [208, 262] on link "Candace Owens More 1 Sub 7k Members" at bounding box center [231, 211] width 280 height 128
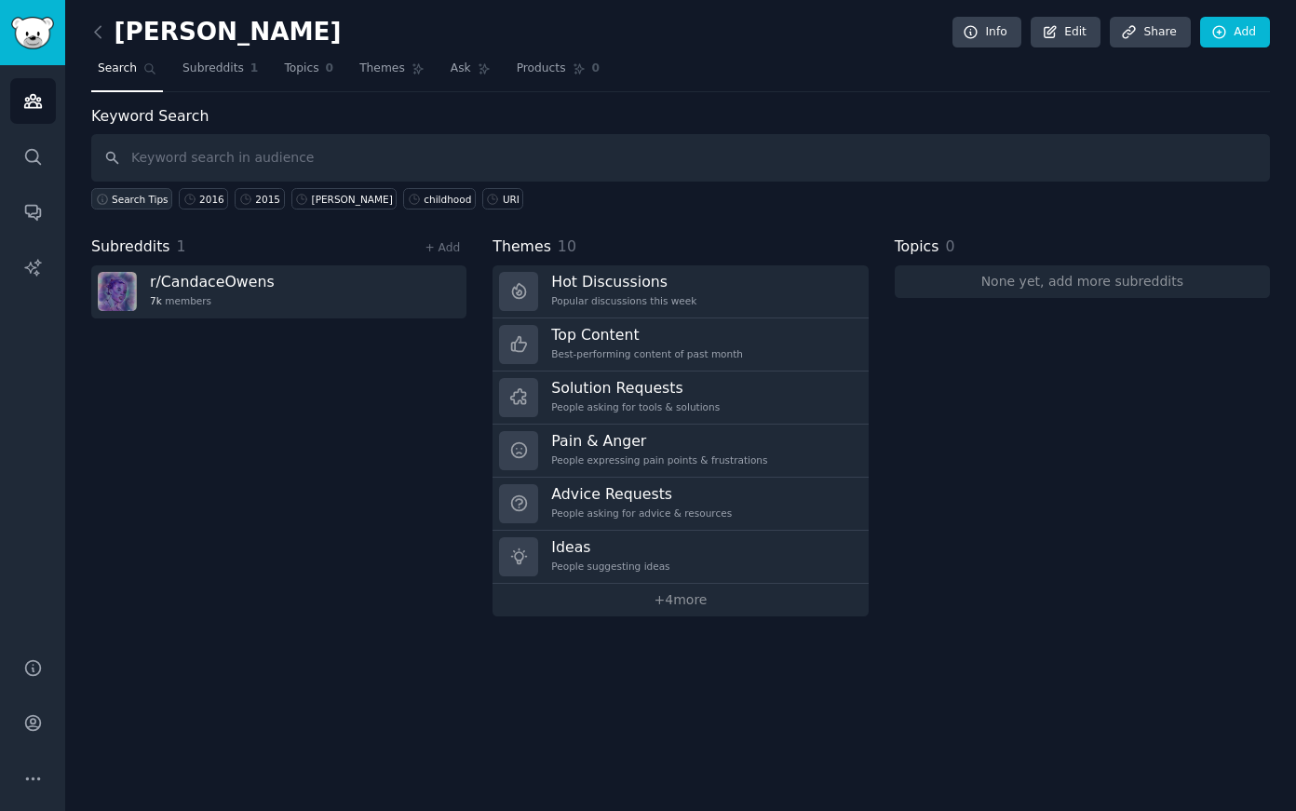
click at [126, 195] on span "Search Tips" at bounding box center [140, 199] width 57 height 13
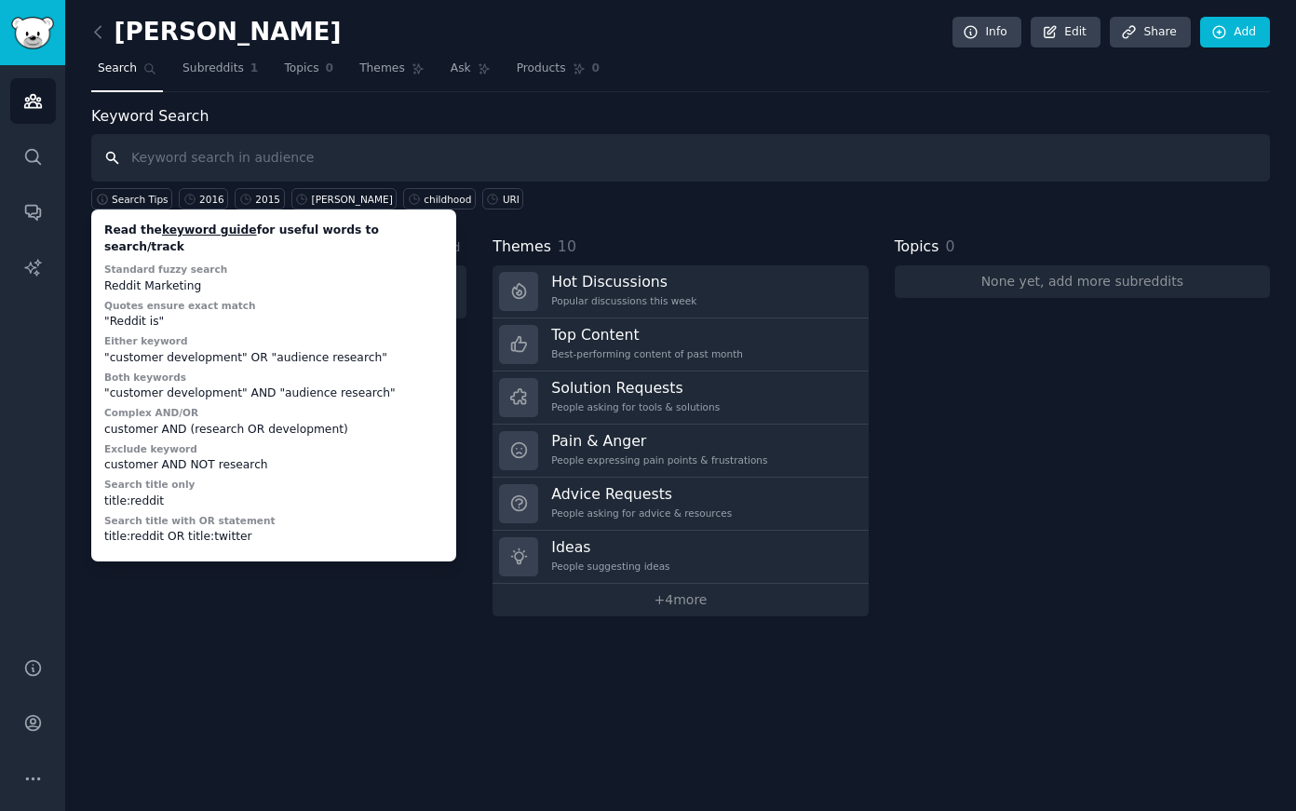
click at [398, 158] on input "text" at bounding box center [680, 157] width 1178 height 47
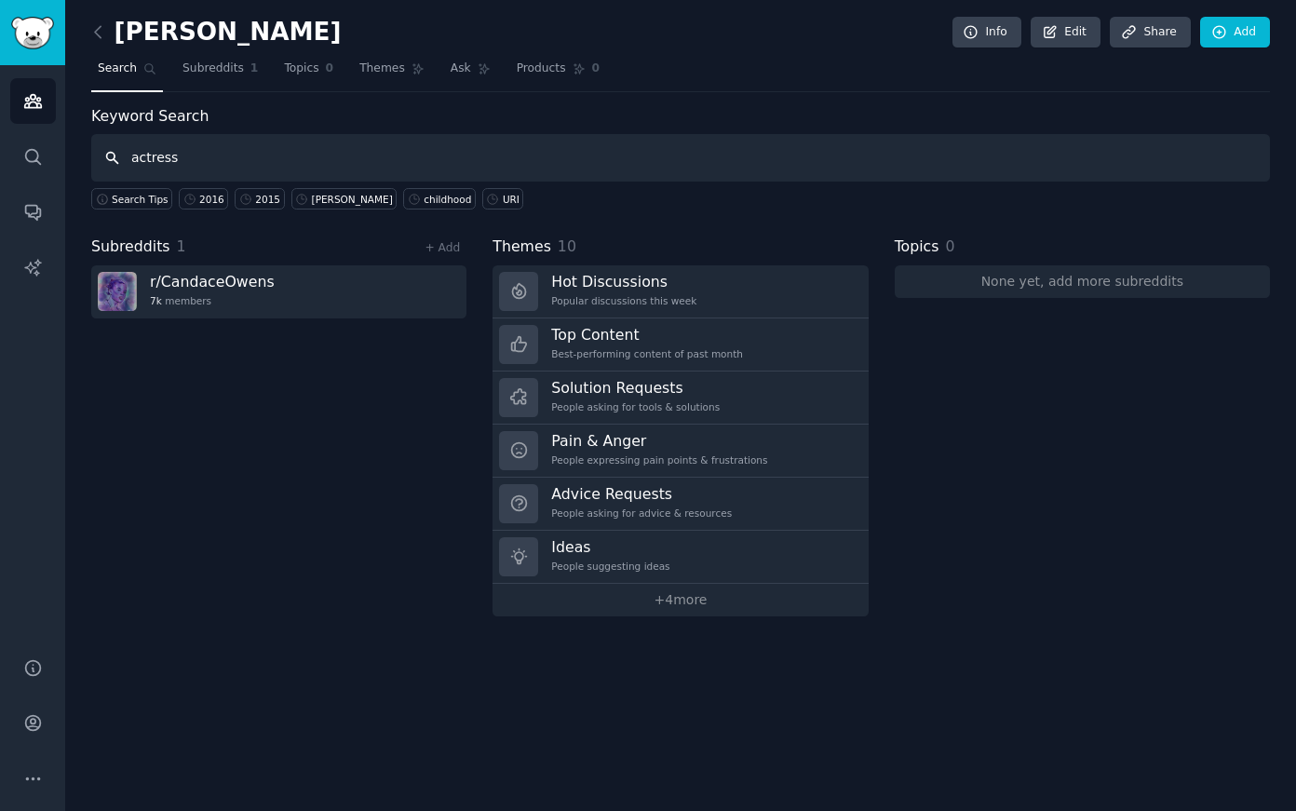
type input "actress"
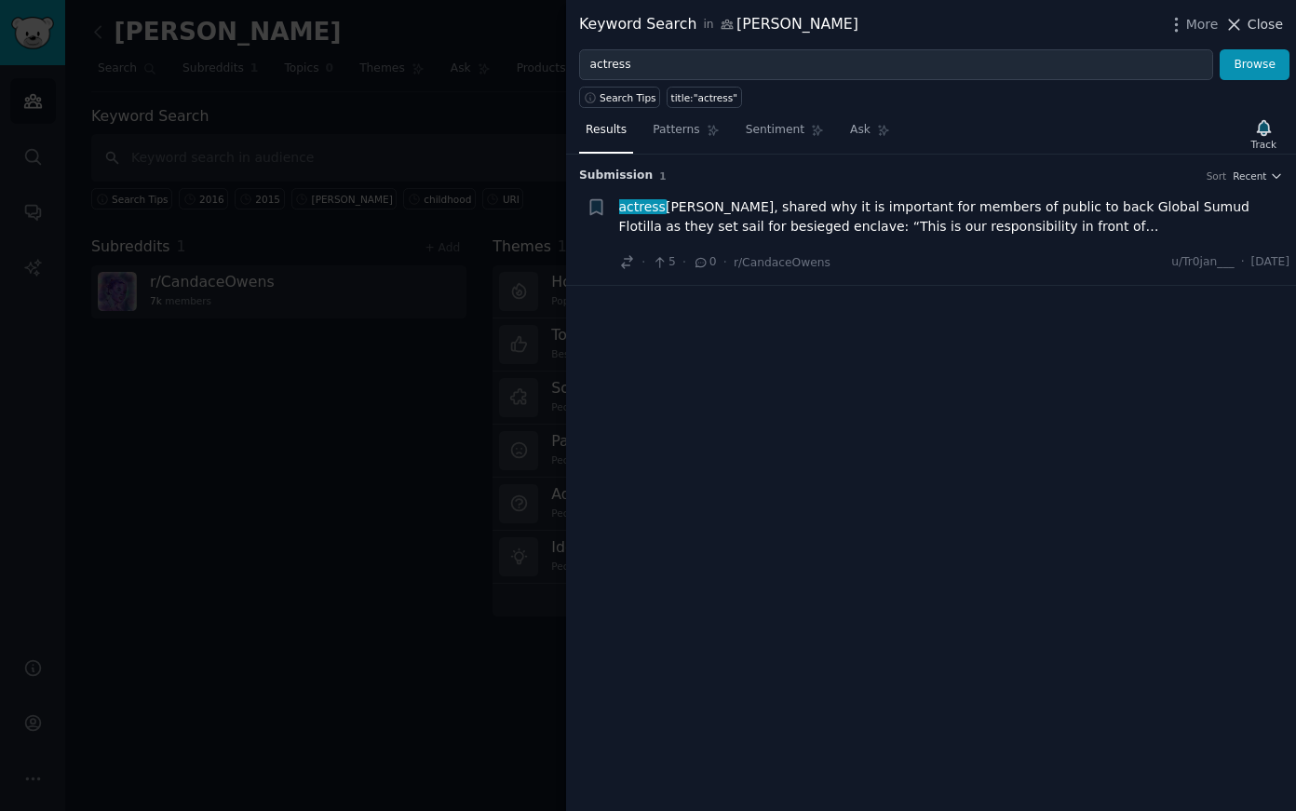
click at [1257, 24] on span "Close" at bounding box center [1264, 25] width 35 height 20
